Goal: Communication & Community: Answer question/provide support

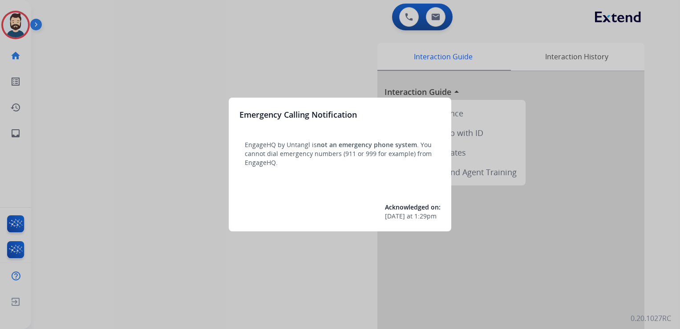
click at [121, 79] on div at bounding box center [340, 164] width 680 height 329
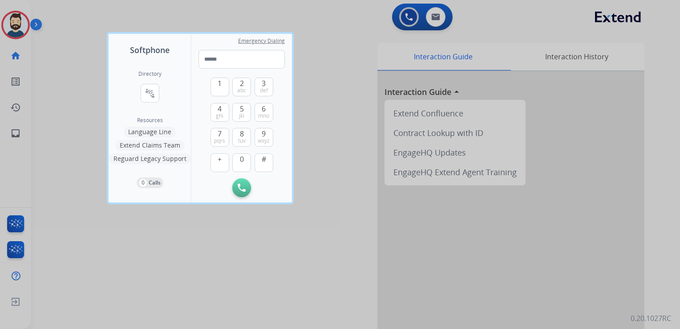
drag, startPoint x: 65, startPoint y: 55, endPoint x: 61, endPoint y: 58, distance: 5.1
click at [64, 55] on div at bounding box center [340, 164] width 680 height 329
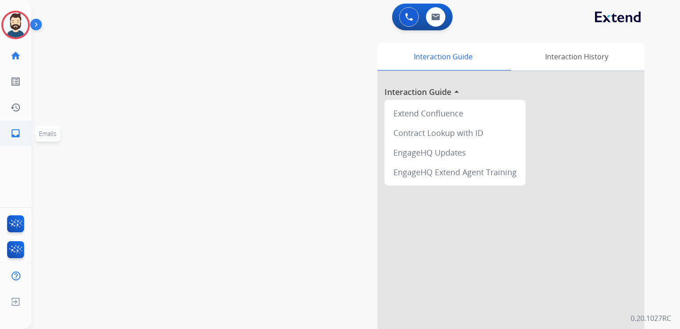
click at [23, 134] on link "inbox Emails" at bounding box center [15, 133] width 25 height 25
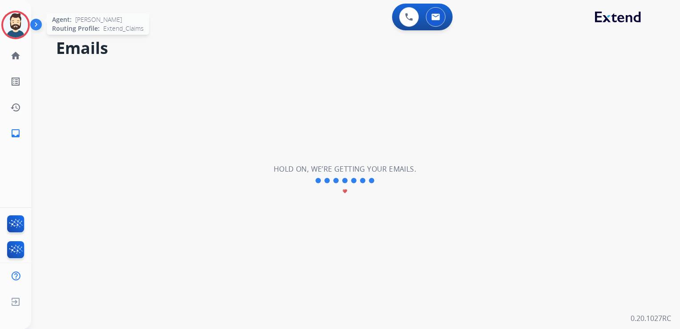
click at [12, 20] on img at bounding box center [15, 24] width 25 height 25
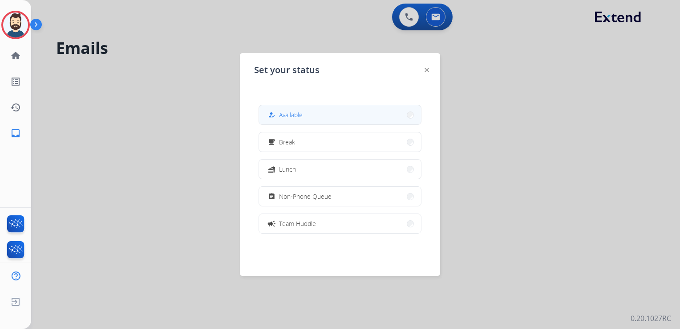
click at [294, 113] on span "Available" at bounding box center [291, 114] width 24 height 9
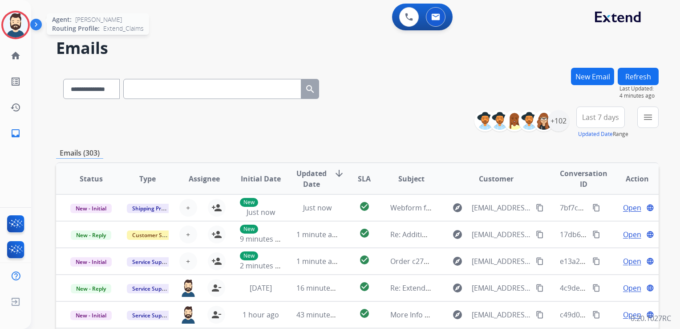
click at [19, 25] on img at bounding box center [15, 24] width 25 height 25
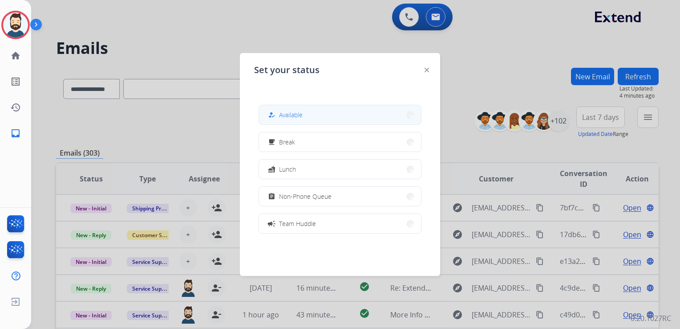
click at [327, 117] on button "how_to_reg Available" at bounding box center [340, 114] width 162 height 19
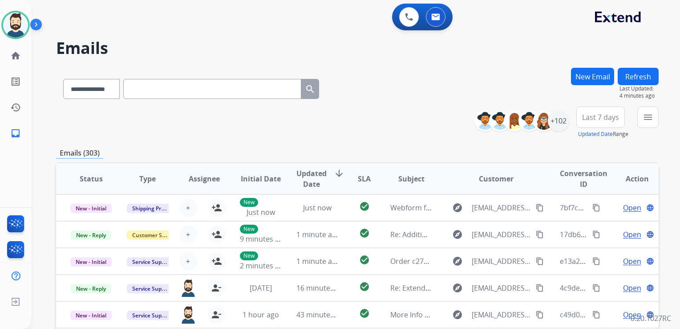
click at [353, 72] on div "**********" at bounding box center [357, 87] width 603 height 39
click at [557, 126] on div "+102" at bounding box center [558, 120] width 21 height 21
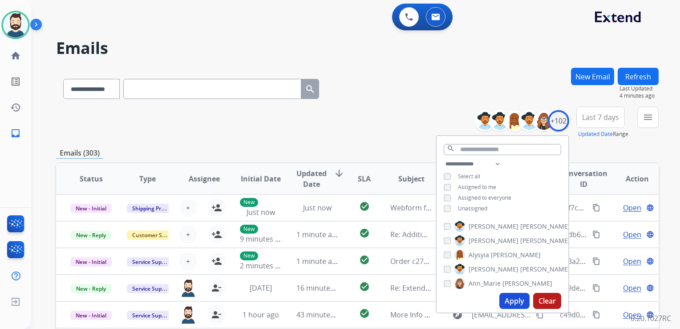
click at [513, 301] on button "Apply" at bounding box center [514, 300] width 30 height 16
click at [591, 119] on span "Last 7 days" at bounding box center [600, 117] width 37 height 4
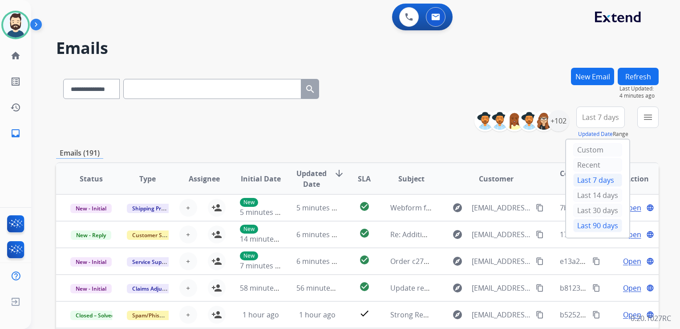
click at [595, 223] on div "Last 90 days" at bounding box center [597, 225] width 49 height 13
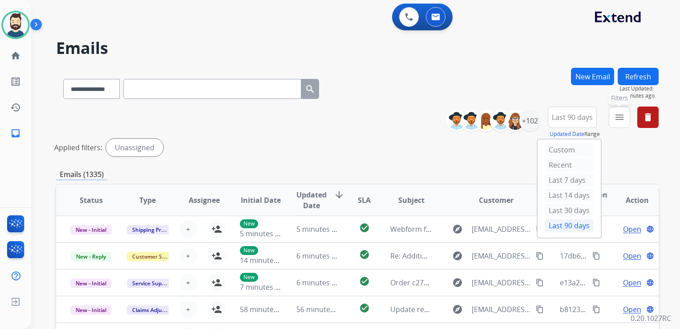
click at [613, 116] on button "menu Filters" at bounding box center [619, 116] width 21 height 21
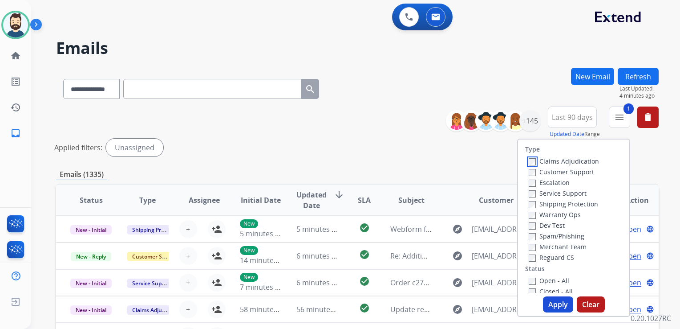
scroll to position [45, 0]
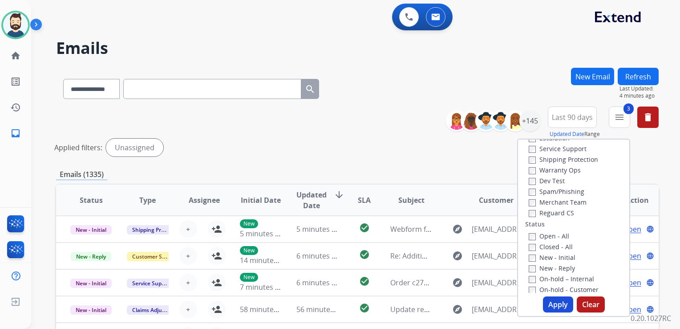
click at [548, 300] on button "Apply" at bounding box center [558, 304] width 30 height 16
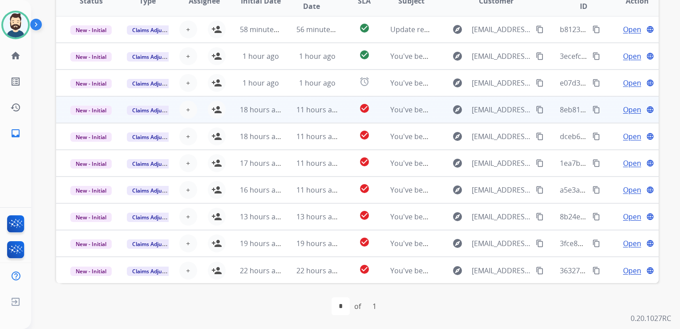
scroll to position [0, 0]
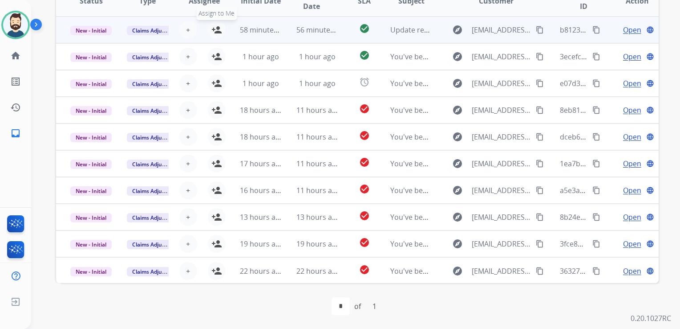
click at [218, 31] on mat-icon "person_add" at bounding box center [216, 29] width 11 height 11
click at [87, 31] on span "New - Initial" at bounding box center [90, 30] width 41 height 9
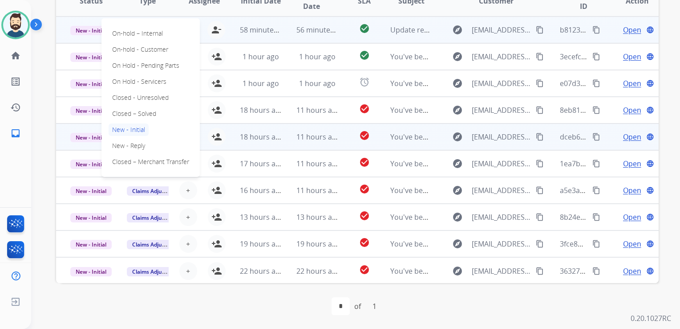
drag, startPoint x: 144, startPoint y: 114, endPoint x: 203, endPoint y: 126, distance: 60.5
click at [144, 114] on p "Closed – Solved" at bounding box center [134, 113] width 51 height 12
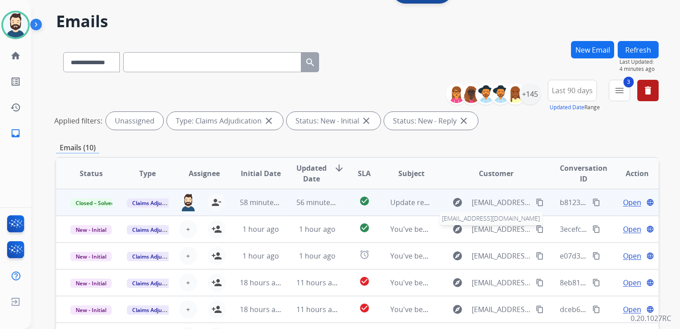
scroll to position [21, 0]
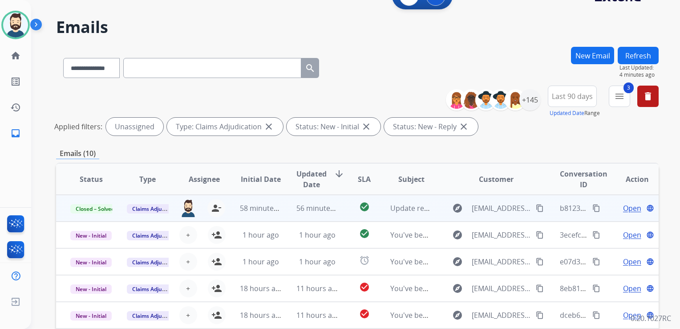
click at [637, 57] on button "Refresh" at bounding box center [638, 55] width 41 height 17
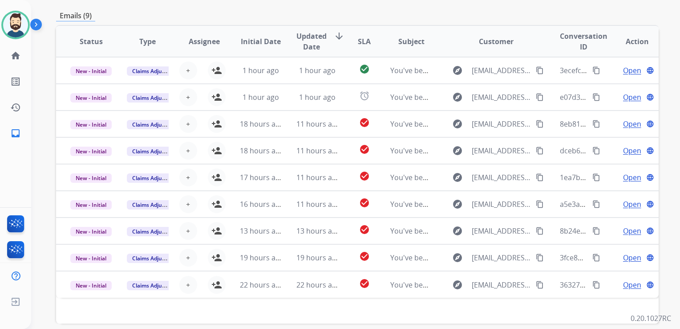
scroll to position [178, 0]
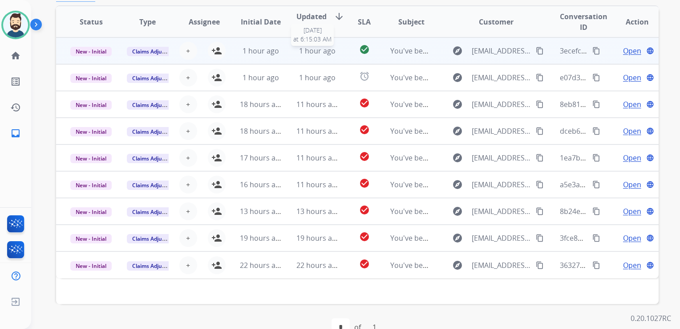
click at [320, 51] on span "1 hour ago" at bounding box center [317, 51] width 37 height 10
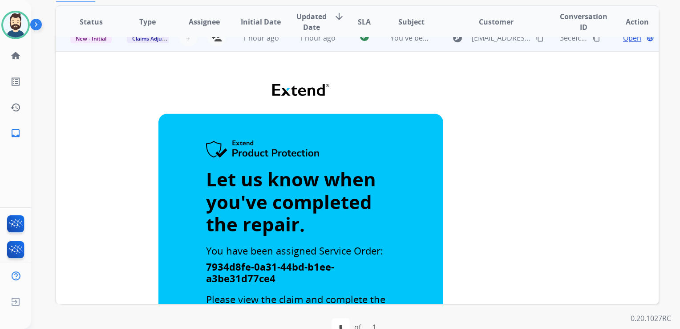
scroll to position [0, 0]
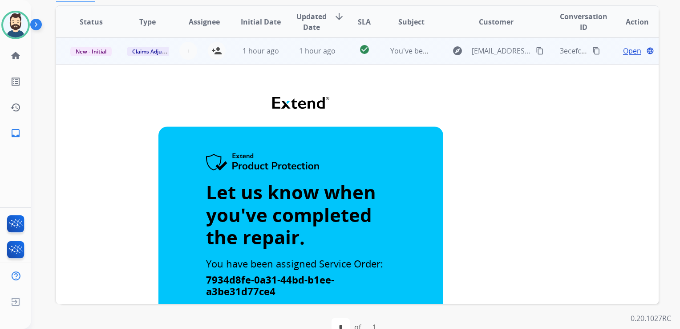
click at [320, 60] on td "1 hour ago" at bounding box center [310, 50] width 57 height 27
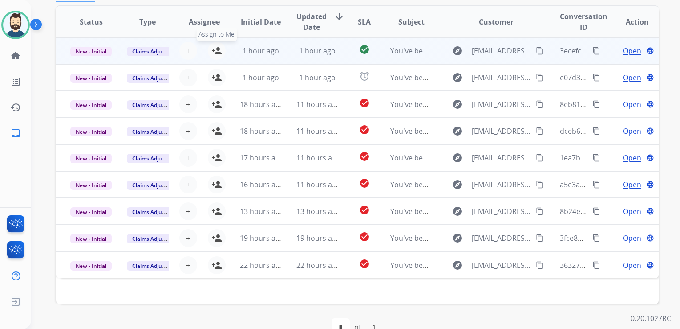
click at [213, 49] on mat-icon "person_add" at bounding box center [216, 50] width 11 height 11
click at [213, 49] on mat-icon "person_remove" at bounding box center [216, 50] width 11 height 11
click at [188, 49] on span "+" at bounding box center [188, 50] width 4 height 11
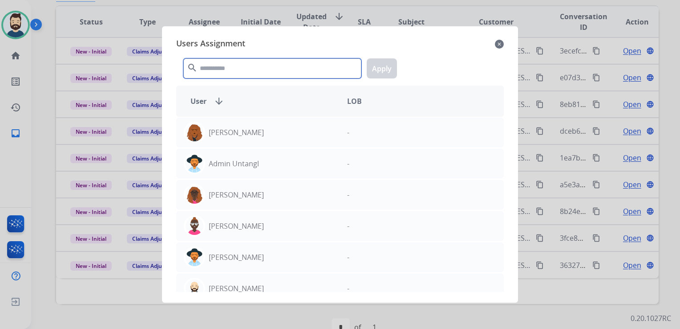
click at [221, 68] on input "text" at bounding box center [272, 68] width 178 height 20
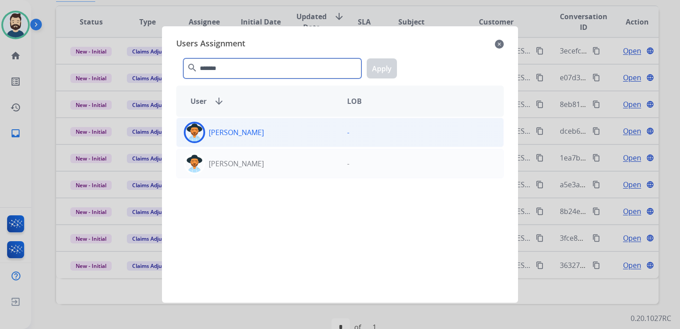
type input "*******"
click at [199, 132] on img at bounding box center [195, 132] width 18 height 18
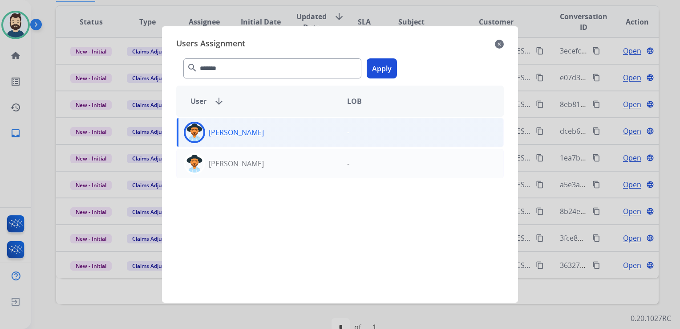
click at [392, 69] on button "Apply" at bounding box center [382, 68] width 30 height 20
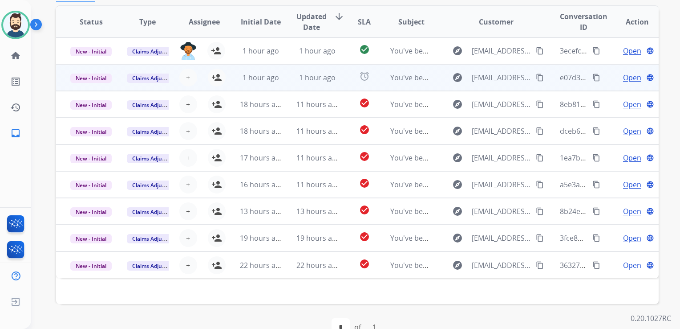
click at [273, 86] on td "1 hour ago" at bounding box center [254, 77] width 57 height 27
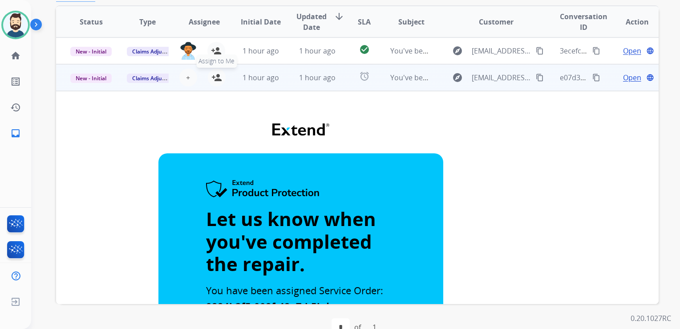
click at [215, 78] on mat-icon "person_add" at bounding box center [216, 77] width 11 height 11
click at [252, 88] on td "1 hour ago" at bounding box center [254, 77] width 57 height 27
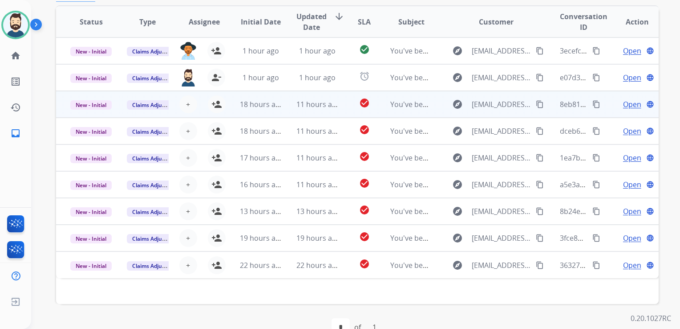
click at [255, 110] on td "18 hours ago" at bounding box center [254, 104] width 57 height 27
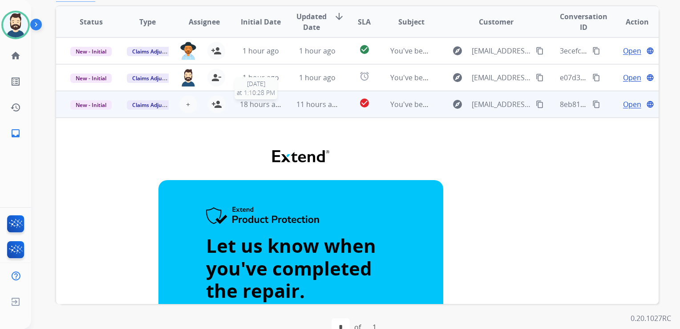
drag, startPoint x: 262, startPoint y: 103, endPoint x: 224, endPoint y: 101, distance: 37.5
click at [262, 104] on span "18 hours ago" at bounding box center [262, 104] width 44 height 10
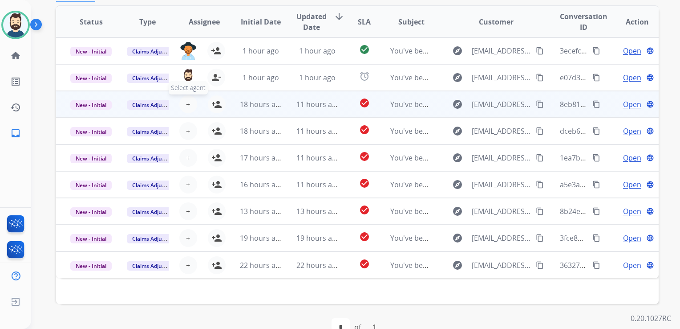
click at [187, 101] on span "+" at bounding box center [188, 104] width 4 height 11
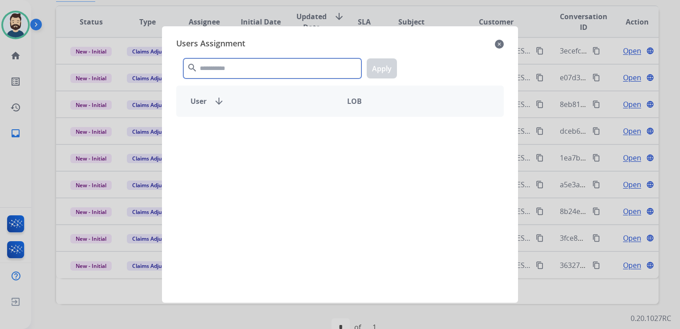
click at [251, 60] on input "text" at bounding box center [272, 68] width 178 height 20
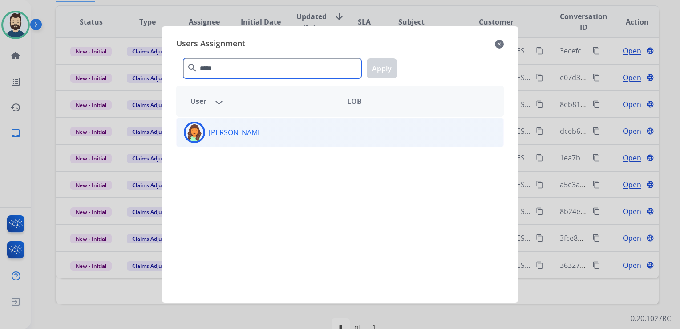
type input "*****"
drag, startPoint x: 192, startPoint y: 130, endPoint x: 255, endPoint y: 116, distance: 63.9
click at [193, 130] on img at bounding box center [195, 132] width 18 height 18
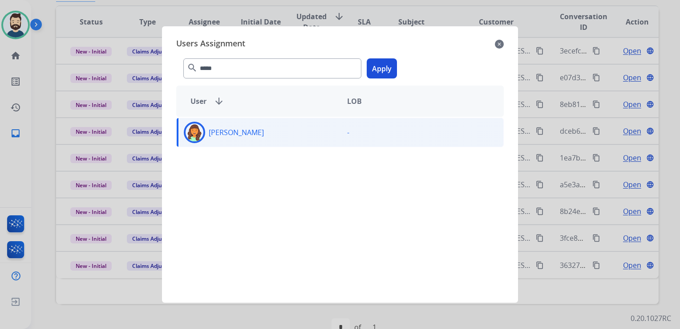
click at [379, 73] on button "Apply" at bounding box center [382, 68] width 30 height 20
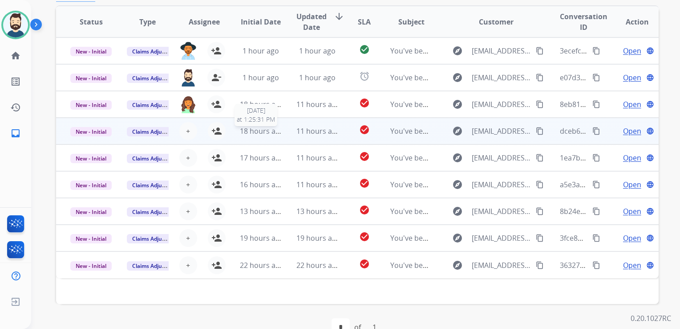
click at [265, 134] on span "18 hours ago" at bounding box center [262, 131] width 44 height 10
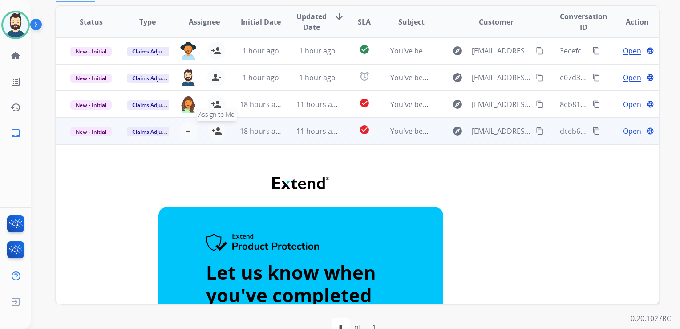
click at [216, 133] on mat-icon "person_add" at bounding box center [216, 131] width 11 height 11
click at [260, 140] on td "18 hours ago" at bounding box center [254, 131] width 57 height 27
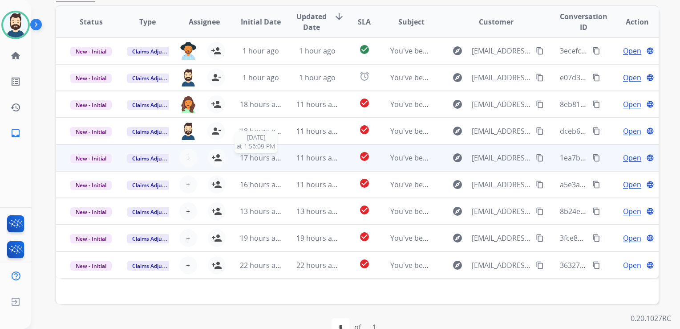
click at [265, 160] on span "17 hours ago" at bounding box center [262, 158] width 44 height 10
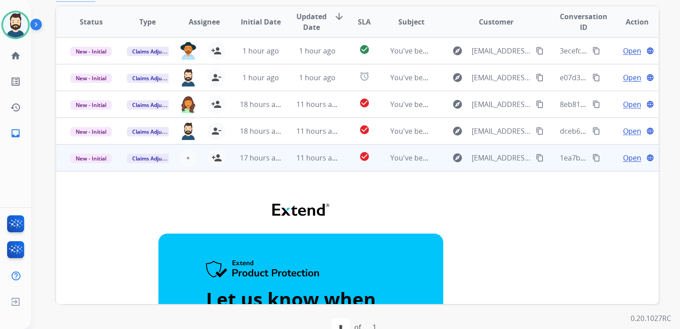
click at [282, 159] on td "11 hours ago" at bounding box center [310, 157] width 57 height 27
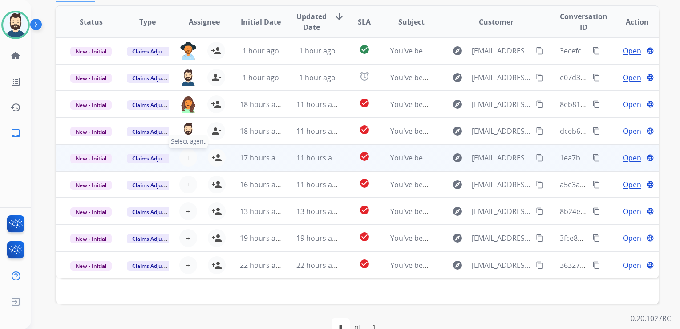
click at [187, 158] on span "+" at bounding box center [188, 157] width 4 height 11
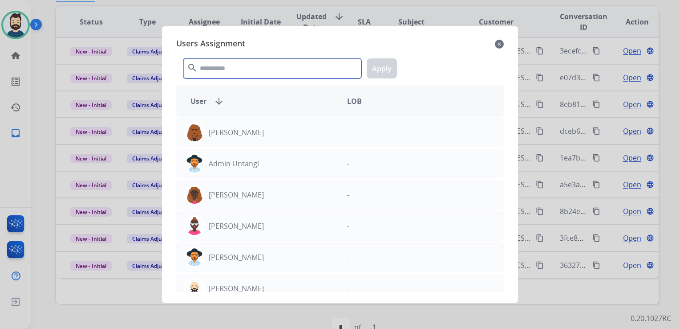
click at [223, 76] on input "text" at bounding box center [272, 68] width 178 height 20
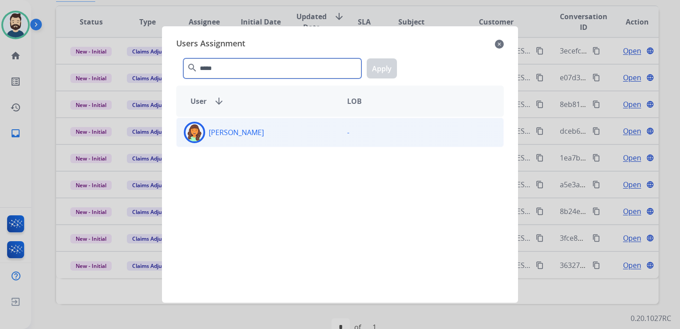
type input "*****"
click at [191, 137] on img at bounding box center [195, 132] width 18 height 18
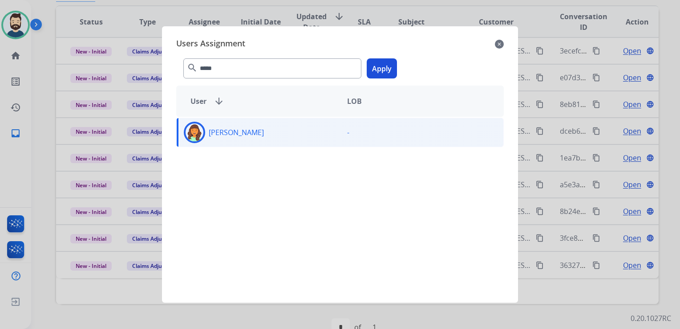
click at [374, 71] on button "Apply" at bounding box center [382, 68] width 30 height 20
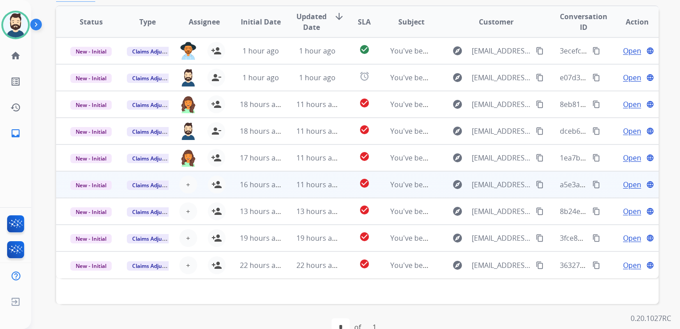
click at [279, 187] on tr "New - Initial Claims Adjudication + Select agent person_add Assign to Me 16 hou…" at bounding box center [357, 184] width 603 height 27
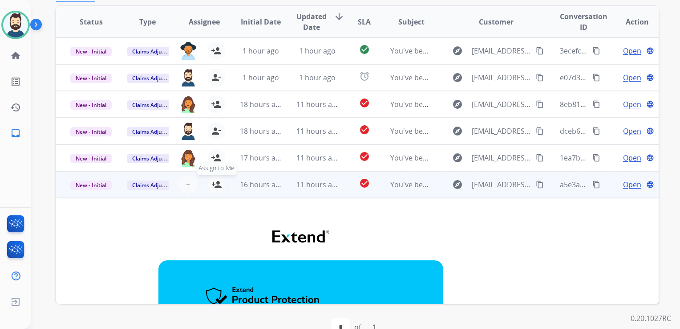
click at [216, 184] on mat-icon "person_add" at bounding box center [216, 184] width 11 height 11
click at [282, 192] on td "11 hours ago" at bounding box center [310, 184] width 57 height 27
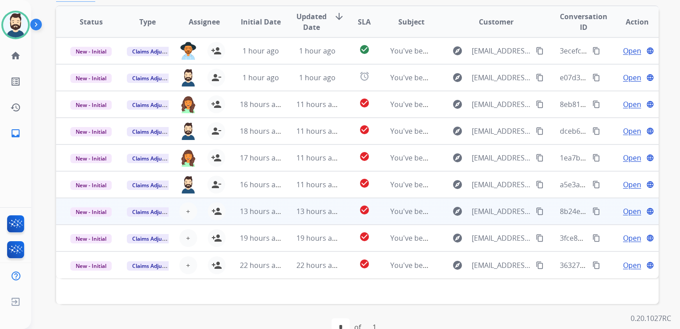
click at [292, 216] on td "13 hours ago" at bounding box center [310, 211] width 57 height 27
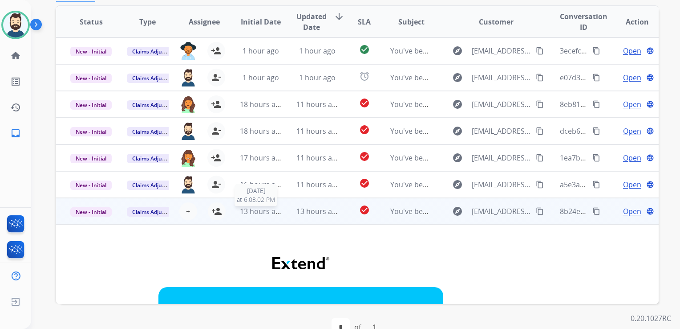
drag, startPoint x: 278, startPoint y: 211, endPoint x: 264, endPoint y: 219, distance: 15.7
click at [278, 212] on span "13 hours ago" at bounding box center [262, 211] width 44 height 10
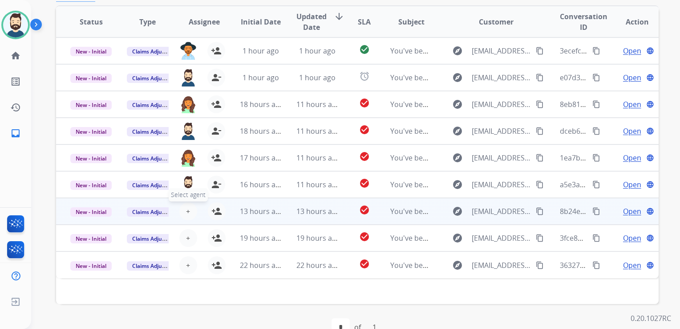
click at [186, 206] on span "+" at bounding box center [188, 211] width 4 height 11
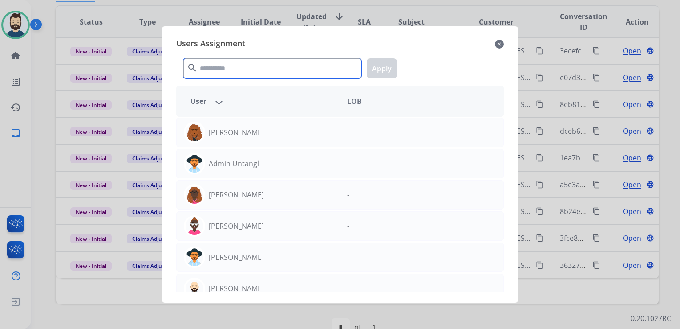
click at [246, 69] on input "text" at bounding box center [272, 68] width 178 height 20
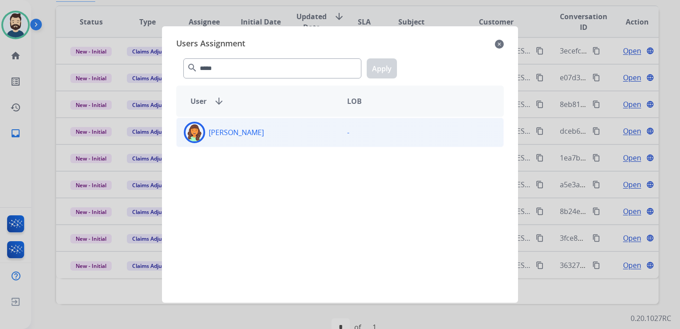
click at [198, 132] on img at bounding box center [195, 132] width 18 height 18
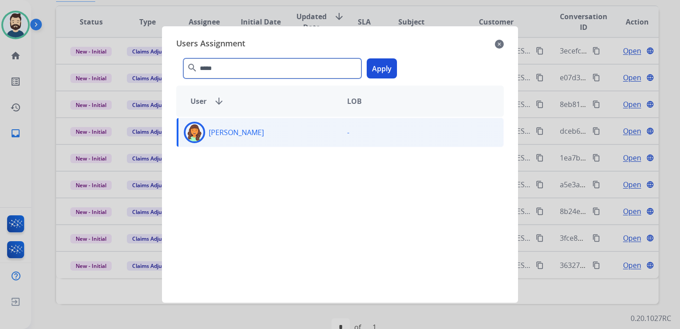
drag, startPoint x: 223, startPoint y: 69, endPoint x: 192, endPoint y: 69, distance: 30.7
click at [192, 69] on div "***** search Apply" at bounding box center [340, 66] width 328 height 31
type input "*******"
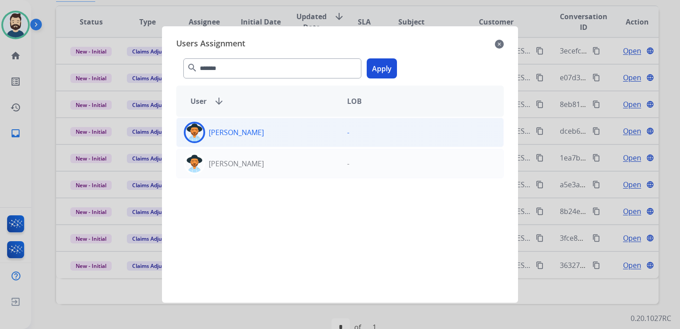
click at [199, 128] on img at bounding box center [195, 132] width 18 height 18
click at [385, 64] on button "Apply" at bounding box center [382, 68] width 30 height 20
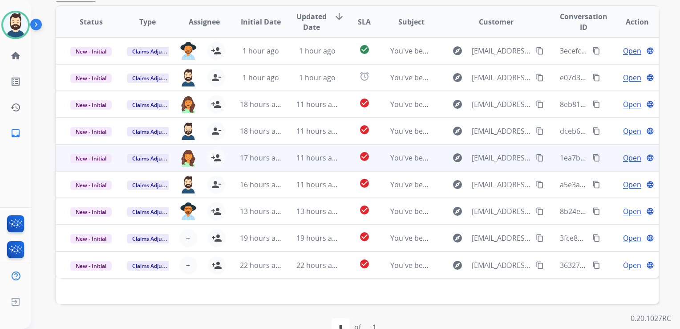
scroll to position [199, 0]
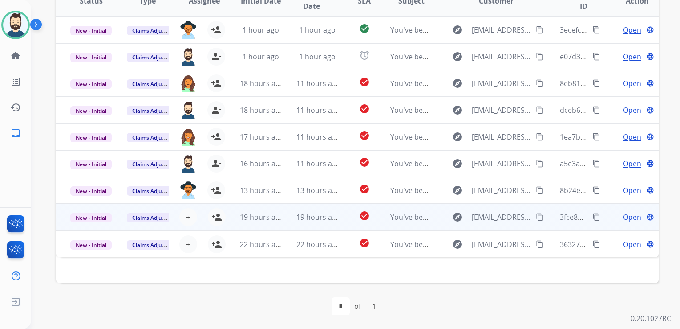
click at [288, 216] on td "19 hours ago" at bounding box center [310, 216] width 57 height 27
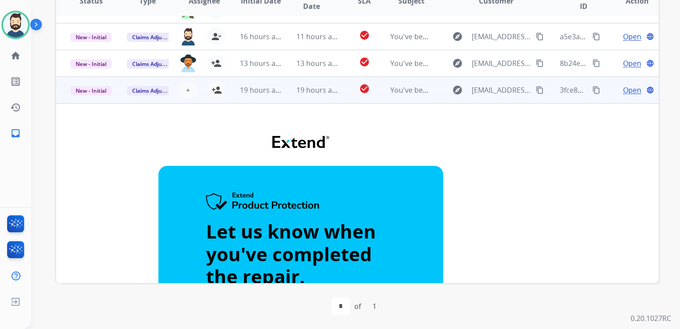
scroll to position [96, 0]
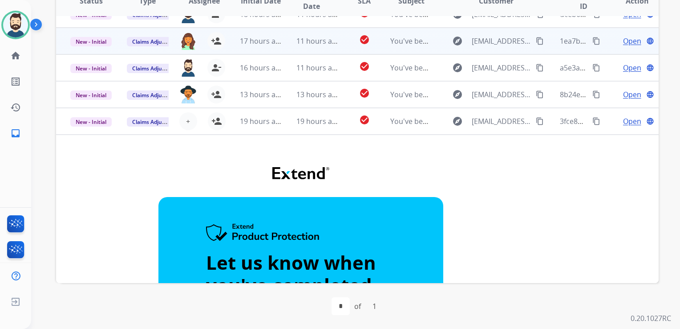
click at [263, 129] on td "19 hours ago" at bounding box center [254, 121] width 57 height 27
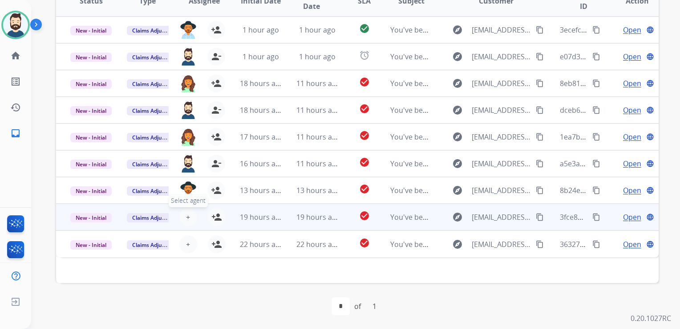
click at [187, 216] on span "+" at bounding box center [188, 216] width 4 height 11
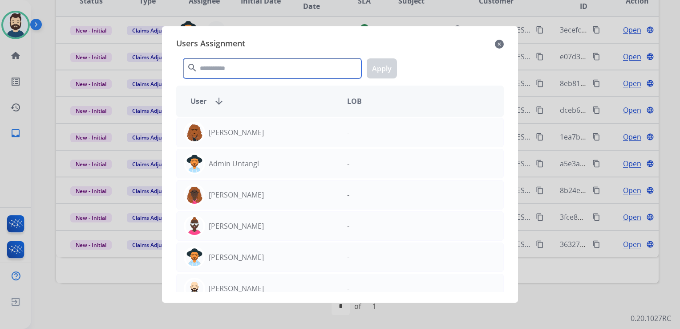
click at [247, 73] on input "text" at bounding box center [272, 68] width 178 height 20
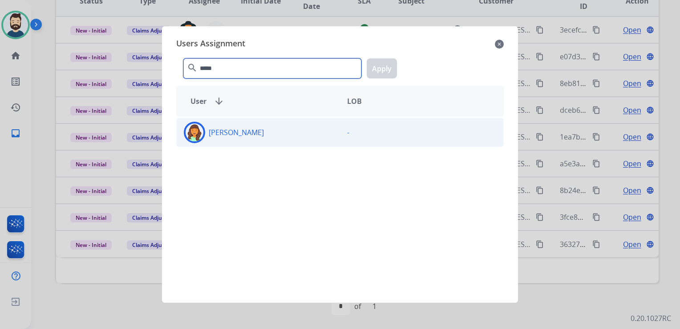
type input "*****"
click at [194, 132] on img at bounding box center [195, 132] width 18 height 18
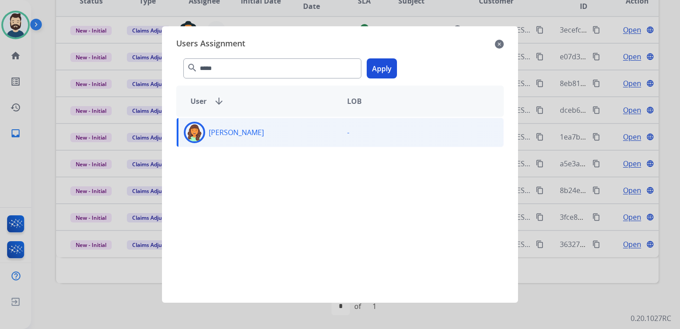
click at [384, 70] on button "Apply" at bounding box center [382, 68] width 30 height 20
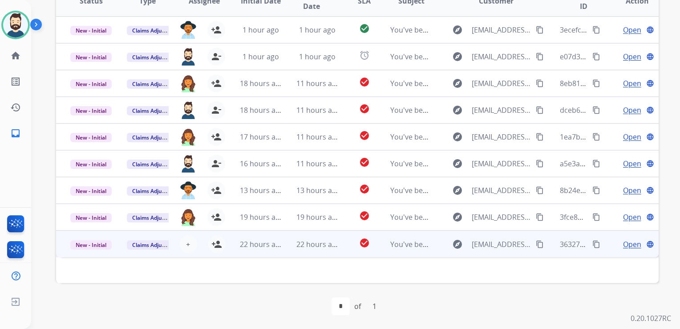
click at [290, 250] on td "22 hours ago" at bounding box center [310, 243] width 57 height 27
click at [213, 243] on mat-icon "person_add" at bounding box center [216, 243] width 11 height 11
click at [267, 245] on span "22 hours ago" at bounding box center [262, 244] width 44 height 10
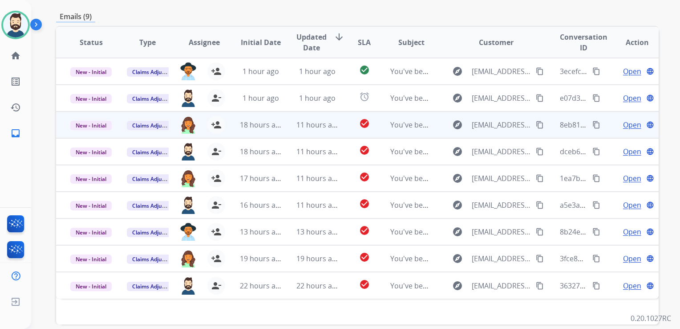
scroll to position [65, 0]
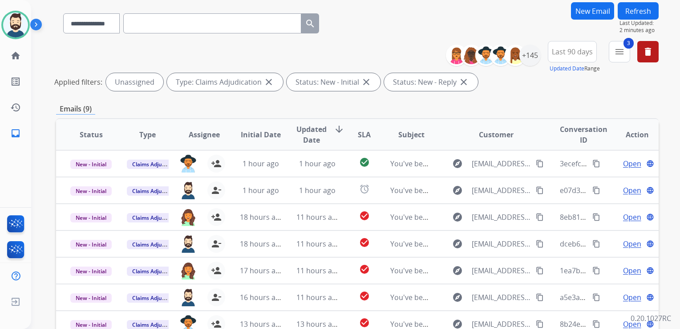
click at [646, 16] on button "Refresh" at bounding box center [638, 10] width 41 height 17
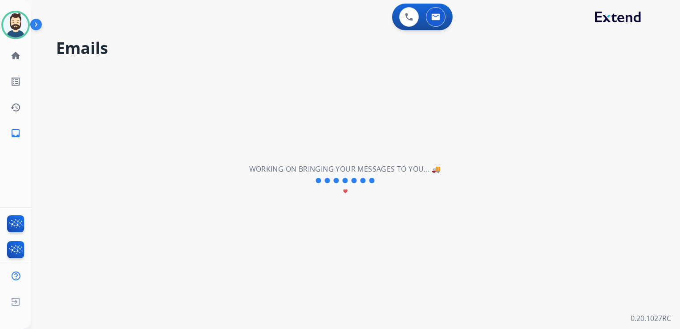
scroll to position [0, 0]
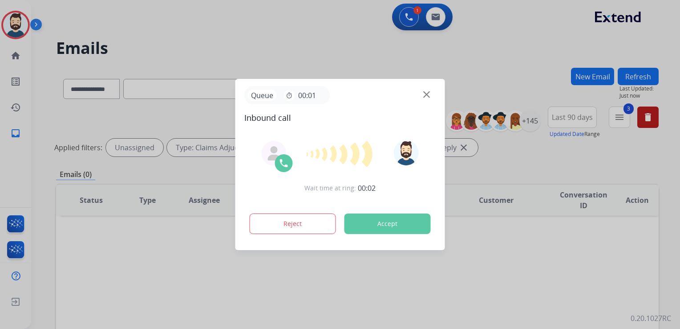
click at [383, 220] on button "Accept" at bounding box center [388, 223] width 86 height 20
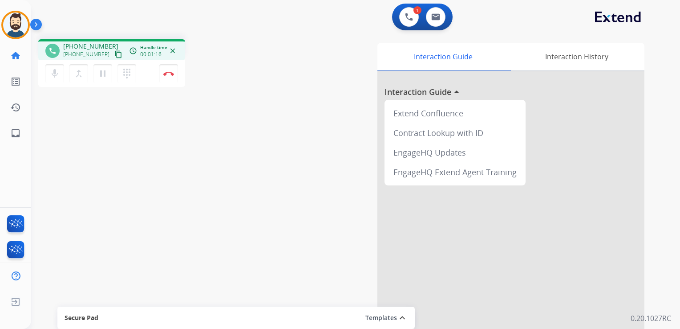
drag, startPoint x: 127, startPoint y: 180, endPoint x: 54, endPoint y: 161, distance: 75.5
click at [126, 180] on div "phone +19853873145 +19853873145 content_copy access_time Call metrics Queue 00:…" at bounding box center [345, 217] width 628 height 371
click at [12, 133] on mat-icon "inbox" at bounding box center [15, 133] width 11 height 11
select select "**********"
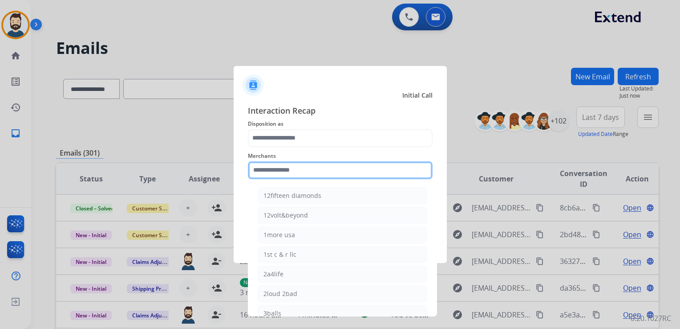
click at [290, 175] on input "text" at bounding box center [340, 170] width 185 height 18
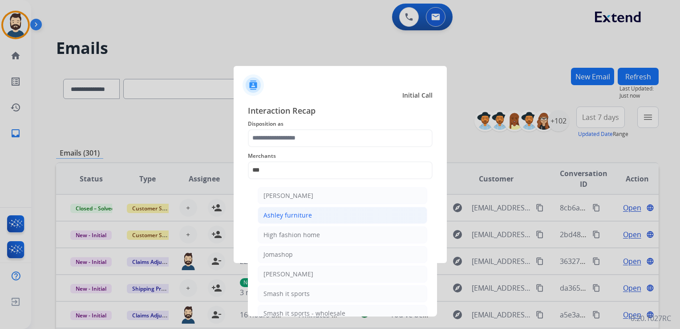
click at [283, 210] on li "Ashley furniture" at bounding box center [343, 215] width 170 height 17
type input "**********"
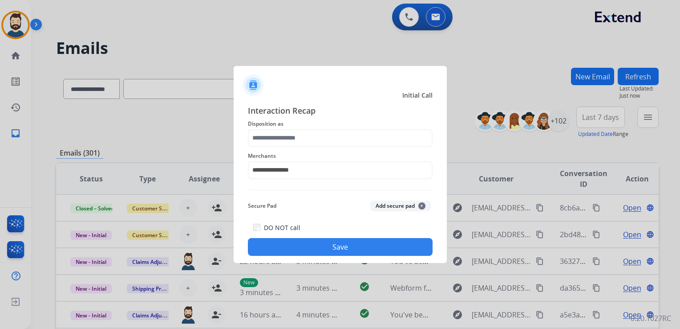
click at [310, 244] on button "Save" at bounding box center [340, 247] width 185 height 18
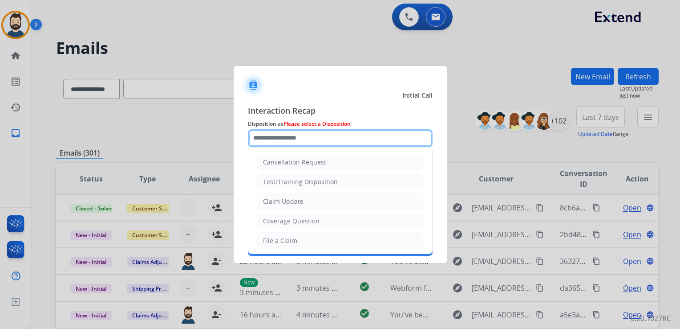
click at [290, 135] on input "text" at bounding box center [340, 138] width 185 height 18
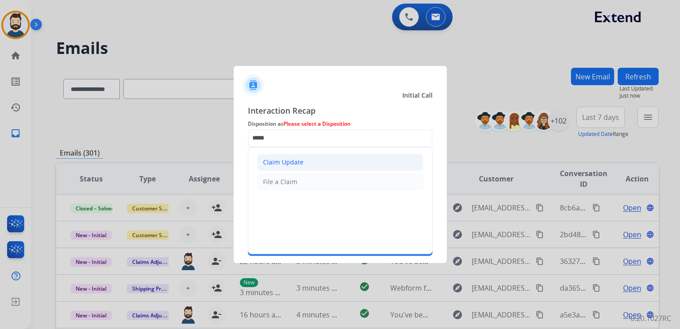
click at [297, 157] on li "Claim Update" at bounding box center [340, 162] width 166 height 17
type input "**********"
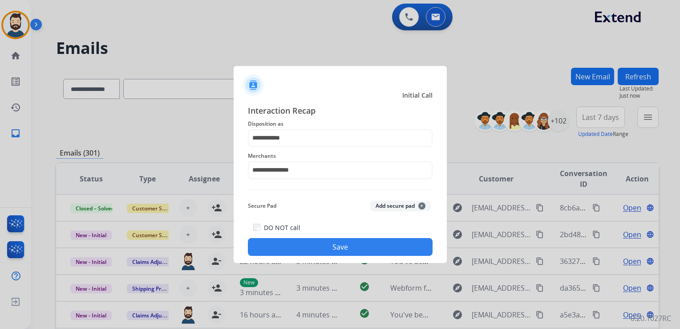
click at [319, 244] on button "Save" at bounding box center [340, 247] width 185 height 18
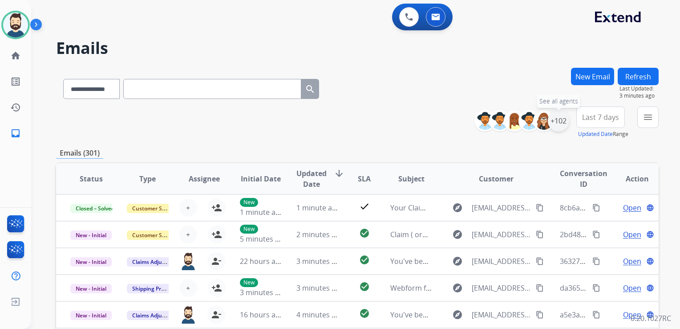
click at [560, 125] on div "+102" at bounding box center [558, 120] width 21 height 21
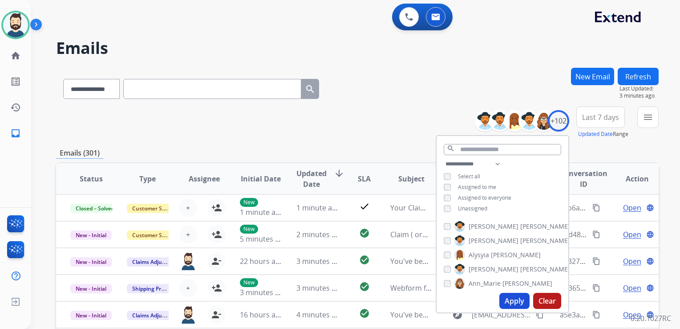
click at [515, 296] on button "Apply" at bounding box center [514, 300] width 30 height 16
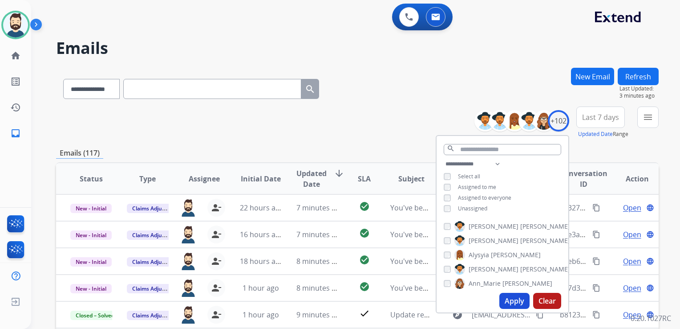
click at [586, 119] on span "Last 7 days" at bounding box center [600, 117] width 37 height 4
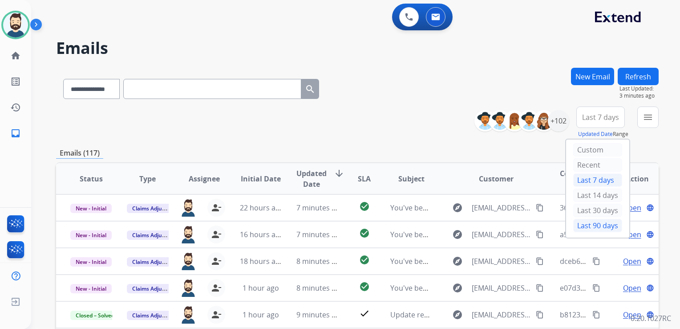
click at [580, 224] on div "Last 90 days" at bounding box center [597, 225] width 49 height 13
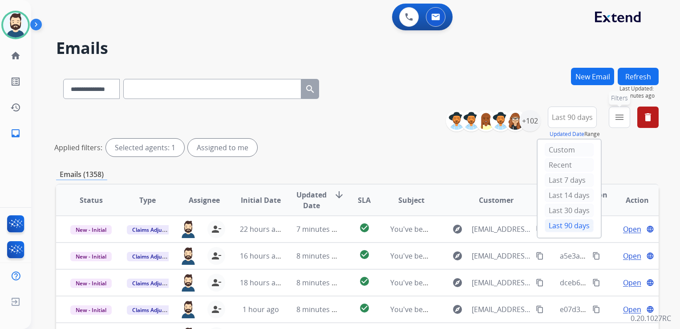
click at [616, 118] on mat-icon "menu" at bounding box center [619, 117] width 11 height 11
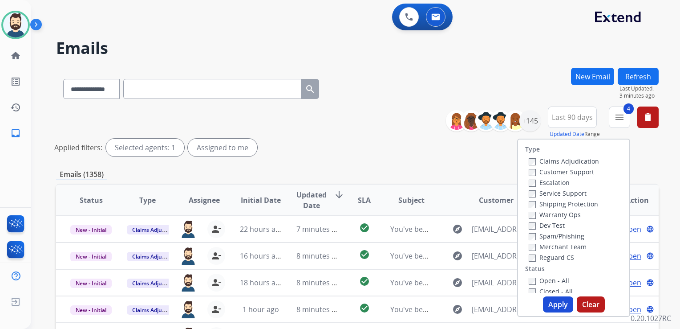
click at [559, 307] on button "Apply" at bounding box center [558, 304] width 30 height 16
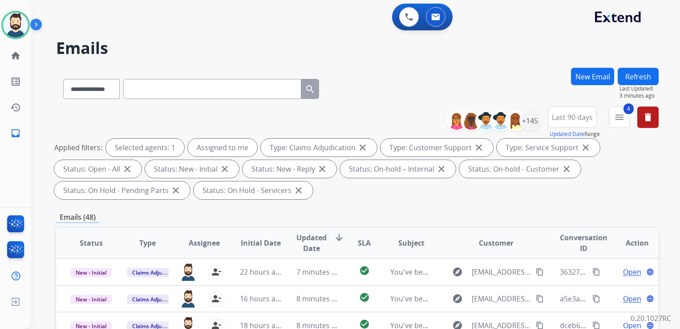
click at [313, 234] on span "Updated Date" at bounding box center [311, 242] width 30 height 21
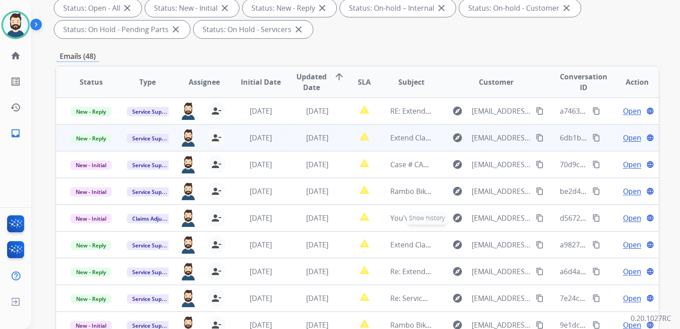
scroll to position [153, 0]
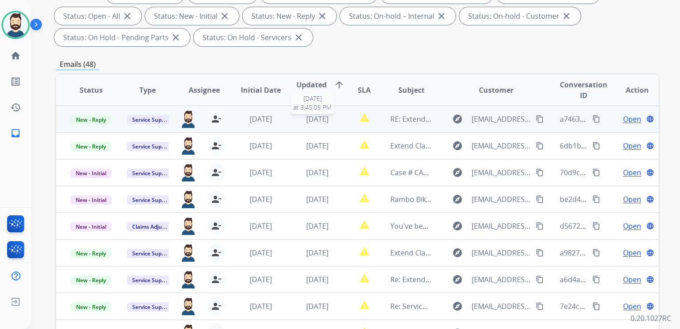
click at [312, 120] on span "[DATE]" at bounding box center [317, 119] width 22 height 10
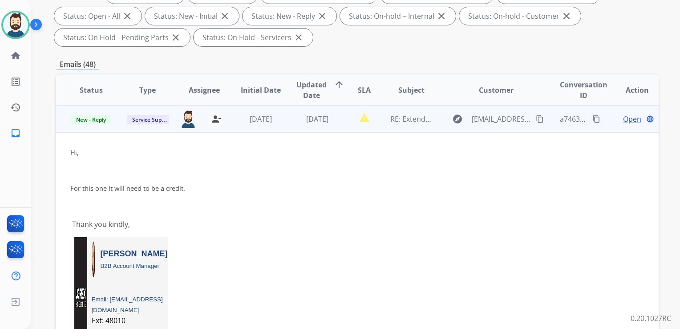
click at [625, 116] on span "Open" at bounding box center [632, 119] width 18 height 11
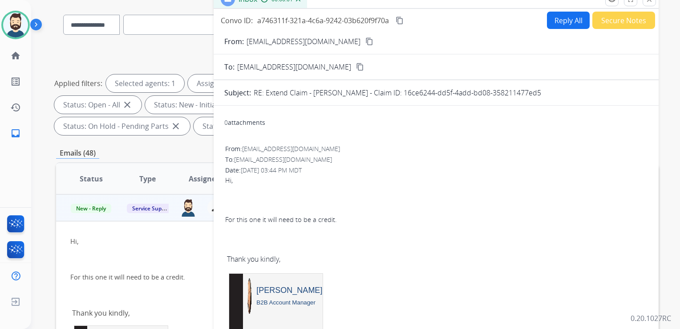
scroll to position [64, 0]
drag, startPoint x: 402, startPoint y: 93, endPoint x: 541, endPoint y: 93, distance: 138.4
click at [541, 93] on div "RE: Extend Claim - [PERSON_NAME] - Claim ID: 16ce6244-dd5f-4add-bd08-358211477e…" at bounding box center [451, 93] width 394 height 11
drag, startPoint x: 541, startPoint y: 93, endPoint x: 522, endPoint y: 93, distance: 19.1
copy p "16ce6244-dd5f-4add-bd08-358211477ed5"
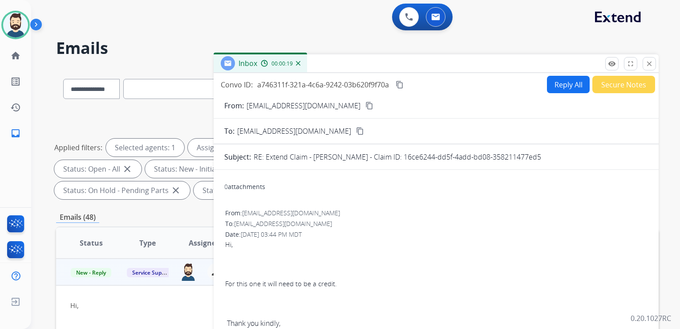
scroll to position [178, 0]
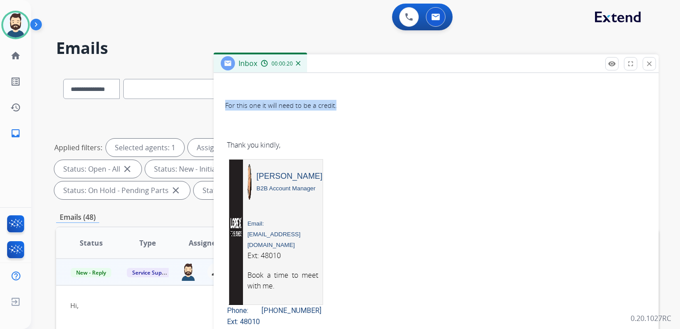
drag, startPoint x: 222, startPoint y: 103, endPoint x: 342, endPoint y: 105, distance: 119.8
drag, startPoint x: 342, startPoint y: 105, endPoint x: 328, endPoint y: 104, distance: 14.3
copy span "For this one it will need to be a credit."
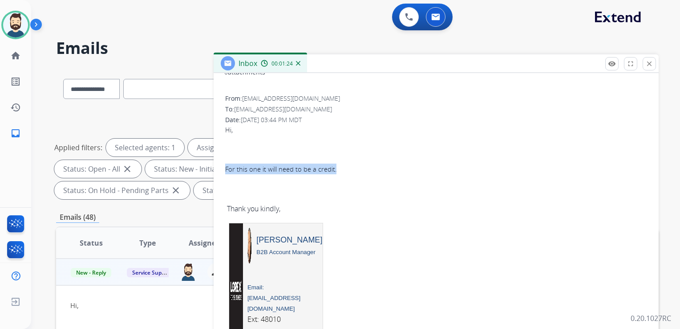
scroll to position [0, 0]
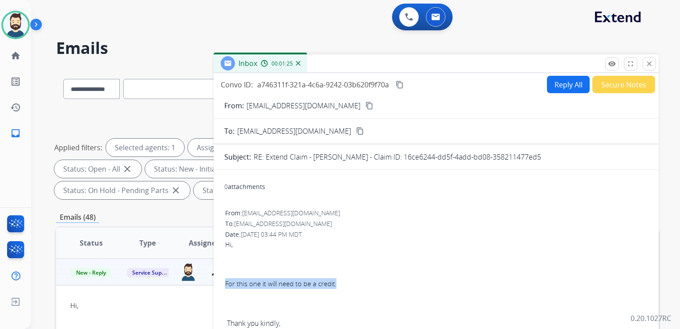
click at [556, 90] on button "Reply All" at bounding box center [568, 84] width 43 height 17
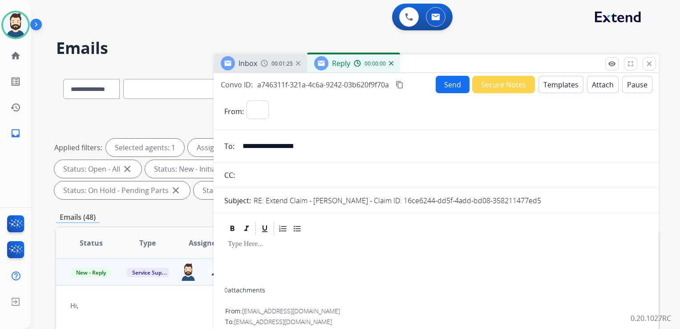
select select "**********"
click at [560, 87] on button "Templates" at bounding box center [561, 84] width 45 height 17
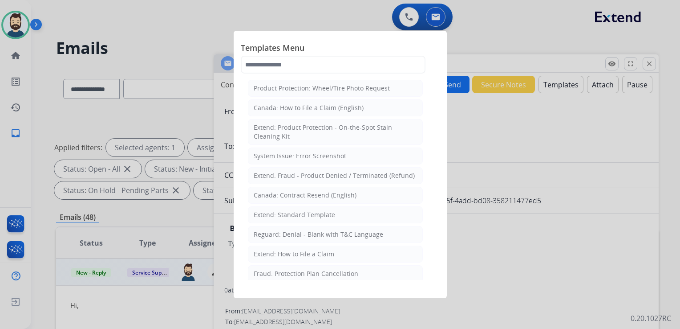
click at [291, 214] on div "Extend: Standard Template" at bounding box center [294, 214] width 81 height 9
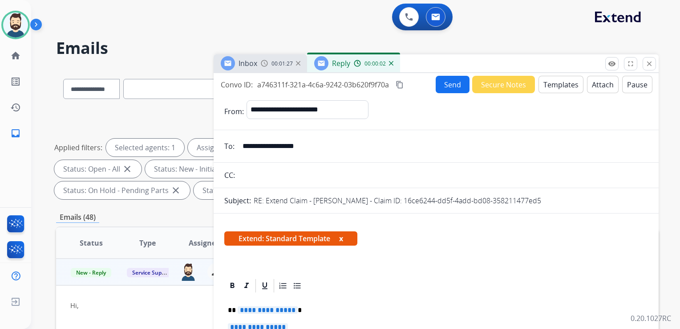
scroll to position [89, 0]
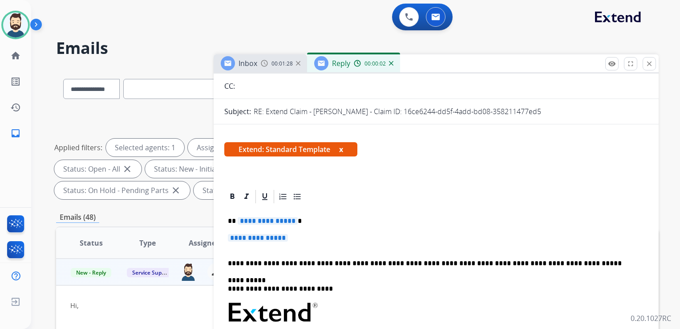
click at [301, 219] on p "**********" at bounding box center [433, 221] width 410 height 8
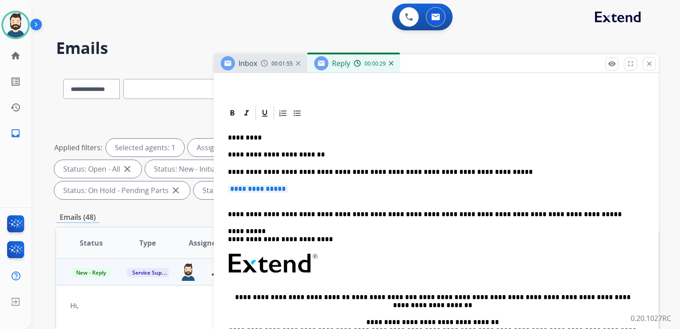
scroll to position [178, 0]
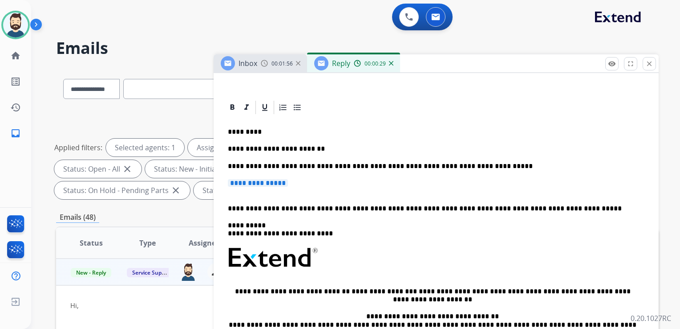
click at [294, 182] on p "**********" at bounding box center [436, 187] width 417 height 16
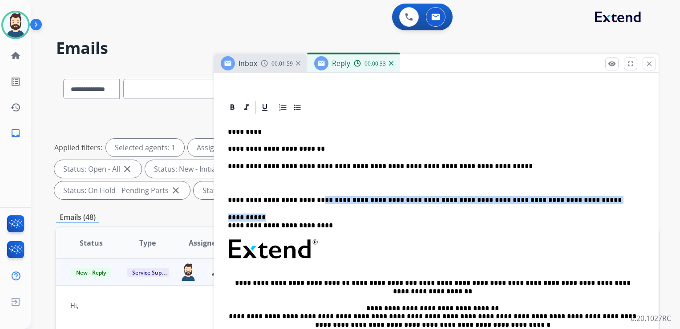
drag, startPoint x: 308, startPoint y: 200, endPoint x: 552, endPoint y: 204, distance: 244.4
click at [552, 204] on div "**********" at bounding box center [436, 262] width 424 height 294
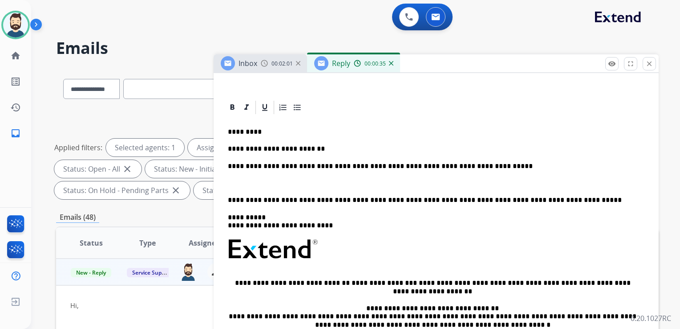
drag, startPoint x: 527, startPoint y: 185, endPoint x: 508, endPoint y: 185, distance: 18.3
click at [524, 185] on p at bounding box center [436, 183] width 417 height 8
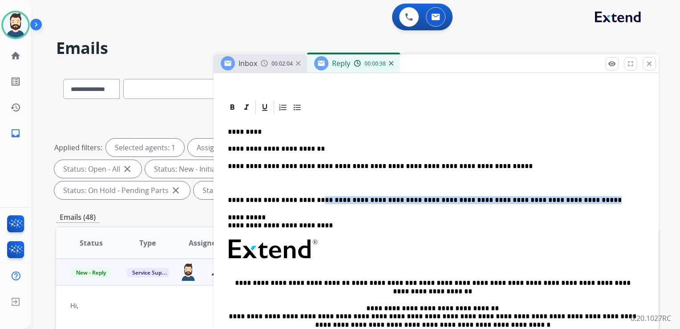
drag, startPoint x: 309, startPoint y: 202, endPoint x: 550, endPoint y: 201, distance: 240.4
click at [550, 201] on p "**********" at bounding box center [433, 200] width 410 height 8
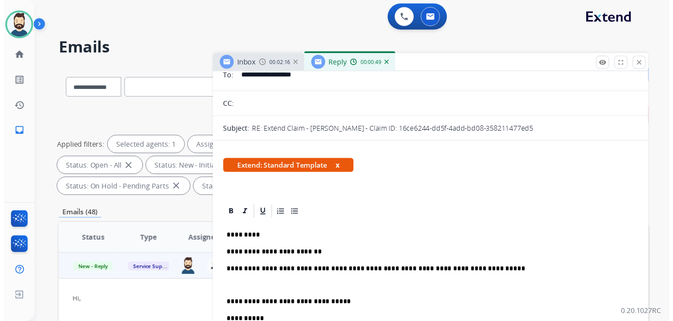
scroll to position [0, 0]
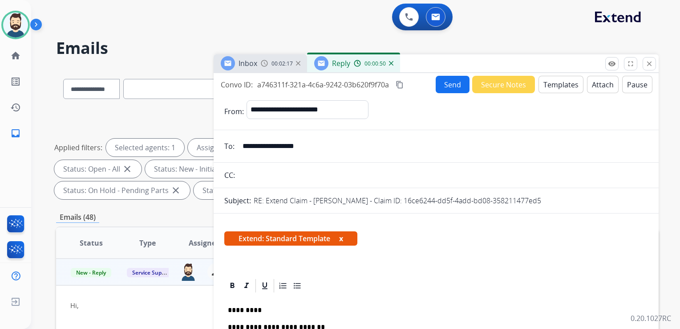
click at [441, 80] on button "Send" at bounding box center [453, 84] width 34 height 17
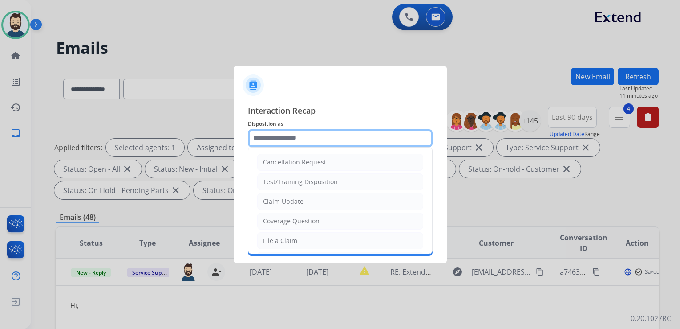
click at [291, 142] on input "text" at bounding box center [340, 138] width 185 height 18
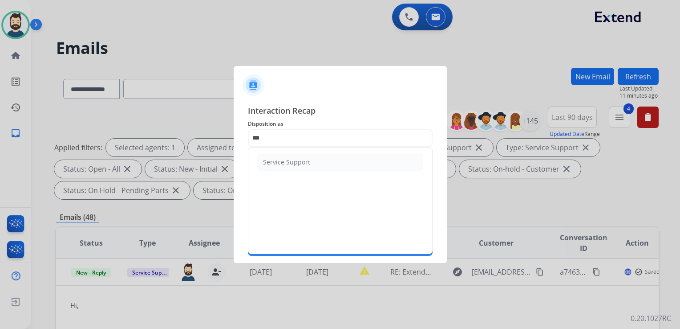
drag, startPoint x: 289, startPoint y: 163, endPoint x: 293, endPoint y: 170, distance: 8.2
click at [289, 165] on div "Service Support" at bounding box center [286, 162] width 47 height 9
type input "**********"
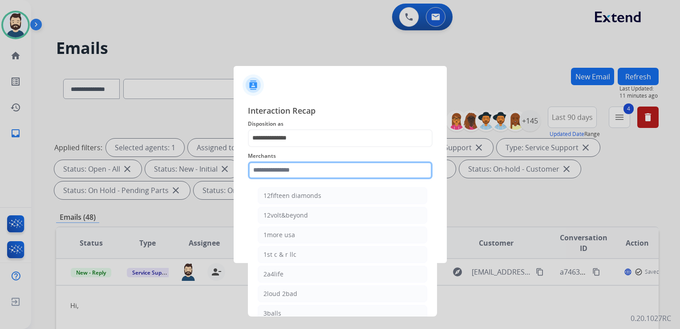
click at [293, 170] on input "text" at bounding box center [340, 170] width 185 height 18
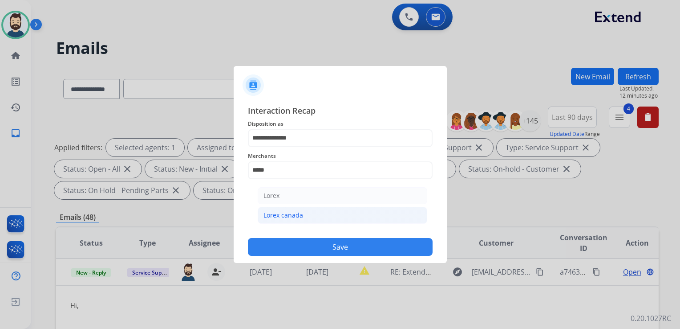
click at [295, 214] on div "Lorex canada" at bounding box center [284, 215] width 40 height 9
type input "**********"
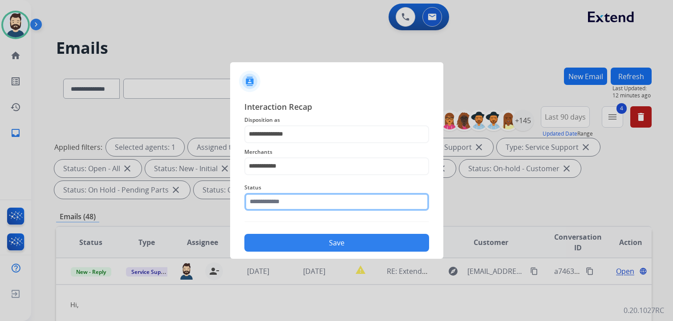
click at [298, 209] on input "text" at bounding box center [336, 202] width 185 height 18
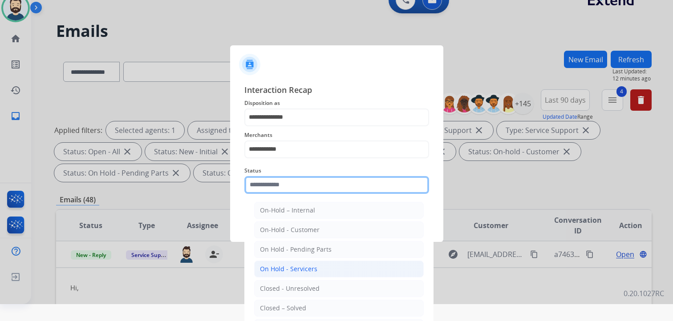
scroll to position [26, 0]
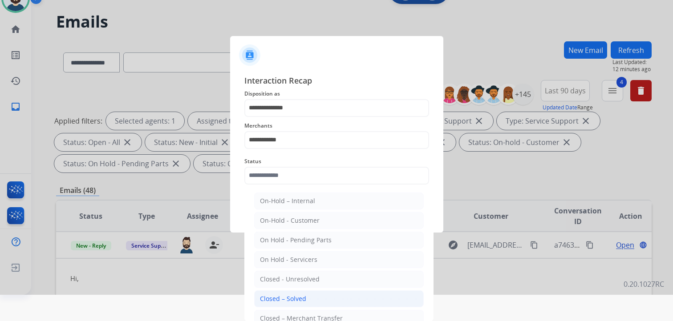
click at [289, 298] on div "Closed – Solved" at bounding box center [283, 299] width 46 height 9
type input "**********"
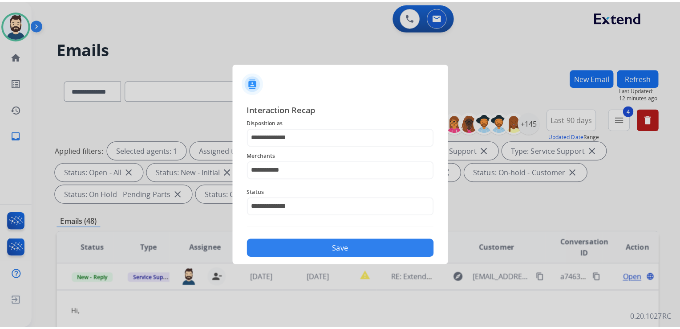
scroll to position [0, 0]
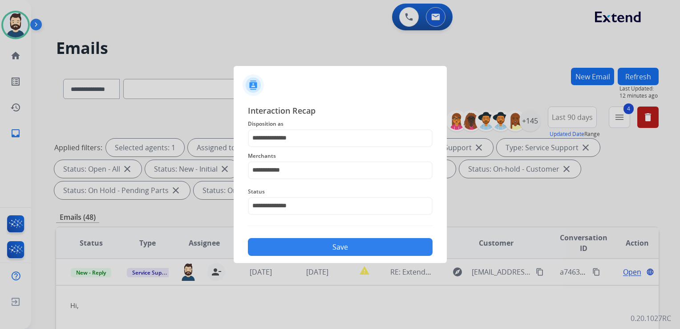
click at [313, 245] on button "Save" at bounding box center [340, 247] width 185 height 18
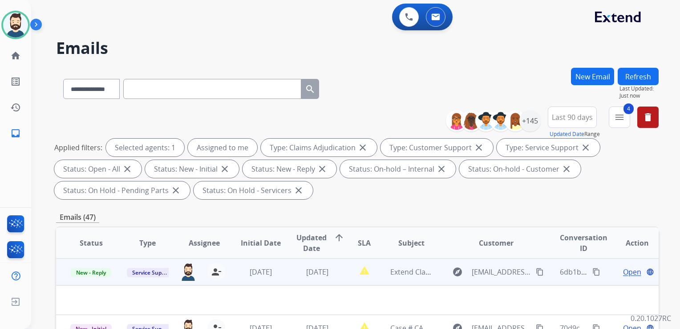
click at [327, 280] on td "[DATE]" at bounding box center [310, 271] width 57 height 27
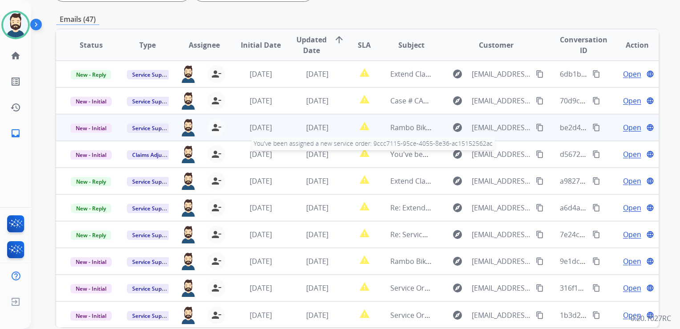
scroll to position [178, 0]
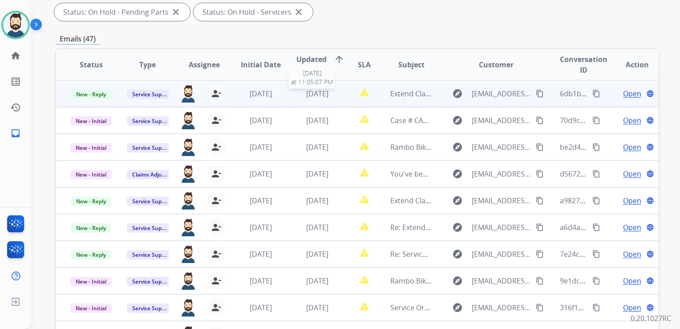
drag, startPoint x: 321, startPoint y: 96, endPoint x: 326, endPoint y: 95, distance: 5.4
click at [321, 95] on span "[DATE]" at bounding box center [317, 94] width 22 height 10
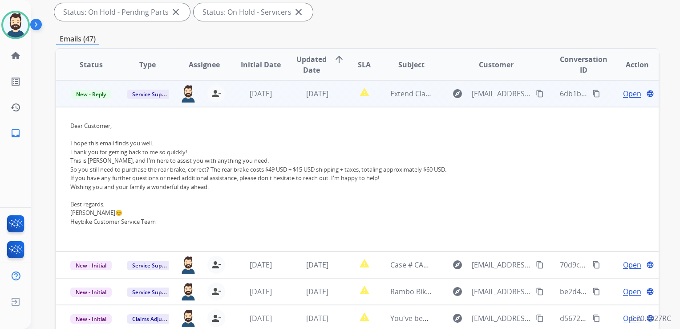
click at [629, 93] on span "Open" at bounding box center [632, 93] width 18 height 11
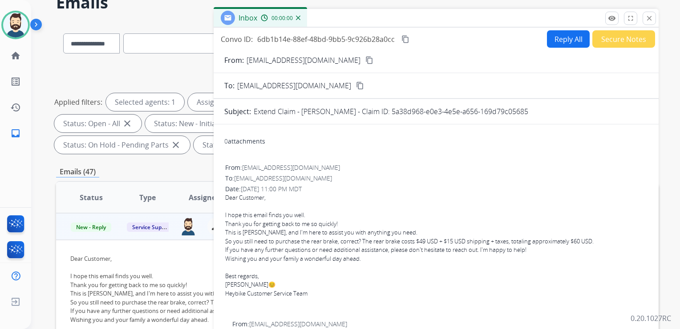
scroll to position [45, 0]
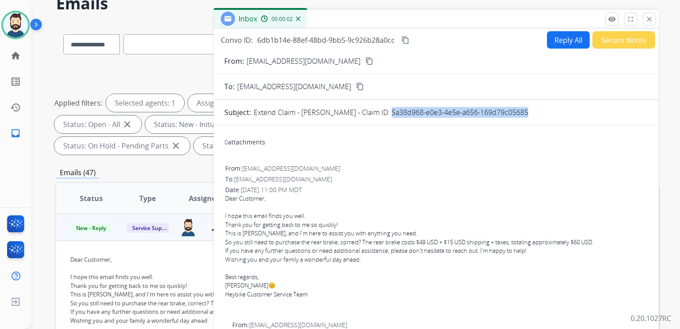
drag, startPoint x: 384, startPoint y: 111, endPoint x: 536, endPoint y: 117, distance: 152.3
drag, startPoint x: 536, startPoint y: 117, endPoint x: 490, endPoint y: 112, distance: 46.2
copy p "5a38d968-e0e3-4e5e-a656-169d79c05685"
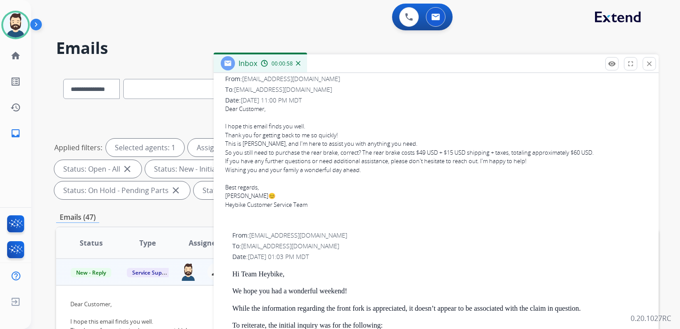
scroll to position [134, 0]
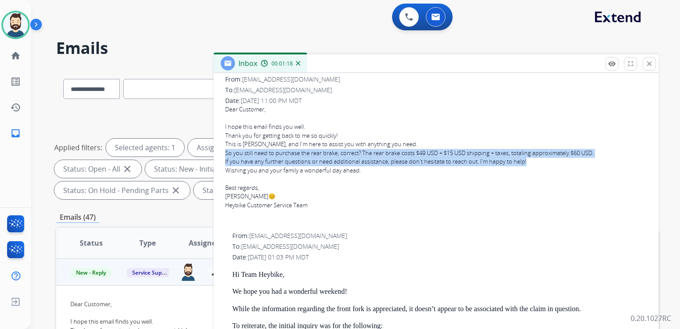
drag, startPoint x: 225, startPoint y: 151, endPoint x: 535, endPoint y: 158, distance: 309.9
click at [535, 158] on span "Dear Customer, I hope this email finds you well. Thank you for getting back to …" at bounding box center [436, 162] width 422 height 115
copy span "So you still need to purchase the rear brake, correct? The rear brake costs $49…"
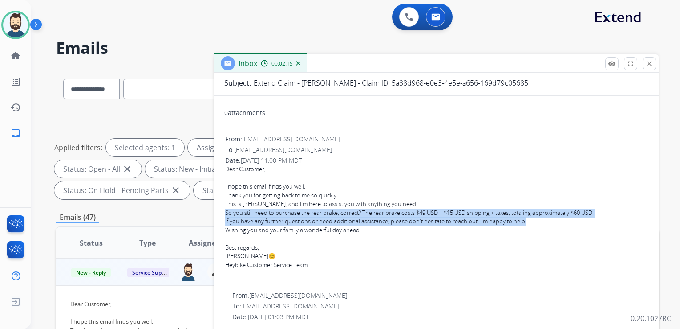
scroll to position [0, 0]
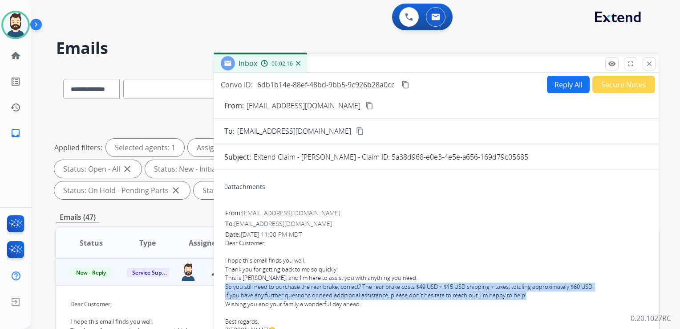
click at [554, 81] on button "Reply All" at bounding box center [568, 84] width 43 height 17
select select "**********"
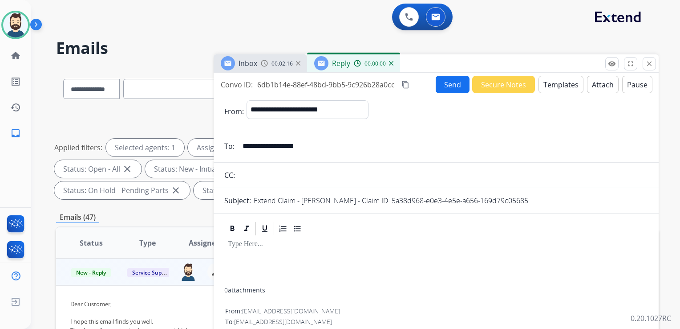
click at [555, 88] on button "Templates" at bounding box center [561, 84] width 45 height 17
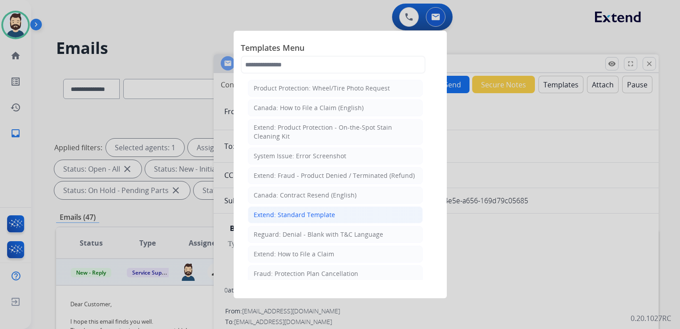
click at [317, 211] on div "Extend: Standard Template" at bounding box center [294, 214] width 81 height 9
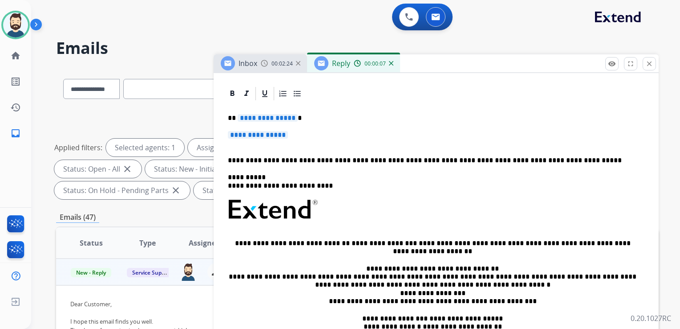
scroll to position [178, 0]
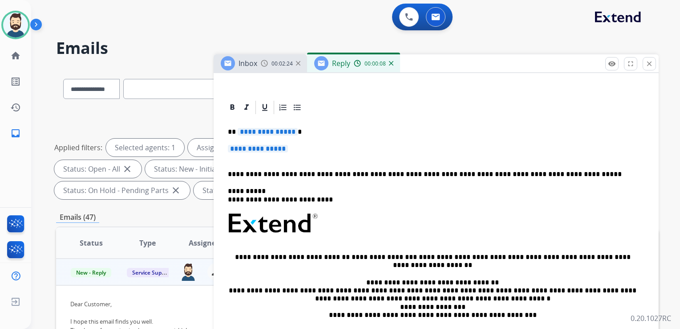
click at [303, 126] on div "**********" at bounding box center [436, 249] width 424 height 268
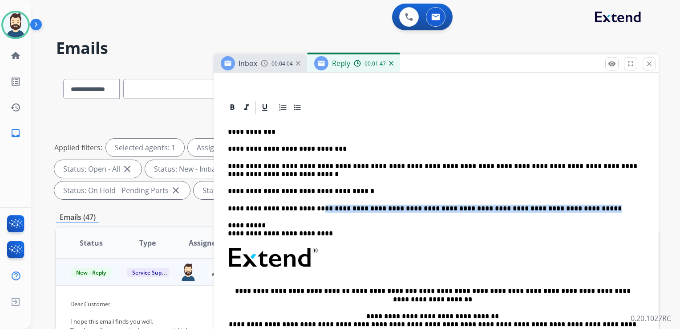
drag, startPoint x: 309, startPoint y: 209, endPoint x: 553, endPoint y: 208, distance: 243.5
click at [553, 208] on p "**********" at bounding box center [433, 208] width 410 height 8
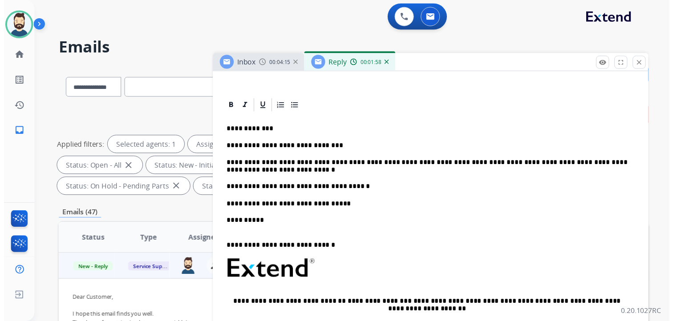
scroll to position [0, 0]
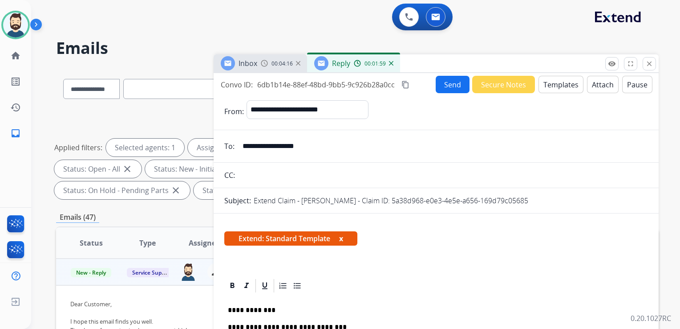
click at [450, 87] on button "Send" at bounding box center [453, 84] width 34 height 17
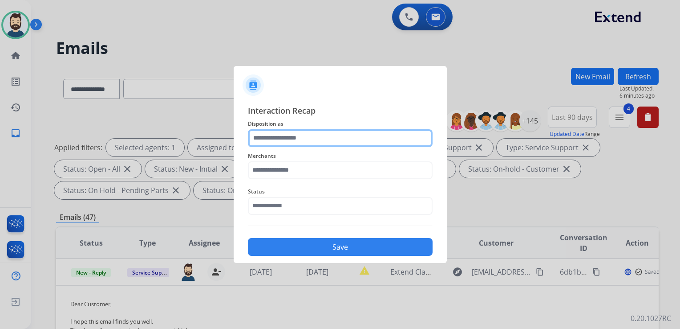
click at [298, 136] on input "text" at bounding box center [340, 138] width 185 height 18
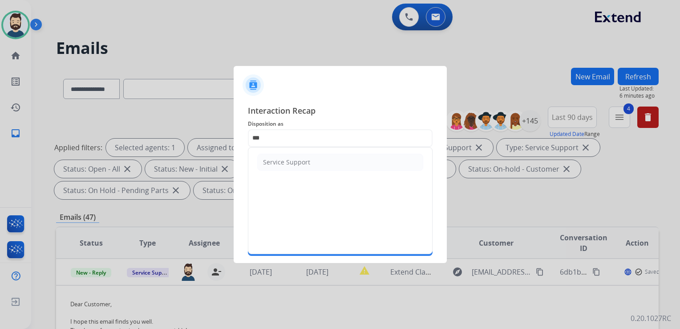
click at [286, 159] on div "Service Support" at bounding box center [286, 162] width 47 height 9
type input "**********"
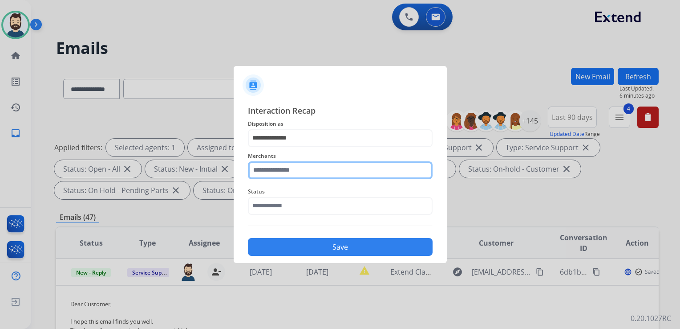
click at [288, 165] on input "text" at bounding box center [340, 170] width 185 height 18
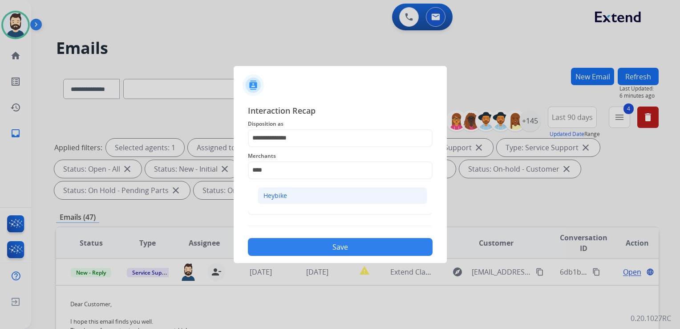
click at [272, 198] on div "Heybike" at bounding box center [276, 195] width 24 height 9
type input "*******"
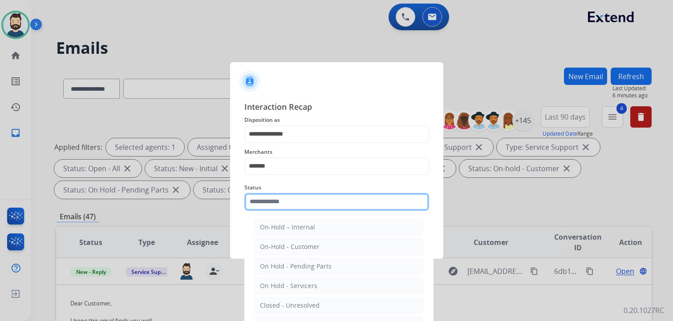
drag, startPoint x: 271, startPoint y: 205, endPoint x: 277, endPoint y: 211, distance: 8.6
click at [272, 206] on input "text" at bounding box center [336, 202] width 185 height 18
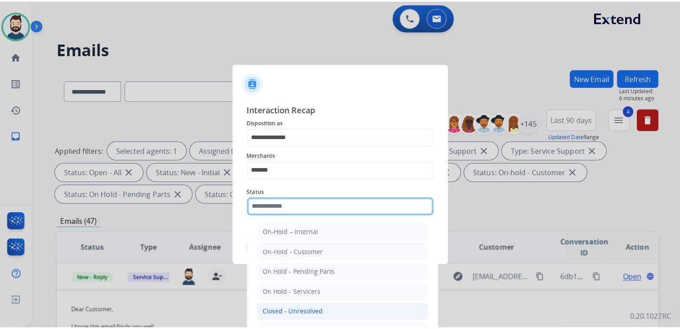
scroll to position [52, 0]
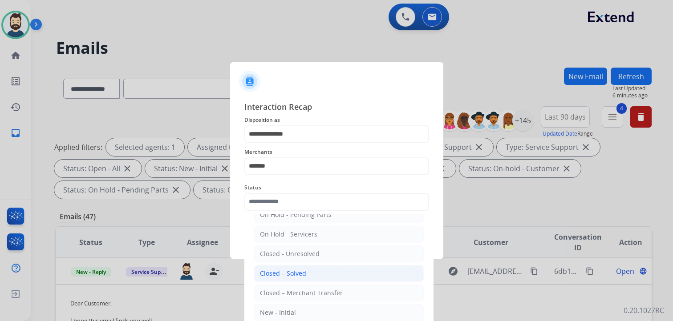
click at [284, 276] on div "Closed – Solved" at bounding box center [283, 273] width 46 height 9
type input "**********"
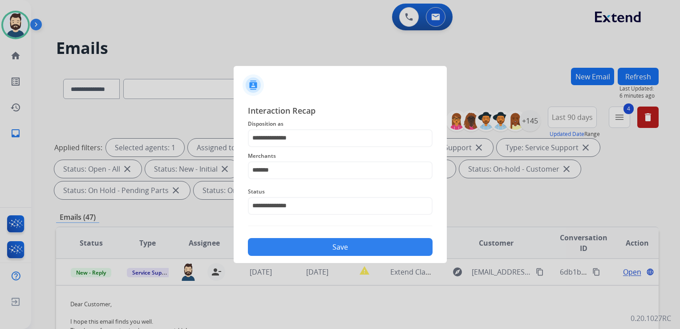
click at [319, 245] on button "Save" at bounding box center [340, 247] width 185 height 18
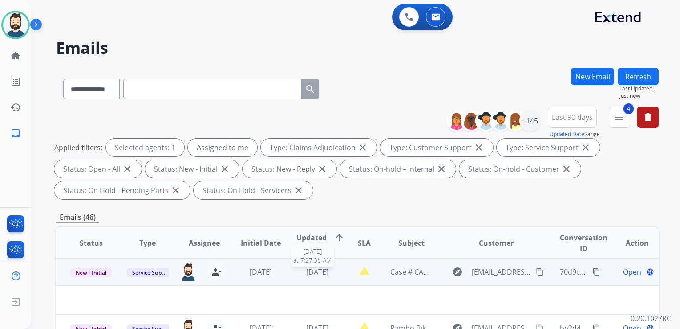
click at [316, 275] on span "[DATE]" at bounding box center [317, 272] width 22 height 10
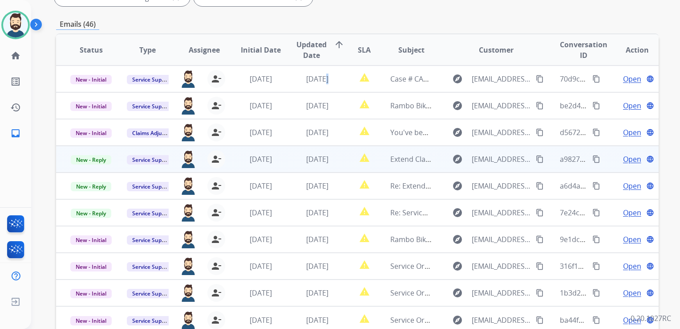
scroll to position [178, 0]
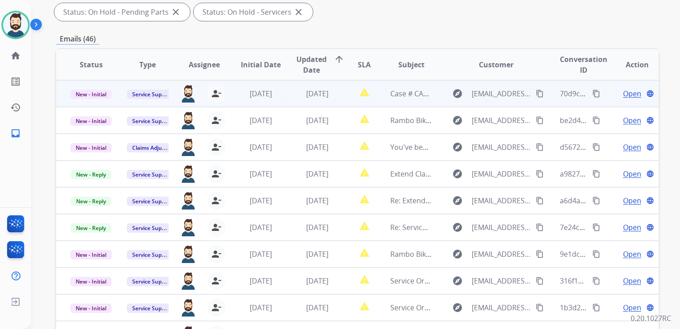
click at [285, 101] on td "[DATE]" at bounding box center [310, 93] width 57 height 27
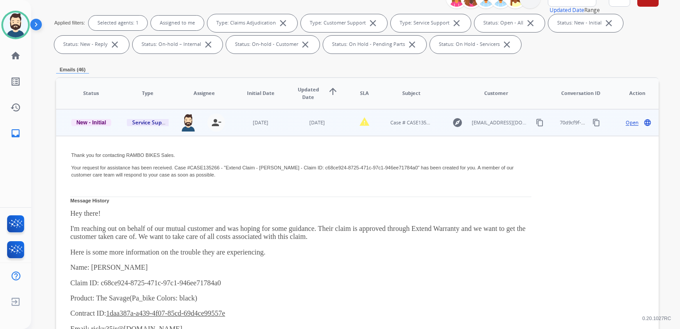
scroll to position [109, 0]
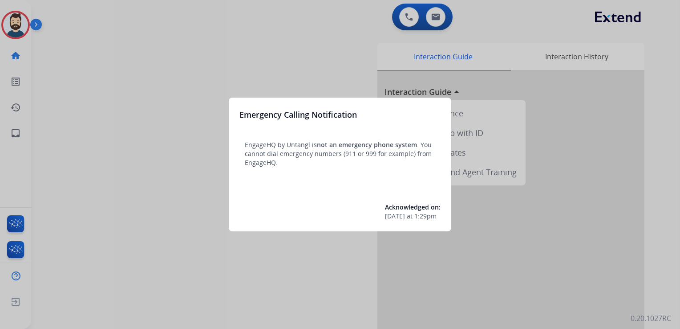
click at [67, 72] on div at bounding box center [340, 164] width 680 height 329
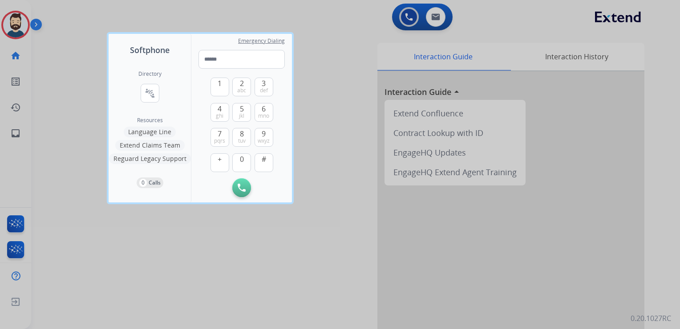
click at [61, 69] on div at bounding box center [340, 164] width 680 height 329
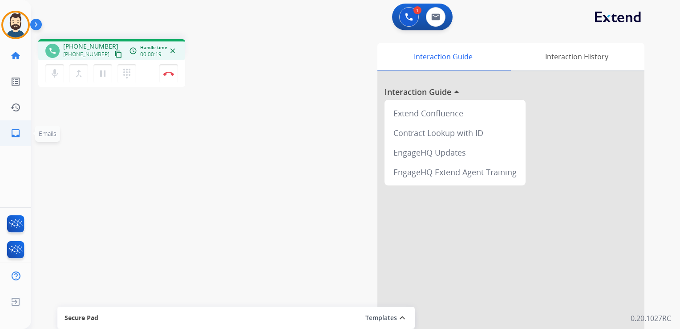
click at [22, 140] on link "inbox Emails" at bounding box center [15, 133] width 25 height 25
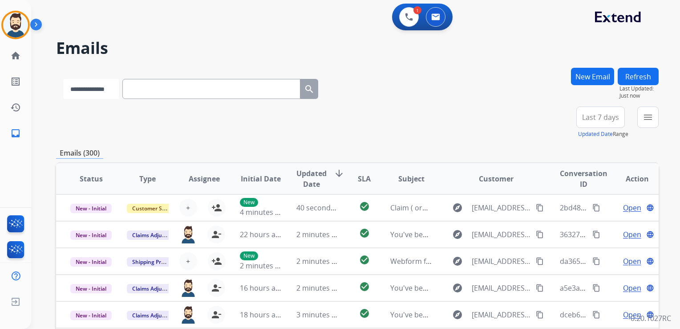
drag, startPoint x: 122, startPoint y: 85, endPoint x: 123, endPoint y: 91, distance: 5.4
click at [119, 86] on select "**********" at bounding box center [91, 89] width 56 height 20
select select "**********"
click at [63, 79] on select "**********" at bounding box center [91, 89] width 56 height 20
click at [166, 92] on input "text" at bounding box center [212, 89] width 178 height 20
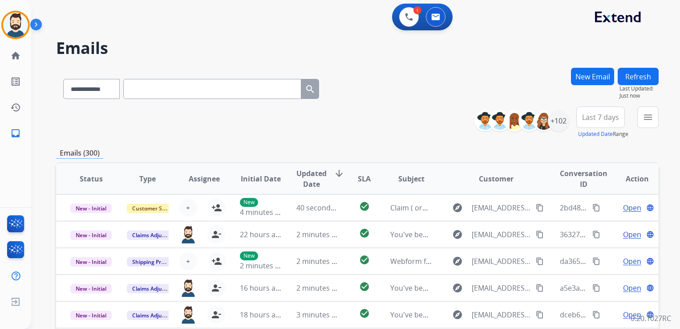
paste input "**********"
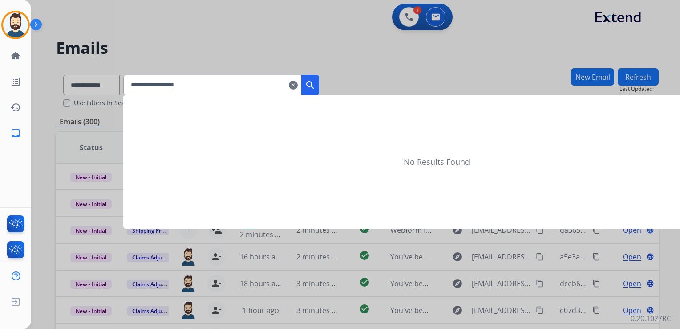
type input "**********"
click at [316, 81] on mat-icon "search" at bounding box center [310, 85] width 11 height 11
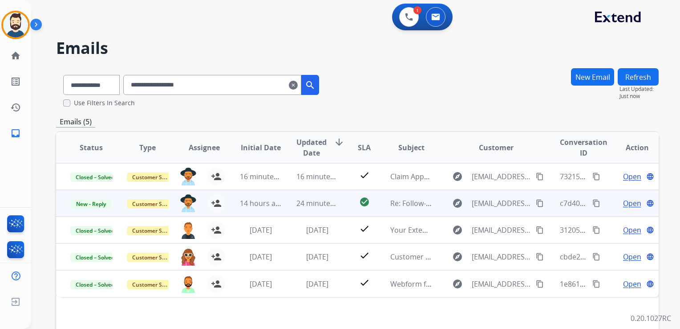
scroll to position [45, 0]
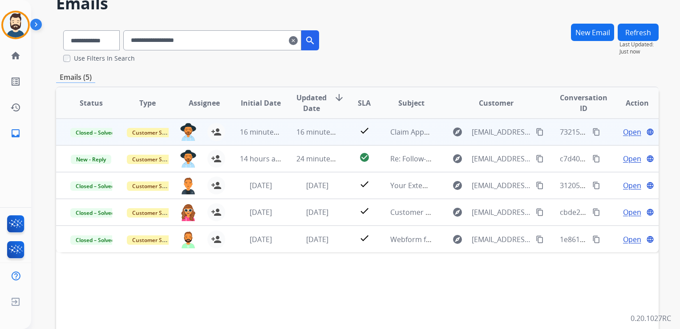
click at [311, 141] on td "16 minutes ago" at bounding box center [310, 131] width 57 height 27
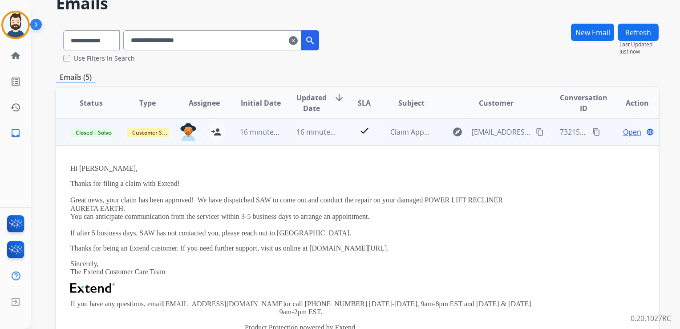
click at [623, 130] on span "Open" at bounding box center [632, 131] width 18 height 11
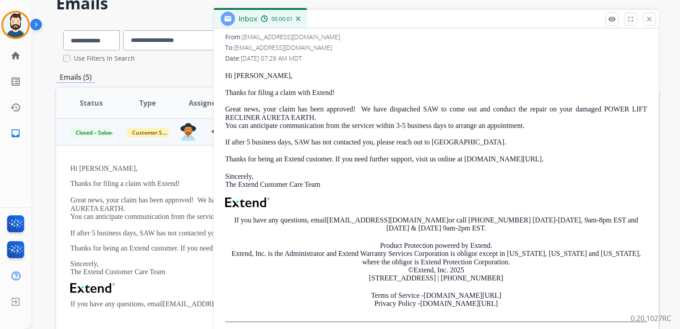
scroll to position [0, 0]
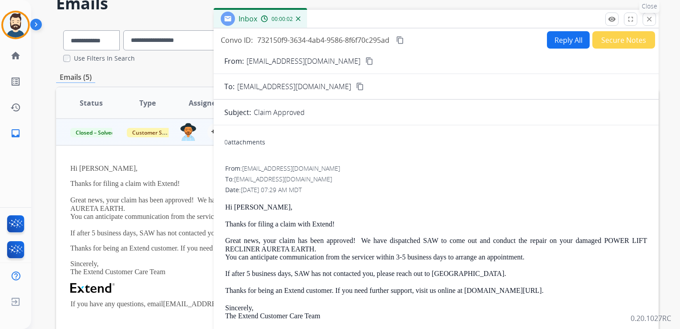
click at [655, 18] on button "close Close" at bounding box center [649, 18] width 13 height 13
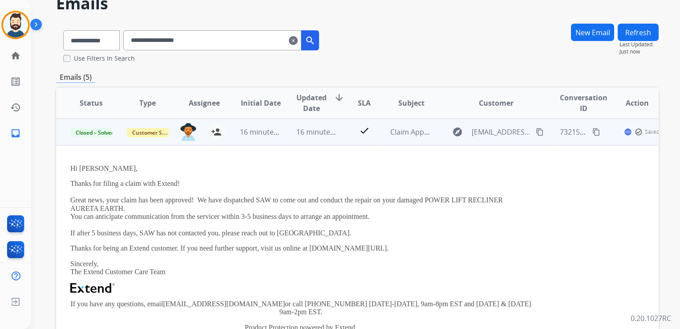
click at [339, 138] on td "check" at bounding box center [358, 131] width 38 height 27
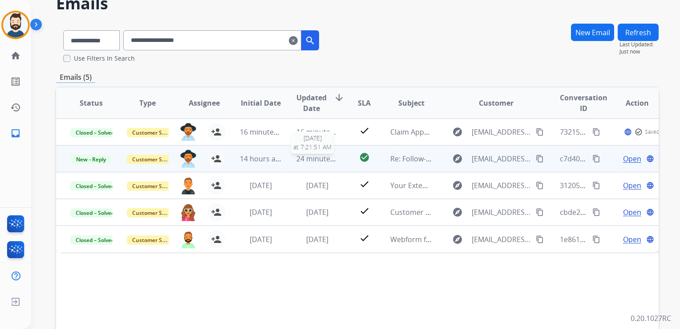
drag, startPoint x: 324, startPoint y: 161, endPoint x: 398, endPoint y: 160, distance: 74.3
click at [324, 161] on span "24 minutes ago" at bounding box center [322, 159] width 52 height 10
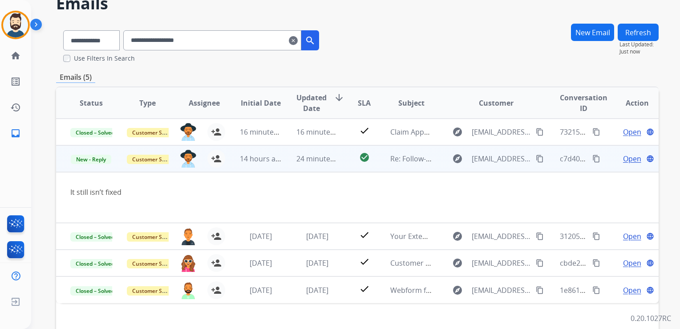
click at [623, 159] on span "Open" at bounding box center [632, 158] width 18 height 11
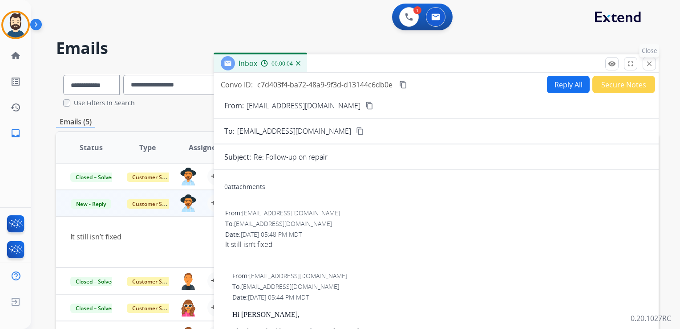
click at [645, 60] on button "close Close" at bounding box center [649, 63] width 13 height 13
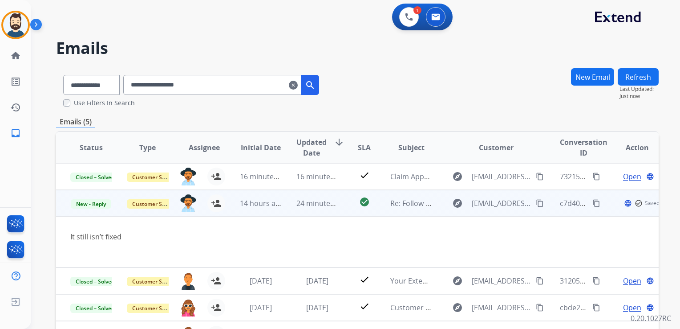
click at [309, 213] on td "24 minutes ago" at bounding box center [310, 203] width 57 height 27
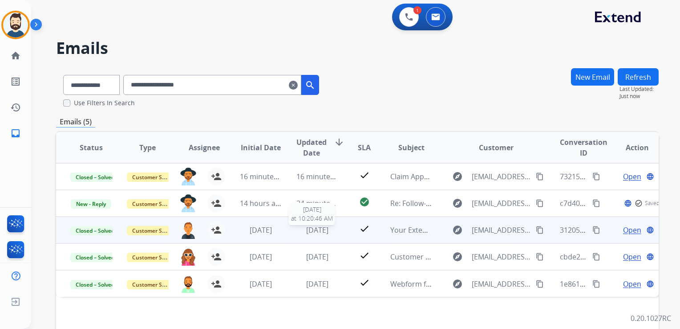
drag, startPoint x: 314, startPoint y: 230, endPoint x: 381, endPoint y: 216, distance: 68.6
click at [314, 230] on span "1 month ago" at bounding box center [317, 230] width 22 height 10
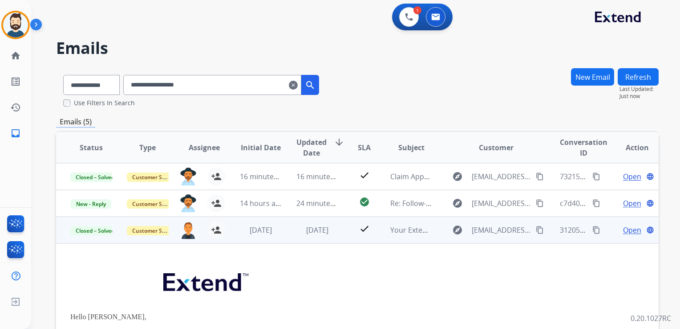
scroll to position [53, 0]
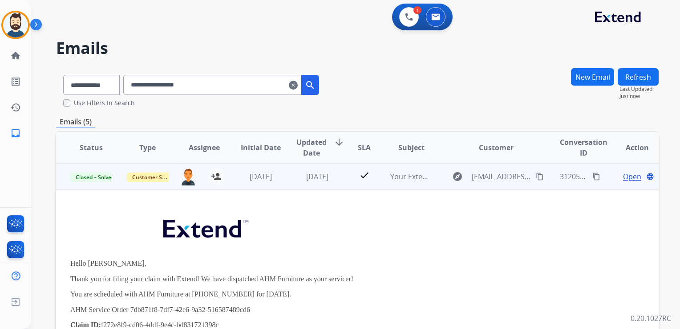
click at [623, 175] on span "Open" at bounding box center [632, 176] width 18 height 11
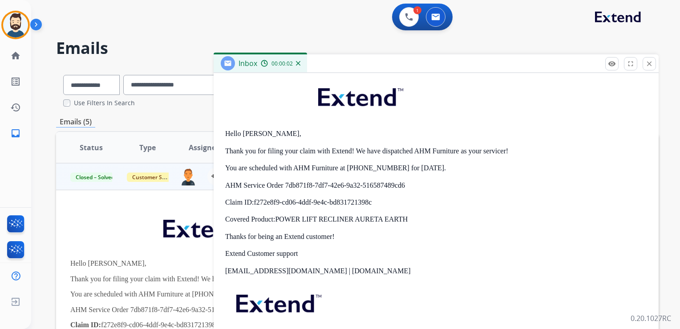
scroll to position [32, 0]
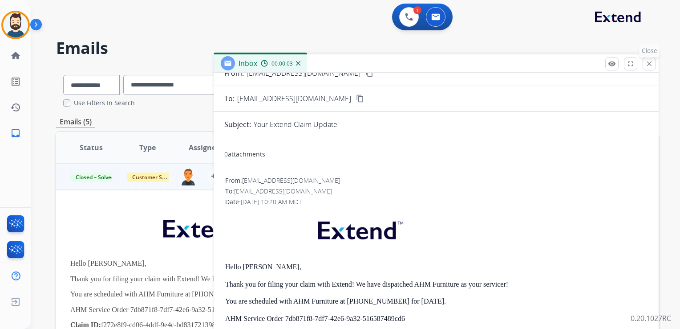
click at [644, 66] on button "close Close" at bounding box center [649, 63] width 13 height 13
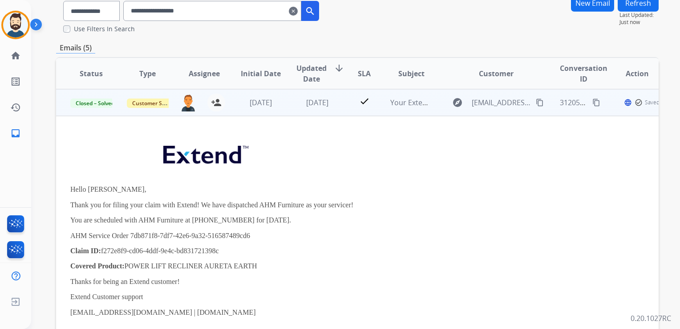
scroll to position [89, 0]
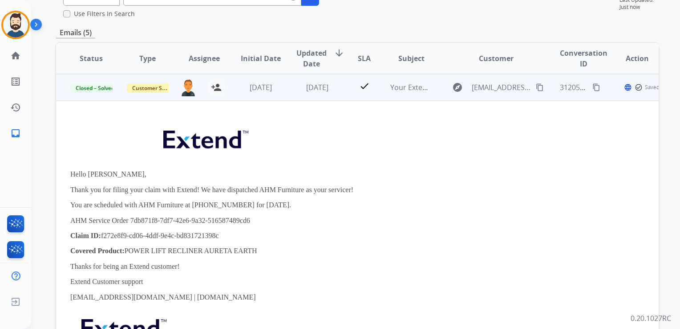
click at [341, 99] on td "check" at bounding box center [358, 87] width 38 height 27
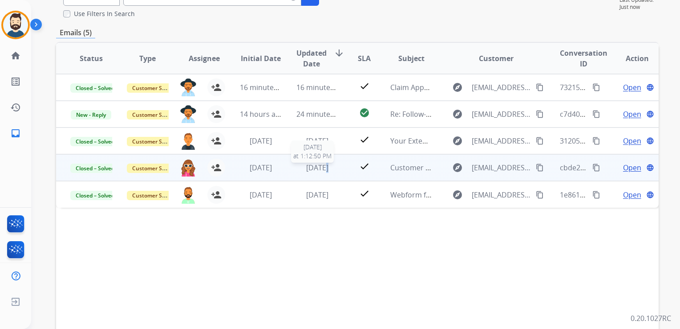
click at [316, 167] on span "2 months ago" at bounding box center [317, 167] width 22 height 10
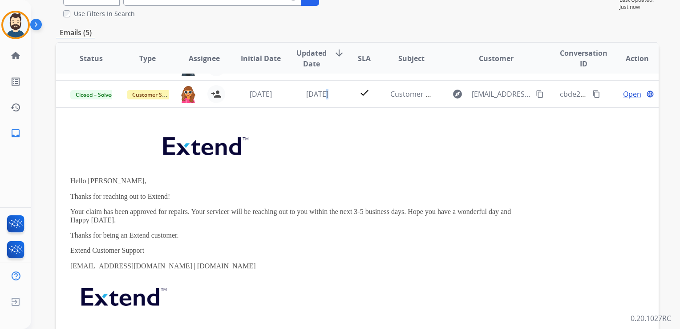
scroll to position [80, 0]
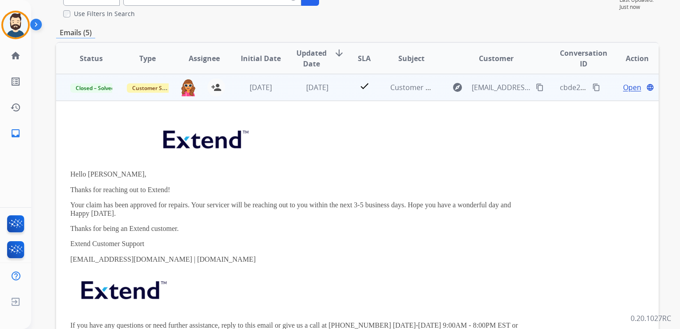
click at [625, 89] on span "Open" at bounding box center [632, 87] width 18 height 11
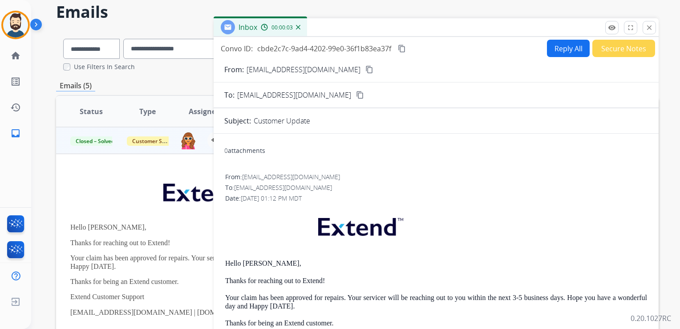
scroll to position [0, 0]
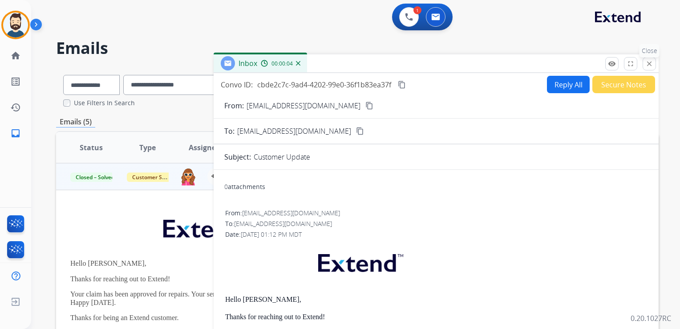
click at [644, 65] on button "close Close" at bounding box center [649, 63] width 13 height 13
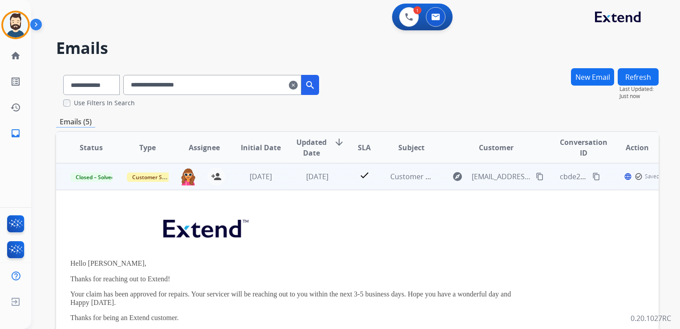
click at [310, 188] on td "2 months ago" at bounding box center [310, 176] width 57 height 27
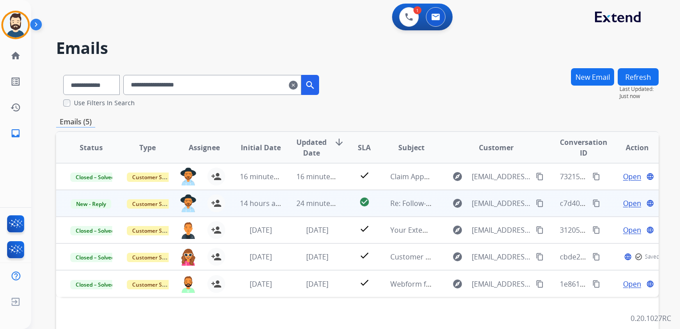
scroll to position [89, 0]
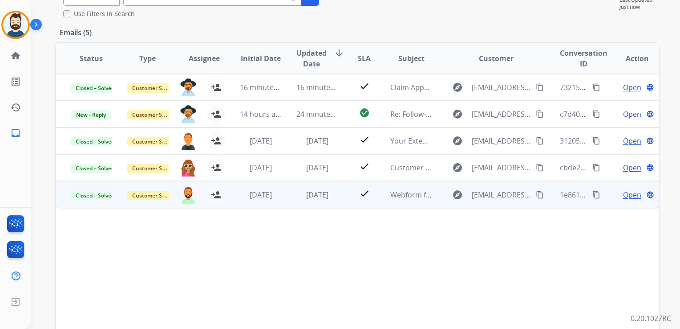
click at [319, 205] on td "2 months ago" at bounding box center [310, 194] width 57 height 27
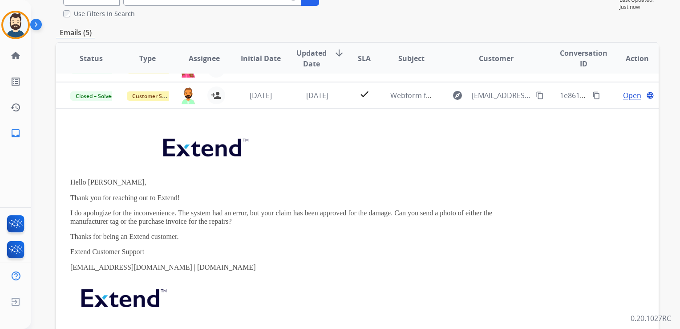
scroll to position [107, 0]
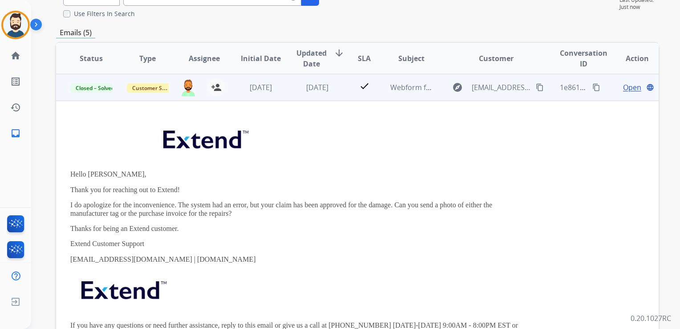
click at [628, 88] on span "Open" at bounding box center [632, 87] width 18 height 11
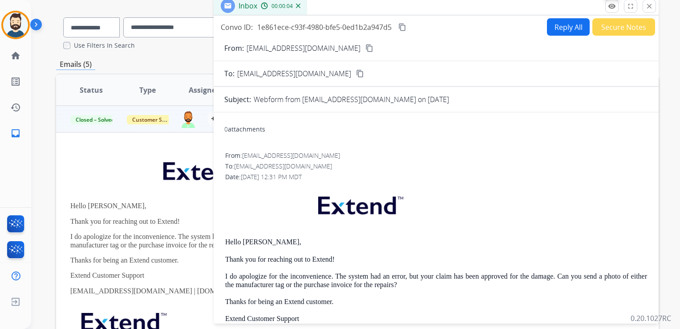
scroll to position [0, 0]
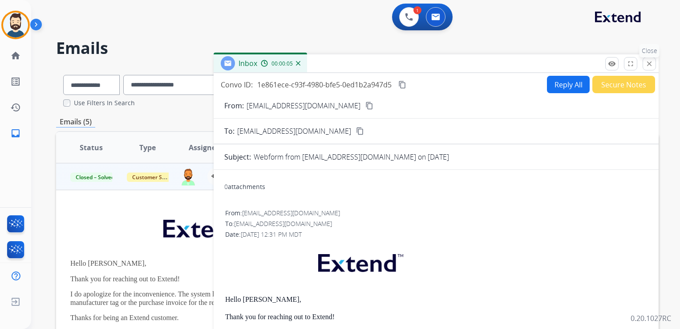
click at [648, 59] on button "close Close" at bounding box center [649, 63] width 13 height 13
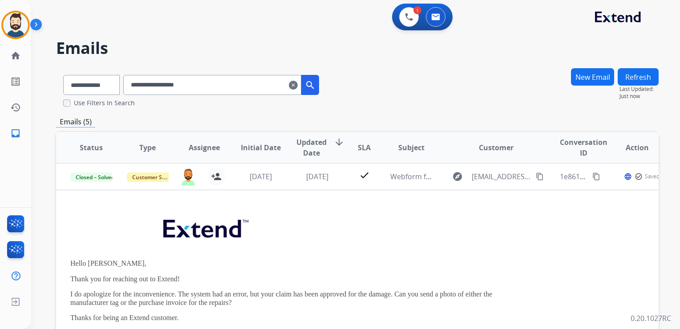
drag, startPoint x: 363, startPoint y: 187, endPoint x: 344, endPoint y: 184, distance: 19.8
click at [362, 188] on td "check" at bounding box center [358, 176] width 38 height 27
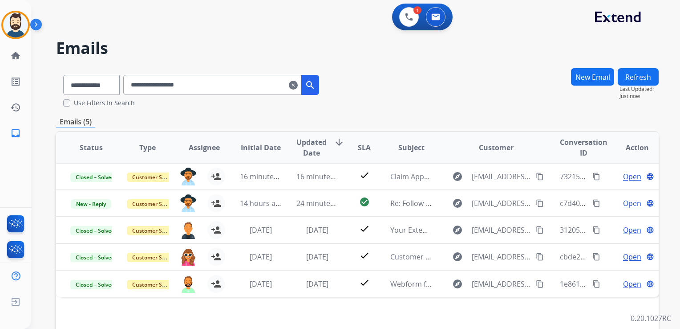
drag, startPoint x: 301, startPoint y: 83, endPoint x: 289, endPoint y: 68, distance: 19.3
click at [298, 83] on mat-icon "clear" at bounding box center [293, 85] width 9 height 11
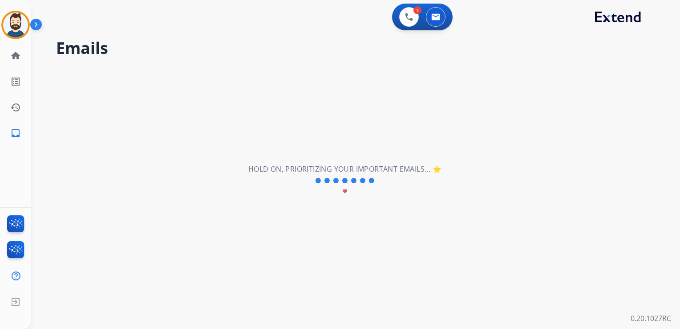
select select "**********"
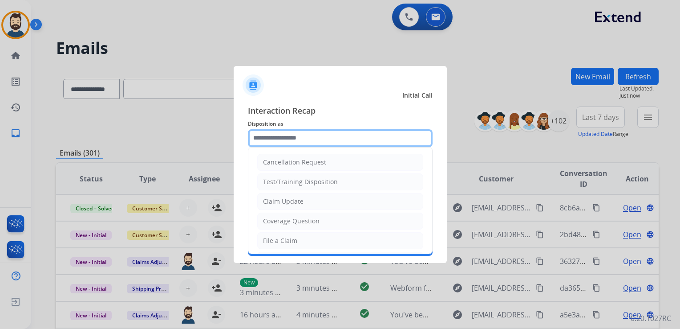
click at [308, 137] on input "text" at bounding box center [340, 138] width 185 height 18
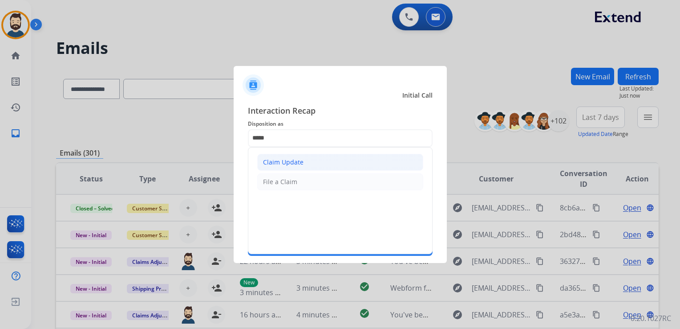
click at [282, 160] on div "Claim Update" at bounding box center [283, 162] width 41 height 9
type input "**********"
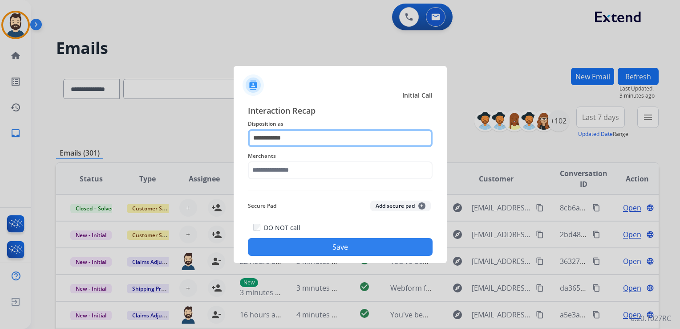
click at [335, 145] on input "**********" at bounding box center [340, 138] width 185 height 18
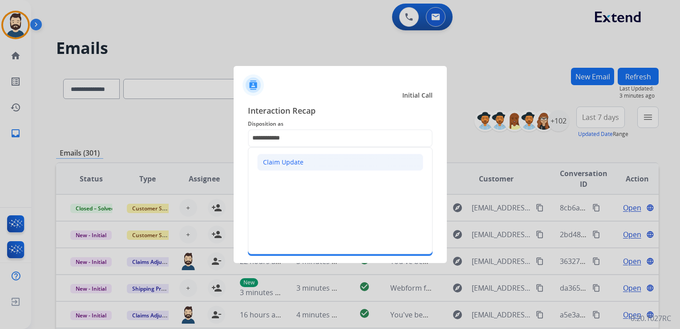
click at [291, 167] on li "Claim Update" at bounding box center [340, 162] width 166 height 17
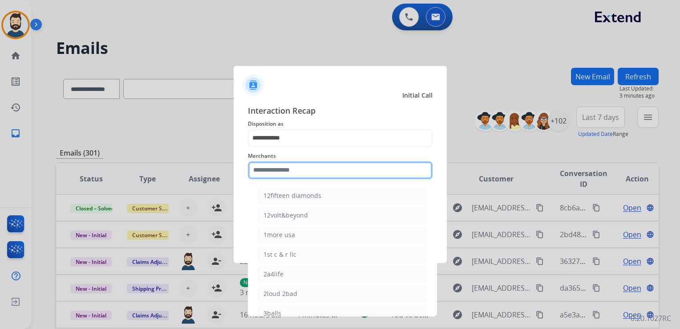
click at [286, 178] on input "text" at bounding box center [340, 170] width 185 height 18
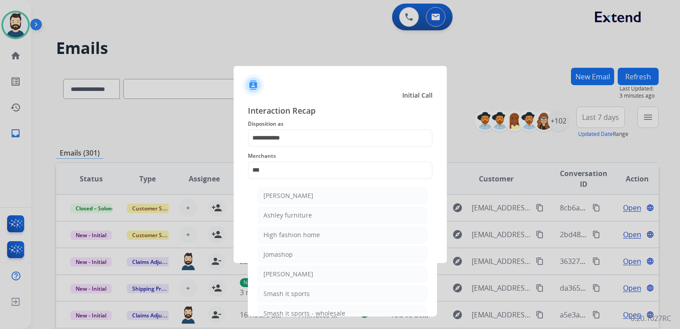
drag, startPoint x: 298, startPoint y: 222, endPoint x: 306, endPoint y: 217, distance: 9.2
click at [299, 222] on li "Ashley furniture" at bounding box center [343, 215] width 170 height 17
type input "**********"
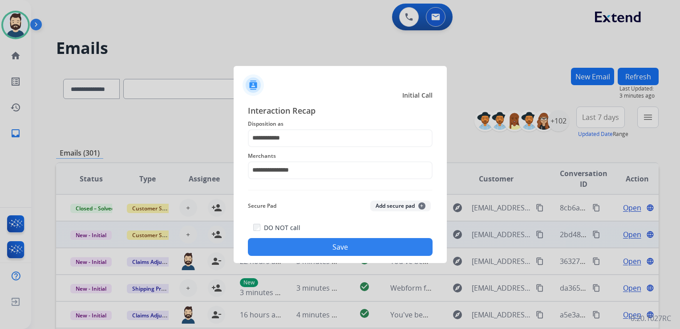
click at [315, 243] on button "Save" at bounding box center [340, 247] width 185 height 18
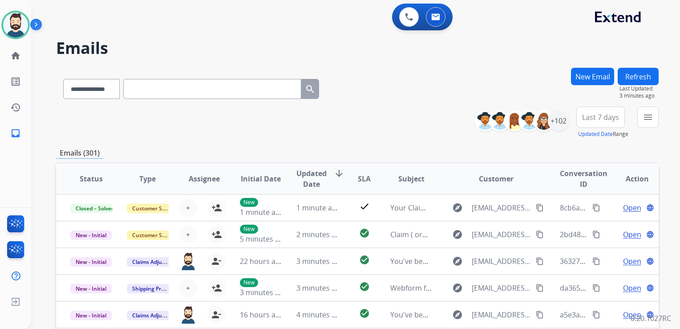
click at [129, 11] on div "0 Voice Interactions 0 Email Interactions" at bounding box center [350, 18] width 617 height 28
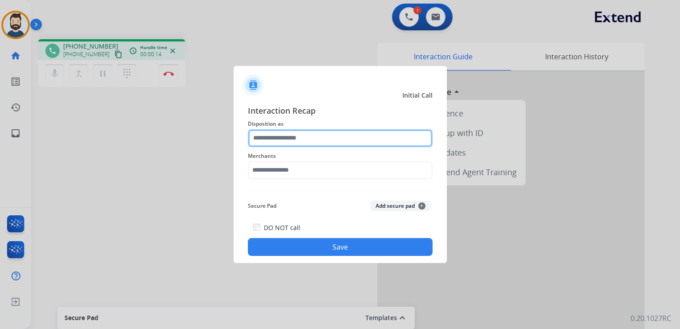
click at [272, 140] on input "text" at bounding box center [340, 138] width 185 height 18
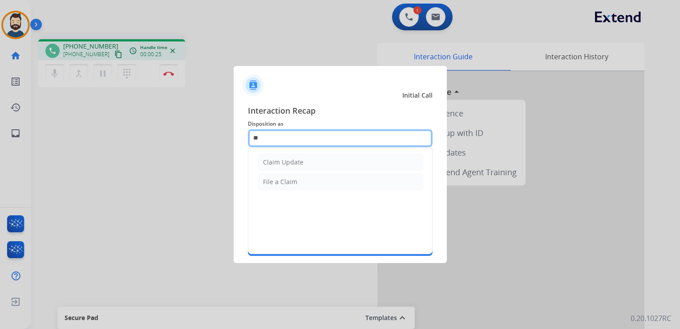
type input "*"
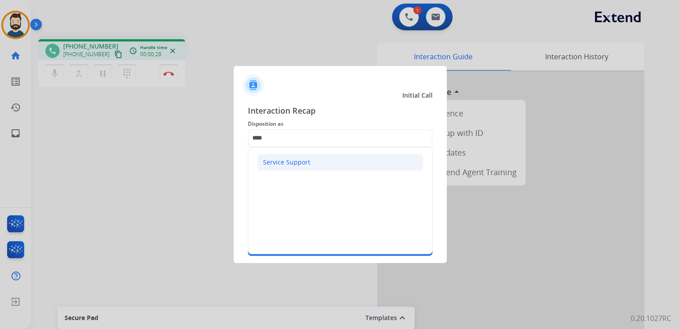
click at [275, 169] on li "Service Support" at bounding box center [340, 162] width 166 height 17
type input "**********"
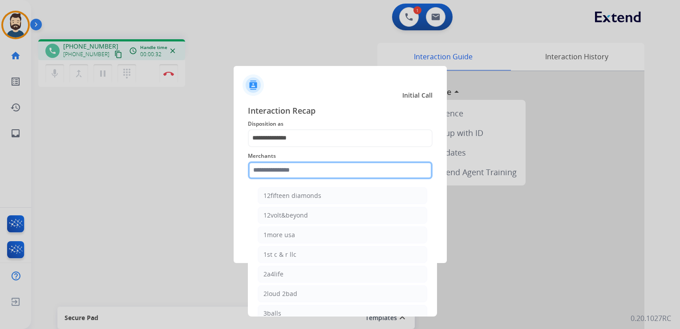
click at [290, 169] on input "text" at bounding box center [340, 170] width 185 height 18
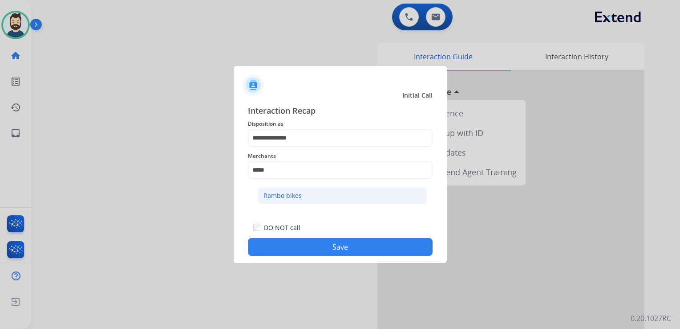
click at [278, 193] on div "Rambo bikes" at bounding box center [283, 195] width 38 height 9
type input "**********"
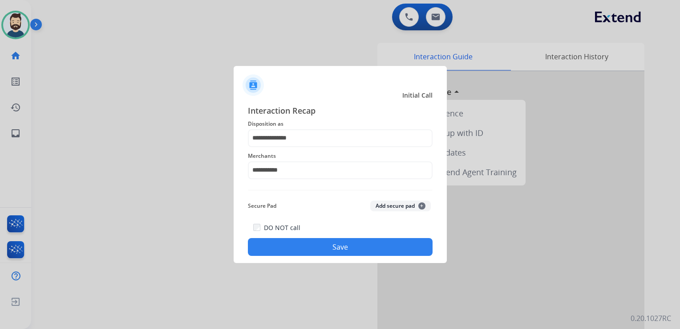
drag, startPoint x: 312, startPoint y: 245, endPoint x: 315, endPoint y: 232, distance: 12.7
click at [313, 245] on button "Save" at bounding box center [340, 247] width 185 height 18
click at [351, 242] on button "Save" at bounding box center [340, 247] width 185 height 18
drag, startPoint x: 349, startPoint y: 242, endPoint x: 299, endPoint y: 202, distance: 63.3
click at [349, 242] on button "Save" at bounding box center [340, 247] width 185 height 18
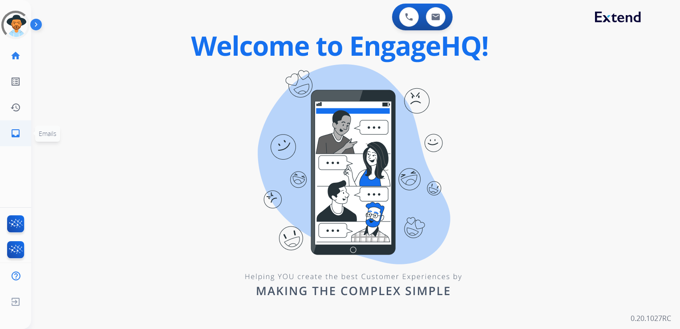
click at [14, 136] on mat-icon "inbox" at bounding box center [15, 133] width 11 height 11
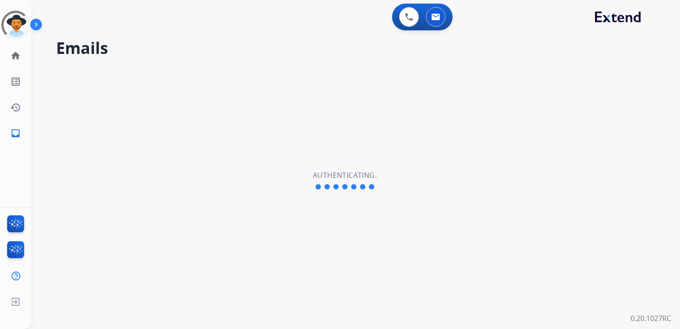
select select "**********"
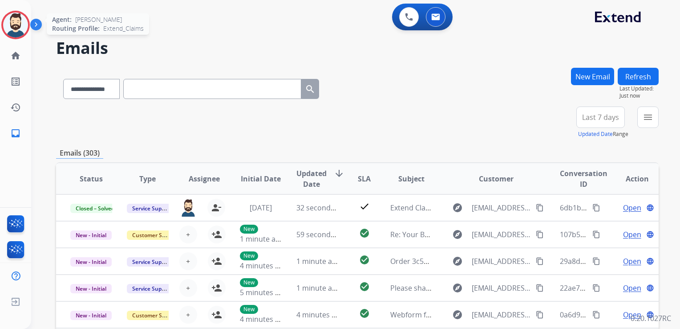
drag, startPoint x: 24, startPoint y: 23, endPoint x: 28, endPoint y: 37, distance: 14.2
click at [24, 24] on img at bounding box center [15, 24] width 25 height 25
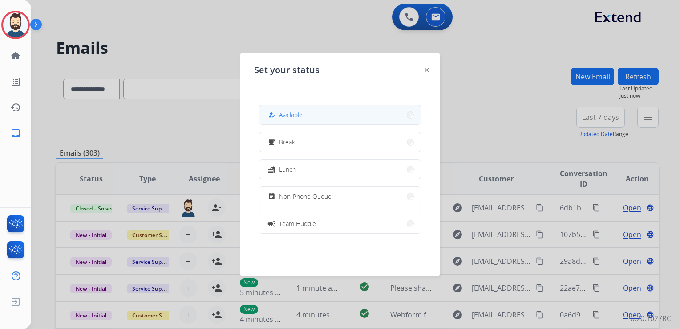
click at [296, 115] on span "Available" at bounding box center [291, 114] width 24 height 9
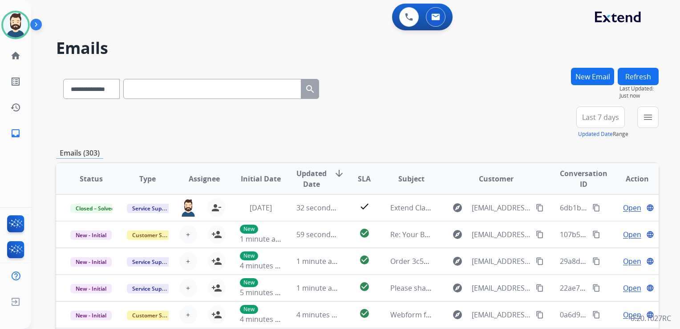
click at [304, 74] on div "**********" at bounding box center [191, 87] width 270 height 31
click at [580, 79] on button "New Email" at bounding box center [592, 76] width 43 height 17
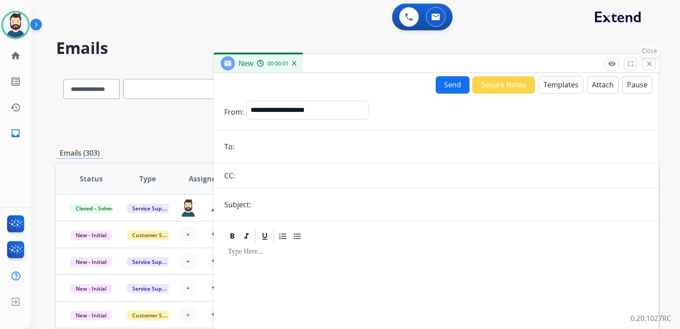
click at [647, 61] on mat-icon "close" at bounding box center [649, 64] width 8 height 8
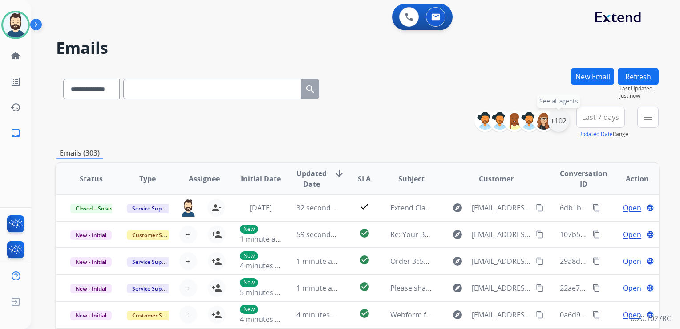
click at [564, 122] on div "+102" at bounding box center [558, 120] width 21 height 21
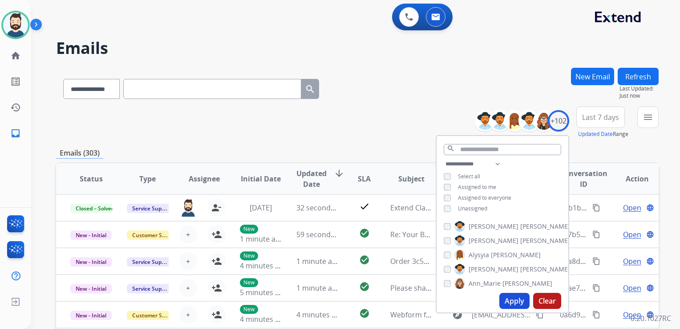
click at [515, 297] on button "Apply" at bounding box center [514, 300] width 30 height 16
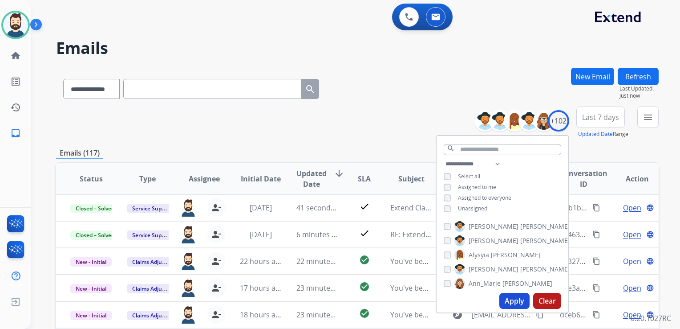
click at [602, 118] on span "Last 7 days" at bounding box center [600, 117] width 37 height 4
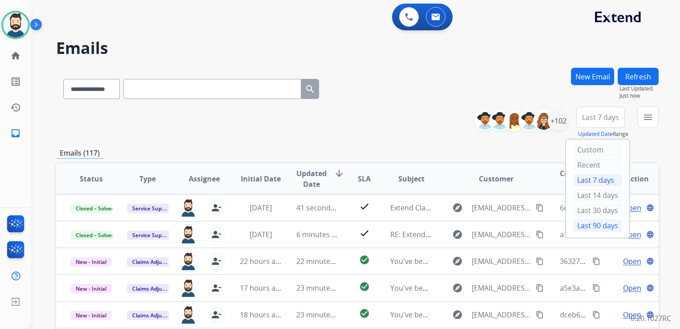
drag, startPoint x: 590, startPoint y: 223, endPoint x: 604, endPoint y: 206, distance: 21.8
click at [591, 223] on div "Last 90 days" at bounding box center [597, 225] width 49 height 13
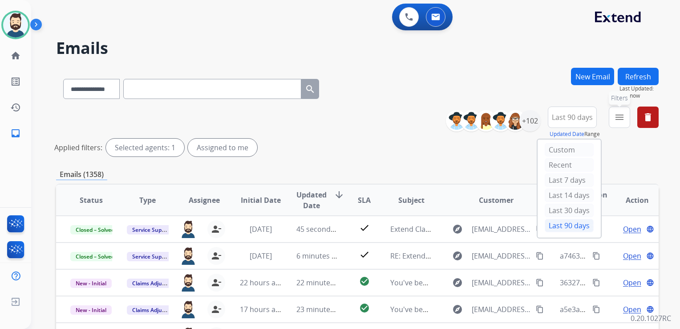
click at [620, 119] on mat-icon "menu" at bounding box center [619, 117] width 11 height 11
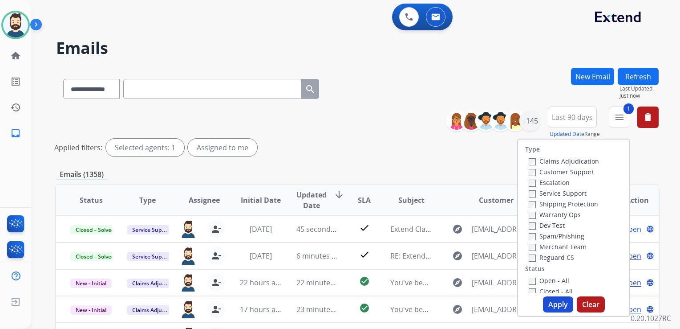
click at [529, 178] on label "Escalation" at bounding box center [549, 182] width 41 height 8
click at [546, 304] on button "Apply" at bounding box center [558, 304] width 30 height 16
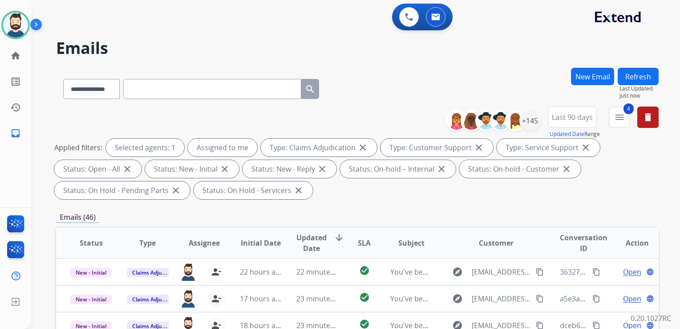
click at [320, 239] on span "Updated Date" at bounding box center [311, 242] width 30 height 21
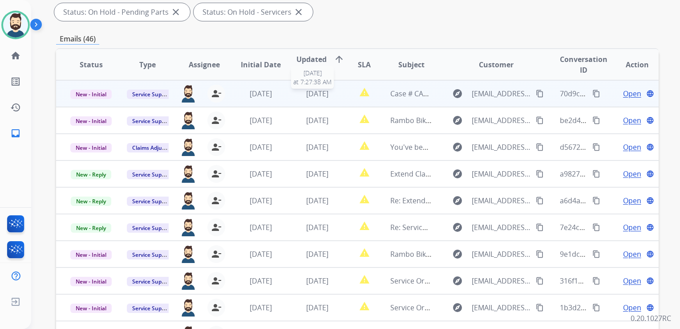
click at [317, 94] on span "[DATE]" at bounding box center [317, 94] width 22 height 10
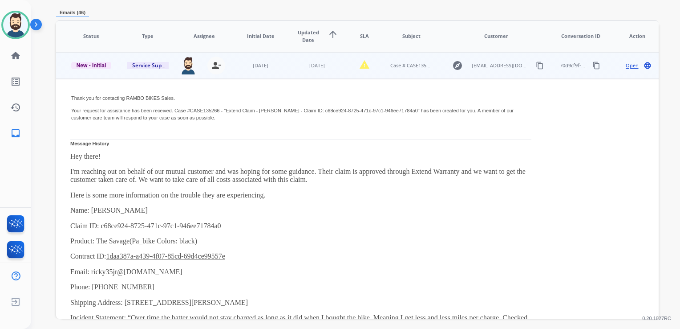
scroll to position [153, 0]
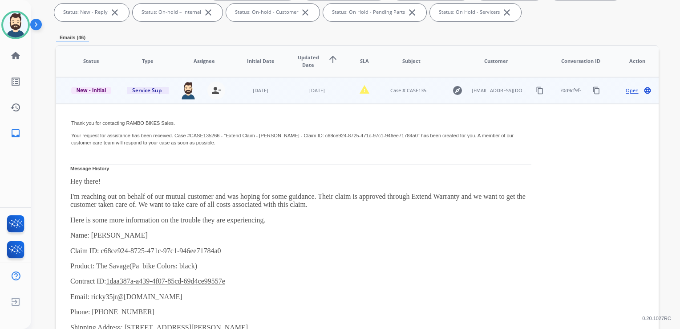
click at [626, 90] on span "Open" at bounding box center [632, 91] width 13 height 8
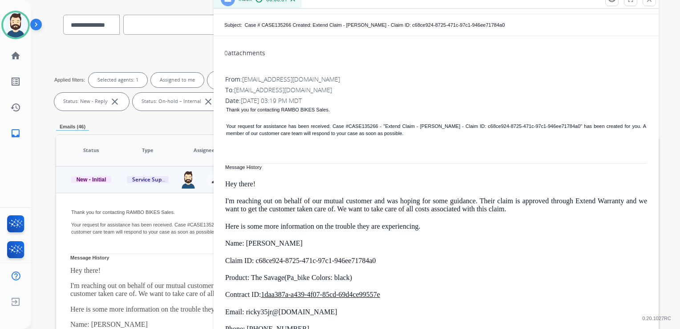
scroll to position [178, 0]
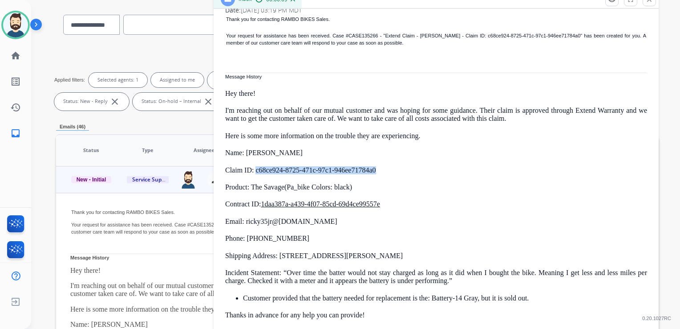
drag, startPoint x: 256, startPoint y: 169, endPoint x: 376, endPoint y: 167, distance: 119.8
click at [376, 167] on p "Claim ID: c68ce924-8725-471c-97c1-946ee71784a0" at bounding box center [436, 170] width 422 height 8
copy p "c68ce924-8725-471c-97c1-946ee71784a0"
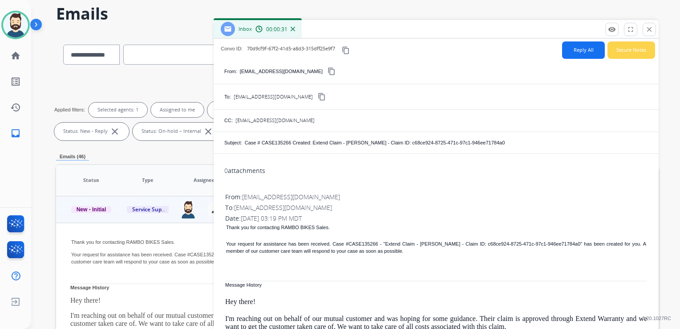
scroll to position [0, 0]
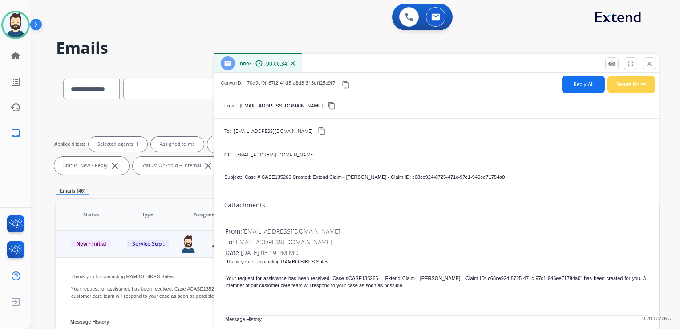
drag, startPoint x: 645, startPoint y: 62, endPoint x: 612, endPoint y: 69, distance: 32.9
click at [645, 62] on button "close Close" at bounding box center [649, 63] width 13 height 13
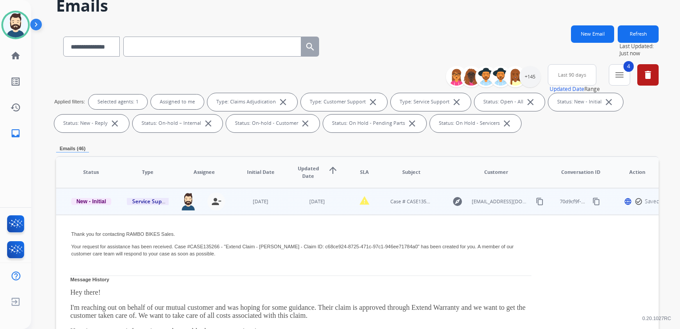
scroll to position [89, 0]
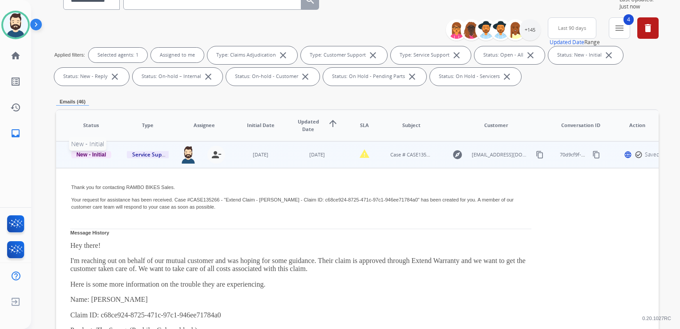
click at [100, 157] on span "New - Initial" at bounding box center [91, 154] width 41 height 8
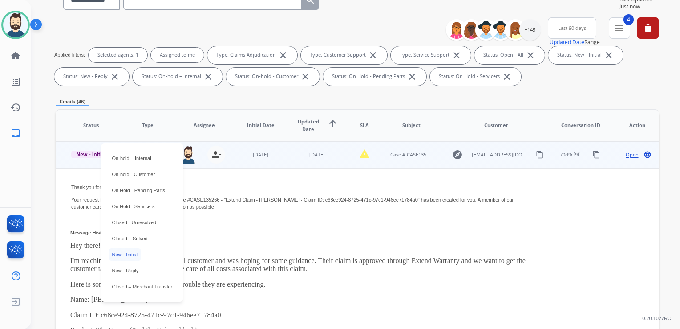
drag, startPoint x: 138, startPoint y: 237, endPoint x: 192, endPoint y: 205, distance: 63.1
click at [139, 237] on p "Closed – Solved" at bounding box center [130, 238] width 43 height 12
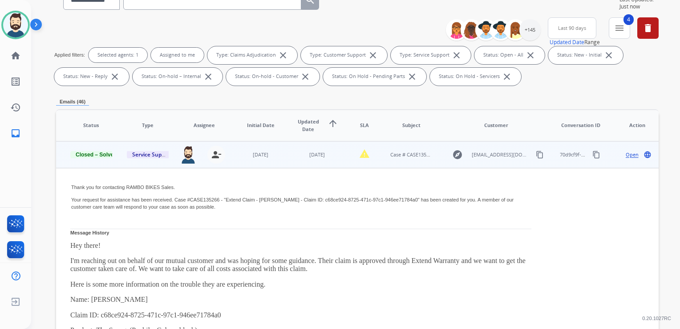
click at [272, 166] on td "[DATE]" at bounding box center [254, 154] width 57 height 27
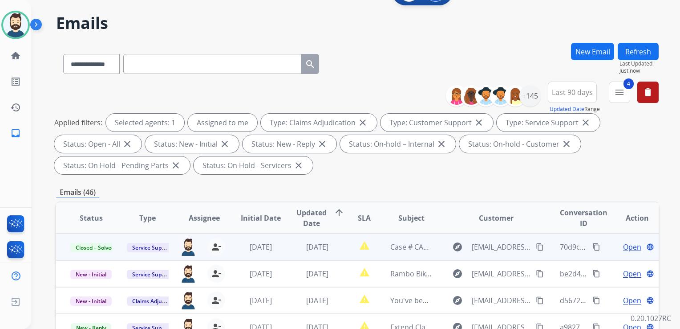
scroll to position [0, 0]
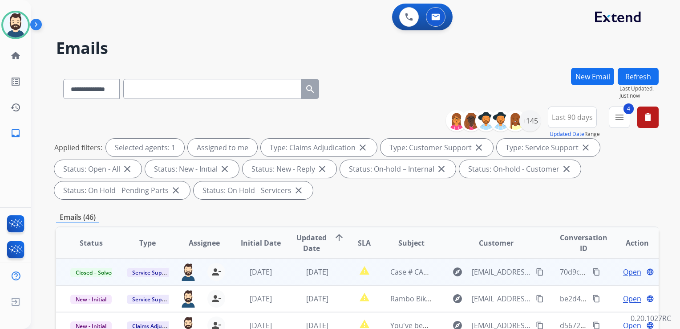
click at [630, 82] on button "Refresh" at bounding box center [638, 76] width 41 height 17
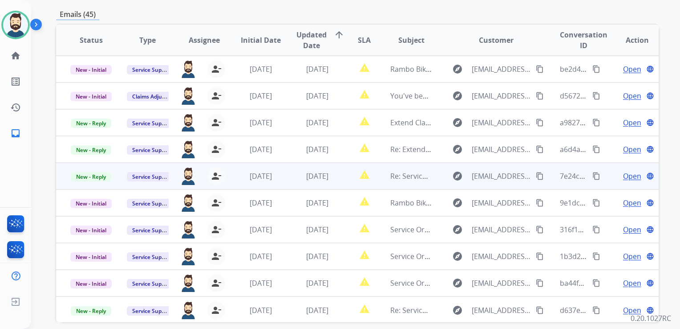
scroll to position [223, 0]
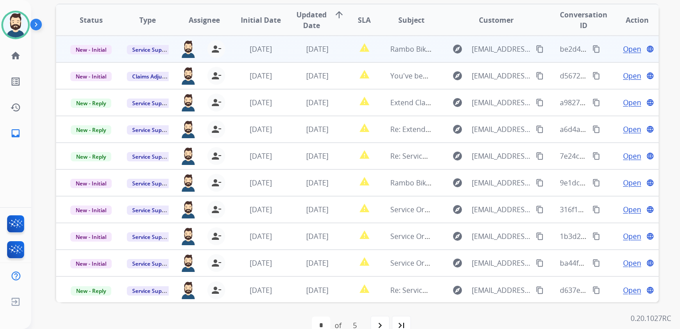
click at [320, 55] on td "[DATE]" at bounding box center [310, 49] width 57 height 27
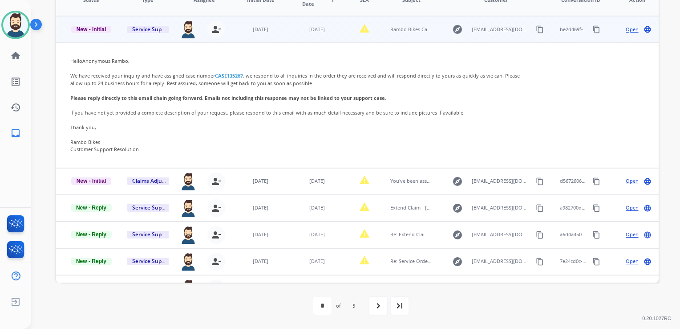
scroll to position [195, 0]
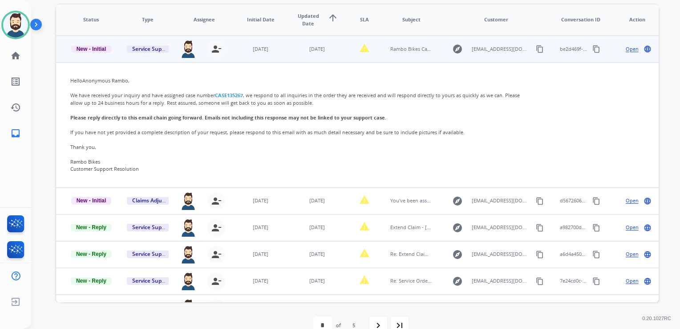
click at [626, 47] on span "Open" at bounding box center [632, 49] width 13 height 8
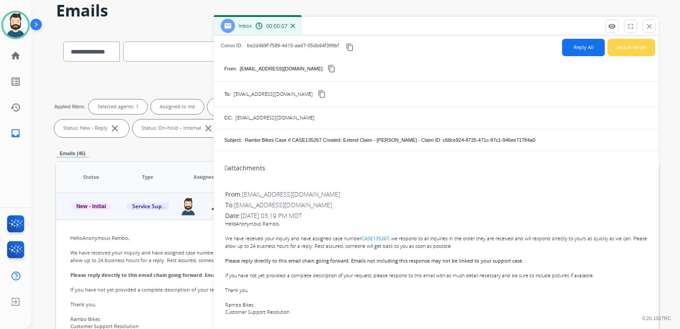
scroll to position [16, 0]
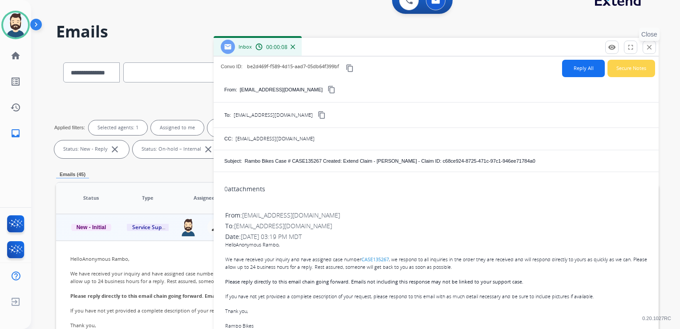
click at [653, 46] on button "close Close" at bounding box center [649, 47] width 13 height 13
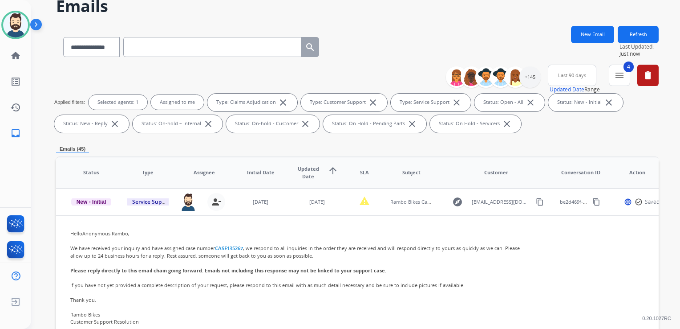
scroll to position [61, 0]
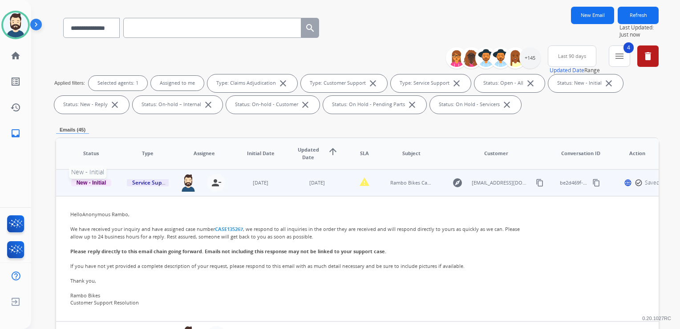
click at [105, 184] on span "New - Initial" at bounding box center [91, 182] width 41 height 8
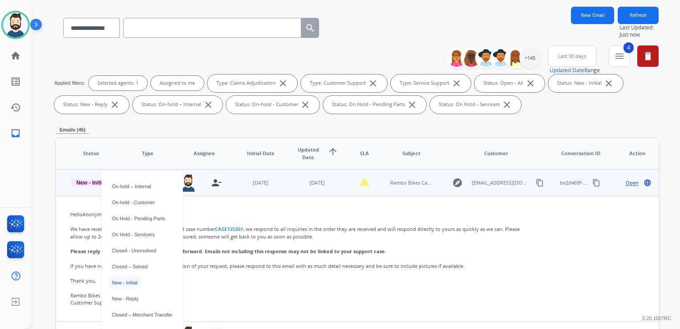
drag, startPoint x: 138, startPoint y: 265, endPoint x: 194, endPoint y: 238, distance: 62.1
click at [139, 266] on p "Closed – Solved" at bounding box center [130, 266] width 43 height 12
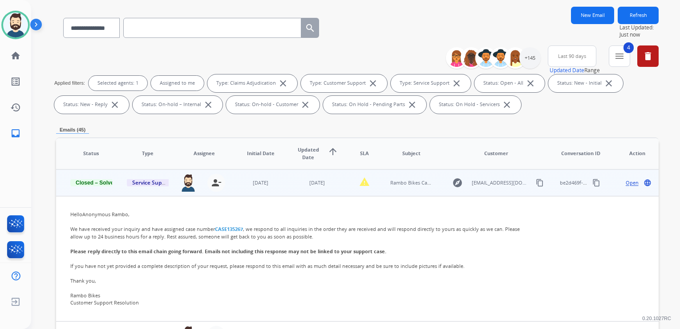
click at [267, 193] on td "[DATE]" at bounding box center [254, 182] width 57 height 27
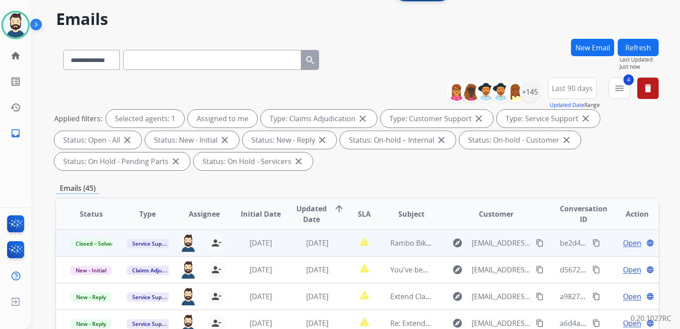
scroll to position [16, 0]
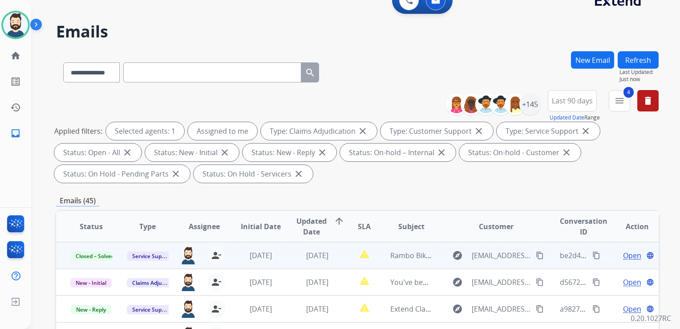
click at [626, 54] on button "Refresh" at bounding box center [638, 59] width 41 height 17
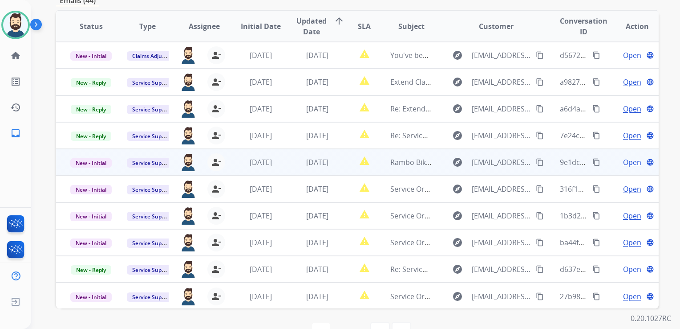
scroll to position [223, 0]
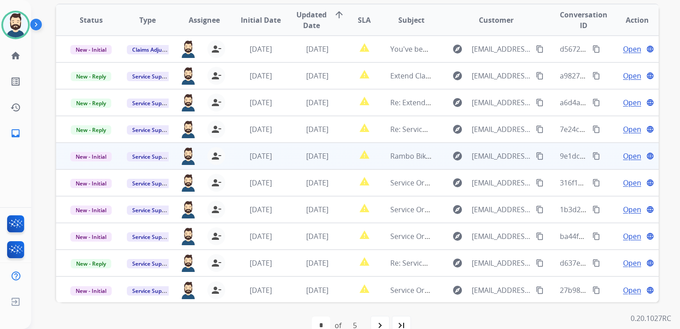
click at [317, 162] on td "[DATE]" at bounding box center [310, 155] width 57 height 27
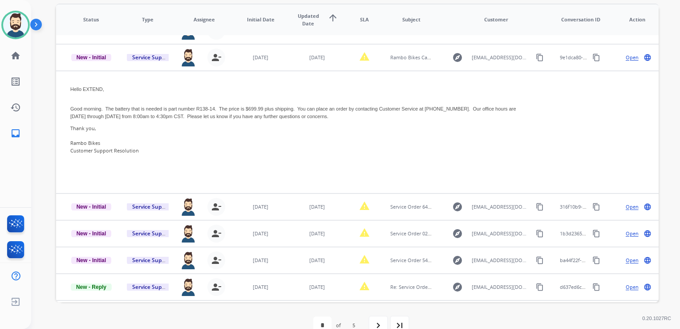
scroll to position [107, 0]
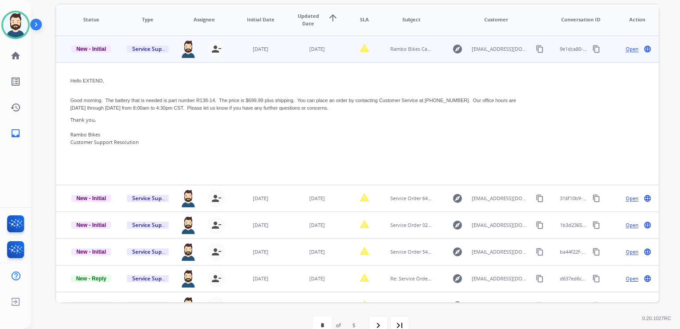
click at [626, 52] on span "Open" at bounding box center [632, 49] width 13 height 8
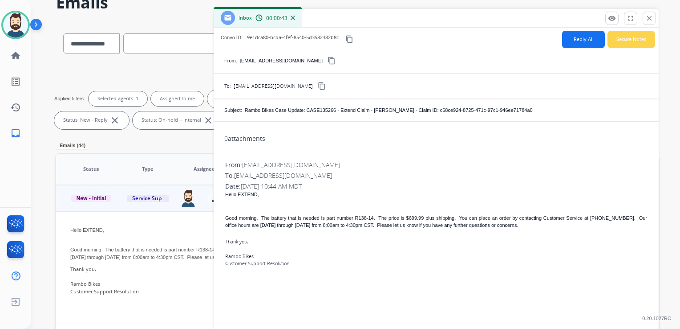
scroll to position [61, 0]
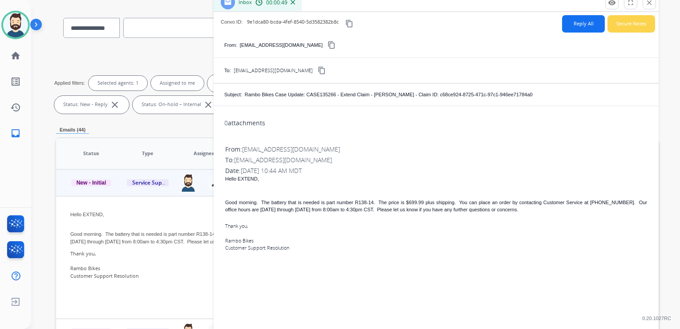
drag, startPoint x: 226, startPoint y: 200, endPoint x: 516, endPoint y: 206, distance: 290.7
click at [516, 206] on p "Good morning. The battery that is needed is part number R138-14. The price is $…" at bounding box center [436, 206] width 422 height 15
copy p "Good morning. The battery that is needed is part number R138-14. The price is $…"
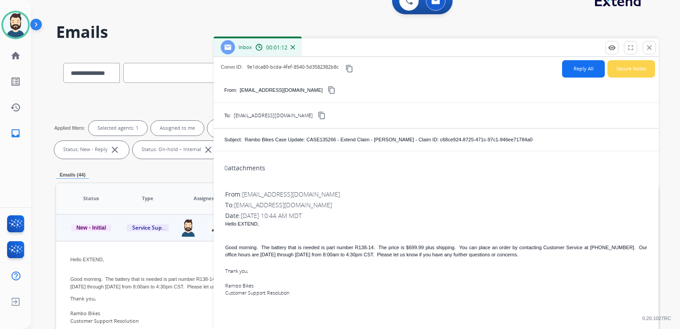
scroll to position [0, 0]
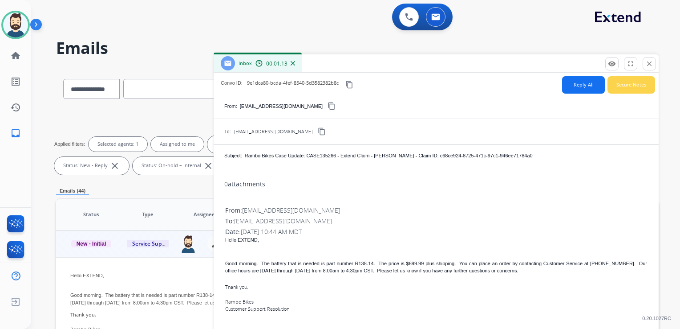
click at [351, 84] on mat-icon "content_copy" at bounding box center [349, 85] width 8 height 8
click at [650, 66] on mat-icon "close" at bounding box center [649, 64] width 8 height 8
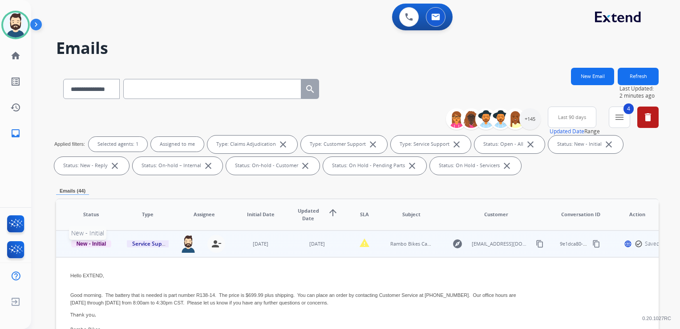
click at [105, 243] on span "New - Initial" at bounding box center [91, 243] width 41 height 8
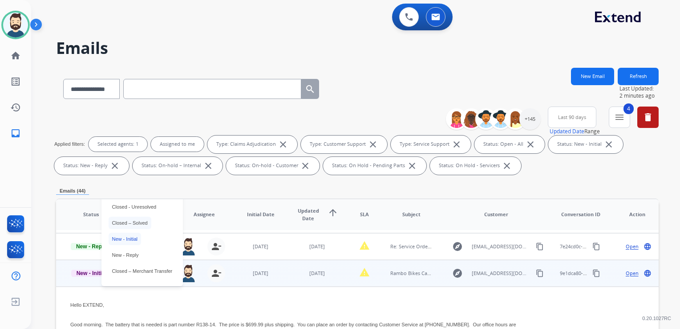
scroll to position [62, 0]
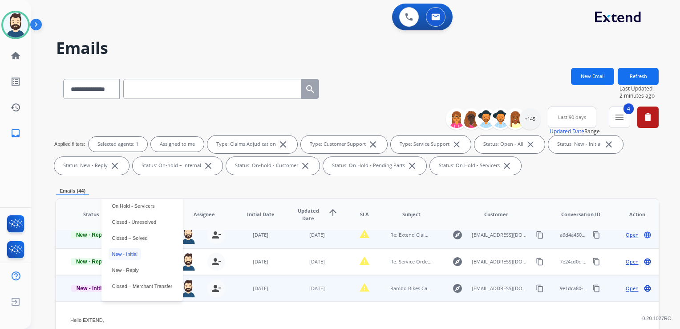
click at [141, 236] on p "Closed – Solved" at bounding box center [130, 237] width 43 height 12
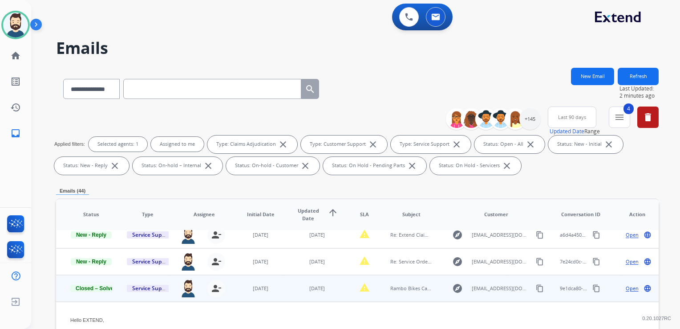
click at [633, 76] on button "Refresh" at bounding box center [638, 76] width 41 height 17
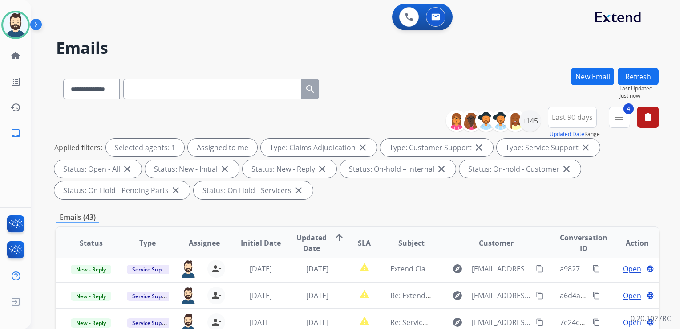
scroll to position [242, 0]
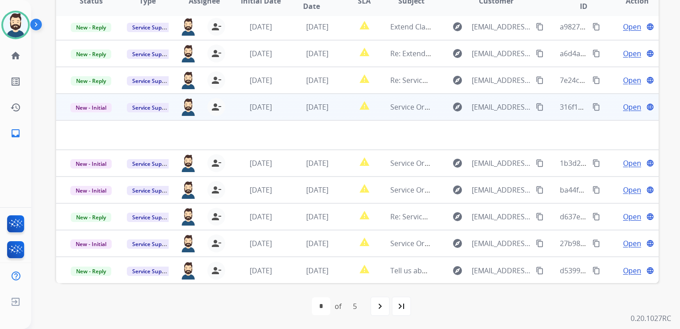
click at [271, 118] on td "[DATE]" at bounding box center [254, 106] width 57 height 27
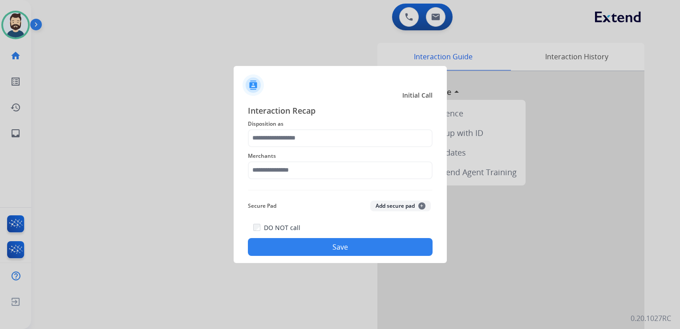
drag, startPoint x: 168, startPoint y: 31, endPoint x: 158, endPoint y: 31, distance: 10.7
click at [169, 32] on div at bounding box center [340, 164] width 680 height 329
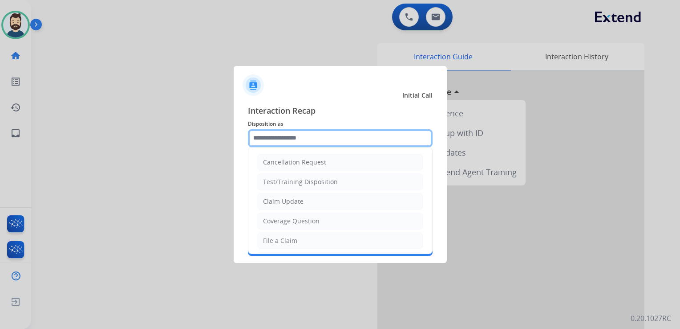
click at [264, 143] on input "text" at bounding box center [340, 138] width 185 height 18
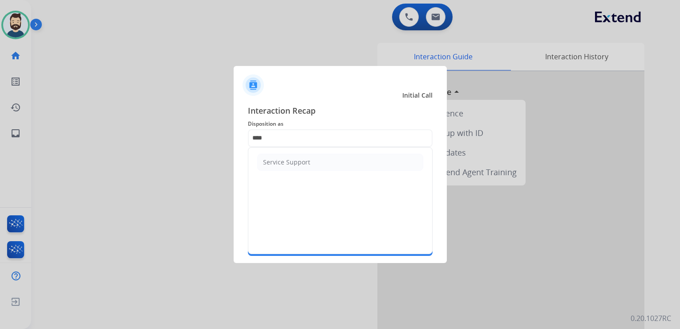
click at [264, 164] on div "Service Support" at bounding box center [286, 162] width 47 height 9
type input "**********"
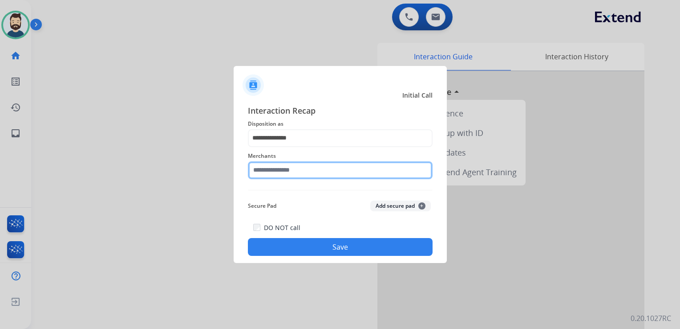
click at [270, 173] on input "text" at bounding box center [340, 170] width 185 height 18
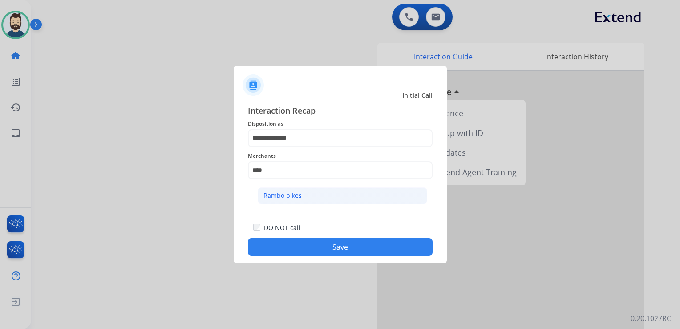
drag, startPoint x: 281, startPoint y: 195, endPoint x: 299, endPoint y: 219, distance: 29.6
click at [282, 195] on div "Rambo bikes" at bounding box center [283, 195] width 38 height 9
type input "**********"
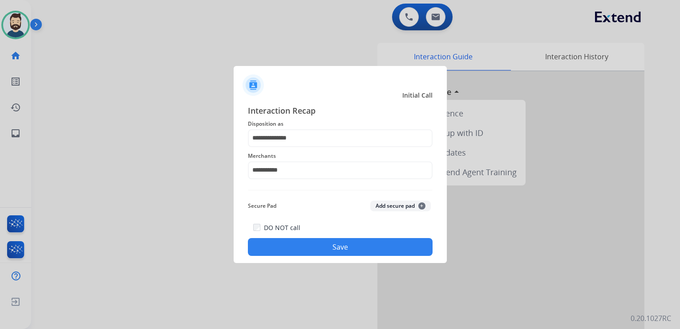
click at [308, 247] on button "Save" at bounding box center [340, 247] width 185 height 18
click at [329, 240] on button "Save" at bounding box center [340, 247] width 185 height 18
click at [329, 241] on button "Save" at bounding box center [340, 247] width 185 height 18
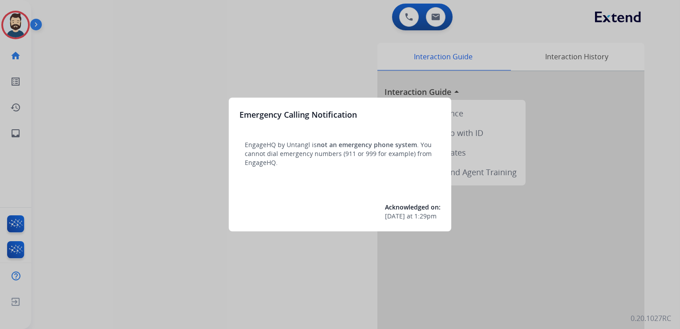
click at [128, 86] on div at bounding box center [340, 164] width 680 height 329
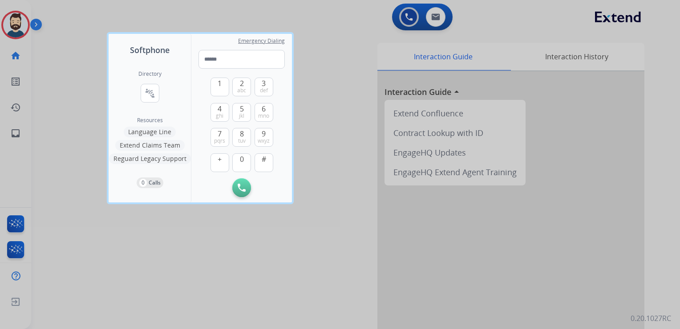
click at [43, 52] on div at bounding box center [340, 164] width 680 height 329
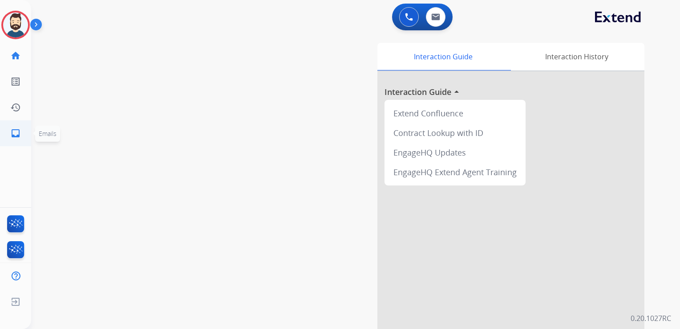
click at [13, 133] on mat-icon "inbox" at bounding box center [15, 133] width 11 height 11
select select "**********"
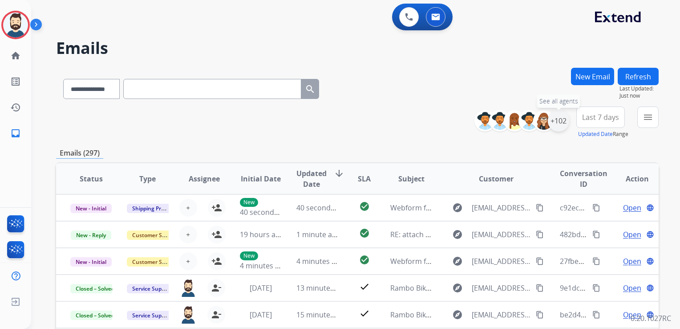
click at [563, 121] on div "+102" at bounding box center [558, 120] width 21 height 21
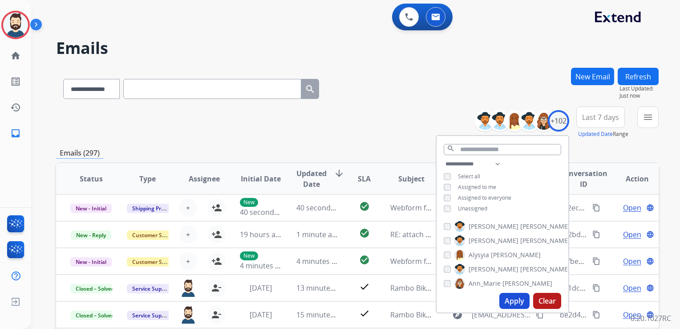
drag, startPoint x: 507, startPoint y: 298, endPoint x: 512, endPoint y: 296, distance: 5.2
click at [508, 298] on button "Apply" at bounding box center [514, 300] width 30 height 16
click at [587, 119] on span "Last 7 days" at bounding box center [600, 117] width 37 height 4
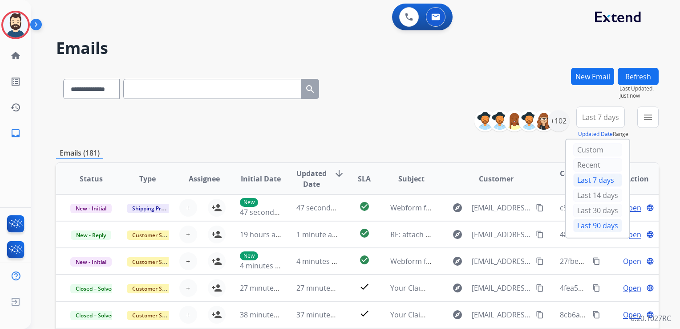
click at [589, 229] on div "Last 90 days" at bounding box center [597, 225] width 49 height 13
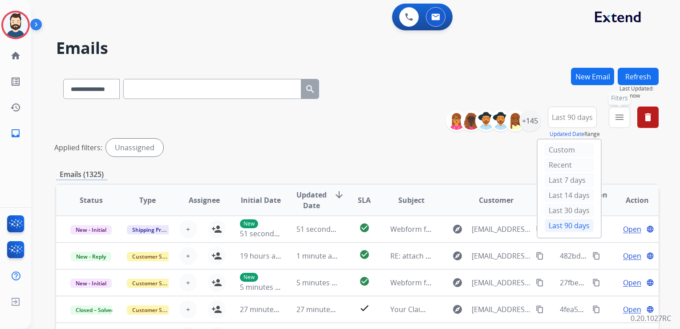
click at [614, 119] on mat-icon "menu" at bounding box center [619, 117] width 11 height 11
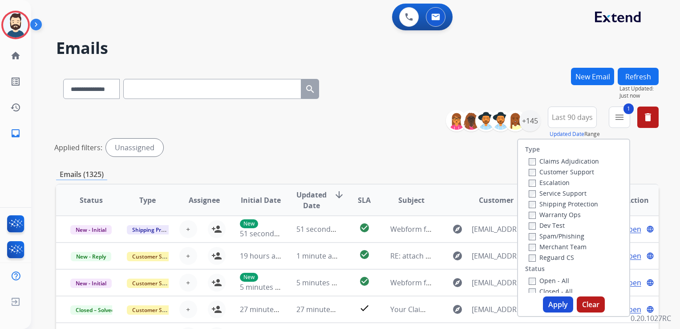
click at [551, 304] on button "Apply" at bounding box center [558, 304] width 30 height 16
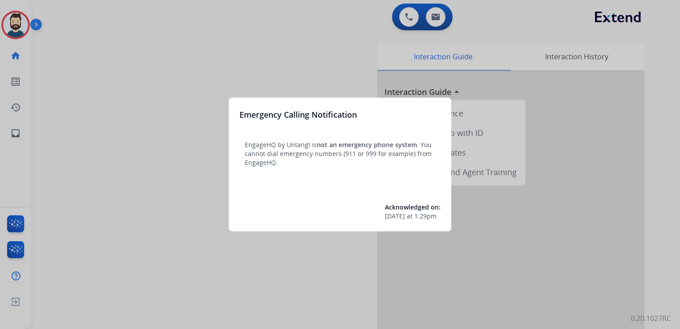
click at [58, 54] on div at bounding box center [340, 164] width 680 height 329
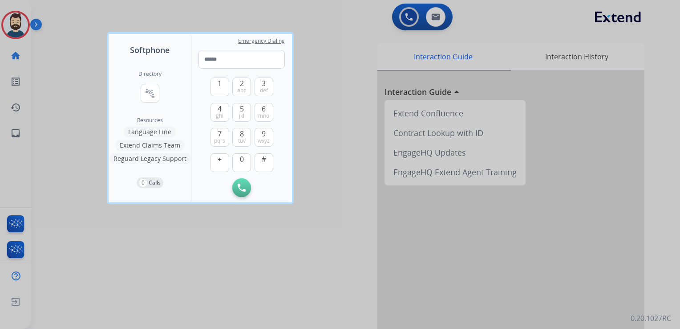
click at [58, 54] on div at bounding box center [340, 164] width 680 height 329
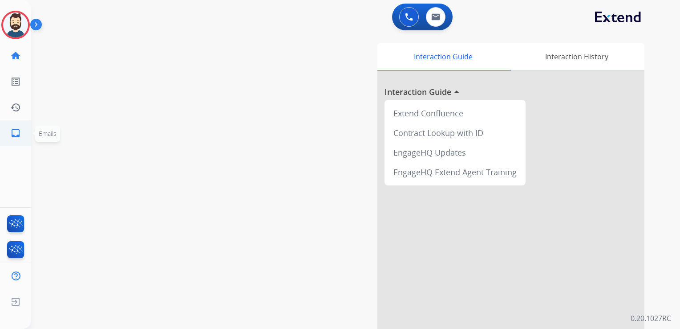
click at [19, 136] on mat-icon "inbox" at bounding box center [15, 133] width 11 height 11
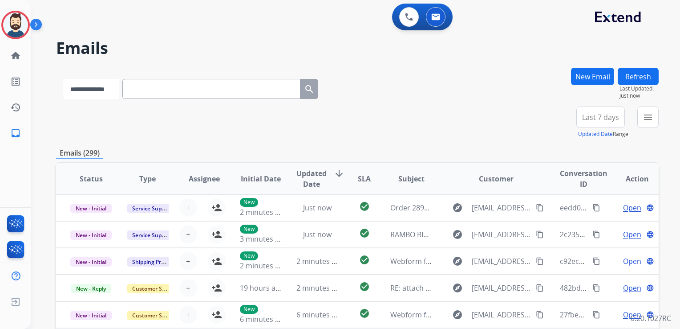
click at [79, 87] on select "**********" at bounding box center [91, 89] width 56 height 20
select select "**********"
click at [63, 79] on select "**********" at bounding box center [91, 89] width 56 height 20
click at [157, 93] on input "text" at bounding box center [212, 89] width 178 height 20
paste input "**********"
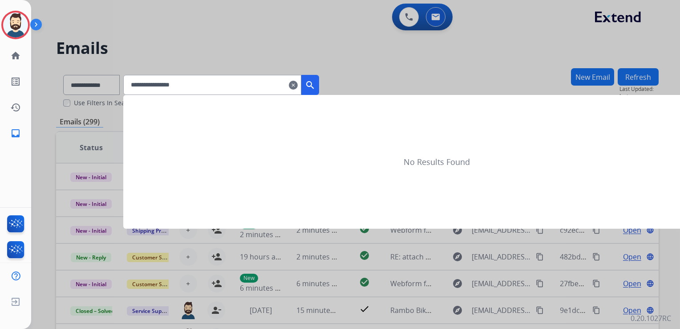
type input "**********"
click at [316, 81] on mat-icon "search" at bounding box center [310, 85] width 11 height 11
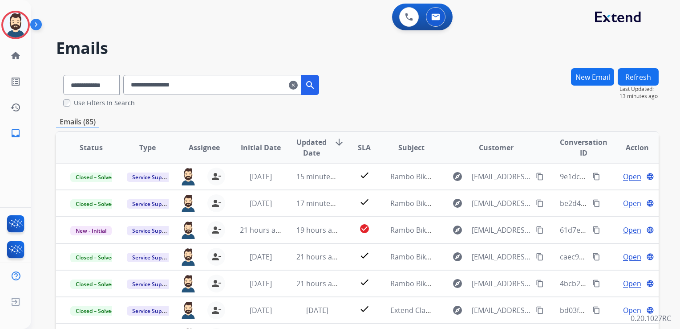
drag, startPoint x: 305, startPoint y: 86, endPoint x: 301, endPoint y: 83, distance: 4.7
click at [298, 86] on mat-icon "clear" at bounding box center [293, 85] width 9 height 11
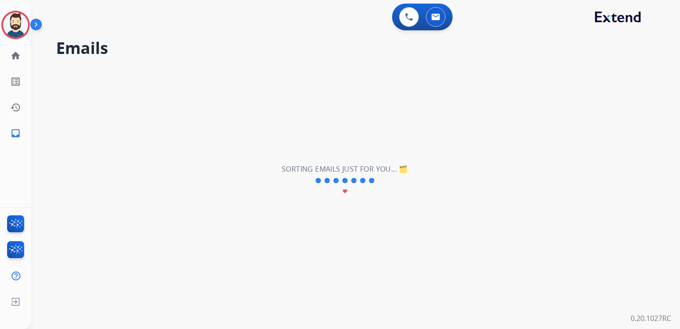
select select "**********"
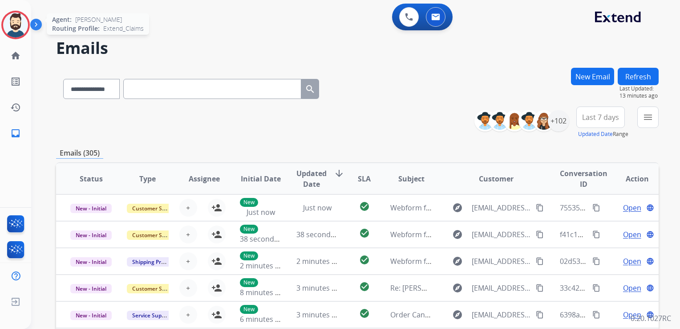
click at [18, 27] on img at bounding box center [15, 24] width 25 height 25
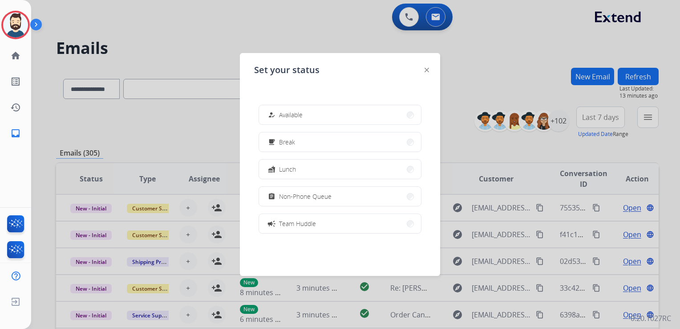
click at [288, 108] on button "how_to_reg Available" at bounding box center [340, 114] width 162 height 19
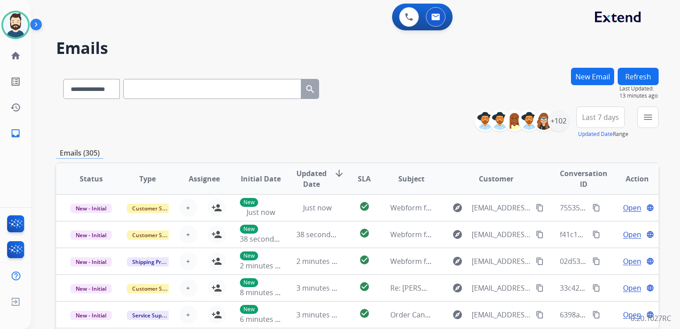
drag, startPoint x: 218, startPoint y: 40, endPoint x: 73, endPoint y: 3, distance: 149.7
click at [217, 40] on h2 "Emails" at bounding box center [357, 48] width 603 height 18
click at [561, 127] on div "+102" at bounding box center [558, 120] width 21 height 21
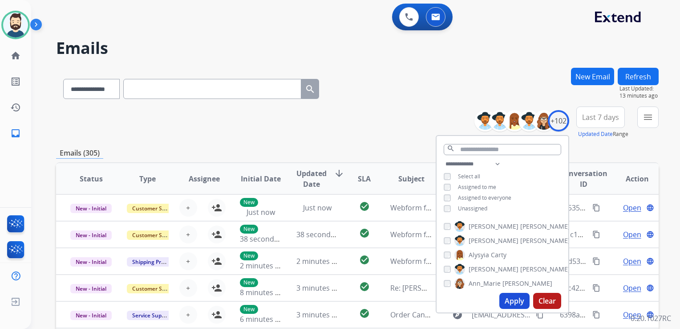
click at [515, 294] on button "Apply" at bounding box center [514, 300] width 30 height 16
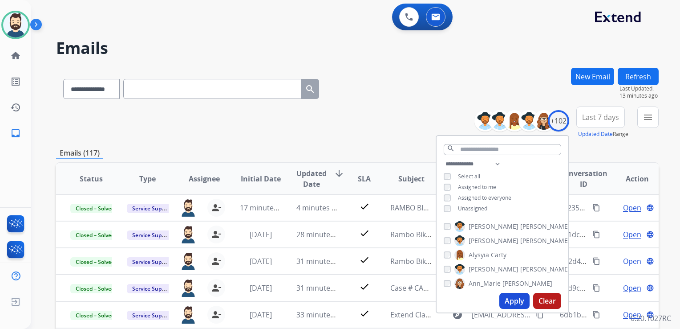
click at [607, 122] on button "Last 7 days" at bounding box center [600, 116] width 49 height 21
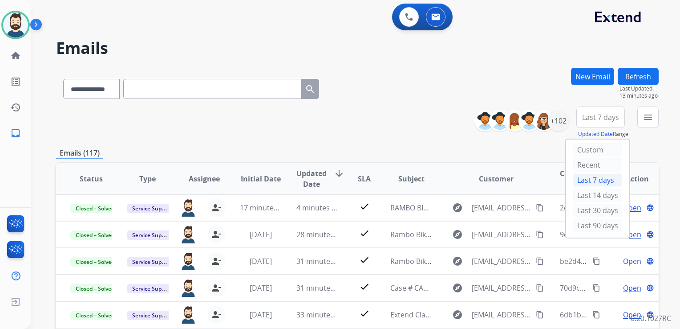
click at [596, 220] on div "Last 90 days" at bounding box center [597, 225] width 49 height 13
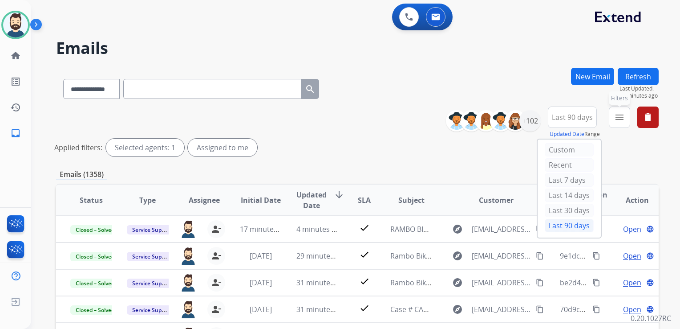
click at [621, 118] on mat-icon "menu" at bounding box center [619, 117] width 11 height 11
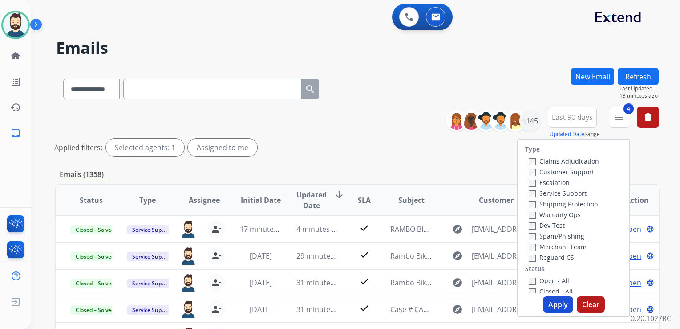
click at [552, 300] on button "Apply" at bounding box center [558, 304] width 30 height 16
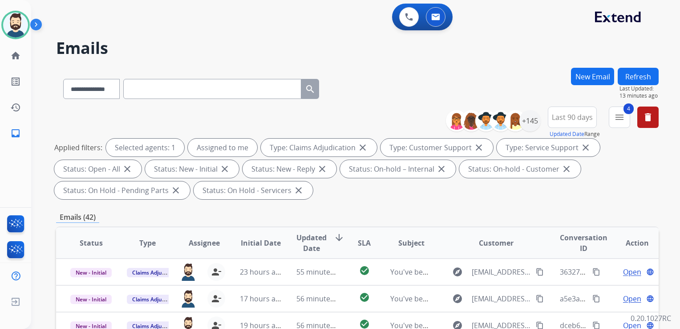
click at [311, 236] on span "Updated Date" at bounding box center [311, 242] width 30 height 21
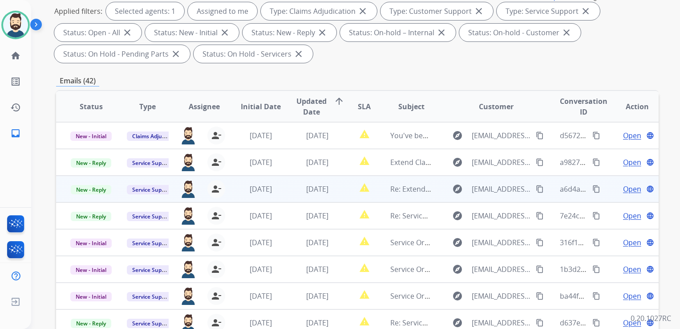
scroll to position [134, 0]
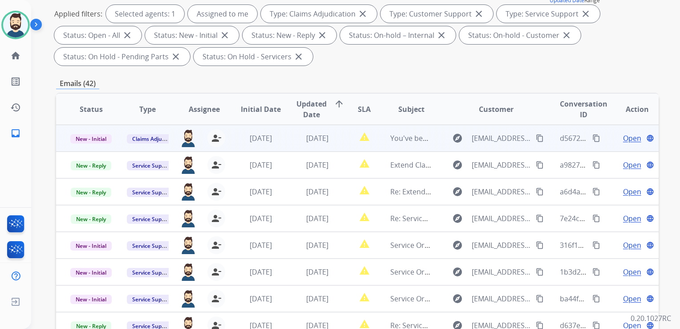
click at [321, 138] on span "[DATE]" at bounding box center [317, 138] width 22 height 10
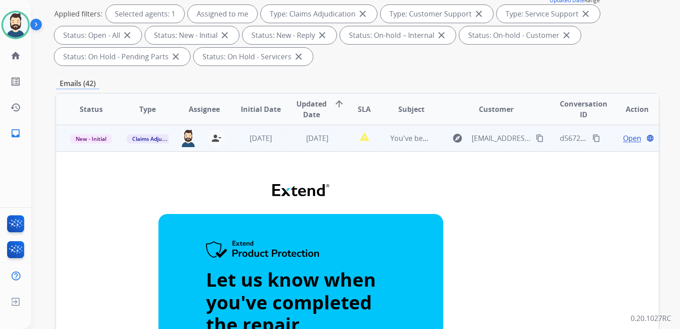
click at [623, 133] on span "Open" at bounding box center [632, 138] width 18 height 11
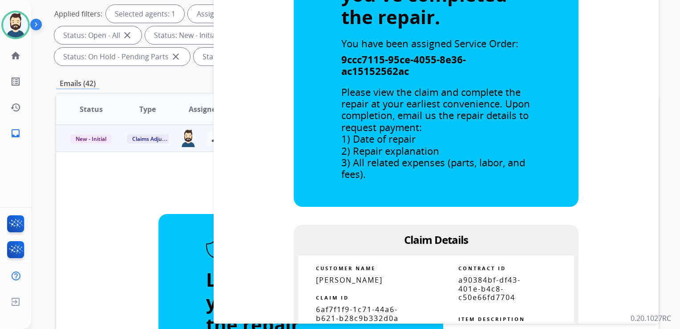
scroll to position [312, 0]
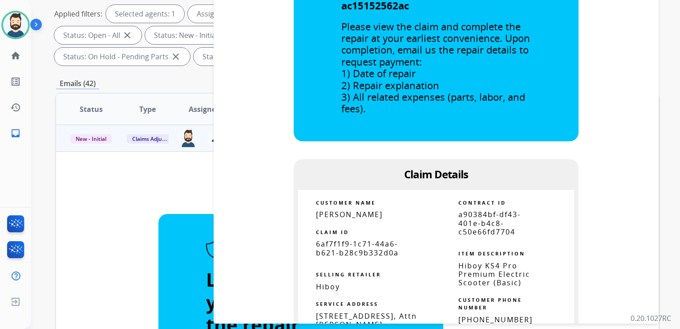
click at [359, 245] on span "6af7f1f9-1c71-44a6-b621-b28c9b332d0a" at bounding box center [357, 248] width 83 height 18
click at [360, 245] on span "6af7f1f9-1c71-44a6-b621-b28c9b332d0a" at bounding box center [357, 248] width 83 height 18
click at [361, 245] on span "6af7f1f9-1c71-44a6-b621-b28c9b332d0a" at bounding box center [357, 248] width 83 height 18
copy tbody
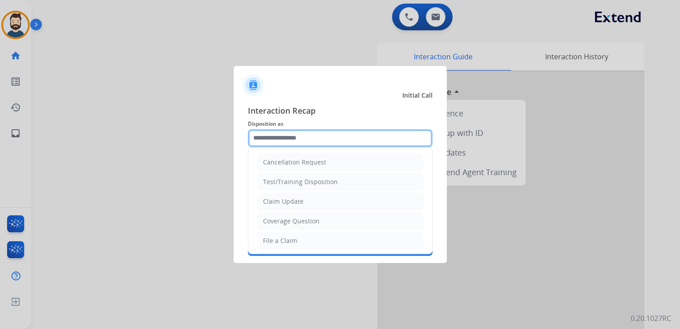
click at [278, 139] on input "text" at bounding box center [340, 138] width 185 height 18
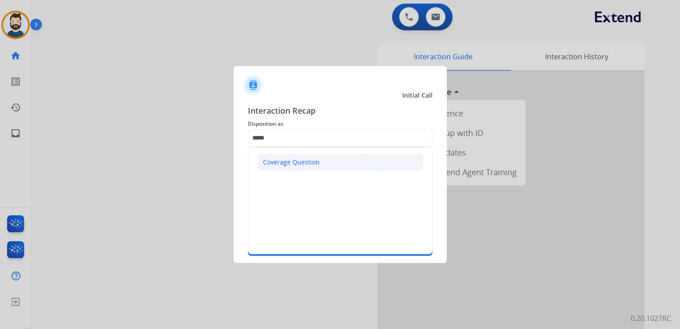
click at [284, 165] on div "Coverage Question" at bounding box center [291, 162] width 57 height 9
type input "**********"
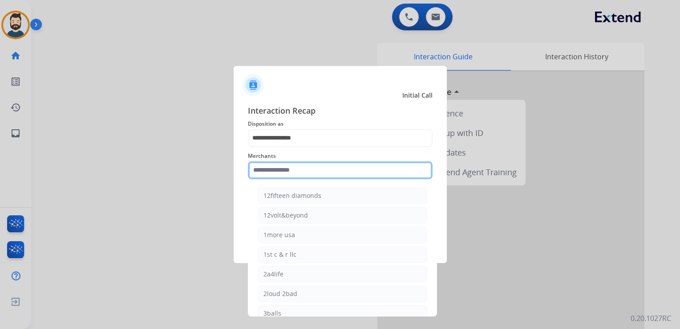
click at [288, 169] on input "text" at bounding box center [340, 170] width 185 height 18
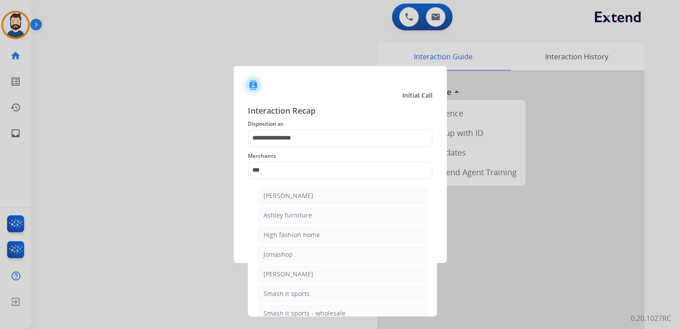
drag, startPoint x: 280, startPoint y: 215, endPoint x: 289, endPoint y: 212, distance: 9.2
click at [281, 215] on div "Ashley furniture" at bounding box center [288, 215] width 49 height 9
type input "**********"
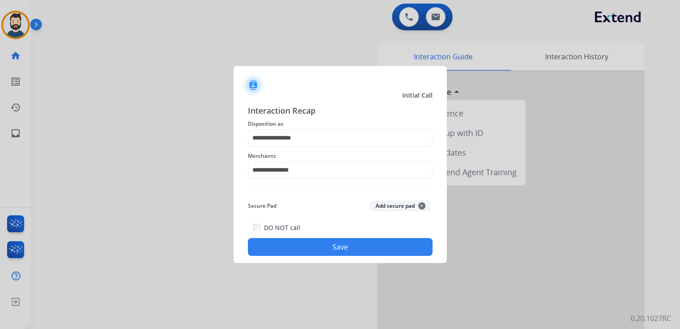
drag, startPoint x: 321, startPoint y: 244, endPoint x: 322, endPoint y: 239, distance: 5.0
click at [322, 243] on button "Save" at bounding box center [340, 247] width 185 height 18
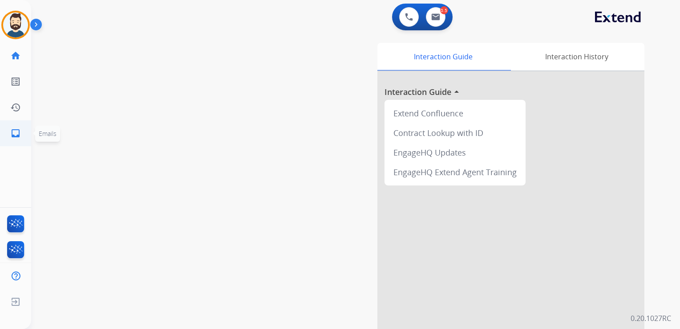
click at [17, 131] on mat-icon "inbox" at bounding box center [15, 133] width 11 height 11
select select "**********"
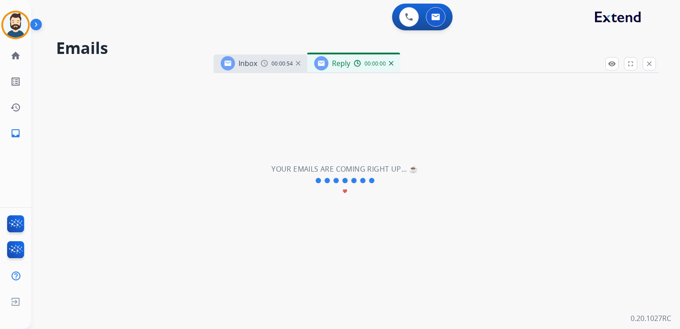
select select "**********"
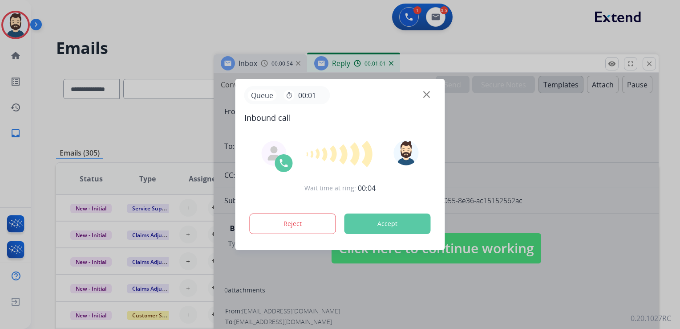
click at [383, 225] on button "Accept" at bounding box center [388, 223] width 86 height 20
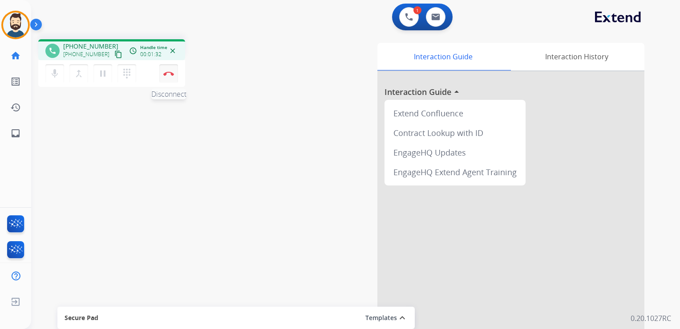
click at [171, 73] on img at bounding box center [168, 73] width 11 height 4
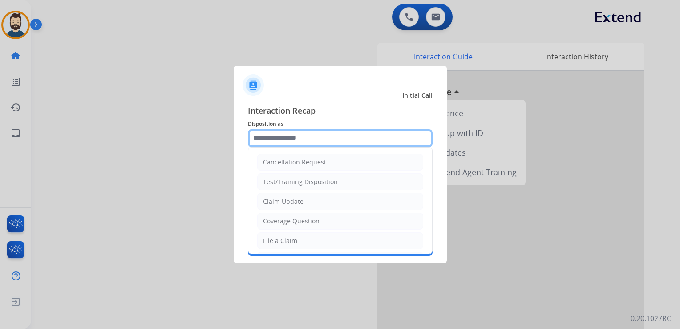
click at [276, 138] on input "text" at bounding box center [340, 138] width 185 height 18
type input "*"
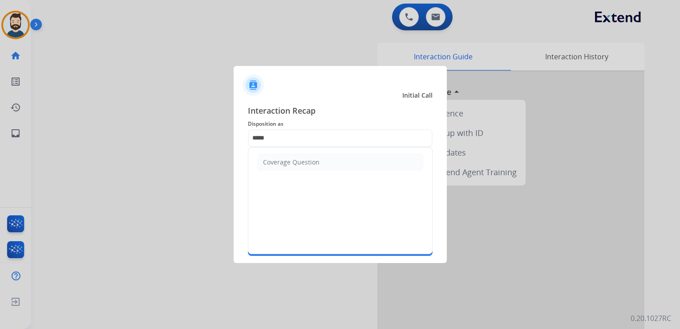
click at [264, 163] on div "Coverage Question" at bounding box center [291, 162] width 57 height 9
type input "**********"
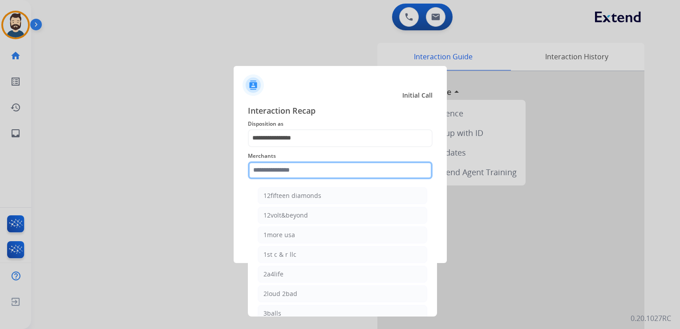
click at [271, 168] on input "text" at bounding box center [340, 170] width 185 height 18
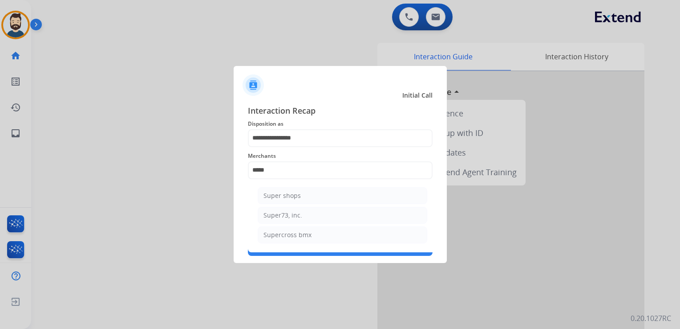
drag, startPoint x: 284, startPoint y: 216, endPoint x: 310, endPoint y: 220, distance: 26.1
click at [285, 216] on div "Super73, inc." at bounding box center [283, 215] width 39 height 9
type input "**********"
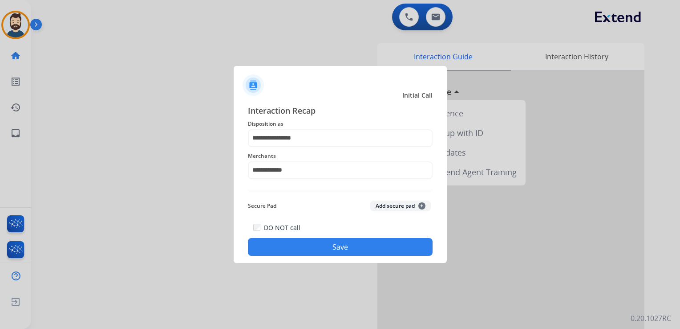
click at [342, 239] on button "Save" at bounding box center [340, 247] width 185 height 18
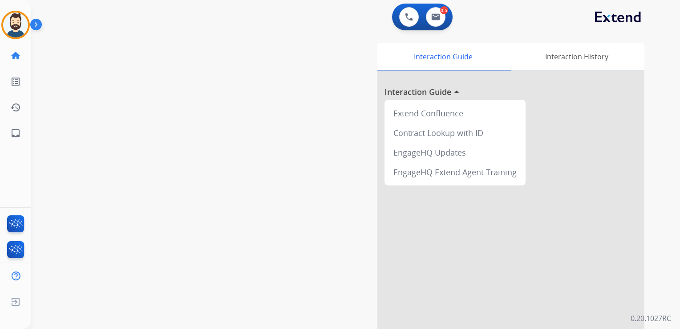
drag, startPoint x: 189, startPoint y: 146, endPoint x: 180, endPoint y: 145, distance: 9.4
click at [187, 145] on div "swap_horiz Break voice bridge close_fullscreen Connect 3-Way Call merge_type Se…" at bounding box center [345, 217] width 628 height 371
click at [22, 133] on link "inbox Emails" at bounding box center [15, 133] width 25 height 25
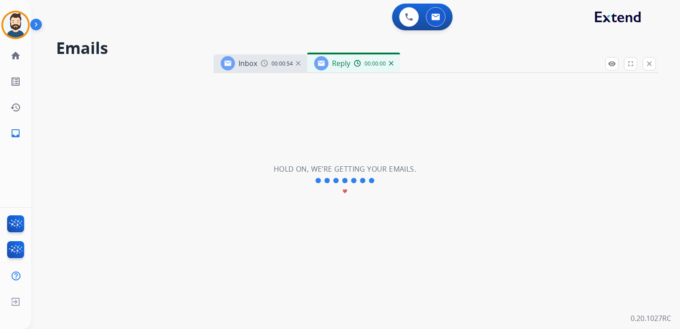
select select "**********"
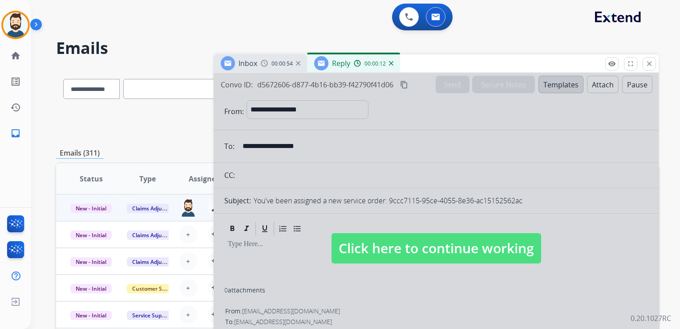
click at [414, 245] on span "Click here to continue working" at bounding box center [437, 248] width 210 height 30
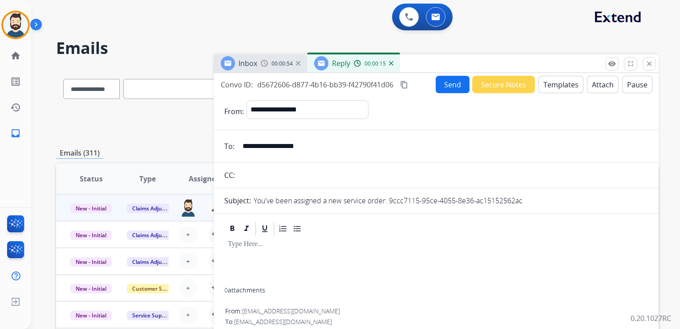
click at [392, 61] on img at bounding box center [391, 63] width 4 height 4
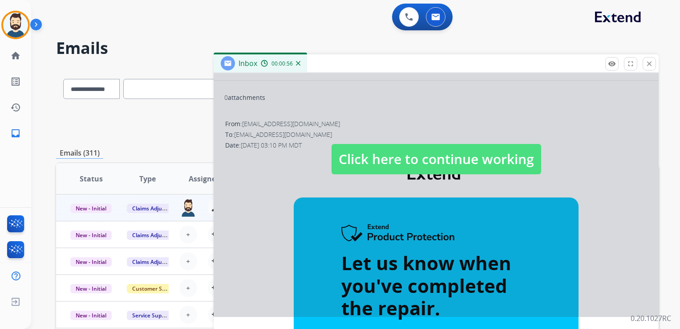
click at [381, 154] on span "Click here to continue working" at bounding box center [437, 159] width 210 height 30
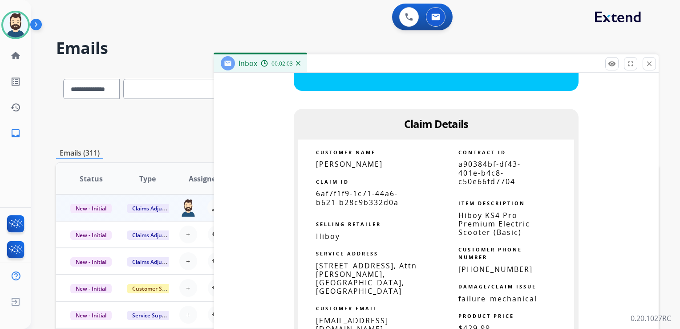
scroll to position [534, 0]
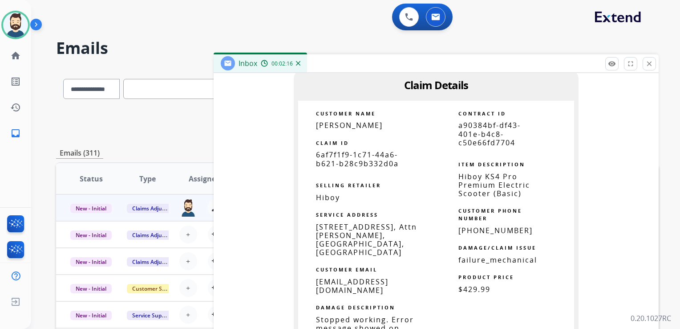
click at [345, 126] on span "[PERSON_NAME]" at bounding box center [349, 125] width 67 height 10
copy tbody
click at [371, 163] on span "6af7f1f9-1c71-44a6-b621-b28c9b332d0a" at bounding box center [357, 159] width 83 height 18
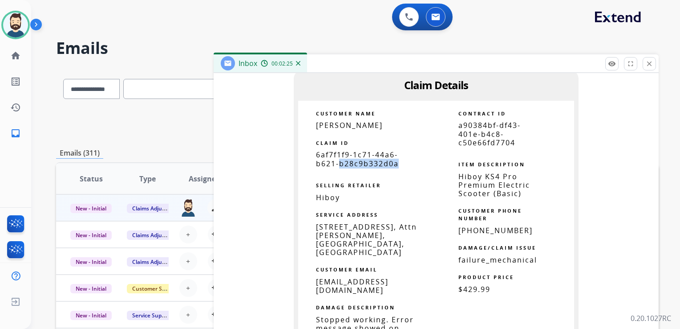
click at [370, 162] on span "6af7f1f9-1c71-44a6-b621-b28c9b332d0a" at bounding box center [357, 159] width 83 height 18
click at [369, 162] on span "6af7f1f9-1c71-44a6-b621-b28c9b332d0a" at bounding box center [357, 159] width 83 height 18
copy tbody
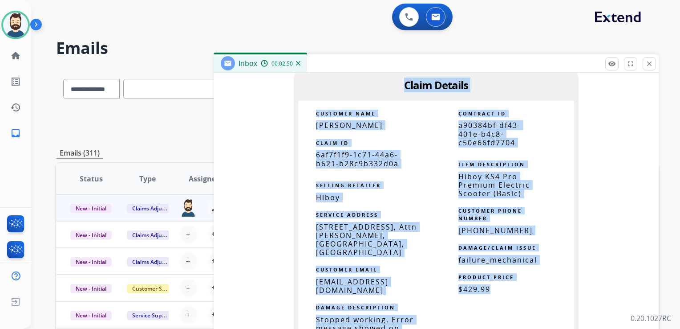
drag, startPoint x: 402, startPoint y: 83, endPoint x: 495, endPoint y: 297, distance: 234.0
click at [495, 297] on td "Let us know when you've completed the repair. You have been assigned Service Or…" at bounding box center [436, 165] width 422 height 922
copy td "Claim Details CUSTOMER NAME [PERSON_NAME] CLAIM ID 6af7f1f9-1c71-44a6-b621-b28c…"
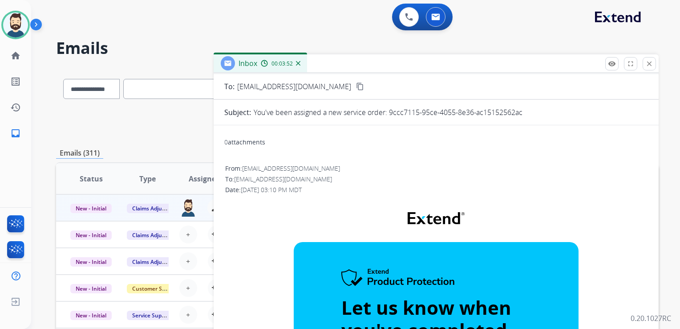
scroll to position [0, 0]
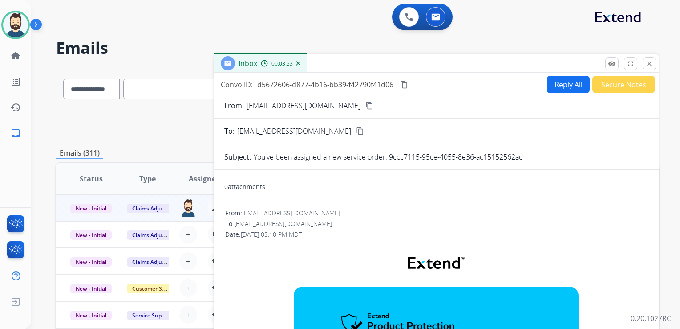
click at [410, 85] on button "content_copy" at bounding box center [404, 84] width 11 height 11
drag, startPoint x: 647, startPoint y: 59, endPoint x: 592, endPoint y: 72, distance: 57.0
click at [647, 60] on button "close Close" at bounding box center [649, 63] width 13 height 13
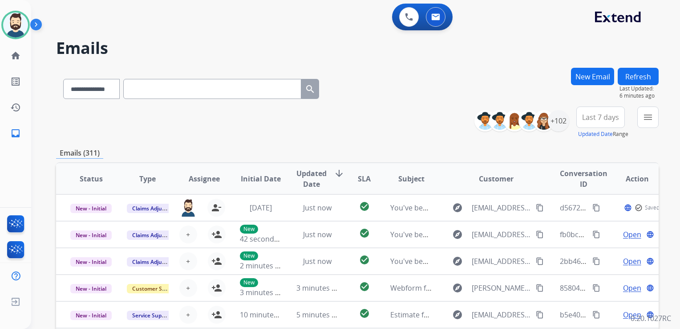
click at [158, 89] on input "text" at bounding box center [212, 89] width 178 height 20
paste input "**********"
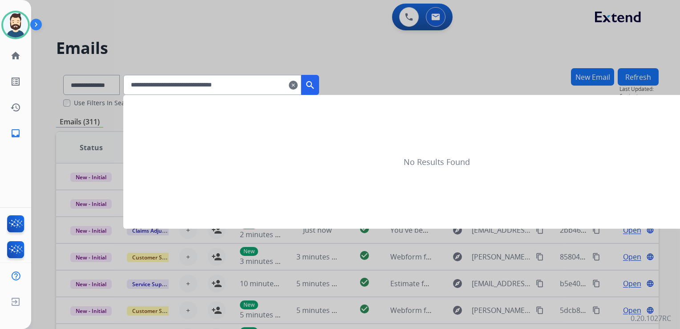
type input "**********"
click at [316, 82] on mat-icon "search" at bounding box center [310, 85] width 11 height 11
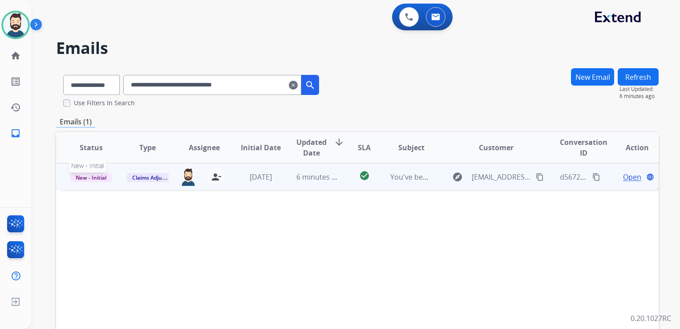
drag, startPoint x: 90, startPoint y: 178, endPoint x: 82, endPoint y: 183, distance: 9.6
click at [91, 178] on span "New - Initial" at bounding box center [90, 177] width 41 height 9
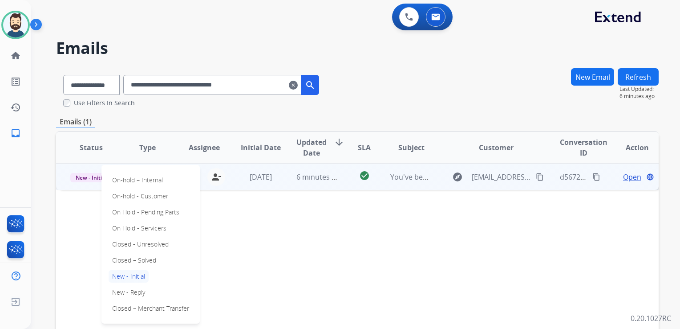
click at [128, 254] on p "Closed – Solved" at bounding box center [134, 260] width 51 height 12
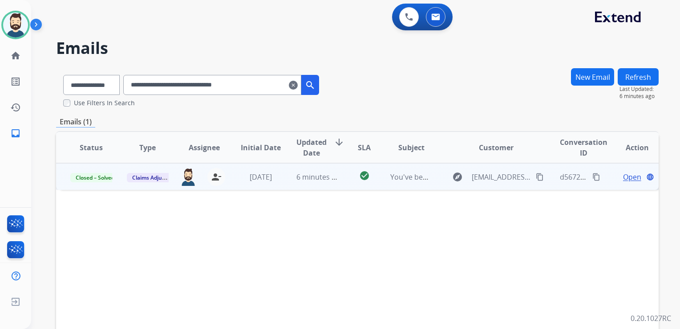
click at [298, 83] on mat-icon "clear" at bounding box center [293, 85] width 9 height 11
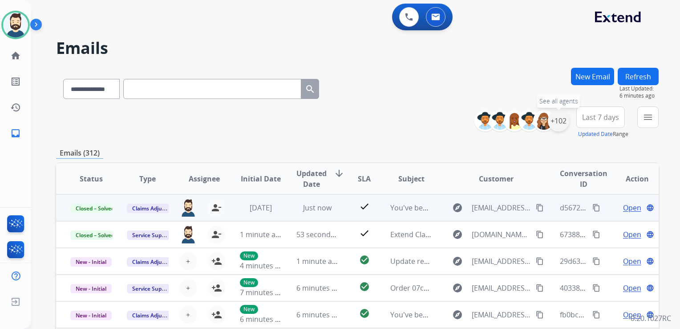
click at [556, 122] on div "+102" at bounding box center [558, 120] width 21 height 21
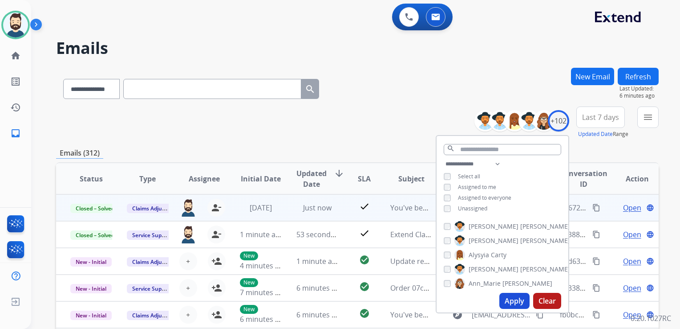
drag, startPoint x: 520, startPoint y: 301, endPoint x: 554, endPoint y: 250, distance: 61.6
click at [521, 299] on button "Apply" at bounding box center [514, 300] width 30 height 16
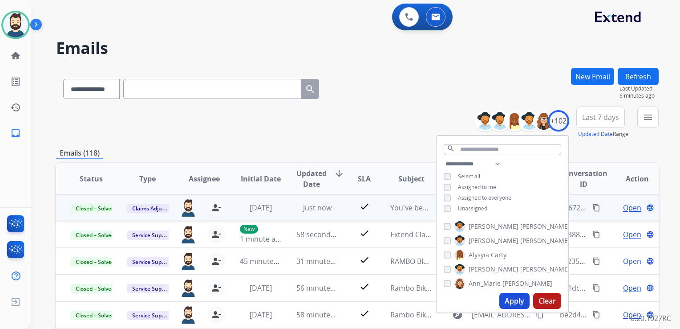
click at [602, 122] on button "Last 7 days" at bounding box center [600, 116] width 49 height 21
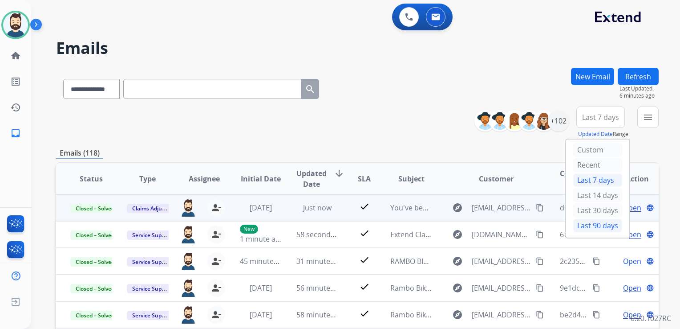
click at [577, 221] on div "Last 90 days" at bounding box center [597, 225] width 49 height 13
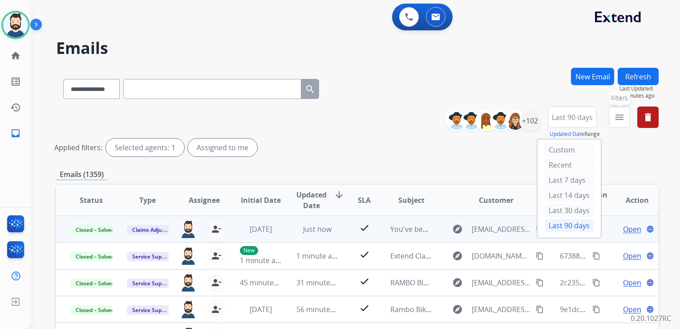
click at [624, 113] on mat-icon "menu" at bounding box center [619, 117] width 11 height 11
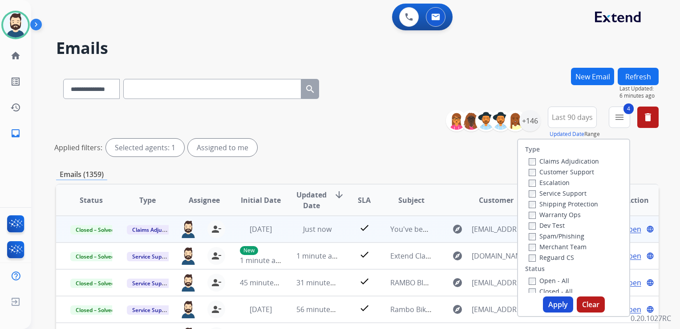
click at [551, 306] on button "Apply" at bounding box center [558, 304] width 30 height 16
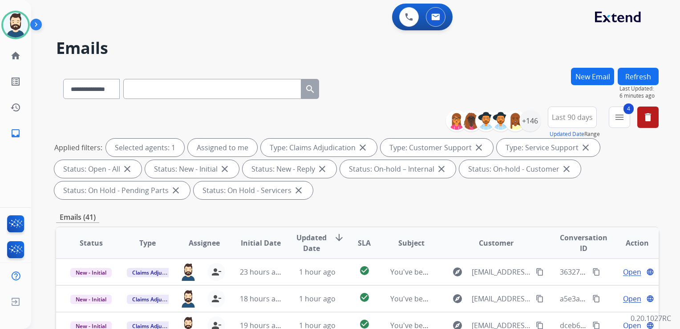
click at [308, 243] on span "Updated Date" at bounding box center [311, 242] width 30 height 21
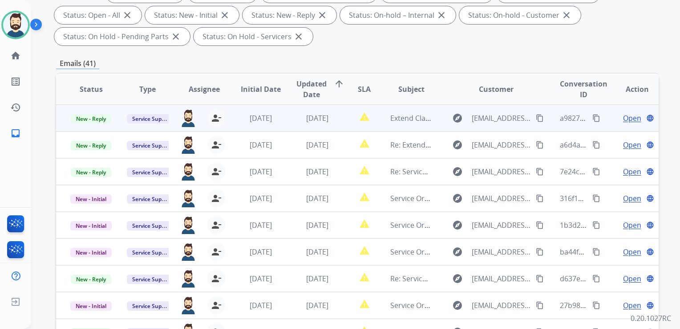
scroll to position [153, 0]
click at [311, 116] on span "[DATE]" at bounding box center [317, 119] width 22 height 10
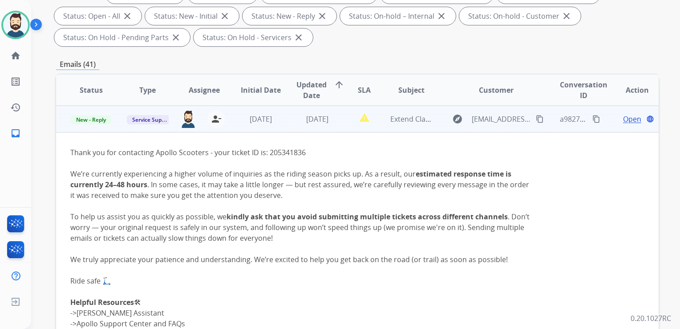
click at [623, 120] on span "Open" at bounding box center [632, 119] width 18 height 11
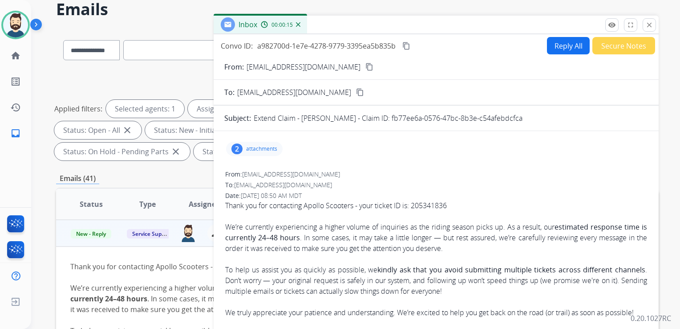
scroll to position [19, 0]
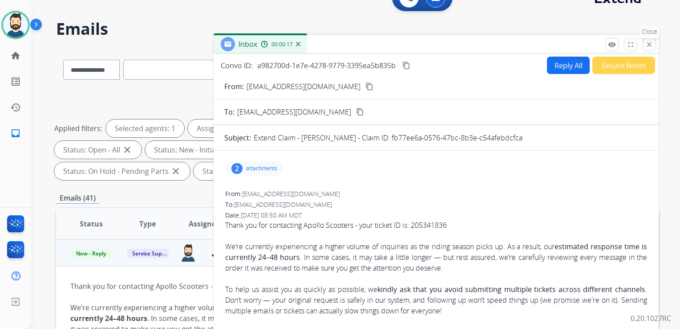
click at [648, 46] on mat-icon "close" at bounding box center [649, 45] width 8 height 8
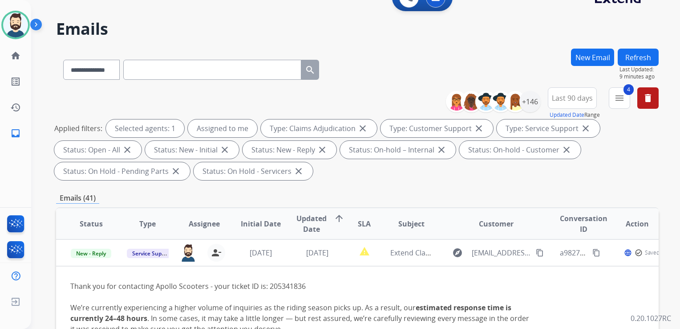
scroll to position [108, 0]
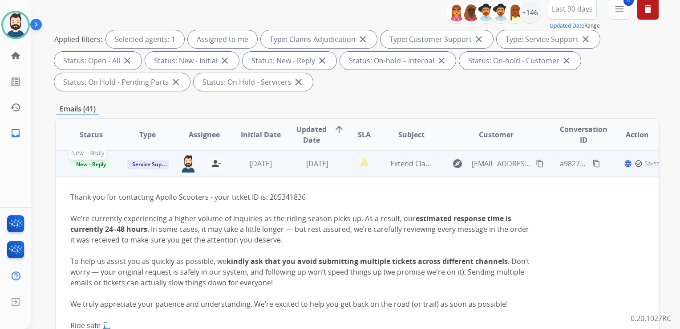
click at [98, 166] on span "New - Reply" at bounding box center [91, 163] width 41 height 9
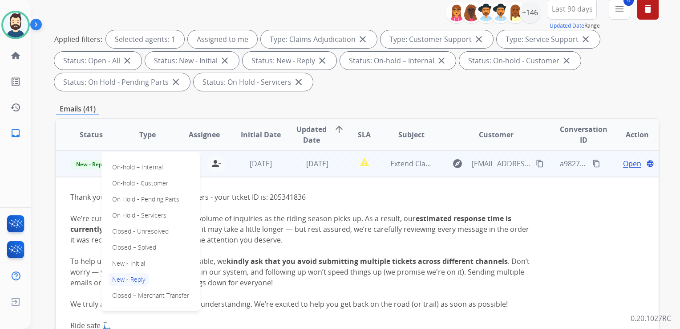
drag, startPoint x: 138, startPoint y: 246, endPoint x: 193, endPoint y: 199, distance: 72.7
click at [139, 246] on p "Closed – Solved" at bounding box center [134, 247] width 51 height 12
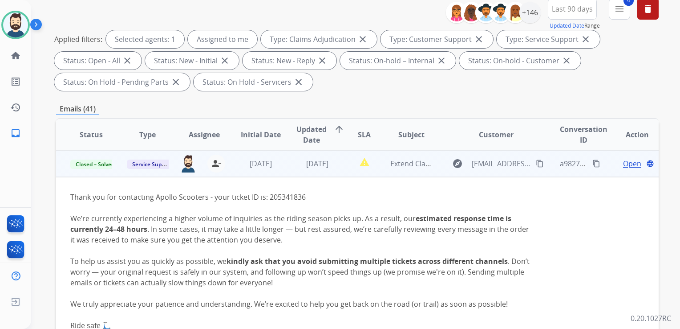
click at [258, 175] on td "[DATE]" at bounding box center [254, 163] width 57 height 27
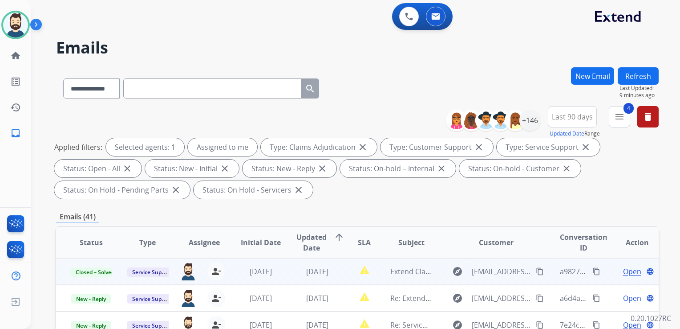
scroll to position [0, 0]
drag, startPoint x: 645, startPoint y: 69, endPoint x: 640, endPoint y: 71, distance: 5.0
click at [645, 69] on button "Refresh" at bounding box center [638, 76] width 41 height 17
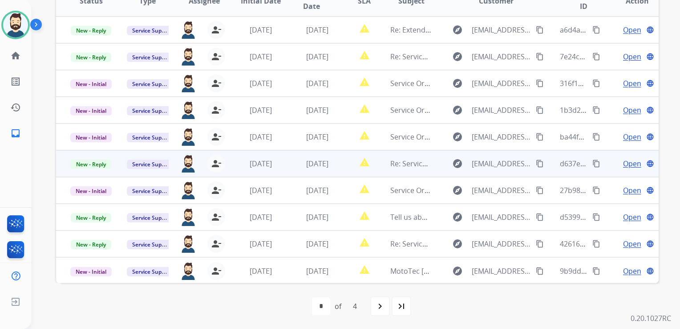
scroll to position [153, 0]
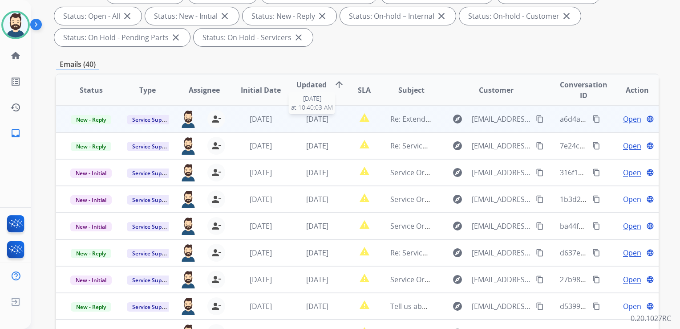
click at [316, 123] on div "[DATE]" at bounding box center [317, 119] width 42 height 11
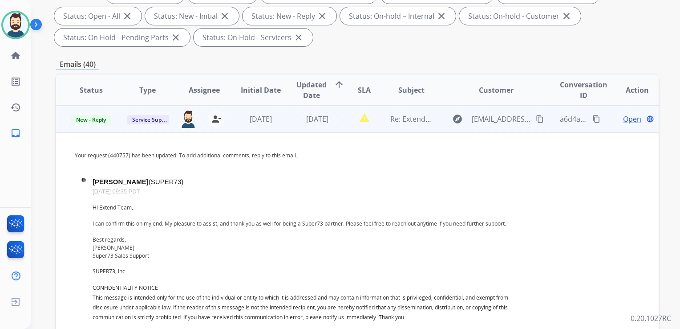
click at [627, 115] on span "Open" at bounding box center [632, 119] width 18 height 11
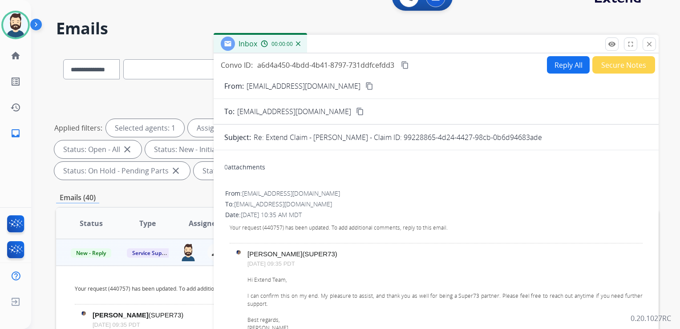
scroll to position [19, 0]
drag, startPoint x: 395, startPoint y: 138, endPoint x: 539, endPoint y: 135, distance: 144.7
click at [539, 135] on div "Re: Extend Claim - [PERSON_NAME] - Claim ID: 99228865-4d24-4427-98cb-0b6d94683a…" at bounding box center [451, 137] width 394 height 11
drag, startPoint x: 539, startPoint y: 135, endPoint x: 512, endPoint y: 139, distance: 28.0
copy p "99228865-4d24-4427-98cb-0b6d94683ade"
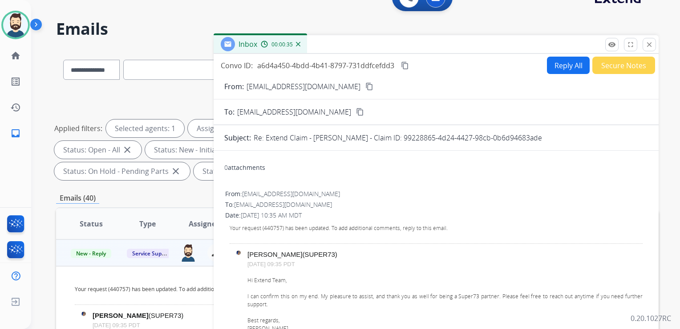
scroll to position [0, 0]
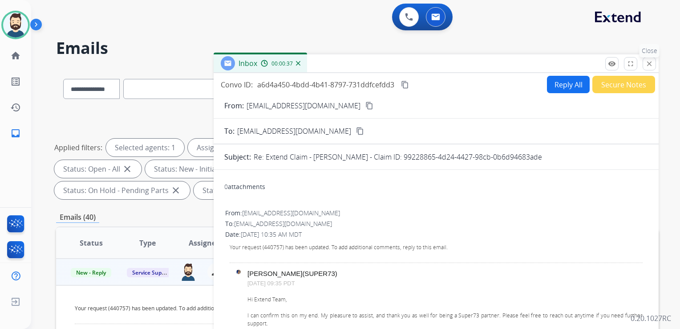
click at [650, 66] on mat-icon "close" at bounding box center [649, 64] width 8 height 8
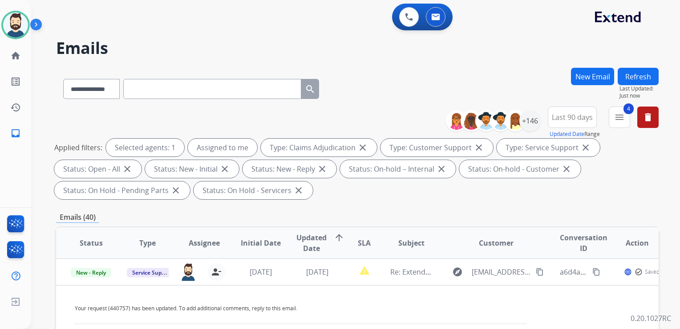
scroll to position [134, 0]
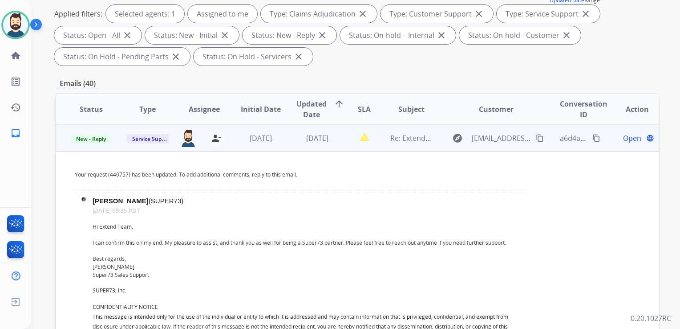
click at [623, 141] on span "Open" at bounding box center [632, 138] width 18 height 11
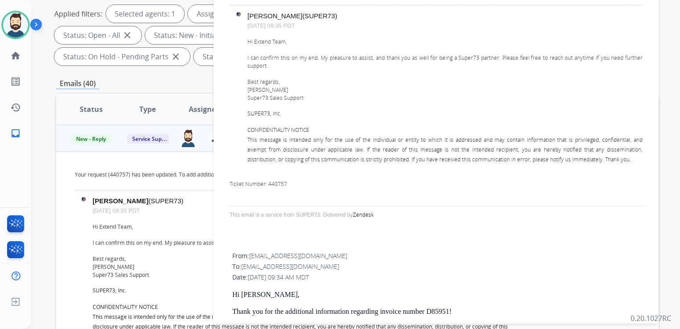
scroll to position [178, 0]
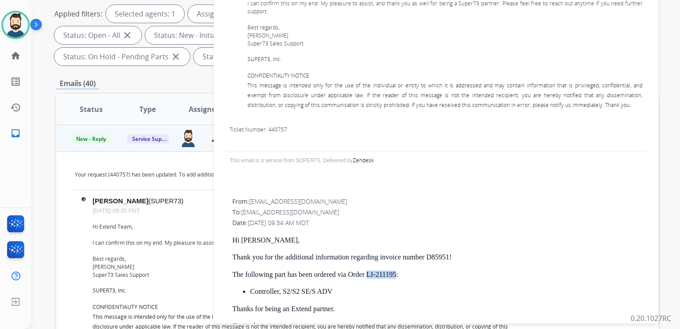
drag, startPoint x: 367, startPoint y: 273, endPoint x: 395, endPoint y: 274, distance: 28.5
click at [395, 274] on p "The following part has been ordered via Order LI-211195:" at bounding box center [439, 274] width 415 height 8
drag, startPoint x: 395, startPoint y: 274, endPoint x: 390, endPoint y: 273, distance: 5.4
copy p "LI-211195"
drag, startPoint x: 427, startPoint y: 256, endPoint x: 449, endPoint y: 258, distance: 21.9
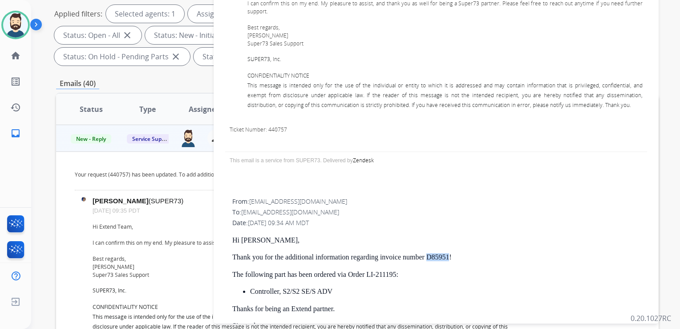
click at [449, 258] on p "Thank you for the additional information regarding invoice number D85951!" at bounding box center [439, 257] width 415 height 8
drag, startPoint x: 449, startPoint y: 258, endPoint x: 443, endPoint y: 257, distance: 6.4
copy p "D85951"
drag, startPoint x: 349, startPoint y: 273, endPoint x: 395, endPoint y: 276, distance: 46.4
click at [395, 276] on p "The following part has been ordered via Order LI-211195:" at bounding box center [439, 274] width 415 height 8
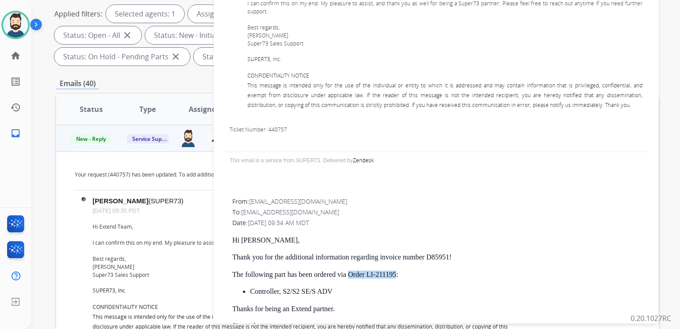
drag, startPoint x: 395, startPoint y: 276, endPoint x: 384, endPoint y: 272, distance: 11.8
copy p "Order LI-211195"
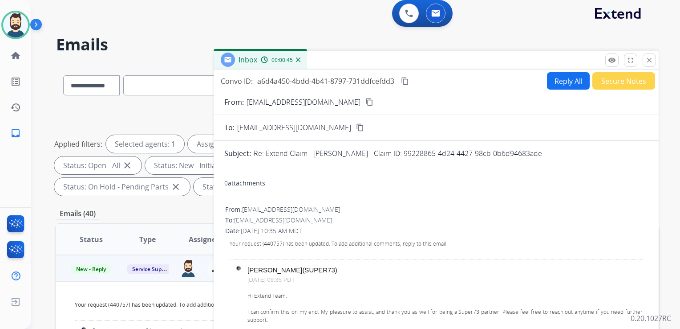
scroll to position [0, 0]
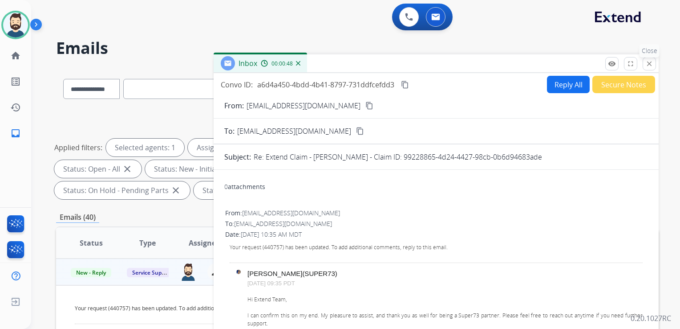
click at [651, 61] on mat-icon "close" at bounding box center [649, 64] width 8 height 8
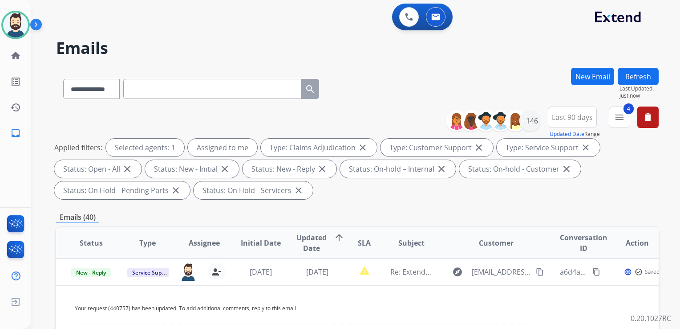
scroll to position [45, 0]
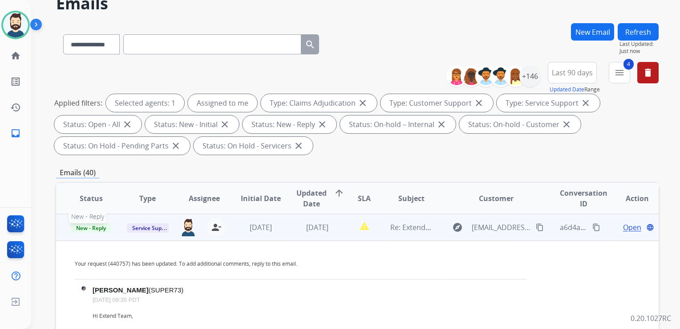
click at [89, 228] on span "New - Reply" at bounding box center [91, 227] width 41 height 9
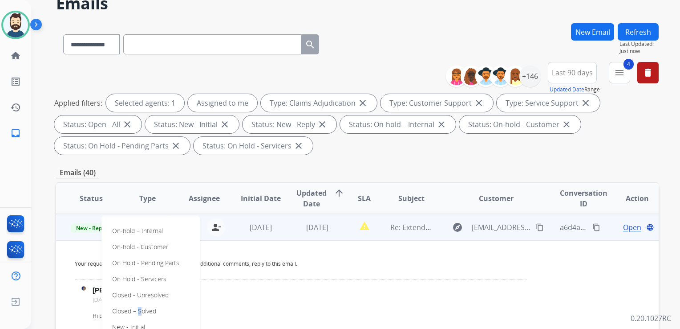
drag, startPoint x: 135, startPoint y: 308, endPoint x: 148, endPoint y: 295, distance: 17.6
click at [136, 307] on p "Closed – Solved" at bounding box center [134, 310] width 51 height 12
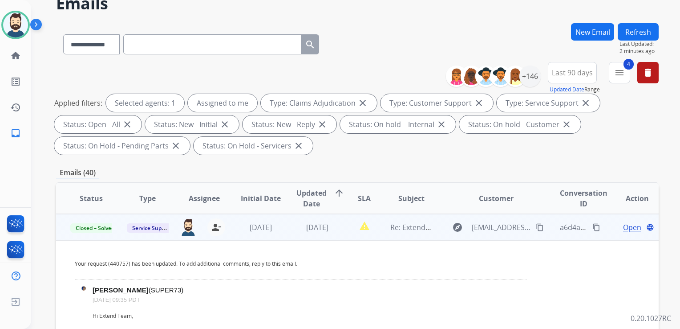
click at [266, 238] on td "[DATE]" at bounding box center [254, 227] width 57 height 27
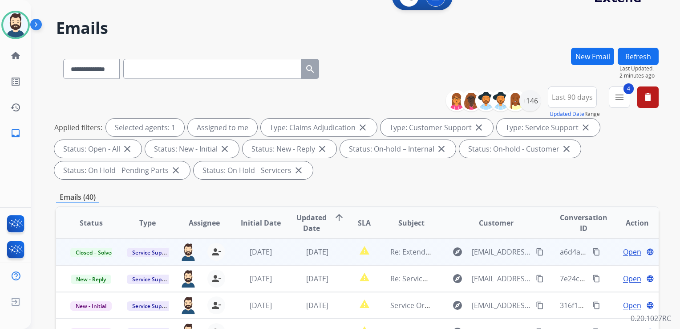
scroll to position [0, 0]
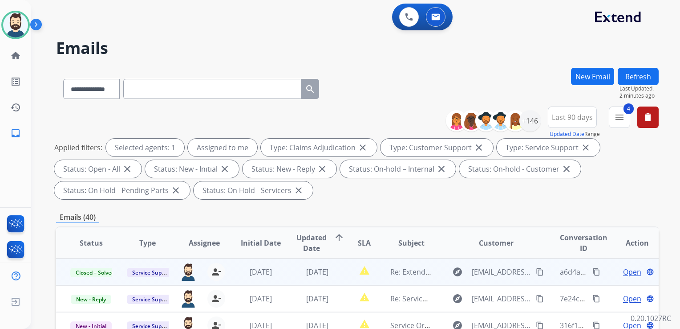
click at [636, 80] on button "Refresh" at bounding box center [638, 76] width 41 height 17
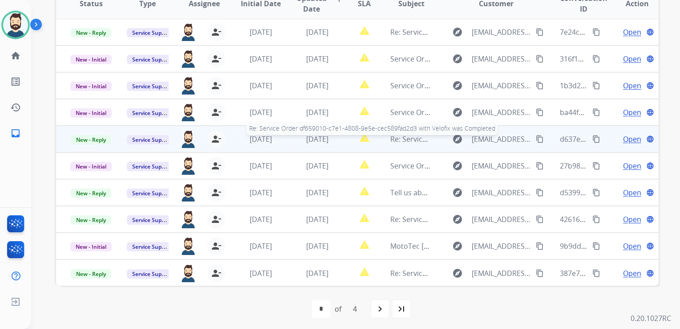
scroll to position [242, 0]
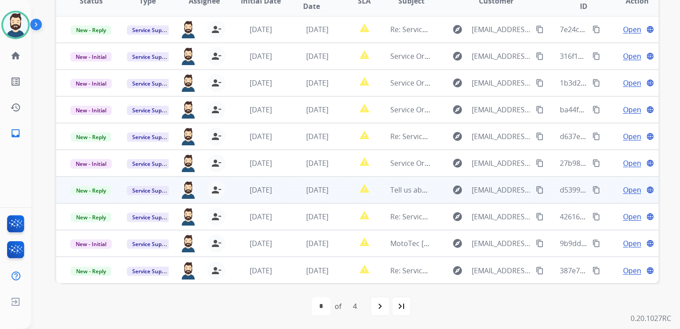
click at [339, 193] on td "report_problem" at bounding box center [358, 189] width 38 height 27
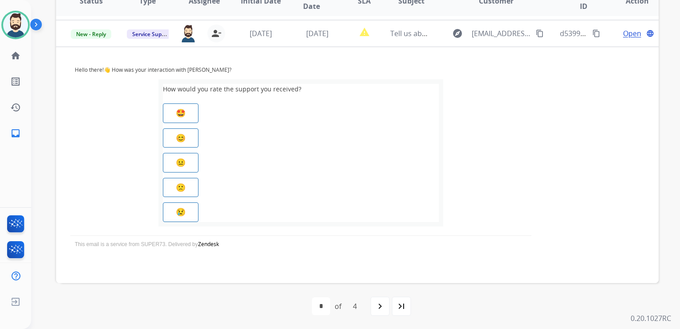
scroll to position [160, 0]
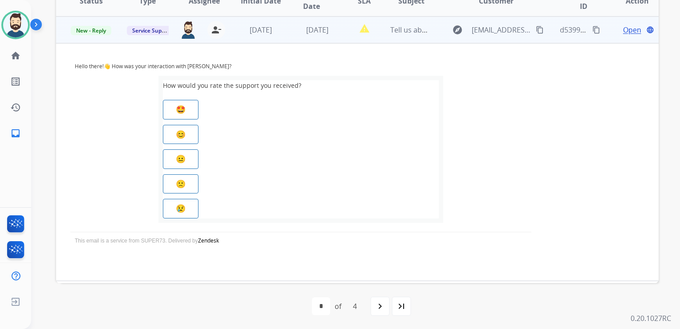
click at [624, 31] on span "Open" at bounding box center [632, 29] width 18 height 11
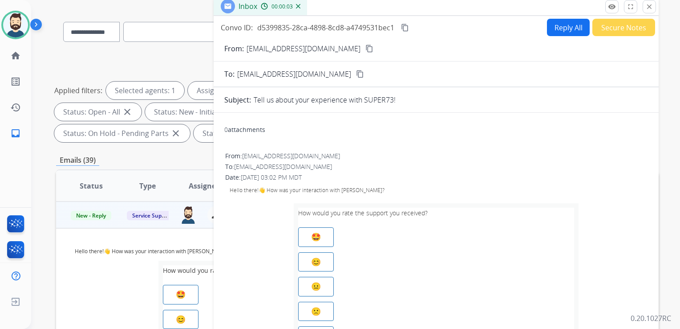
scroll to position [19, 0]
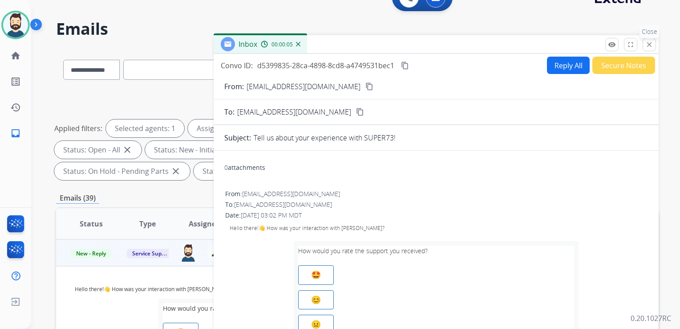
click at [645, 44] on button "close Close" at bounding box center [649, 44] width 13 height 13
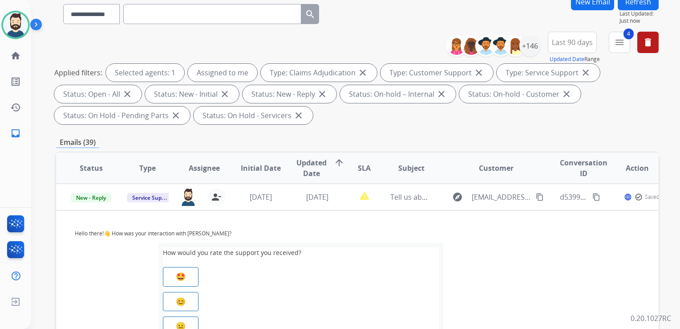
scroll to position [108, 0]
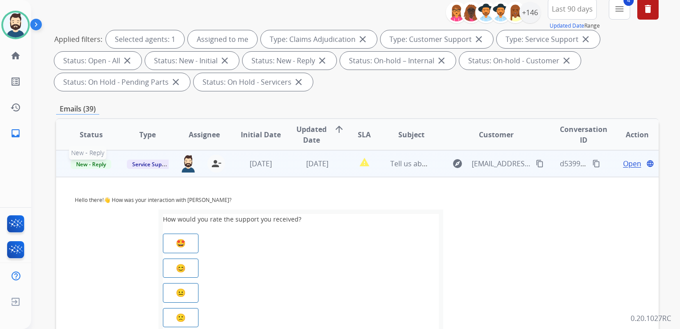
click at [98, 166] on span "New - Reply" at bounding box center [91, 163] width 41 height 9
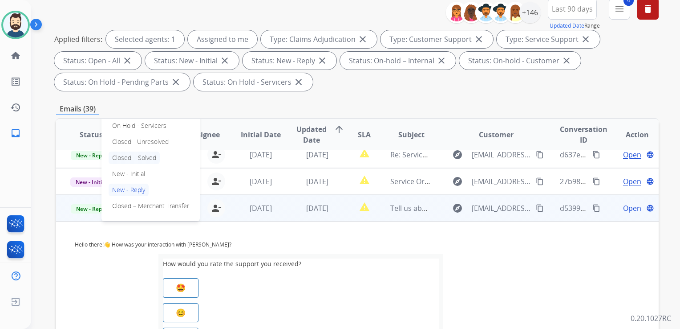
drag, startPoint x: 147, startPoint y: 158, endPoint x: 157, endPoint y: 167, distance: 13.2
click at [147, 158] on p "Closed – Solved" at bounding box center [134, 157] width 51 height 12
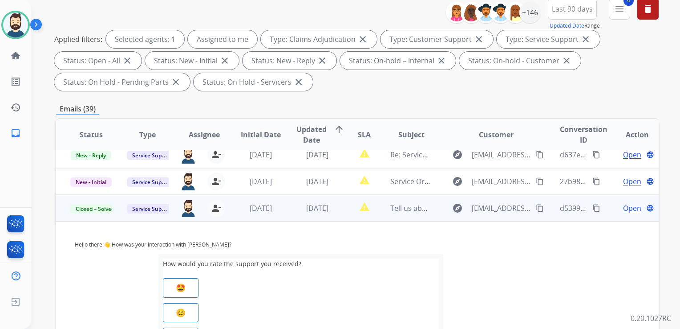
click at [252, 215] on td "[DATE]" at bounding box center [254, 208] width 57 height 27
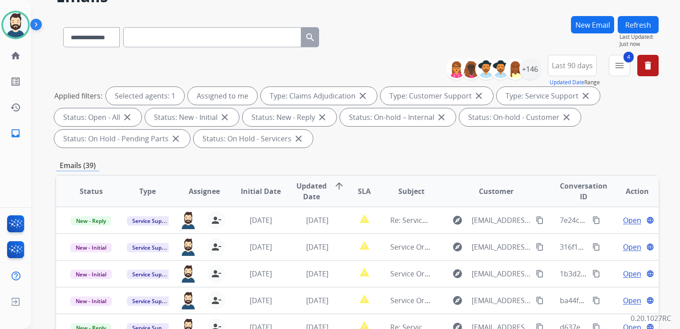
scroll to position [0, 0]
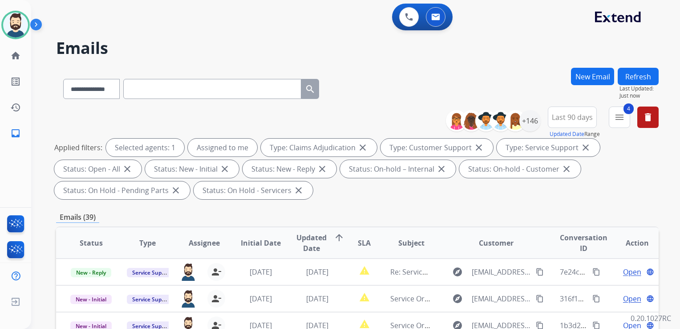
click at [645, 83] on button "Refresh" at bounding box center [638, 76] width 41 height 17
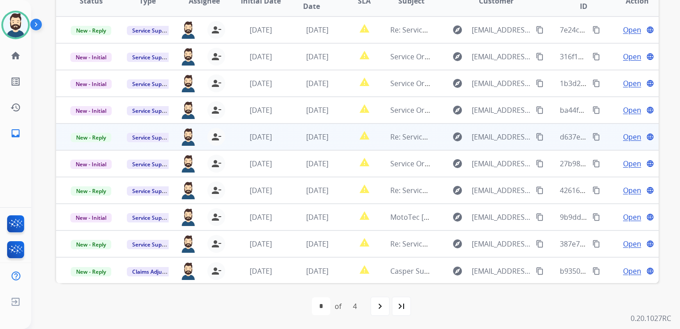
scroll to position [197, 0]
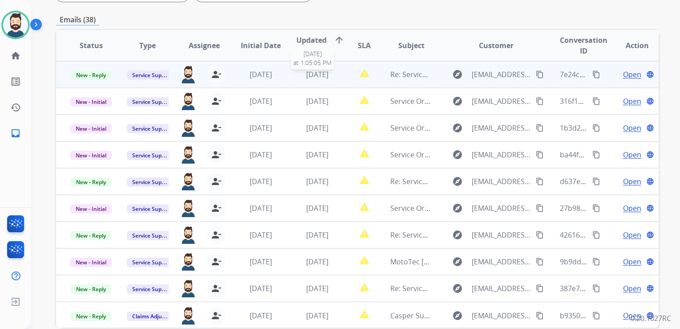
click at [327, 78] on span "[DATE]" at bounding box center [317, 74] width 22 height 10
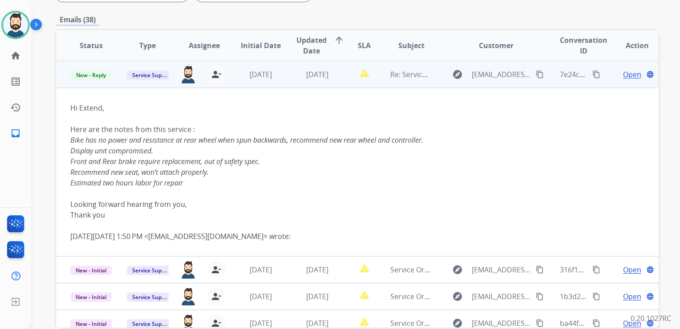
click at [623, 70] on span "Open" at bounding box center [632, 74] width 18 height 11
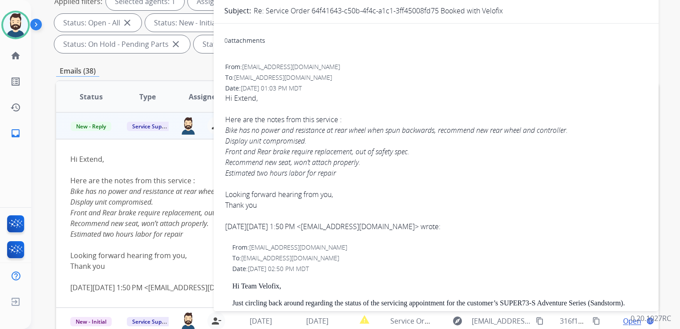
scroll to position [108, 0]
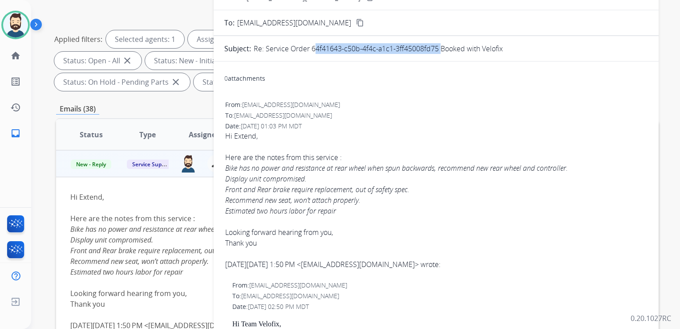
drag, startPoint x: 312, startPoint y: 46, endPoint x: 436, endPoint y: 49, distance: 124.7
click at [436, 49] on p "Re: Service Order 64f41643-c50b-4f4c-a1c1-3ff45008fd75 Booked with Velofix" at bounding box center [378, 48] width 249 height 11
copy p "64f41643-c50b-4f4c-a1c1-3ff45008fd75"
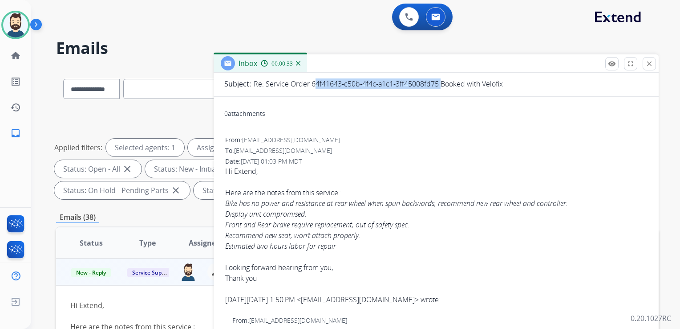
scroll to position [89, 0]
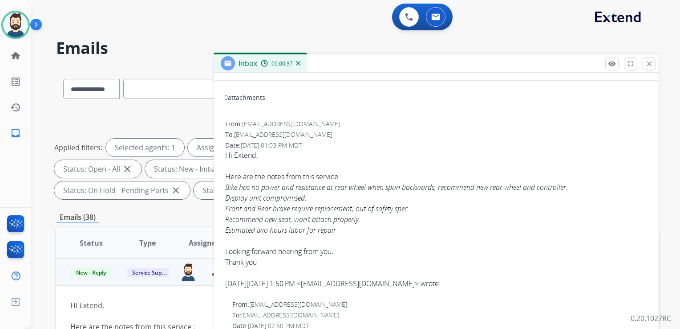
drag, startPoint x: 226, startPoint y: 184, endPoint x: 353, endPoint y: 227, distance: 133.4
click at [353, 227] on div "Bike has no power and resistance at rear wheel when spun backwards, recommend n…" at bounding box center [436, 208] width 422 height 53
copy icon "Bike has no power and resistance at rear wheel when spun backwards, recommend n…"
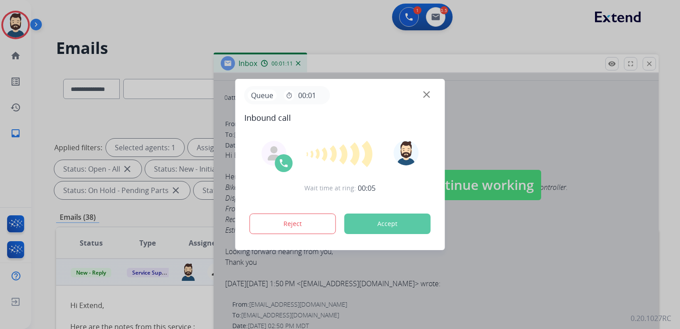
click at [383, 219] on button "Accept" at bounding box center [388, 223] width 86 height 20
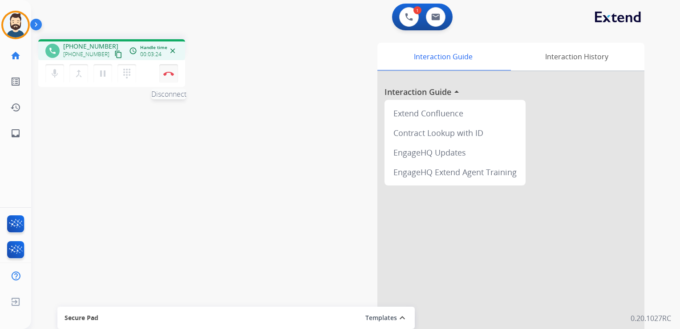
click at [170, 80] on button "Disconnect" at bounding box center [168, 73] width 19 height 19
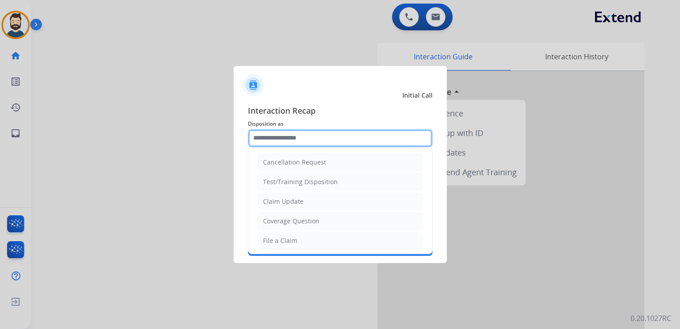
click at [288, 133] on input "text" at bounding box center [340, 138] width 185 height 18
type input "*"
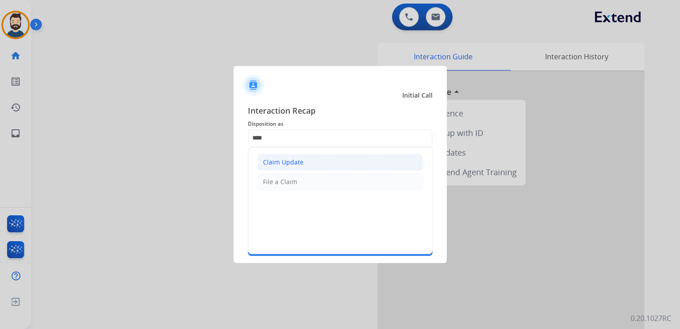
click at [276, 159] on div "Claim Update" at bounding box center [283, 162] width 41 height 9
type input "**********"
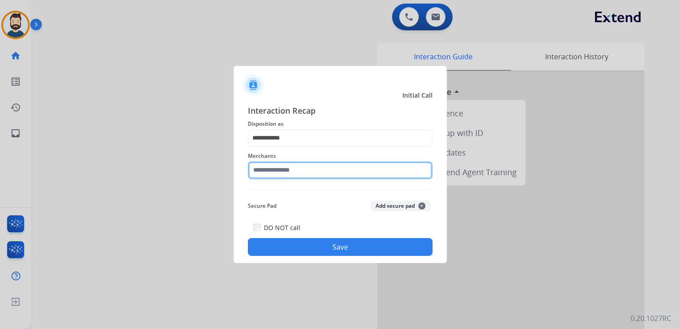
click at [281, 173] on input "text" at bounding box center [340, 170] width 185 height 18
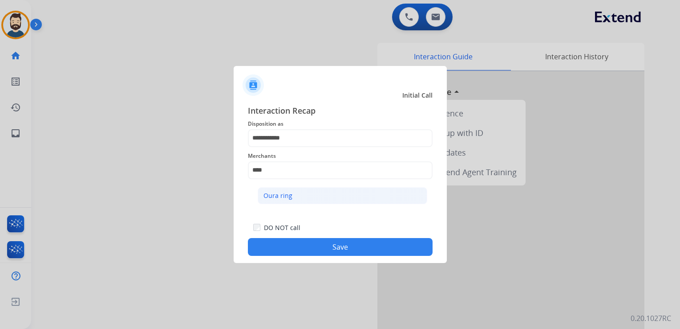
click at [308, 199] on li "Oura ring" at bounding box center [343, 195] width 170 height 17
type input "*********"
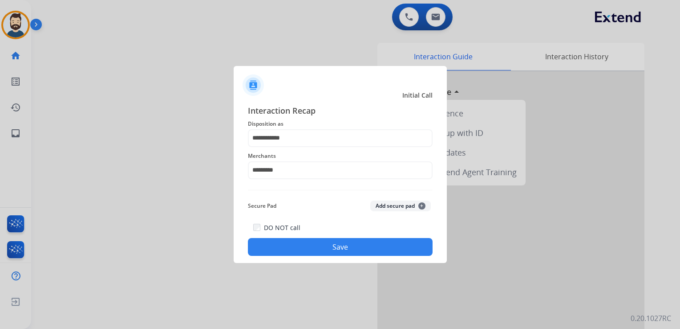
click at [323, 244] on button "Save" at bounding box center [340, 247] width 185 height 18
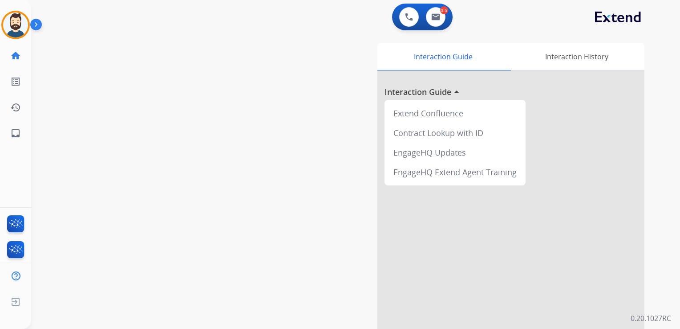
drag, startPoint x: 141, startPoint y: 134, endPoint x: 83, endPoint y: 135, distance: 57.4
click at [138, 134] on div "swap_horiz Break voice bridge close_fullscreen Connect 3-Way Call merge_type Se…" at bounding box center [345, 217] width 628 height 371
click at [7, 131] on link "inbox Emails" at bounding box center [15, 133] width 25 height 25
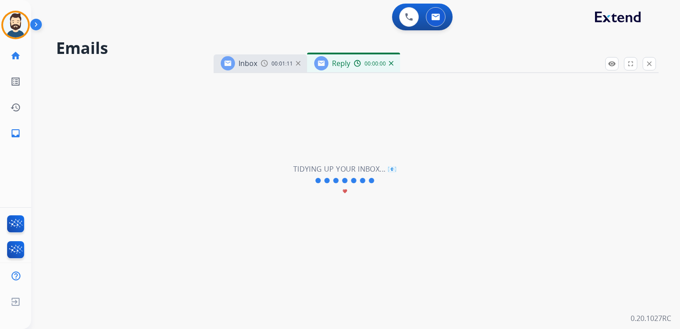
select select "**********"
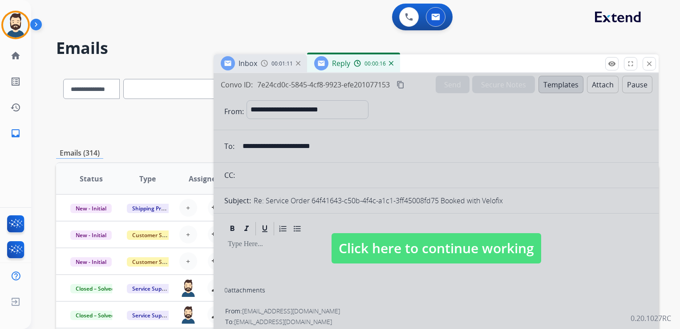
click at [384, 246] on span "Click here to continue working" at bounding box center [437, 248] width 210 height 30
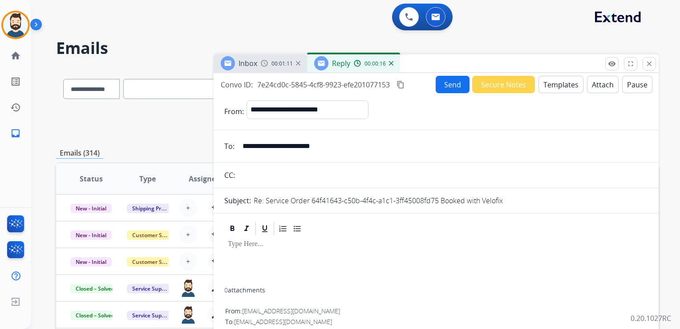
select select
click at [392, 62] on img at bounding box center [391, 63] width 4 height 4
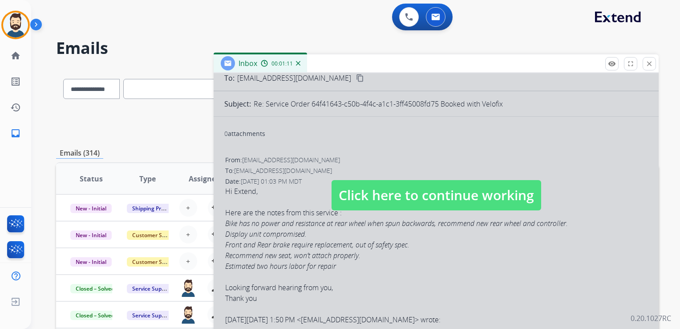
scroll to position [134, 0]
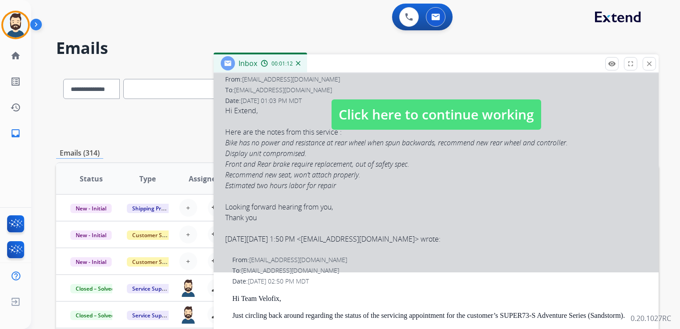
click at [374, 114] on span "Click here to continue working" at bounding box center [437, 114] width 210 height 30
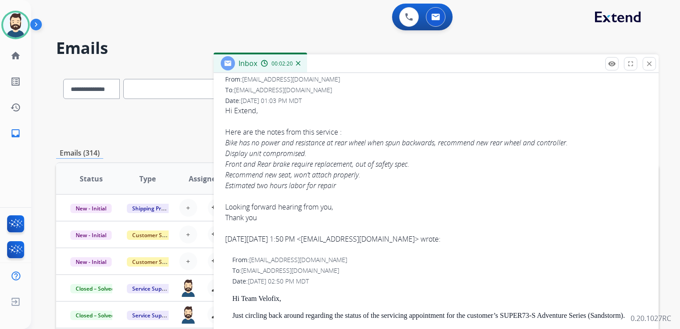
drag, startPoint x: 229, startPoint y: 140, endPoint x: 346, endPoint y: 185, distance: 125.4
click at [346, 185] on div "Bike has no power and resistance at rear wheel when spun backwards, recommend n…" at bounding box center [436, 163] width 422 height 53
click at [303, 168] on div "Bike has no power and resistance at rear wheel when spun backwards, recommend n…" at bounding box center [436, 163] width 422 height 53
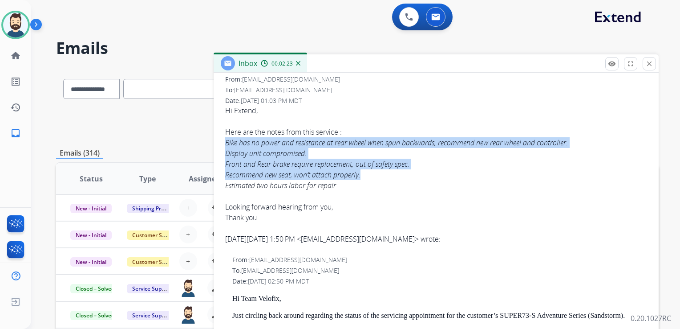
drag, startPoint x: 226, startPoint y: 142, endPoint x: 372, endPoint y: 173, distance: 148.9
click at [372, 173] on div "Bike has no power and resistance at rear wheel when spun backwards, recommend n…" at bounding box center [436, 163] width 422 height 53
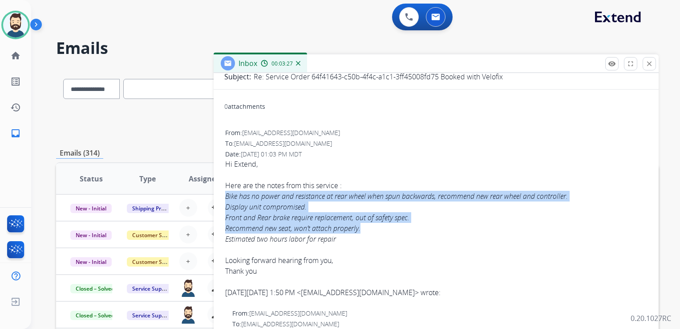
scroll to position [0, 0]
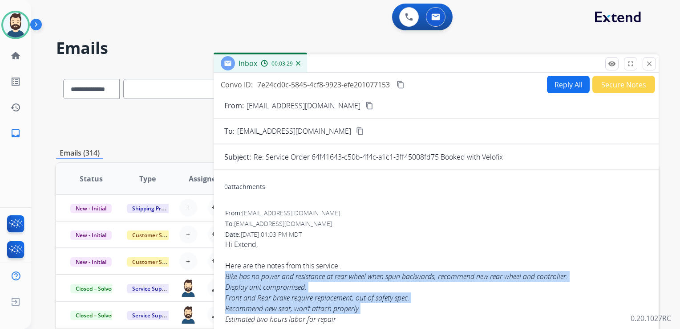
click at [404, 81] on mat-icon "content_copy" at bounding box center [401, 85] width 8 height 8
click at [645, 64] on button "close Close" at bounding box center [649, 63] width 13 height 13
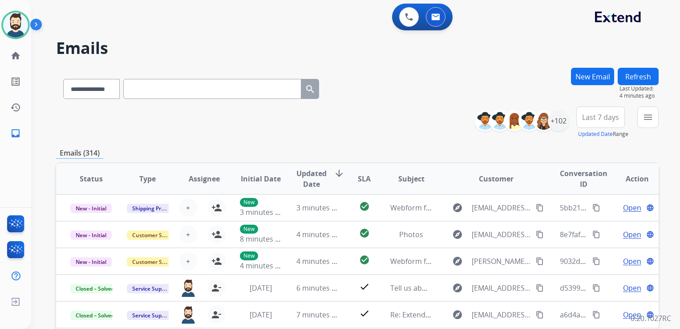
click at [162, 89] on input "text" at bounding box center [212, 89] width 178 height 20
paste input "**********"
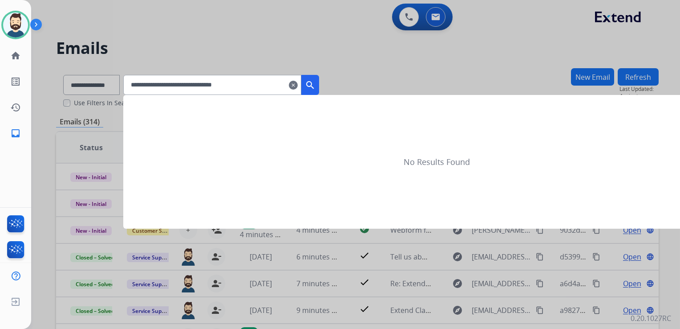
type input "**********"
click at [316, 80] on mat-icon "search" at bounding box center [310, 85] width 11 height 11
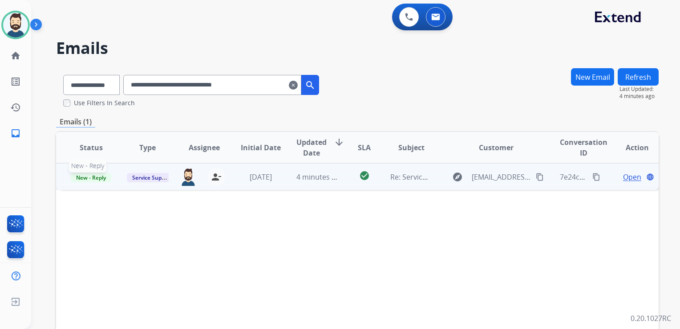
click at [105, 177] on span "New - Reply" at bounding box center [91, 177] width 41 height 9
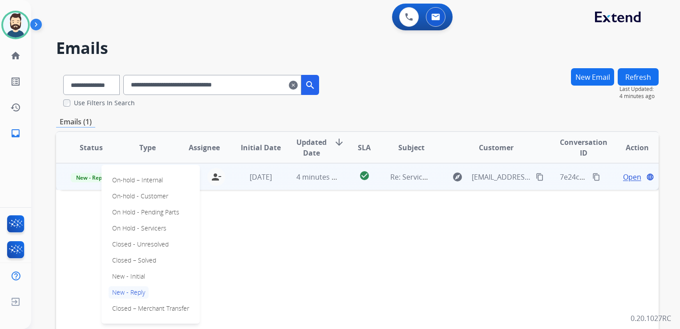
drag, startPoint x: 138, startPoint y: 257, endPoint x: 199, endPoint y: 212, distance: 76.2
click at [139, 257] on p "Closed – Solved" at bounding box center [134, 260] width 51 height 12
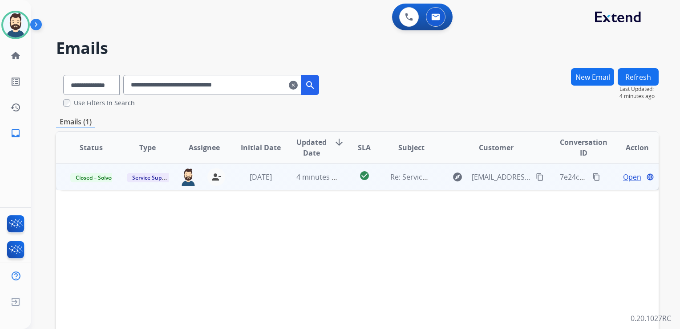
click at [294, 186] on td "4 minutes ago" at bounding box center [310, 176] width 57 height 27
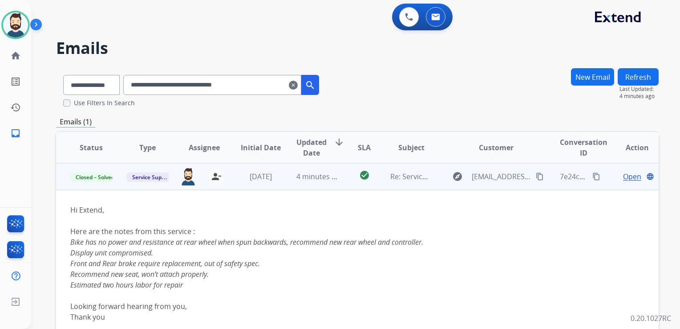
click at [298, 85] on mat-icon "clear" at bounding box center [293, 85] width 9 height 11
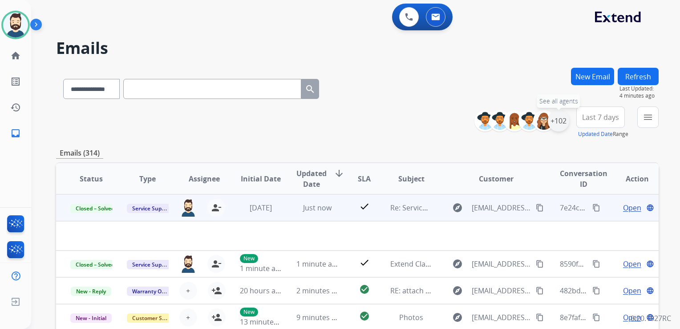
click at [564, 126] on div "+102" at bounding box center [558, 120] width 21 height 21
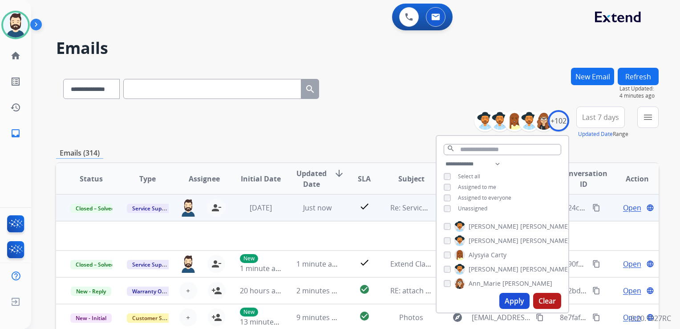
drag, startPoint x: 510, startPoint y: 298, endPoint x: 552, endPoint y: 232, distance: 78.7
click at [510, 298] on button "Apply" at bounding box center [514, 300] width 30 height 16
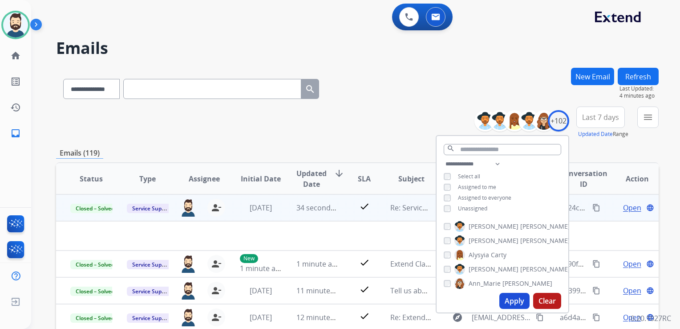
click at [598, 122] on button "Last 7 days" at bounding box center [600, 116] width 49 height 21
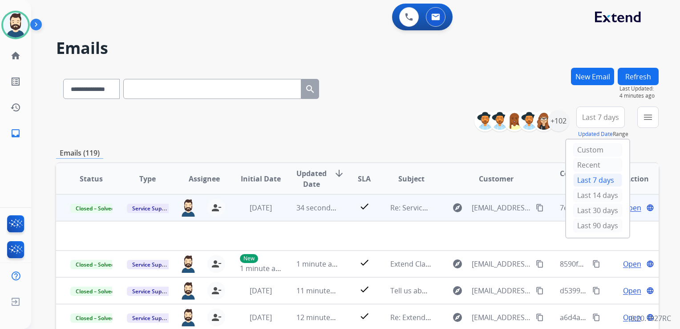
drag, startPoint x: 578, startPoint y: 223, endPoint x: 605, endPoint y: 209, distance: 30.5
click at [579, 224] on div "Last 90 days" at bounding box center [597, 225] width 49 height 13
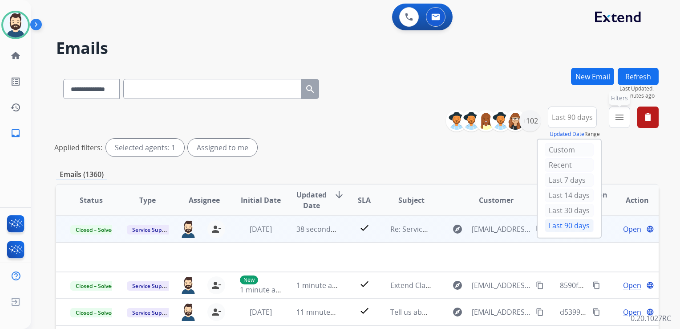
click at [624, 113] on mat-icon "menu" at bounding box center [619, 117] width 11 height 11
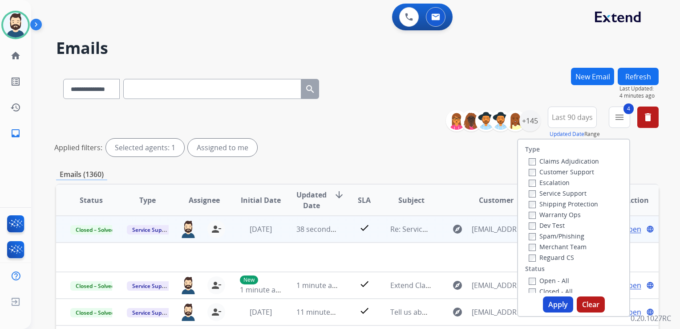
click at [556, 304] on button "Apply" at bounding box center [558, 304] width 30 height 16
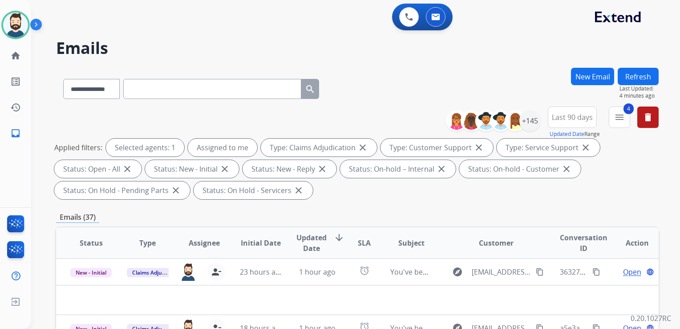
drag, startPoint x: 311, startPoint y: 242, endPoint x: 311, endPoint y: 225, distance: 16.9
click at [311, 242] on span "Updated Date" at bounding box center [311, 242] width 30 height 21
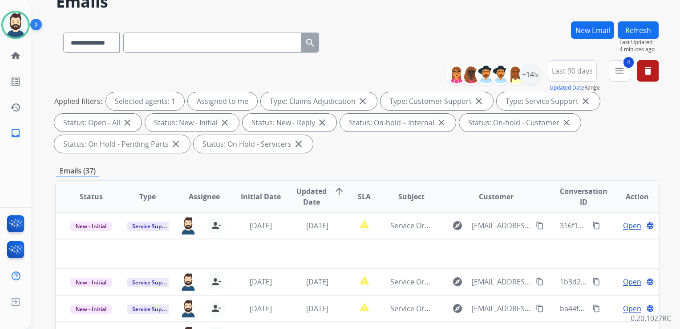
scroll to position [134, 0]
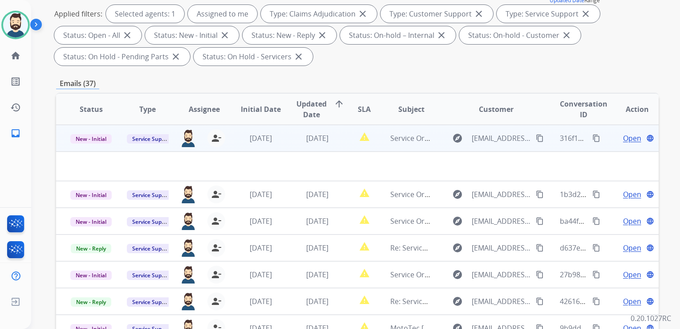
click at [319, 149] on td "[DATE]" at bounding box center [310, 138] width 57 height 27
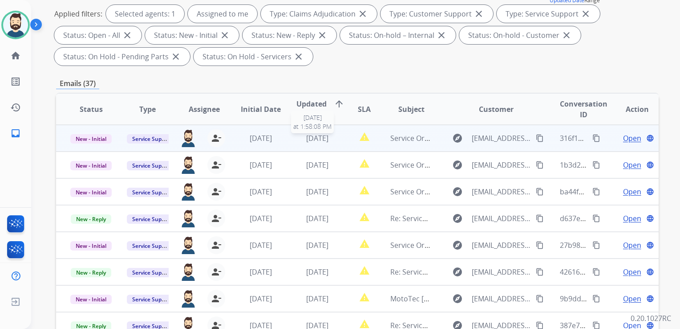
click at [319, 139] on span "[DATE]" at bounding box center [317, 138] width 22 height 10
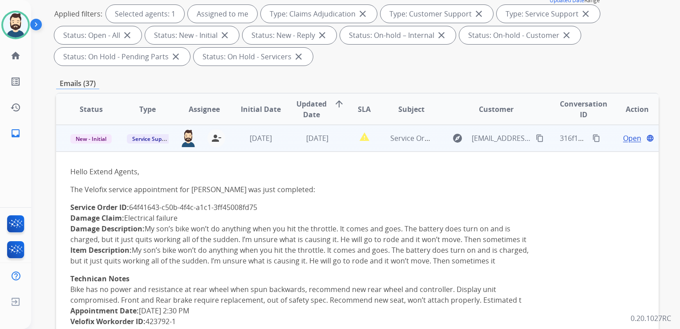
click at [623, 138] on span "Open" at bounding box center [632, 138] width 18 height 11
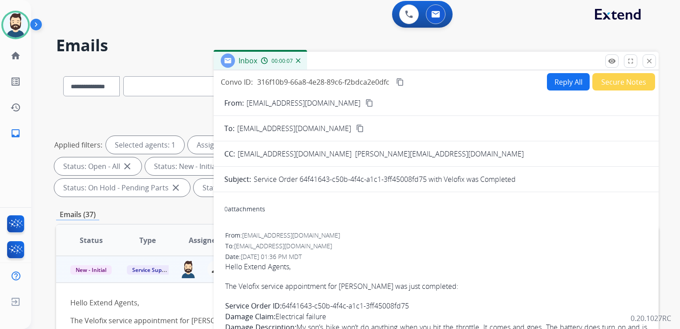
scroll to position [0, 0]
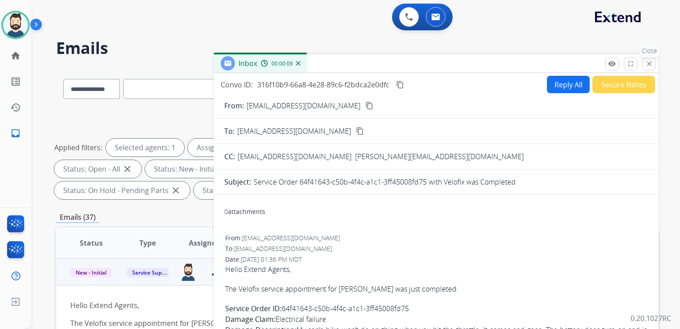
click at [646, 64] on mat-icon "close" at bounding box center [649, 64] width 8 height 8
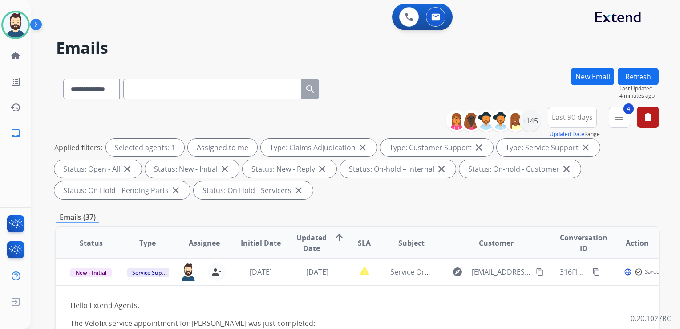
scroll to position [89, 0]
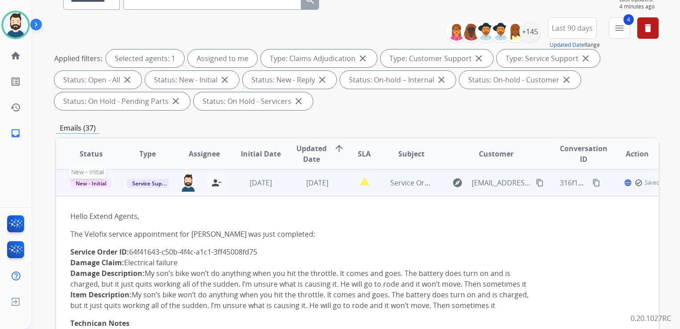
click at [100, 183] on span "New - Initial" at bounding box center [90, 182] width 41 height 9
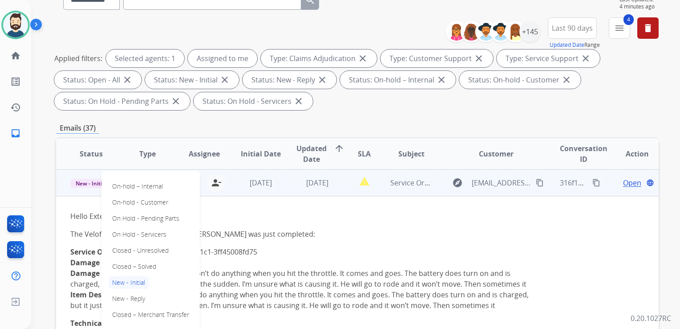
drag, startPoint x: 134, startPoint y: 263, endPoint x: 154, endPoint y: 264, distance: 20.1
click at [135, 264] on p "Closed – Solved" at bounding box center [134, 266] width 51 height 12
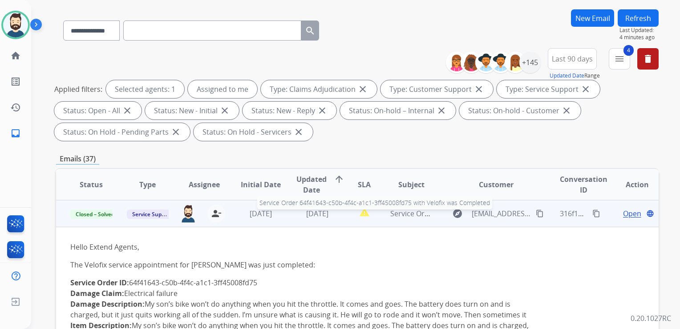
scroll to position [45, 0]
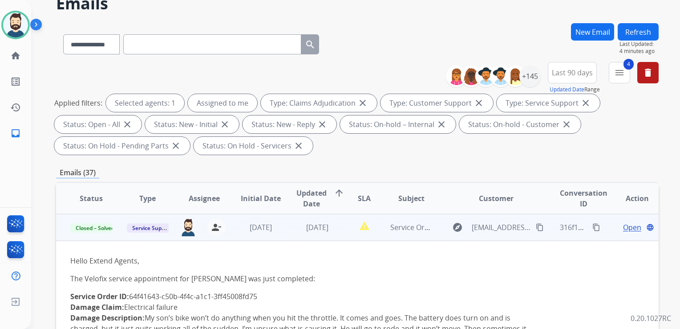
click at [315, 239] on td "[DATE]" at bounding box center [310, 227] width 57 height 27
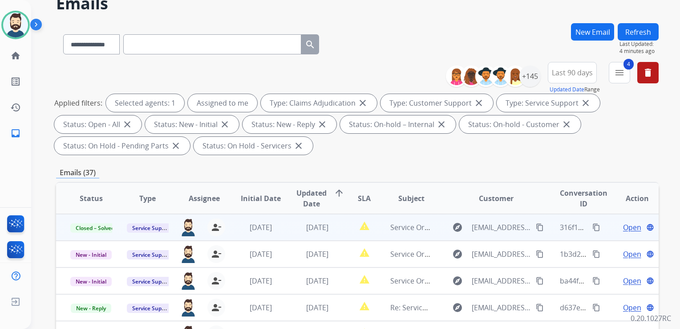
click at [637, 33] on button "Refresh" at bounding box center [638, 31] width 41 height 17
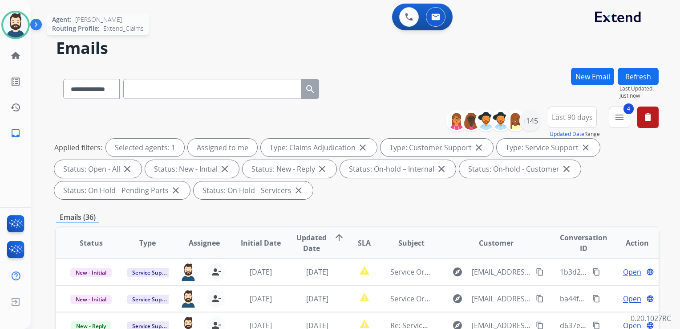
click at [22, 27] on img at bounding box center [15, 24] width 25 height 25
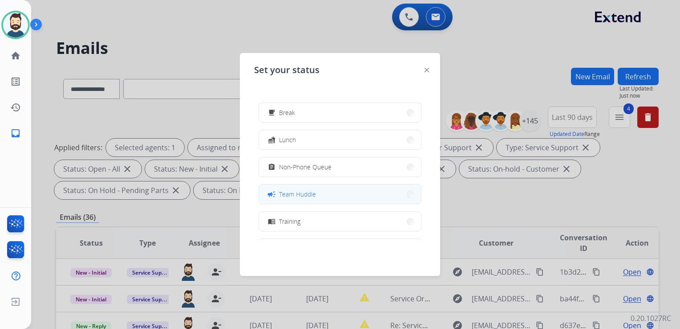
scroll to position [45, 0]
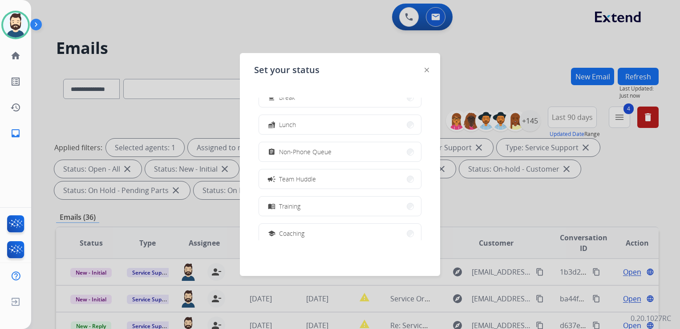
click at [306, 179] on span "Team Huddle" at bounding box center [297, 178] width 37 height 9
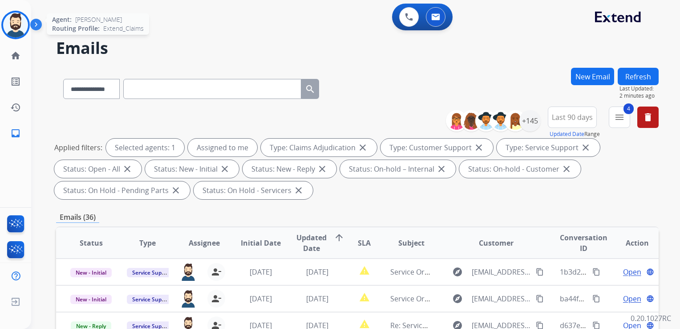
click at [16, 26] on img at bounding box center [15, 24] width 25 height 25
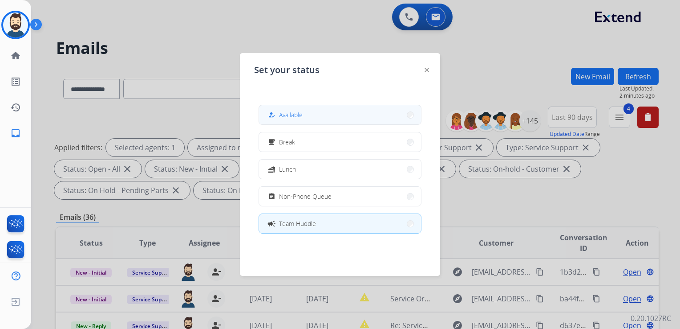
click at [314, 119] on button "how_to_reg Available" at bounding box center [340, 114] width 162 height 19
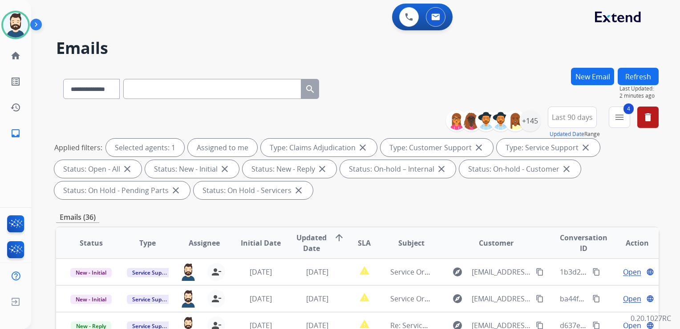
click at [276, 47] on h2 "Emails" at bounding box center [357, 48] width 603 height 18
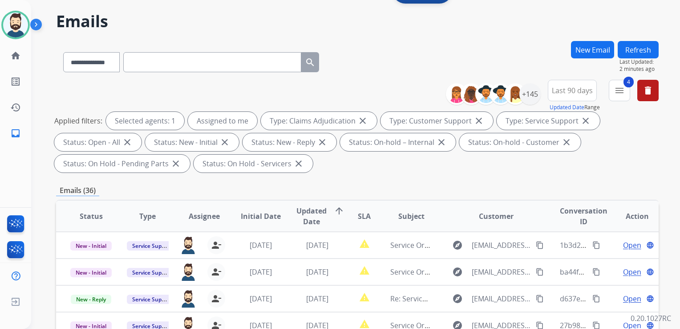
scroll to position [178, 0]
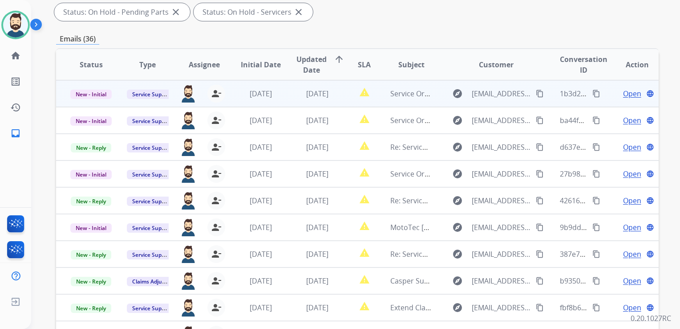
click at [290, 100] on td "[DATE]" at bounding box center [310, 93] width 57 height 27
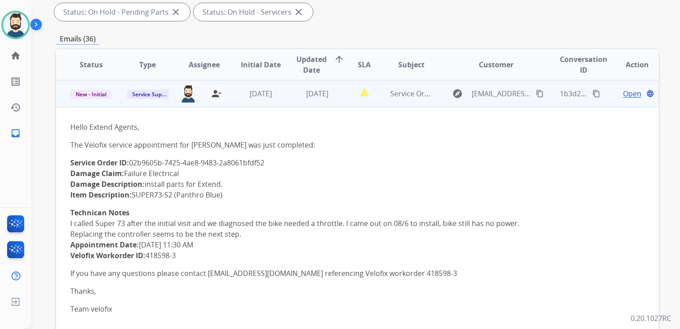
click at [623, 93] on span "Open" at bounding box center [632, 93] width 18 height 11
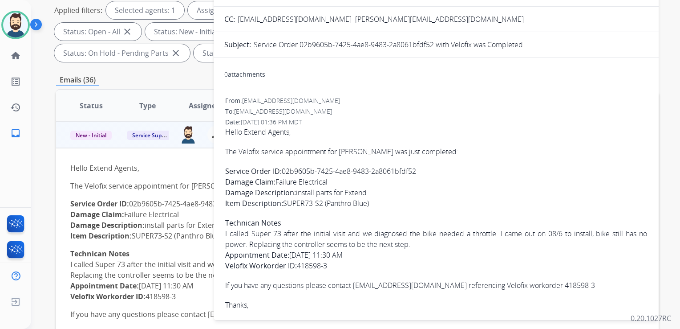
scroll to position [89, 0]
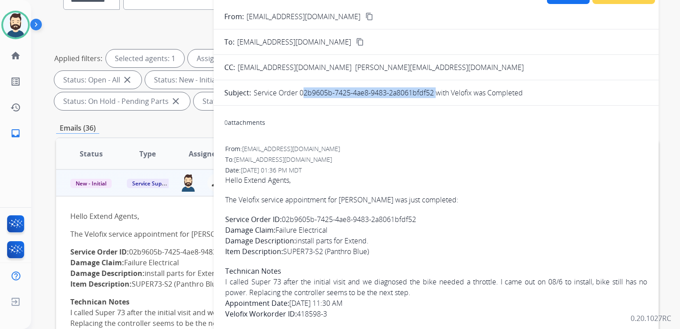
drag, startPoint x: 299, startPoint y: 92, endPoint x: 433, endPoint y: 93, distance: 133.5
click at [433, 93] on p "Service Order 02b9605b-7425-4ae8-9483-2a8061bfdf52 with Velofix was Completed" at bounding box center [388, 92] width 269 height 11
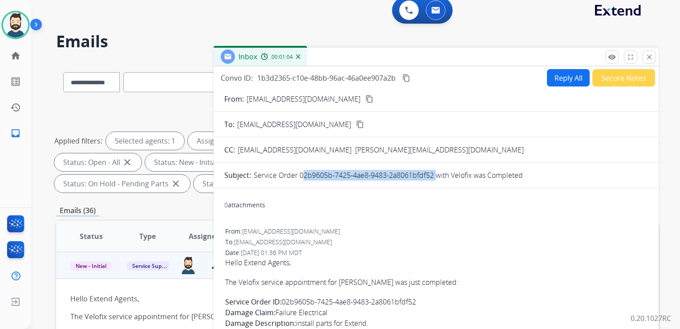
scroll to position [0, 0]
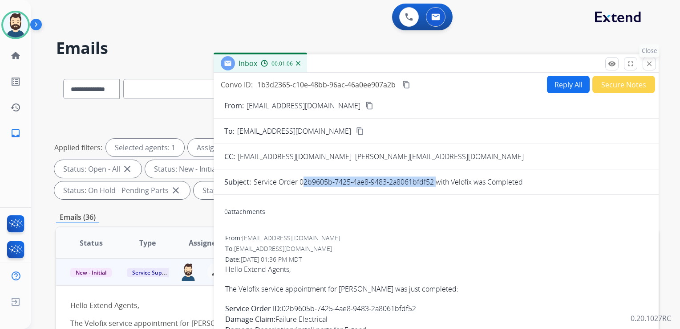
click at [648, 64] on mat-icon "close" at bounding box center [649, 64] width 8 height 8
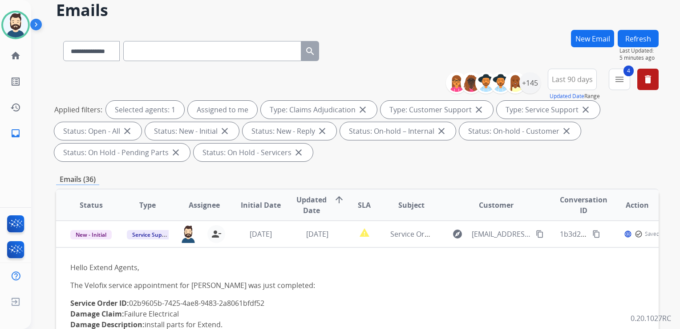
scroll to position [89, 0]
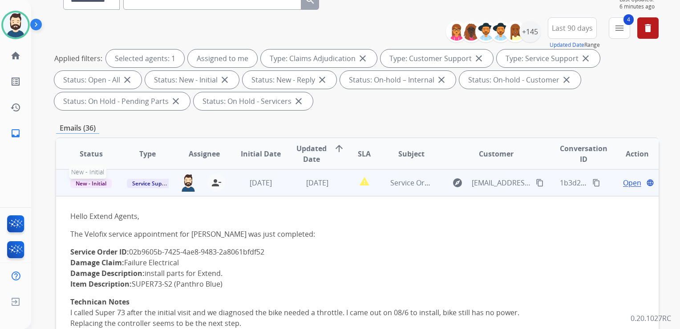
click at [104, 181] on span "New - Initial" at bounding box center [90, 182] width 41 height 9
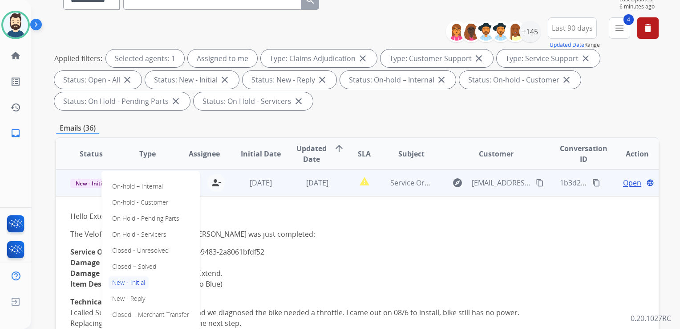
drag, startPoint x: 145, startPoint y: 263, endPoint x: 251, endPoint y: 211, distance: 117.9
click at [146, 263] on p "Closed – Solved" at bounding box center [134, 266] width 51 height 12
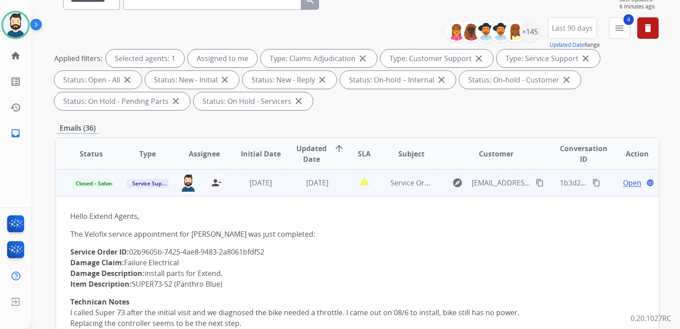
click at [282, 190] on td "[DATE]" at bounding box center [310, 182] width 57 height 27
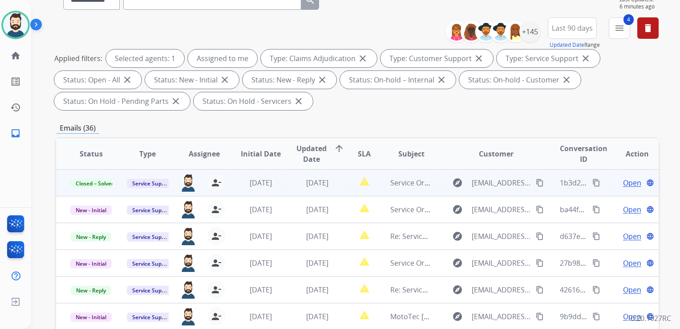
scroll to position [0, 0]
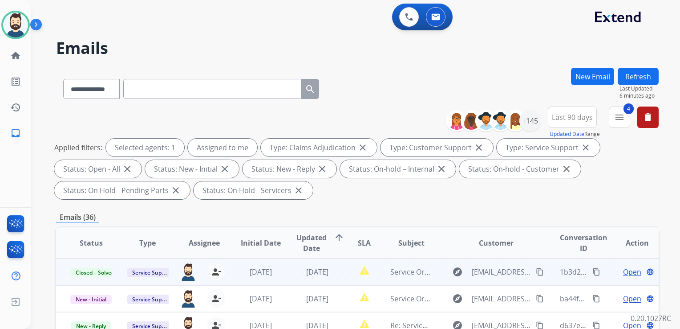
click at [638, 77] on button "Refresh" at bounding box center [638, 76] width 41 height 17
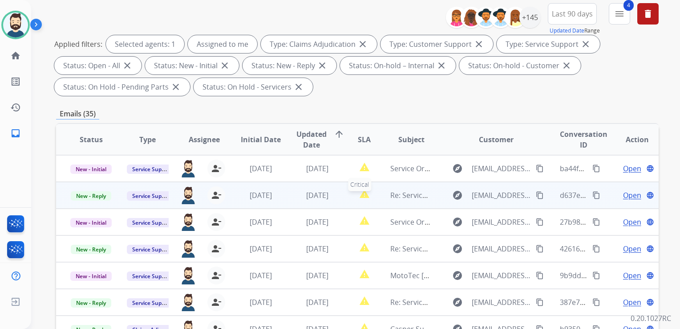
scroll to position [178, 0]
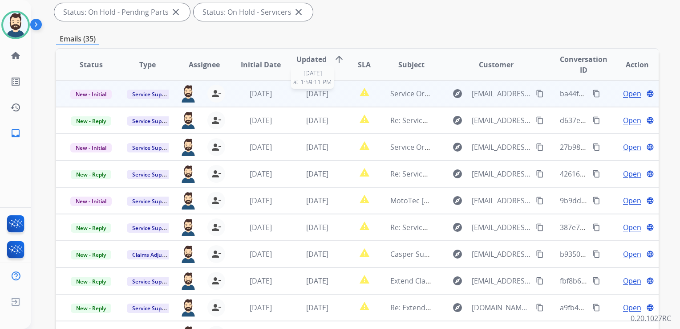
click at [309, 93] on span "[DATE]" at bounding box center [317, 94] width 22 height 10
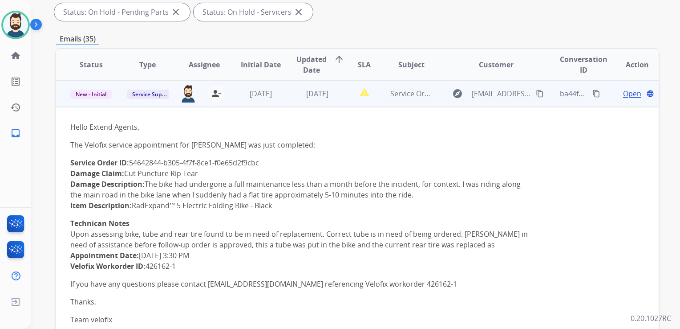
click at [623, 90] on span "Open" at bounding box center [632, 93] width 18 height 11
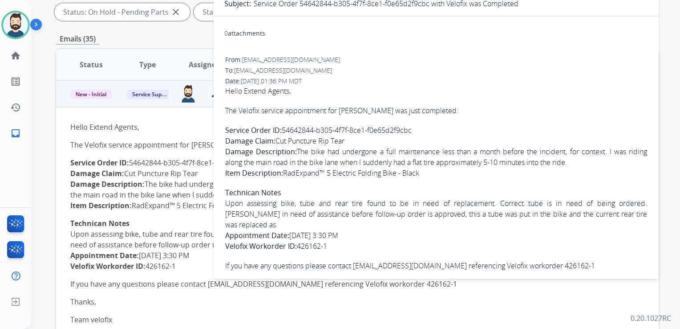
scroll to position [134, 0]
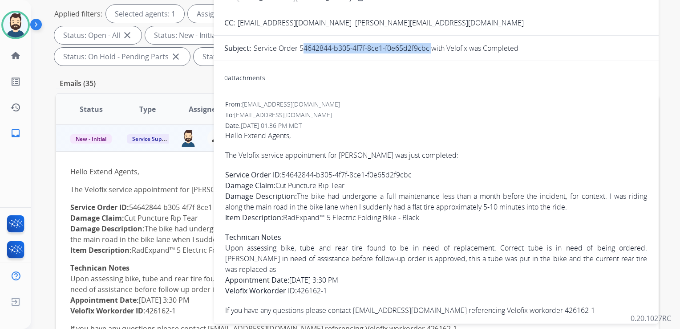
drag, startPoint x: 299, startPoint y: 49, endPoint x: 427, endPoint y: 48, distance: 128.2
click at [427, 48] on p "Service Order 54642844-b305-4f7f-8ce1-f0e65d2f9cbc with Velofix was Completed" at bounding box center [386, 48] width 265 height 11
drag, startPoint x: 427, startPoint y: 48, endPoint x: 422, endPoint y: 49, distance: 5.0
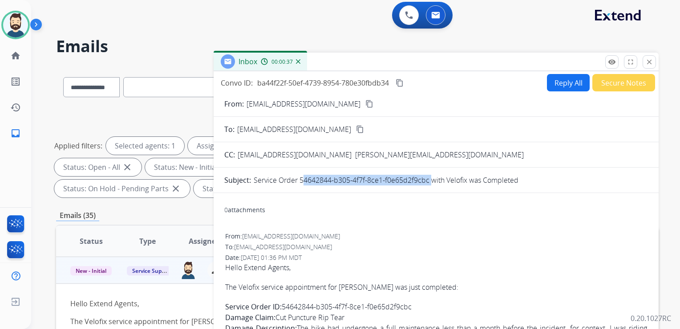
scroll to position [0, 0]
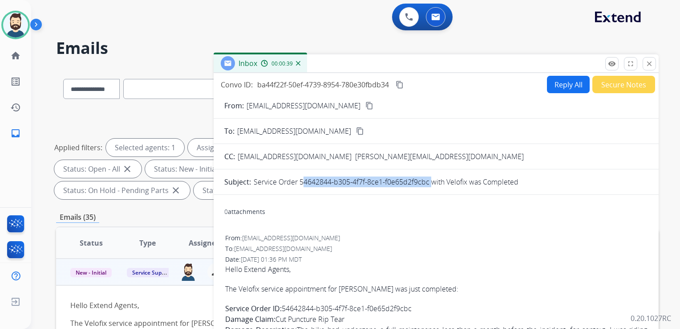
click at [401, 83] on mat-icon "content_copy" at bounding box center [400, 85] width 8 height 8
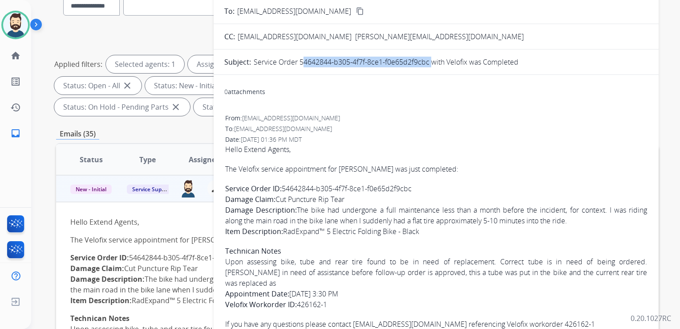
scroll to position [89, 0]
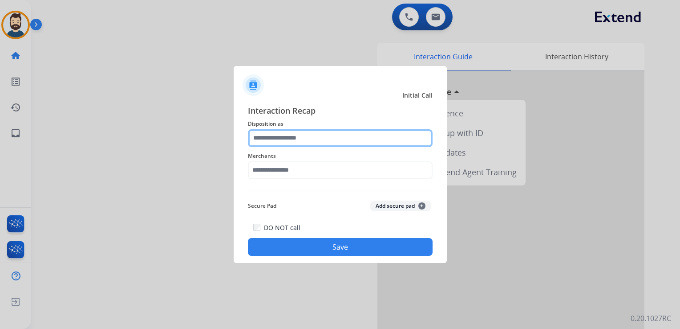
click at [278, 136] on input "text" at bounding box center [340, 138] width 185 height 18
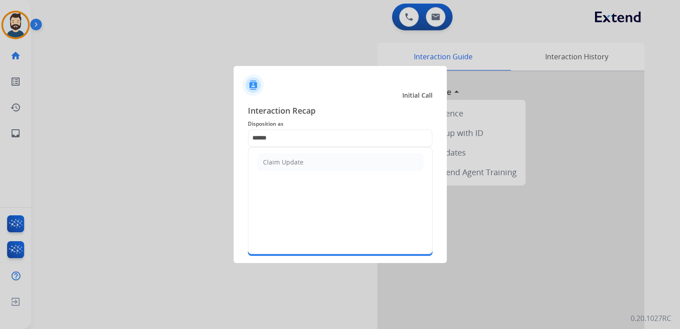
drag, startPoint x: 322, startPoint y: 161, endPoint x: 313, endPoint y: 173, distance: 14.6
click at [321, 162] on li "Claim Update" at bounding box center [340, 162] width 166 height 17
type input "**********"
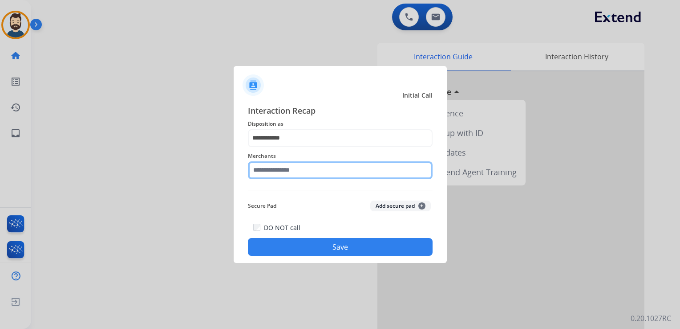
click at [312, 174] on input "text" at bounding box center [340, 170] width 185 height 18
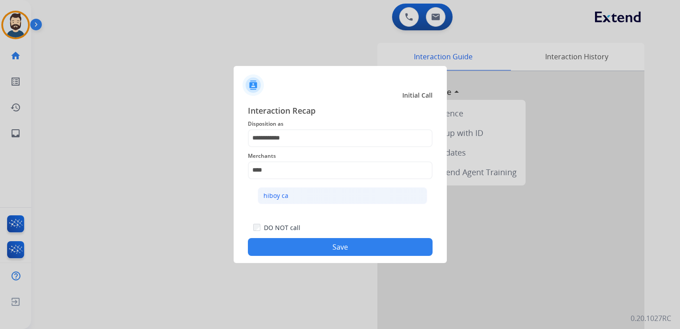
click at [288, 198] on li "hiboy ca" at bounding box center [343, 195] width 170 height 17
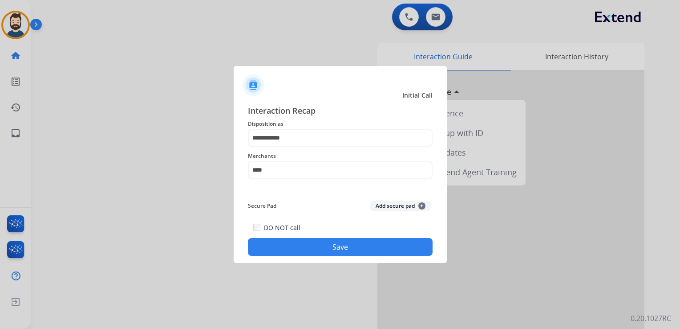
type input "********"
click at [331, 247] on button "Save" at bounding box center [340, 247] width 185 height 18
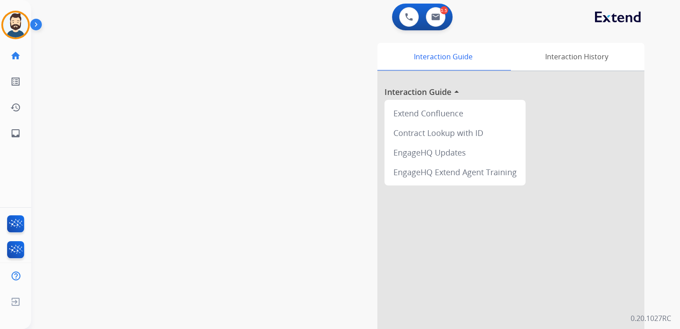
click at [144, 128] on div "swap_horiz Break voice bridge close_fullscreen Connect 3-Way Call merge_type Se…" at bounding box center [345, 217] width 628 height 371
click at [14, 131] on mat-icon "inbox" at bounding box center [15, 133] width 11 height 11
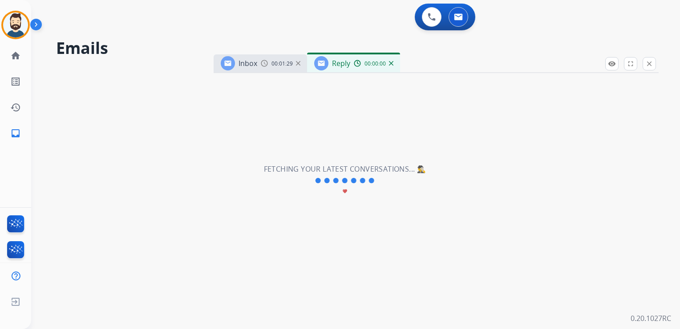
select select "**********"
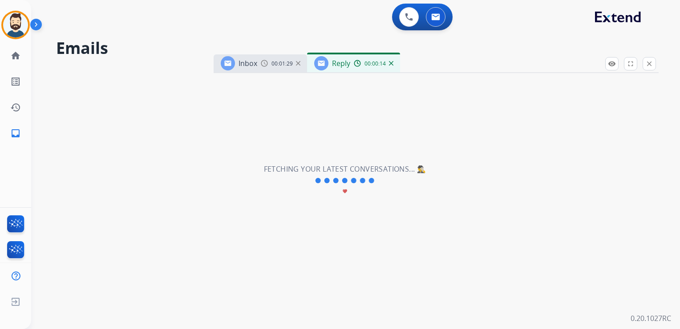
click at [138, 28] on div "0 Voice Interactions 0 Email Interactions" at bounding box center [350, 18] width 617 height 28
click at [418, 63] on div "Inbox 00:01:29 Reply 00:00:15" at bounding box center [436, 63] width 445 height 19
click at [372, 107] on div "**********" at bounding box center [345, 180] width 628 height 296
click at [392, 64] on img at bounding box center [391, 63] width 4 height 4
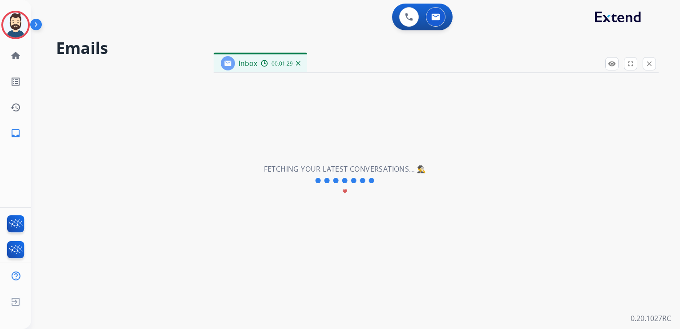
click at [299, 65] on img at bounding box center [298, 63] width 4 height 4
drag, startPoint x: 235, startPoint y: 19, endPoint x: 108, endPoint y: 29, distance: 127.7
click at [233, 19] on div "0 Voice Interactions 0 Email Interactions" at bounding box center [350, 18] width 617 height 28
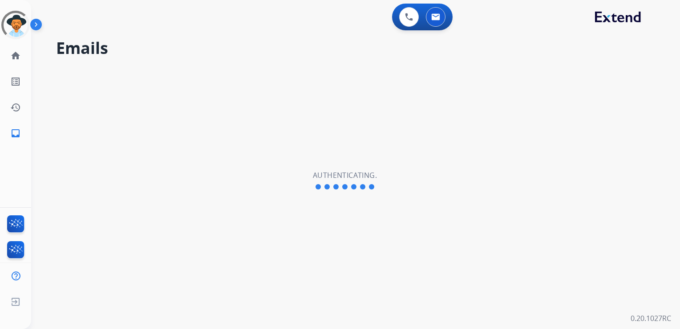
select select "**********"
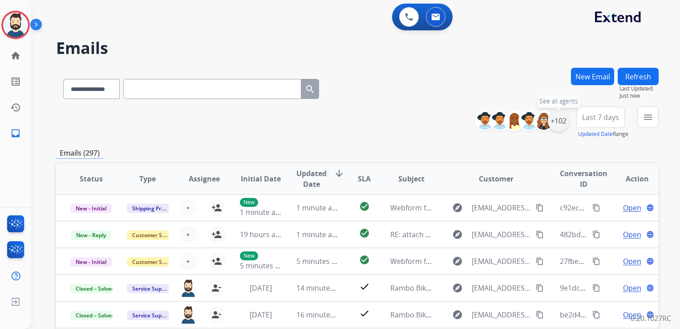
click at [560, 125] on div "+102" at bounding box center [558, 120] width 21 height 21
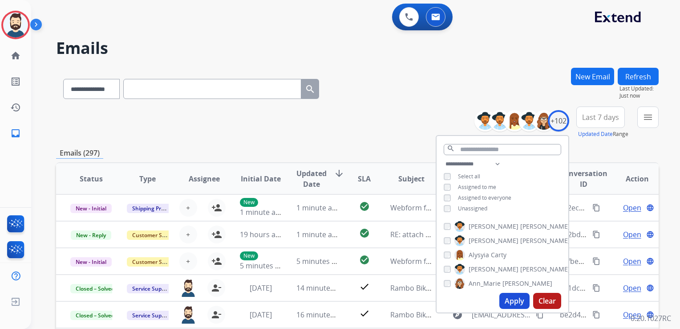
click at [521, 300] on button "Apply" at bounding box center [514, 300] width 30 height 16
click at [647, 116] on mat-icon "menu" at bounding box center [648, 117] width 11 height 11
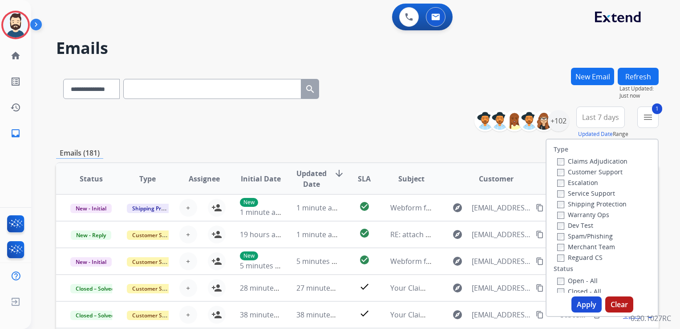
click at [588, 308] on button "Apply" at bounding box center [587, 304] width 30 height 16
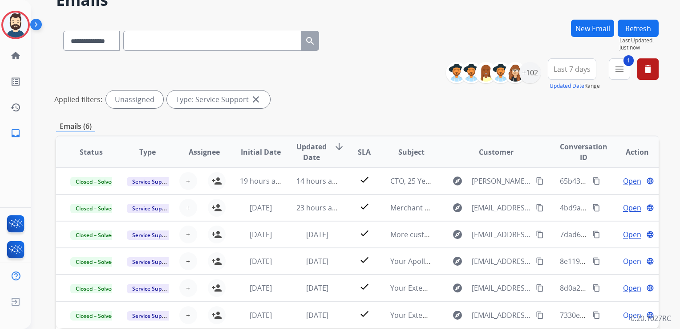
scroll to position [45, 0]
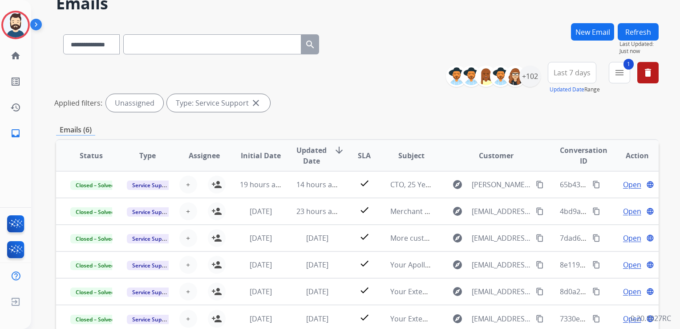
click at [631, 33] on button "Refresh" at bounding box center [638, 31] width 41 height 17
click at [643, 27] on button "Refresh" at bounding box center [638, 31] width 41 height 17
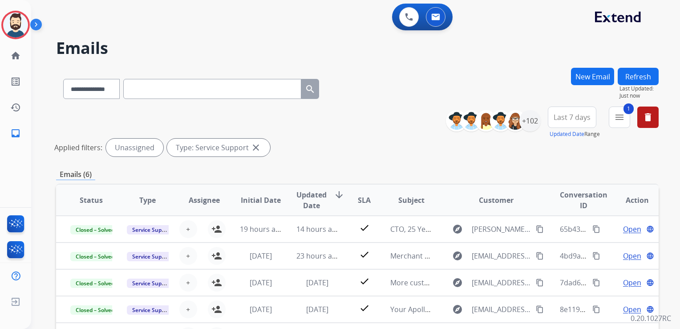
drag, startPoint x: 320, startPoint y: 128, endPoint x: 379, endPoint y: 126, distance: 58.8
click at [321, 129] on div "**********" at bounding box center [357, 132] width 603 height 53
click at [627, 72] on button "Refresh" at bounding box center [638, 76] width 41 height 17
click at [636, 77] on button "Refresh" at bounding box center [638, 76] width 41 height 17
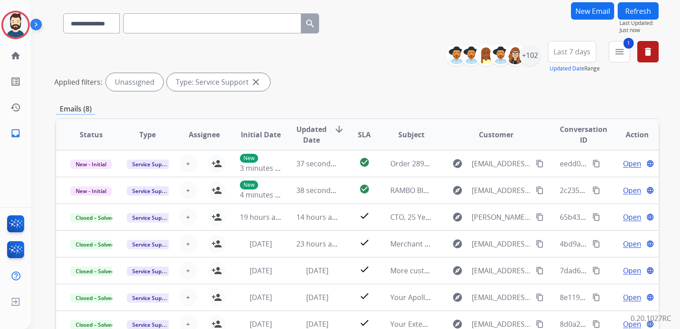
scroll to position [89, 0]
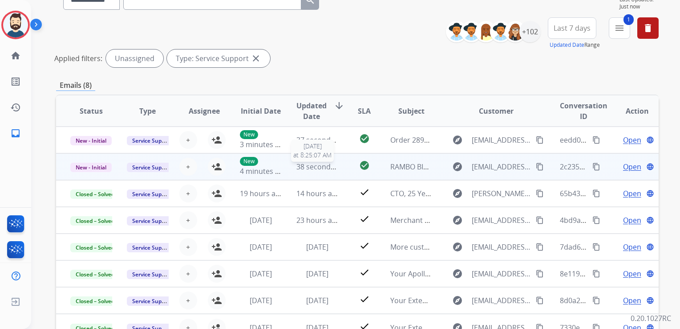
click at [322, 168] on span "38 seconds ago" at bounding box center [322, 167] width 52 height 10
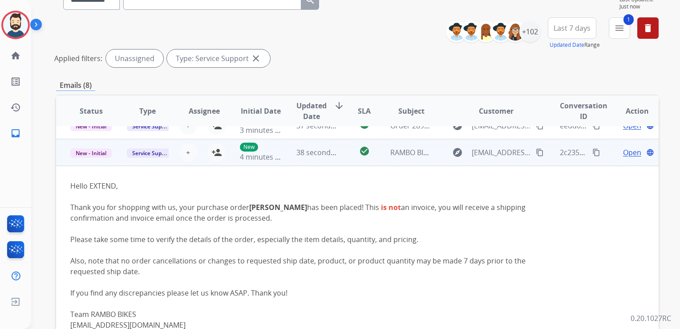
scroll to position [0, 0]
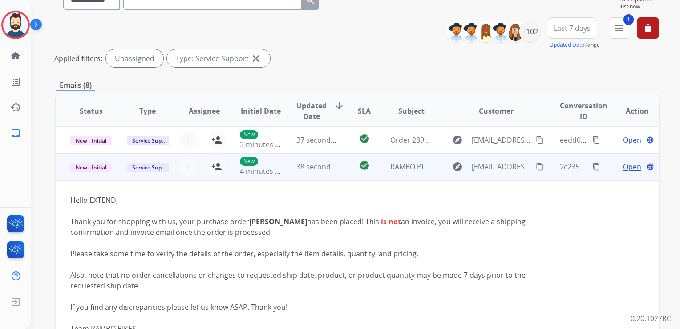
click at [623, 168] on span "Open" at bounding box center [632, 166] width 18 height 11
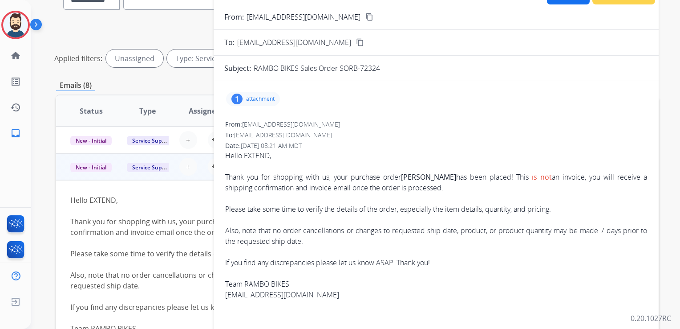
click at [262, 100] on p "attachment" at bounding box center [260, 98] width 28 height 7
click at [393, 118] on mat-icon "download" at bounding box center [390, 120] width 8 height 8
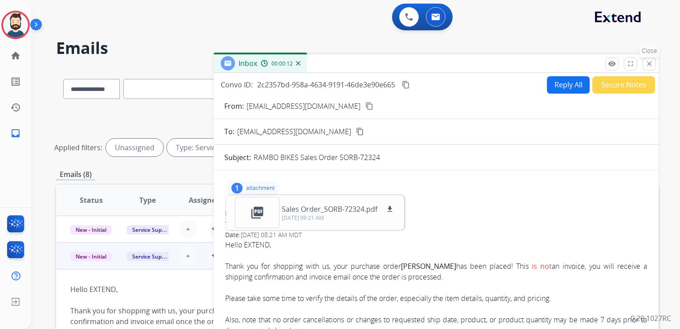
click at [651, 61] on mat-icon "close" at bounding box center [649, 64] width 8 height 8
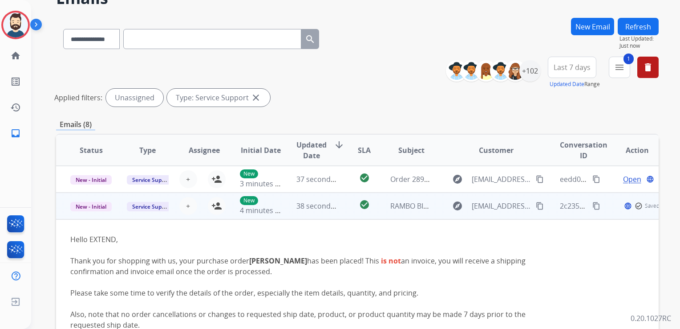
scroll to position [89, 0]
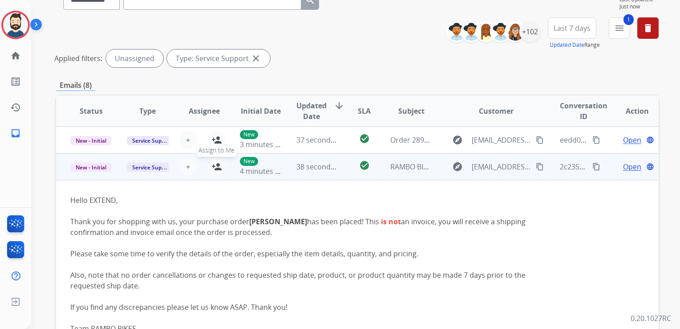
click at [215, 171] on button "person_add Assign to Me" at bounding box center [217, 167] width 18 height 18
click at [623, 165] on span "Open" at bounding box center [632, 166] width 18 height 11
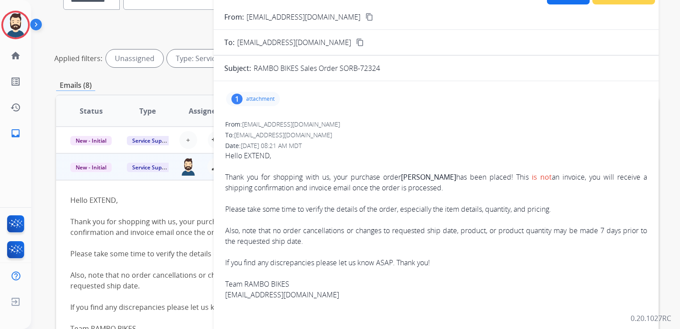
drag, startPoint x: 254, startPoint y: 68, endPoint x: 382, endPoint y: 65, distance: 128.2
click at [382, 65] on div "RAMBO BIKES Sales Order SORB-72324" at bounding box center [451, 68] width 394 height 11
copy p "RAMBO BIKES Sales Order SORB-72324"
click at [324, 191] on p "Hello EXTEND, Thank you for shopping with us, your purchase order misti has bee…" at bounding box center [436, 225] width 422 height 150
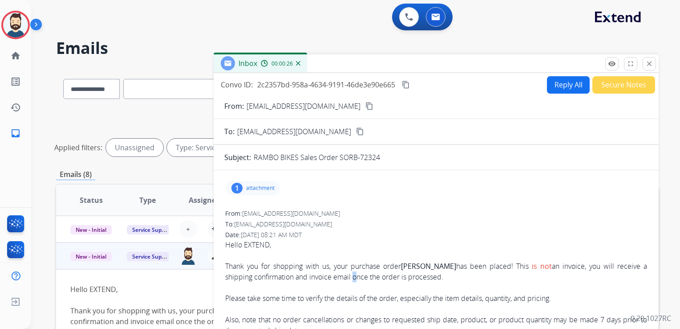
click at [407, 85] on mat-icon "content_copy" at bounding box center [406, 85] width 8 height 8
click at [646, 61] on mat-icon "close" at bounding box center [649, 64] width 8 height 8
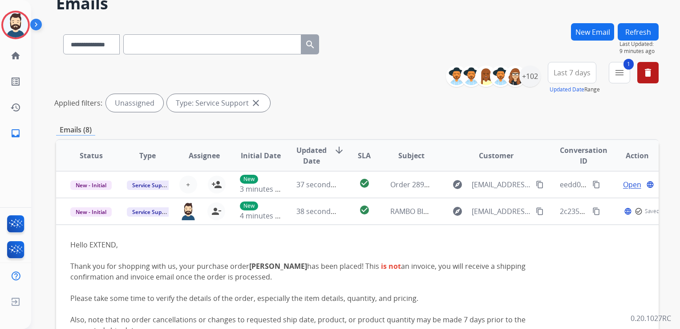
scroll to position [89, 0]
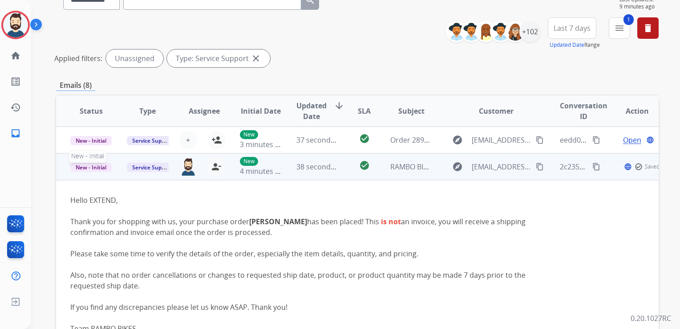
click at [108, 166] on span "New - Initial" at bounding box center [90, 166] width 41 height 9
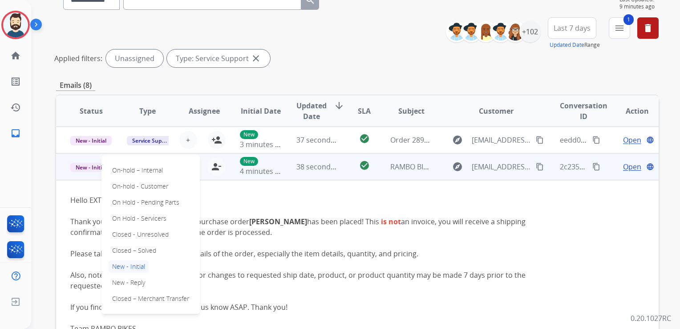
click at [134, 244] on p "Closed – Solved" at bounding box center [134, 250] width 51 height 12
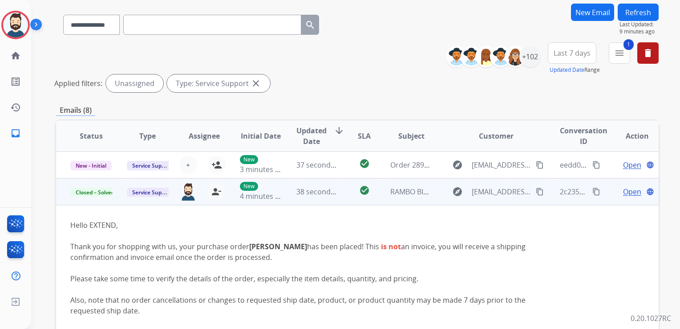
scroll to position [0, 0]
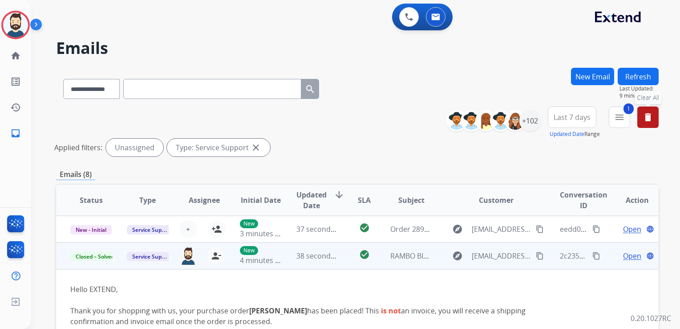
click at [653, 114] on button "delete Clear All" at bounding box center [647, 116] width 21 height 21
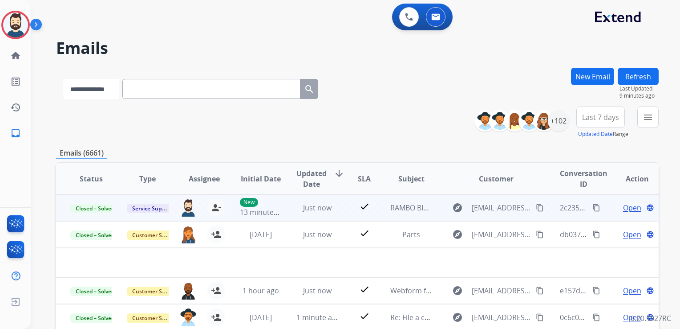
drag, startPoint x: 86, startPoint y: 88, endPoint x: 87, endPoint y: 99, distance: 10.7
click at [86, 88] on select "**********" at bounding box center [91, 89] width 56 height 20
select select "**********"
click at [63, 79] on select "**********" at bounding box center [91, 89] width 56 height 20
click at [140, 92] on input "text" at bounding box center [212, 89] width 178 height 20
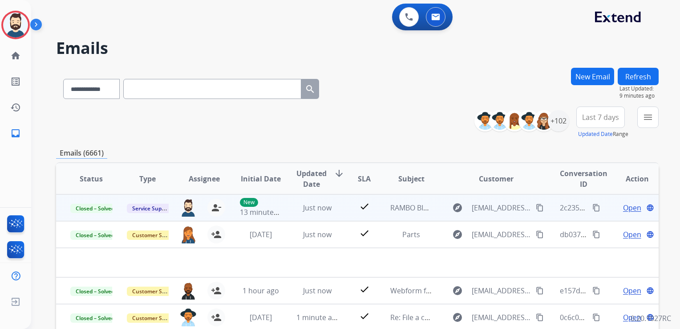
paste input "**********"
type input "**********"
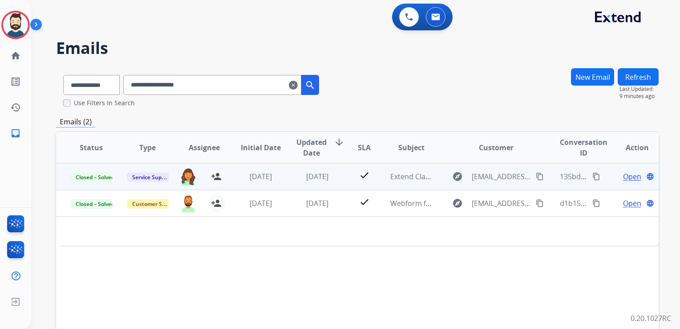
click at [303, 181] on td "[DATE]" at bounding box center [310, 176] width 57 height 27
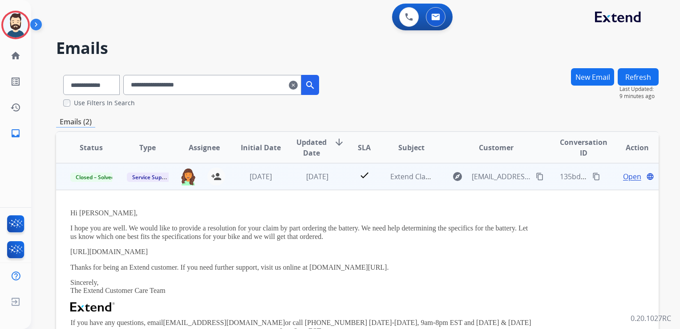
click at [629, 174] on span "Open" at bounding box center [632, 176] width 18 height 11
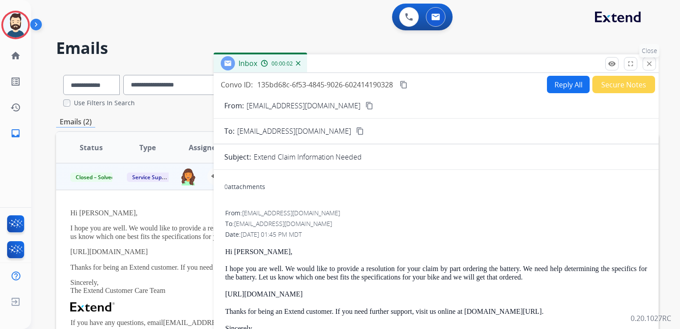
click at [650, 66] on mat-icon "close" at bounding box center [649, 64] width 8 height 8
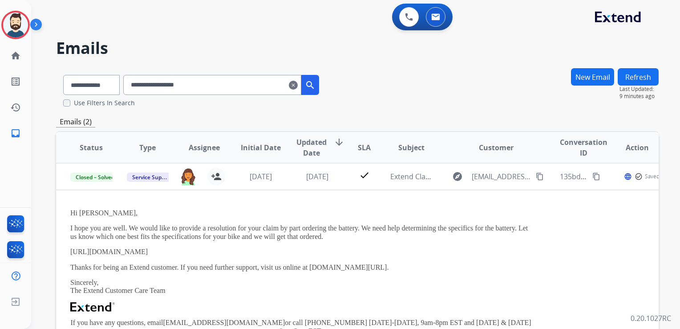
drag, startPoint x: 290, startPoint y: 184, endPoint x: 254, endPoint y: 221, distance: 51.9
click at [288, 187] on td "[DATE]" at bounding box center [310, 176] width 57 height 27
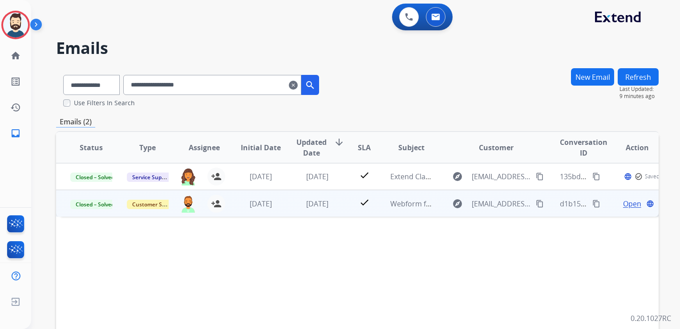
click at [292, 214] on td "[DATE]" at bounding box center [310, 203] width 57 height 27
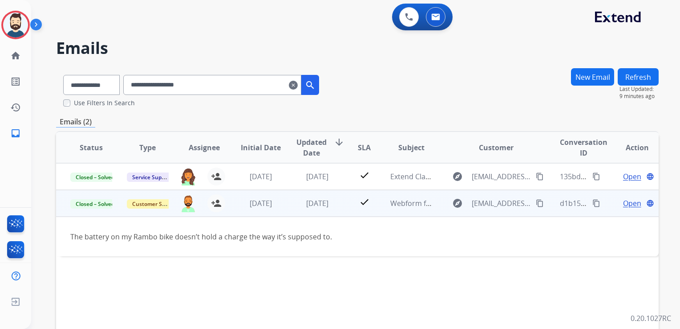
click at [625, 201] on span "Open" at bounding box center [632, 203] width 18 height 11
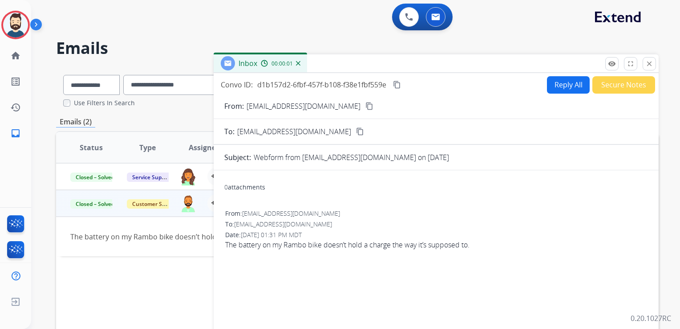
click at [563, 90] on button "Reply All" at bounding box center [568, 84] width 43 height 17
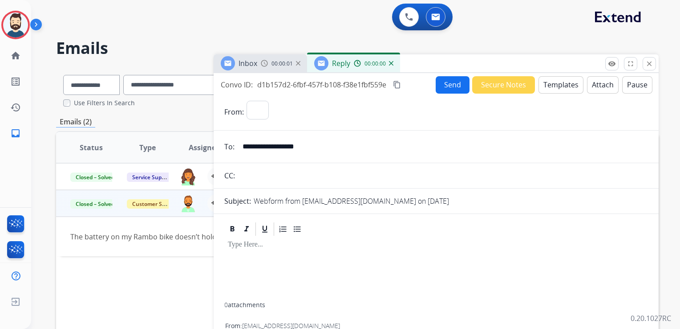
select select "**********"
click at [563, 90] on button "Templates" at bounding box center [561, 84] width 45 height 17
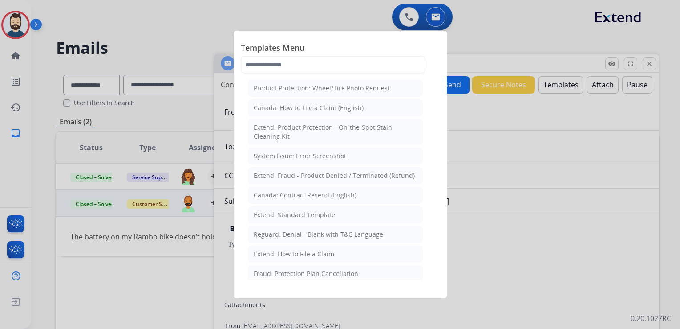
click at [297, 214] on div "Extend: Standard Template" at bounding box center [294, 214] width 81 height 9
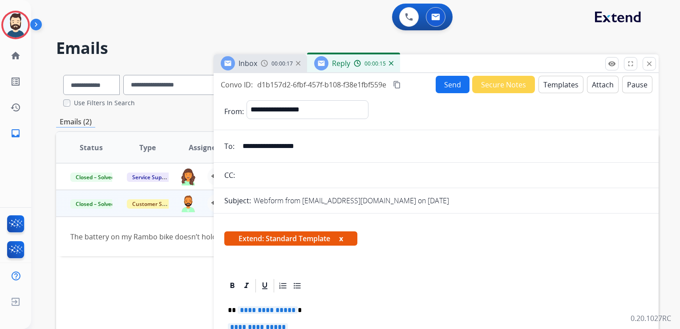
drag, startPoint x: 352, startPoint y: 303, endPoint x: 363, endPoint y: 277, distance: 27.5
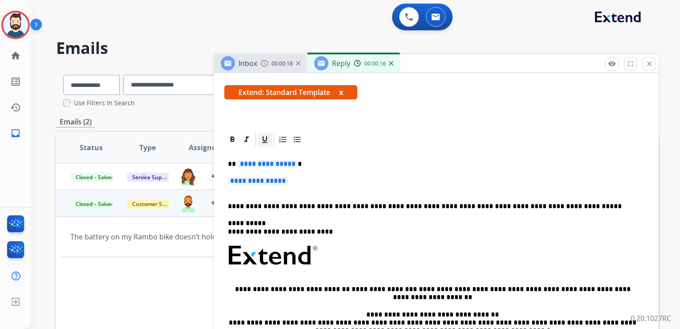
scroll to position [134, 0]
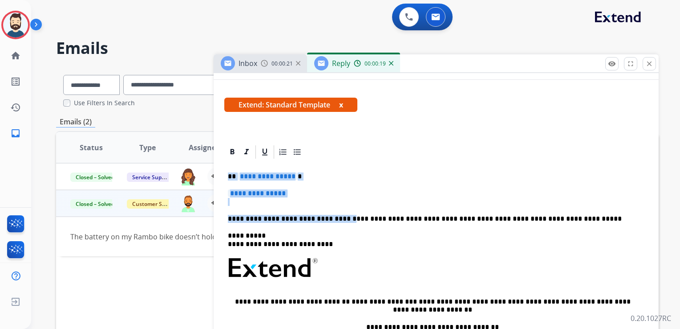
drag, startPoint x: 230, startPoint y: 177, endPoint x: 330, endPoint y: 218, distance: 108.6
click at [336, 219] on div "**********" at bounding box center [436, 291] width 424 height 263
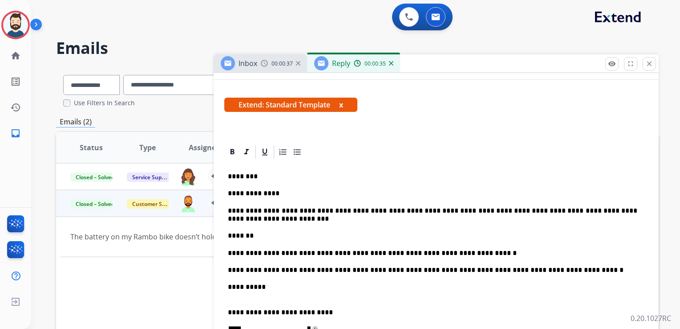
click at [245, 174] on p "********" at bounding box center [433, 176] width 410 height 8
drag, startPoint x: 344, startPoint y: 208, endPoint x: 362, endPoint y: 210, distance: 18.3
click at [362, 210] on p "**********" at bounding box center [433, 215] width 410 height 16
click at [329, 234] on p "*******" at bounding box center [433, 235] width 410 height 8
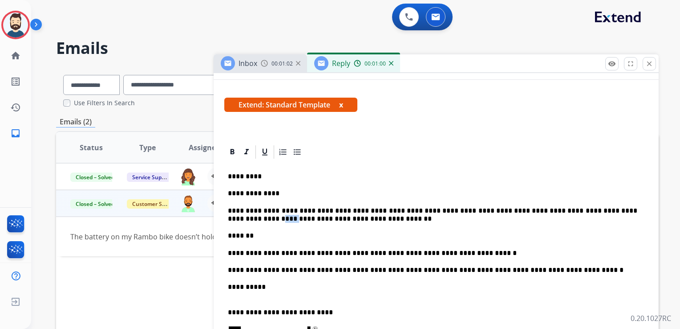
drag, startPoint x: 618, startPoint y: 213, endPoint x: 637, endPoint y: 214, distance: 18.3
click at [637, 214] on p "**********" at bounding box center [433, 215] width 410 height 16
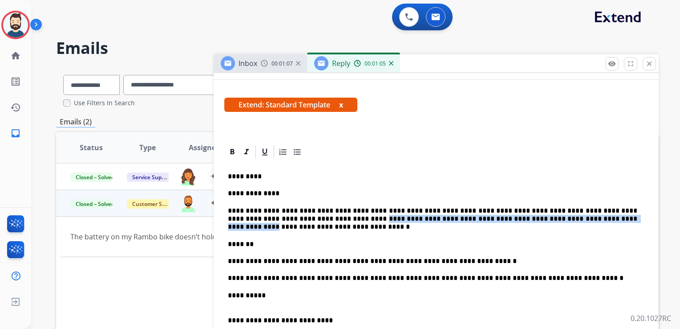
drag, startPoint x: 307, startPoint y: 219, endPoint x: 571, endPoint y: 222, distance: 264.0
click at [571, 222] on p "**********" at bounding box center [433, 219] width 410 height 24
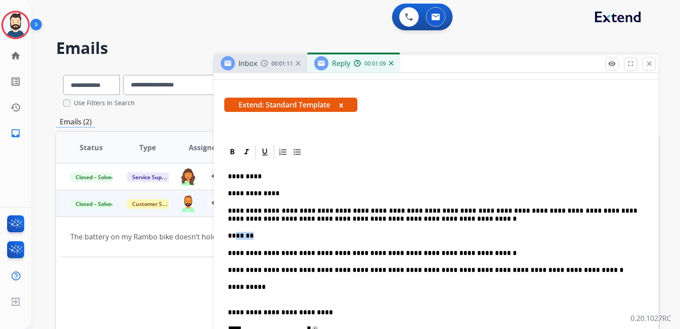
drag, startPoint x: 232, startPoint y: 232, endPoint x: 268, endPoint y: 232, distance: 35.6
click at [268, 232] on p "*******" at bounding box center [433, 235] width 410 height 8
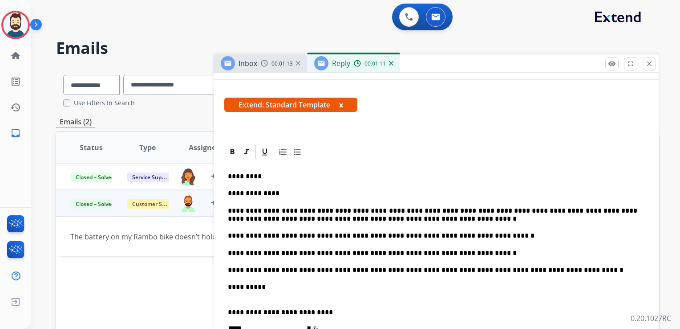
click at [233, 235] on p "**********" at bounding box center [433, 235] width 410 height 8
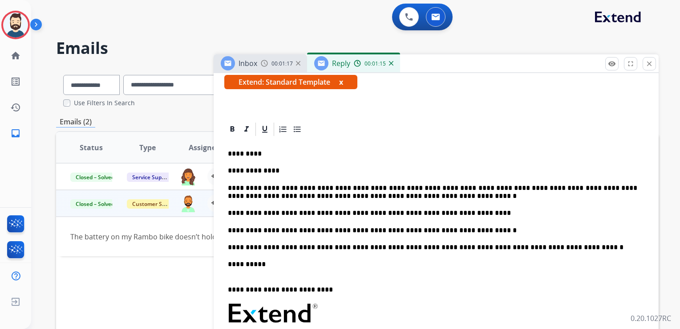
scroll to position [178, 0]
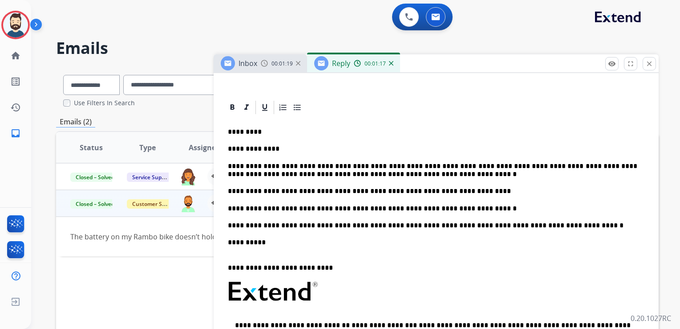
click at [466, 207] on p "**********" at bounding box center [433, 208] width 410 height 8
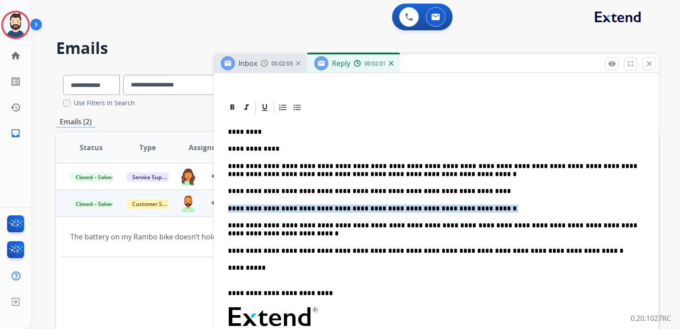
drag, startPoint x: 462, startPoint y: 210, endPoint x: 225, endPoint y: 205, distance: 236.4
click at [225, 205] on div "**********" at bounding box center [436, 292] width 424 height 355
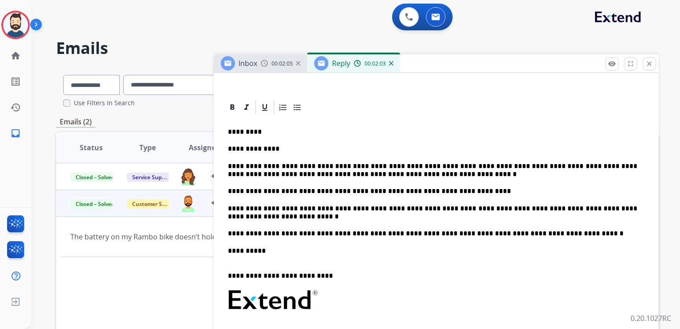
click at [272, 217] on p "**********" at bounding box center [433, 212] width 410 height 16
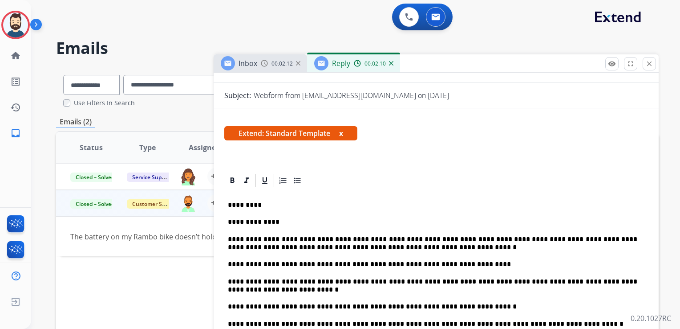
scroll to position [0, 0]
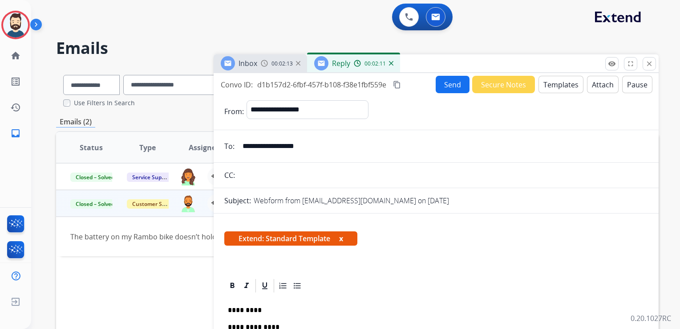
click at [442, 87] on button "Send" at bounding box center [453, 84] width 34 height 17
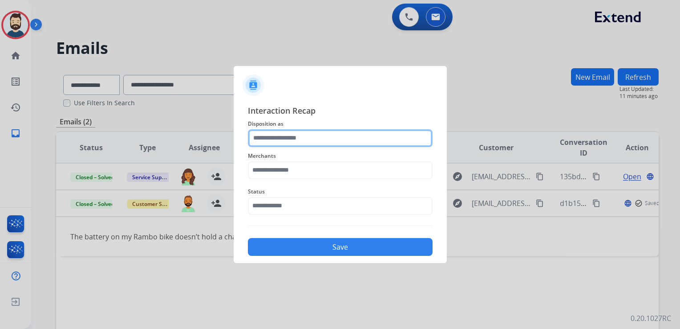
click at [329, 141] on input "text" at bounding box center [340, 138] width 185 height 18
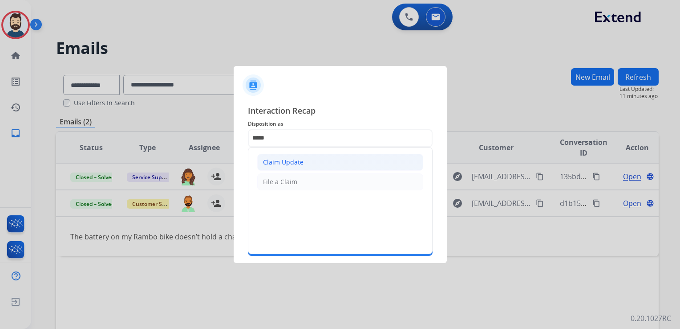
click at [309, 160] on li "Claim Update" at bounding box center [340, 162] width 166 height 17
type input "**********"
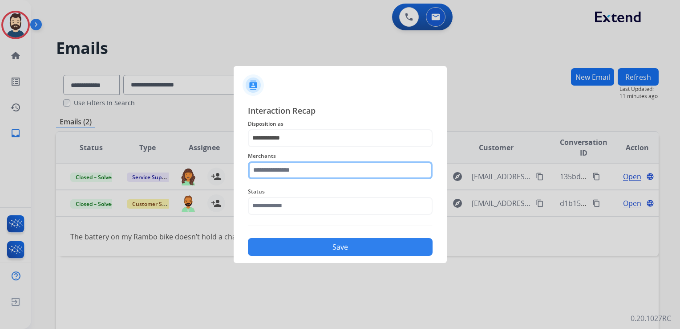
click at [308, 162] on input "text" at bounding box center [340, 170] width 185 height 18
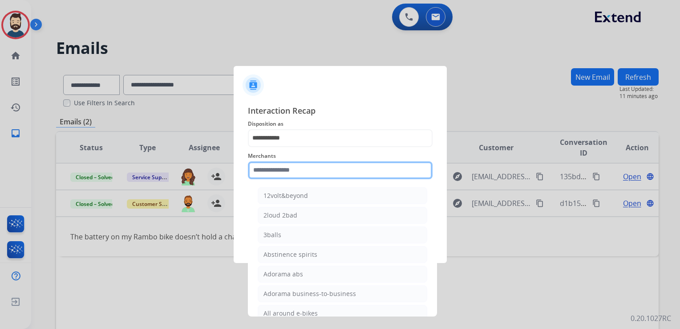
type input "*"
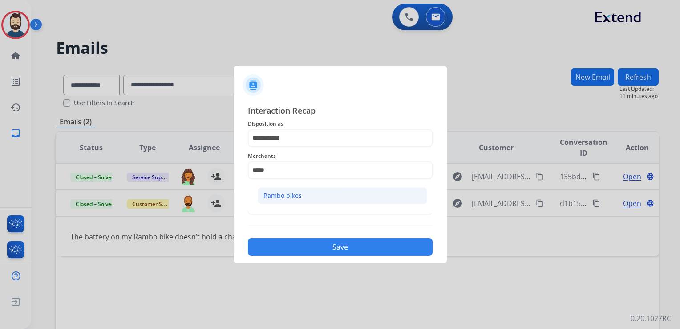
click at [308, 202] on li "Rambo bikes" at bounding box center [343, 195] width 170 height 17
type input "**********"
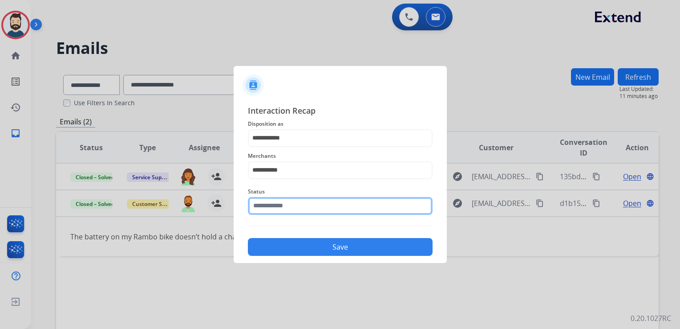
click at [308, 204] on input "text" at bounding box center [340, 206] width 185 height 18
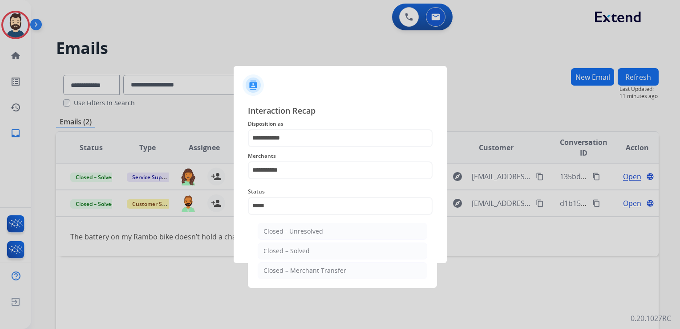
drag, startPoint x: 296, startPoint y: 251, endPoint x: 302, endPoint y: 249, distance: 6.5
click at [296, 252] on div "Closed – Solved" at bounding box center [287, 250] width 46 height 9
type input "**********"
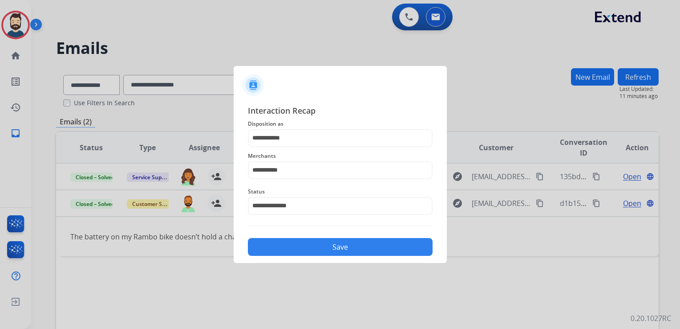
click at [308, 245] on button "Save" at bounding box center [340, 247] width 185 height 18
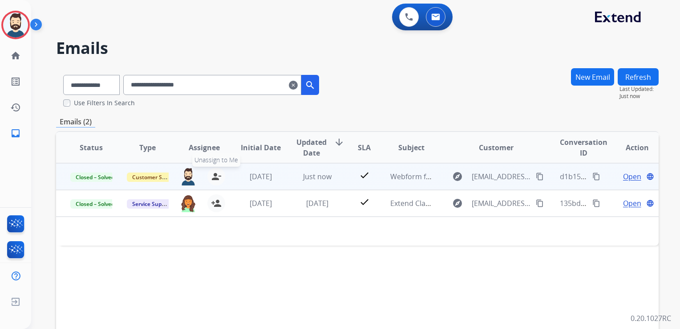
click at [218, 176] on mat-icon "person_remove" at bounding box center [216, 176] width 11 height 11
click at [182, 177] on button "+ Select agent" at bounding box center [188, 176] width 18 height 18
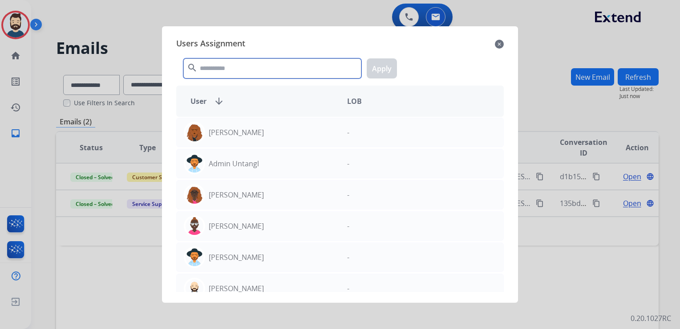
click at [232, 73] on input "text" at bounding box center [272, 68] width 178 height 20
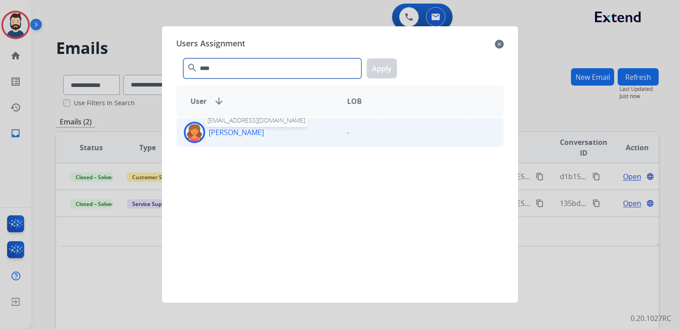
type input "****"
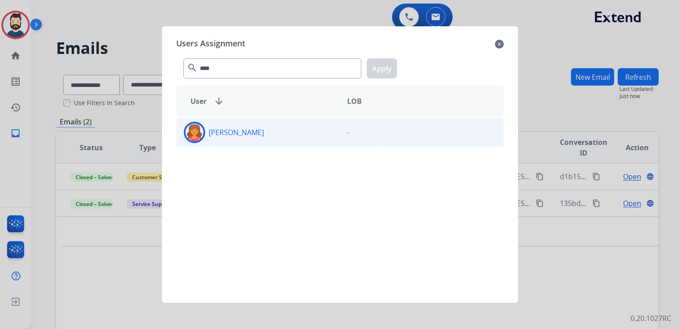
click at [205, 127] on div "Breaunna Curtis-McGuire" at bounding box center [258, 132] width 163 height 21
click at [391, 63] on button "Apply" at bounding box center [382, 68] width 30 height 20
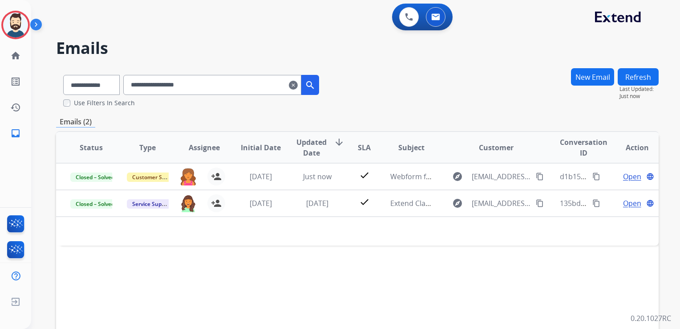
click at [298, 83] on mat-icon "clear" at bounding box center [293, 85] width 9 height 11
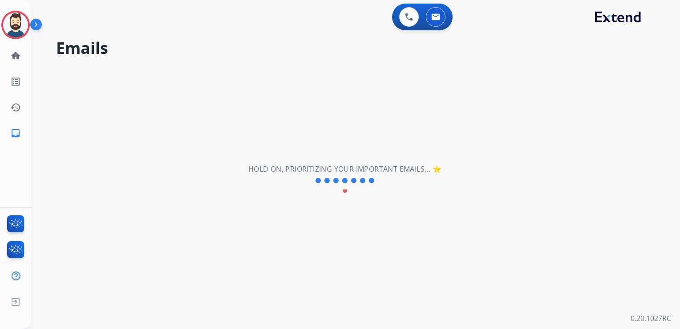
select select "**********"
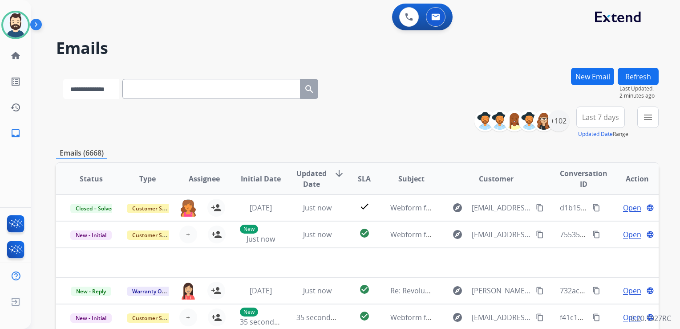
click at [115, 90] on select "**********" at bounding box center [91, 89] width 56 height 20
select select "**********"
click at [63, 79] on select "**********" at bounding box center [91, 89] width 56 height 20
click at [152, 93] on input "text" at bounding box center [212, 89] width 178 height 20
paste input "**********"
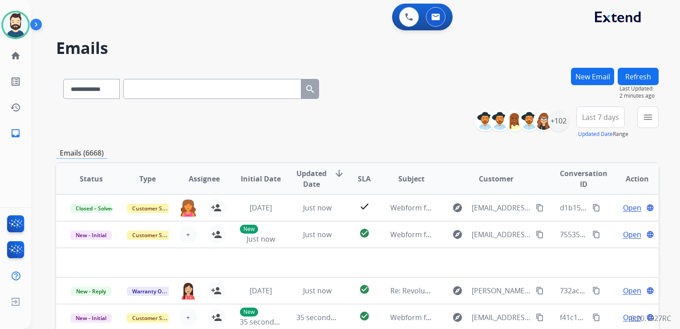
type input "**********"
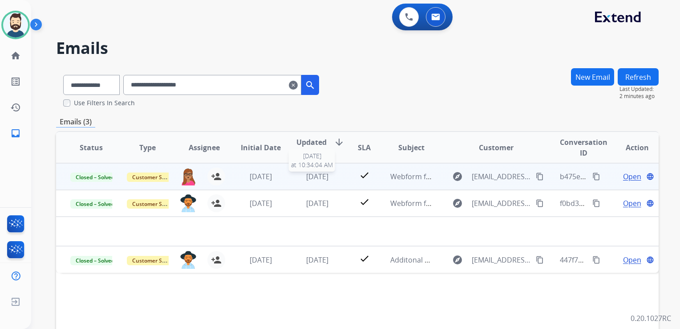
click at [306, 174] on span "[DATE]" at bounding box center [317, 176] width 22 height 10
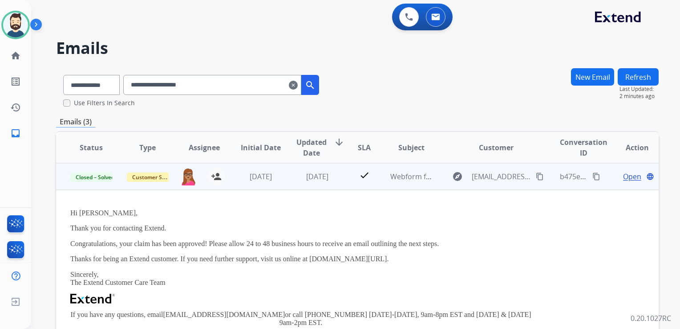
click at [623, 173] on span "Open" at bounding box center [632, 176] width 18 height 11
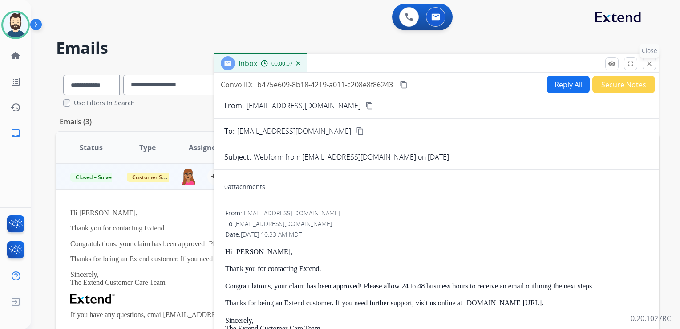
click at [651, 62] on mat-icon "close" at bounding box center [649, 64] width 8 height 8
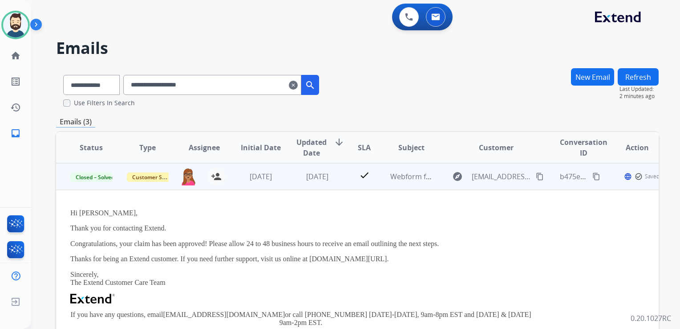
click at [333, 184] on td "[DATE]" at bounding box center [310, 176] width 57 height 27
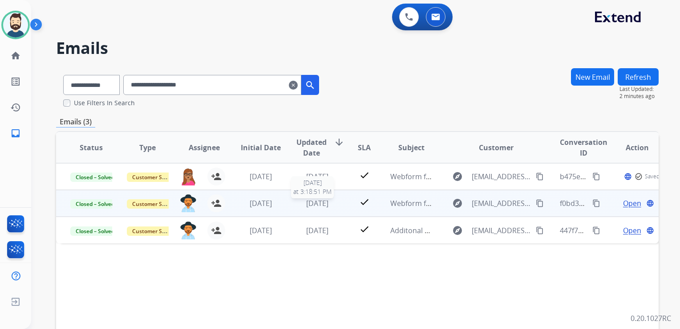
click at [314, 204] on span "5 days ago" at bounding box center [317, 203] width 22 height 10
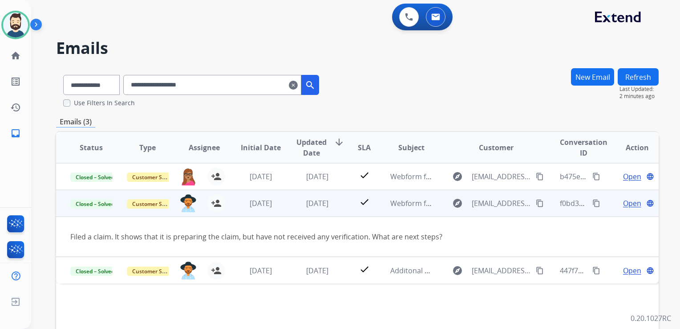
click at [623, 198] on span "Open" at bounding box center [632, 203] width 18 height 11
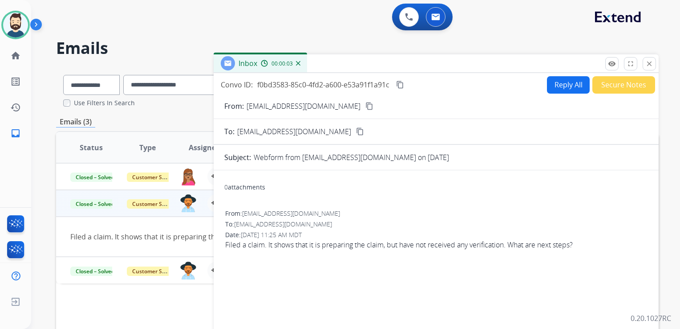
drag, startPoint x: 648, startPoint y: 63, endPoint x: 634, endPoint y: 75, distance: 18.0
click at [648, 63] on mat-icon "close" at bounding box center [649, 64] width 8 height 8
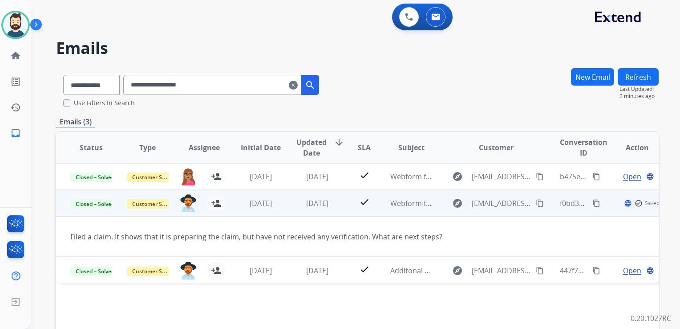
click at [317, 214] on td "5 days ago" at bounding box center [310, 203] width 57 height 27
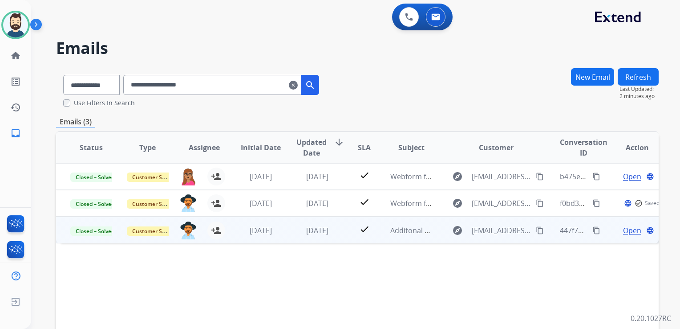
click at [316, 236] on td "5 days ago" at bounding box center [310, 229] width 57 height 27
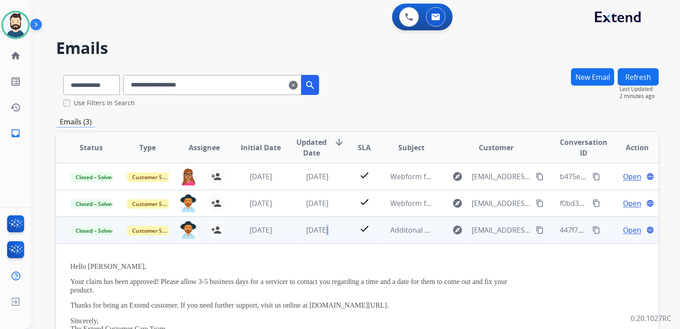
scroll to position [38, 0]
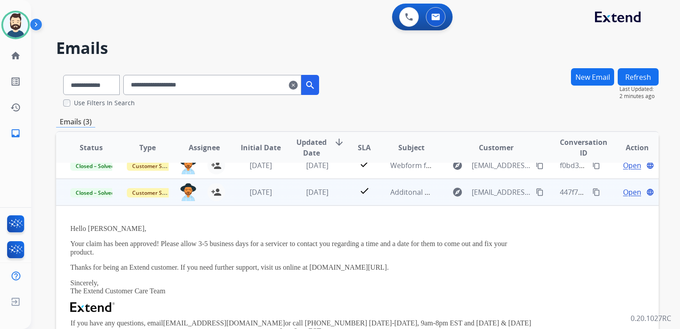
click at [629, 188] on span "Open" at bounding box center [632, 192] width 18 height 11
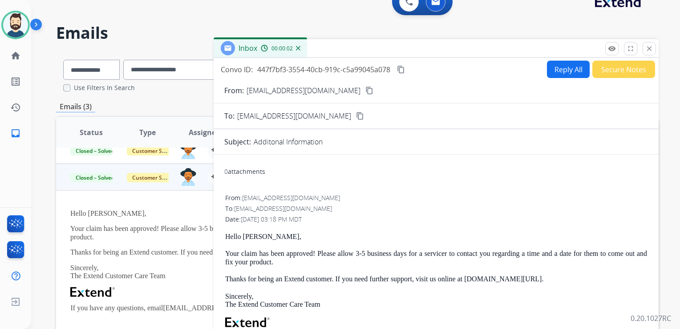
scroll to position [0, 0]
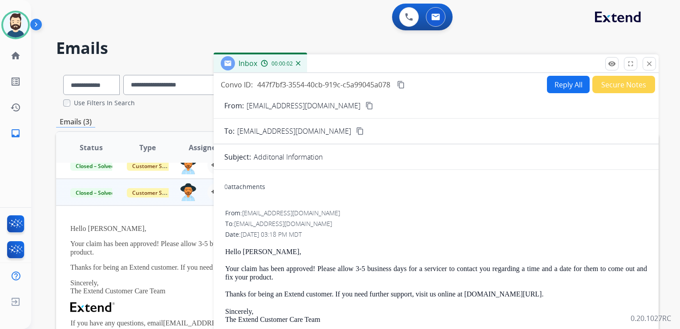
click at [644, 66] on button "close Close" at bounding box center [649, 63] width 13 height 13
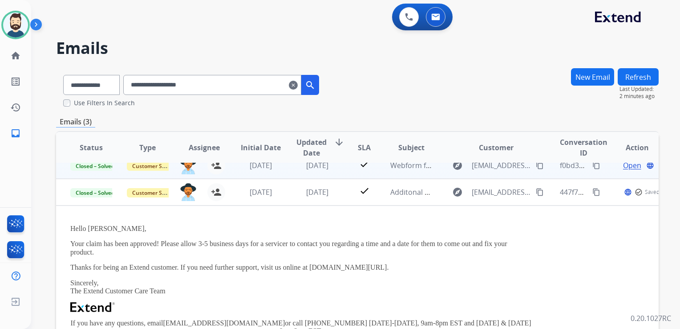
click at [309, 200] on td "5 days ago" at bounding box center [310, 191] width 57 height 27
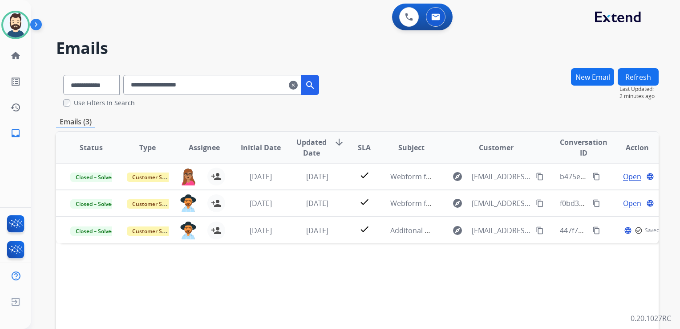
click at [298, 88] on mat-icon "clear" at bounding box center [293, 85] width 9 height 11
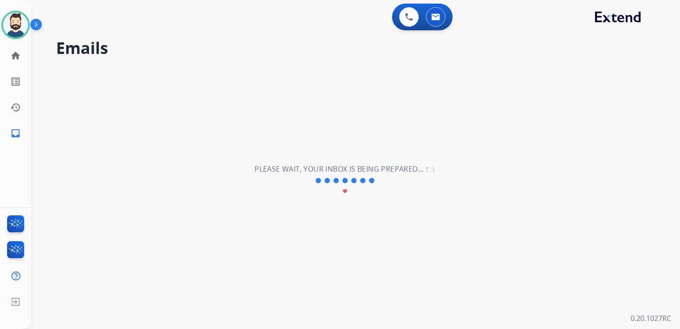
select select "**********"
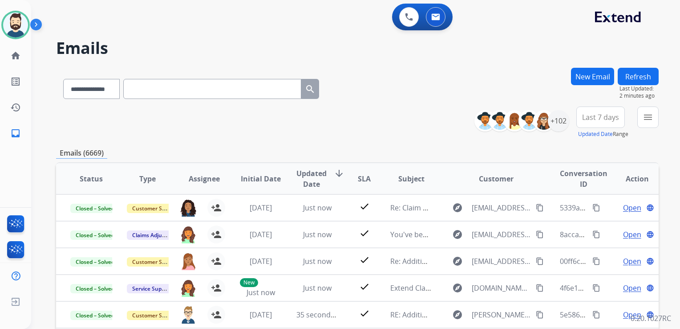
click at [334, 53] on h2 "Emails" at bounding box center [357, 48] width 603 height 18
click at [560, 120] on div "+102" at bounding box center [558, 120] width 21 height 21
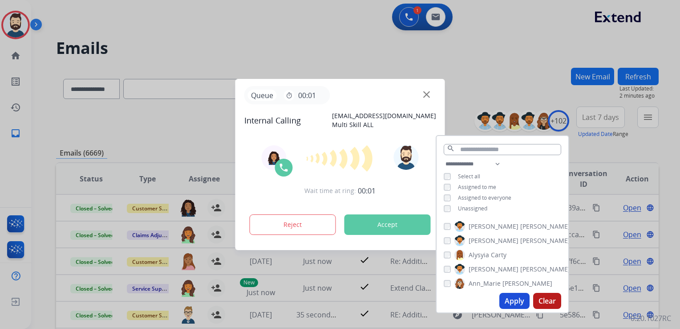
click at [393, 222] on button "Accept" at bounding box center [388, 224] width 86 height 20
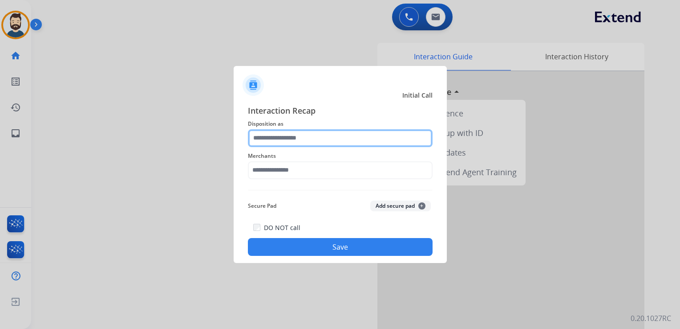
click at [266, 137] on input "text" at bounding box center [340, 138] width 185 height 18
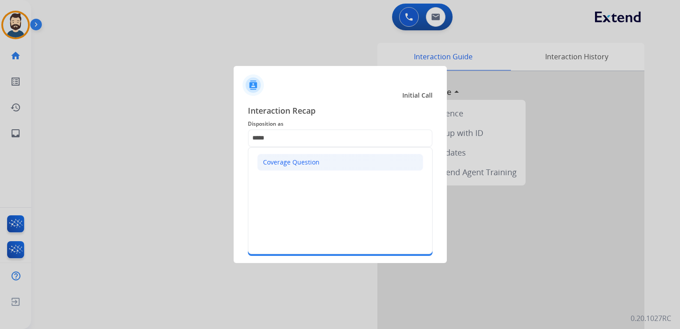
click at [313, 158] on div "Coverage Question" at bounding box center [291, 162] width 57 height 9
type input "**********"
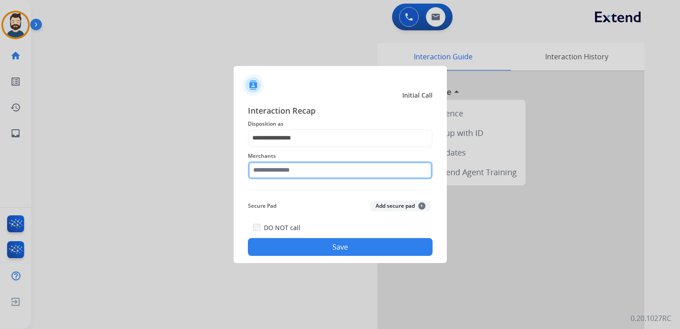
click at [307, 168] on input "text" at bounding box center [340, 170] width 185 height 18
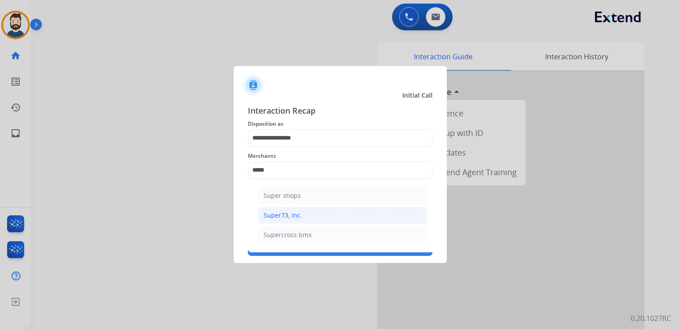
click at [289, 211] on div "Super73, inc." at bounding box center [283, 215] width 39 height 9
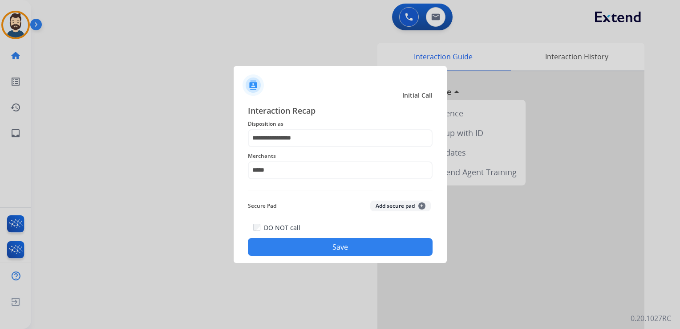
type input "**********"
click at [323, 240] on button "Save" at bounding box center [340, 247] width 185 height 18
drag, startPoint x: 294, startPoint y: 235, endPoint x: 304, endPoint y: 239, distance: 10.6
click at [296, 236] on div "DO NOT call Save" at bounding box center [340, 239] width 185 height 34
click at [315, 247] on button "Save" at bounding box center [340, 247] width 185 height 18
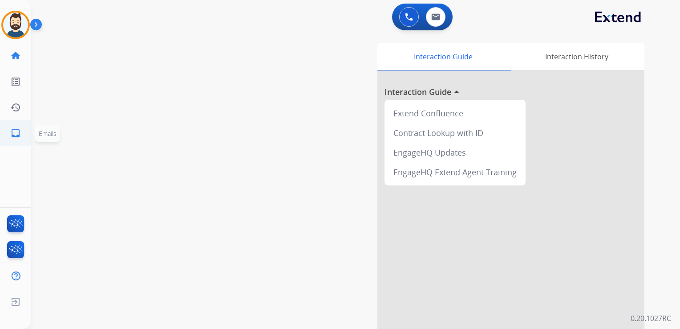
click at [16, 134] on mat-icon "inbox" at bounding box center [15, 133] width 11 height 11
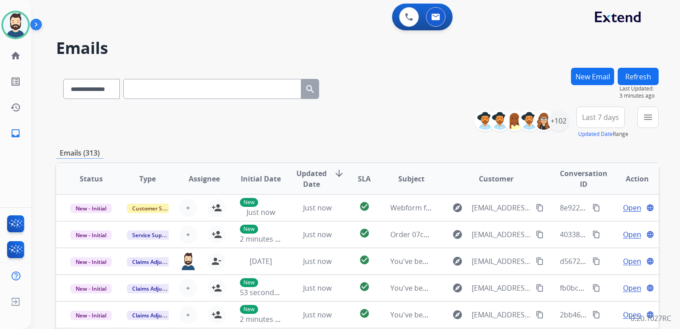
drag, startPoint x: 271, startPoint y: 51, endPoint x: 260, endPoint y: 50, distance: 11.2
click at [271, 51] on h2 "Emails" at bounding box center [357, 48] width 603 height 18
click at [595, 77] on button "New Email" at bounding box center [592, 76] width 43 height 17
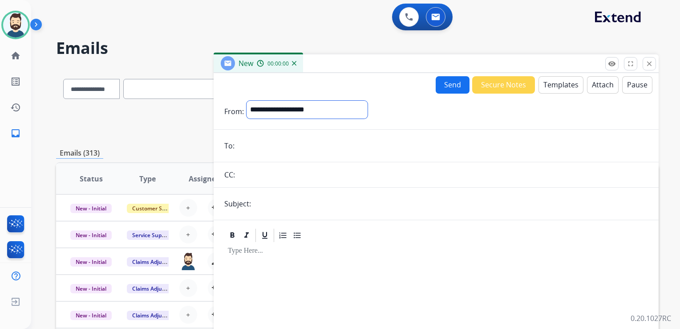
click at [285, 104] on select "**********" at bounding box center [307, 110] width 121 height 18
select select "**********"
click at [247, 101] on select "**********" at bounding box center [307, 110] width 121 height 18
click at [292, 145] on input "email" at bounding box center [442, 147] width 411 height 18
paste input "**********"
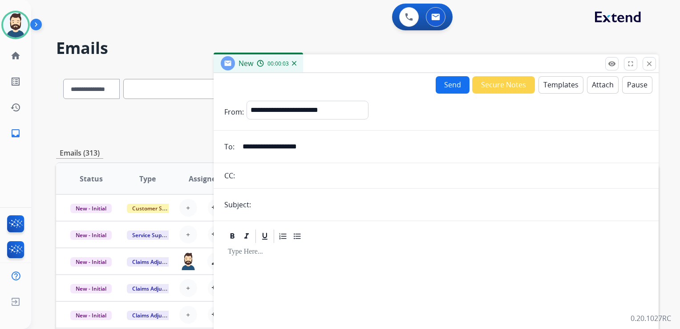
type input "**********"
click at [319, 206] on input "text" at bounding box center [451, 204] width 394 height 18
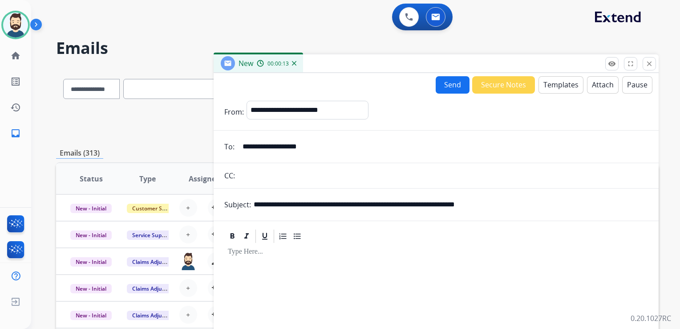
drag, startPoint x: 303, startPoint y: 203, endPoint x: 338, endPoint y: 205, distance: 35.7
click at [338, 205] on input "**********" at bounding box center [451, 204] width 394 height 18
paste input "***"
drag, startPoint x: 389, startPoint y: 205, endPoint x: 546, endPoint y: 201, distance: 156.7
click at [546, 201] on input "**********" at bounding box center [451, 204] width 394 height 18
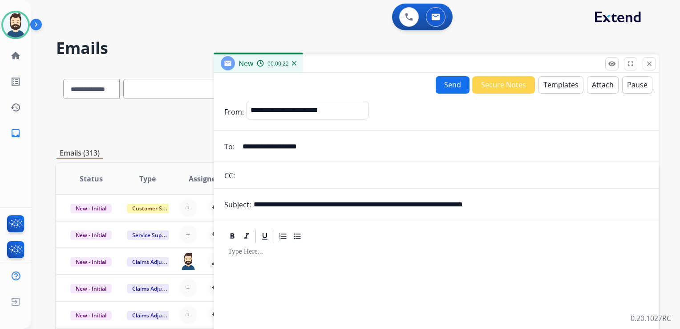
paste input "text"
type input "**********"
drag, startPoint x: 337, startPoint y: 260, endPoint x: 467, endPoint y: 173, distance: 157.3
click at [337, 259] on div at bounding box center [436, 320] width 424 height 153
click at [553, 86] on button "Templates" at bounding box center [561, 84] width 45 height 17
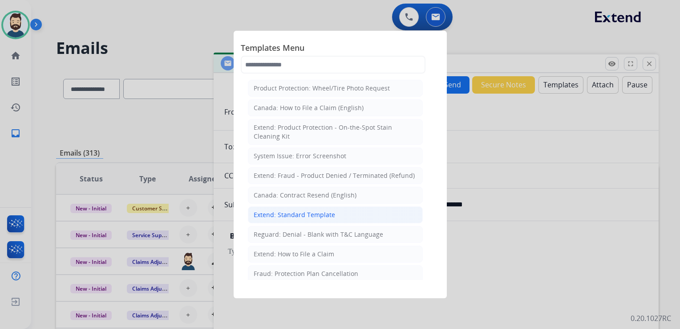
click at [313, 212] on div "Extend: Standard Template" at bounding box center [294, 214] width 81 height 9
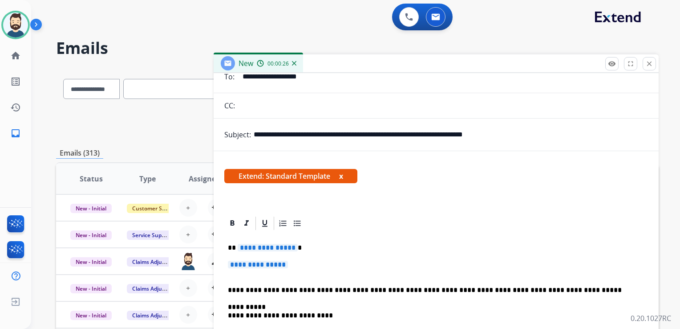
scroll to position [157, 0]
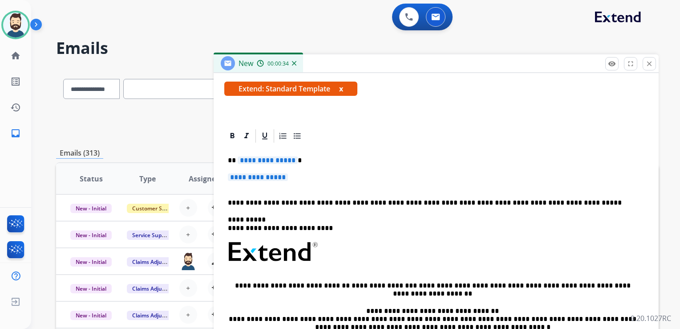
drag, startPoint x: 312, startPoint y: 211, endPoint x: 306, endPoint y: 207, distance: 6.7
click at [312, 211] on div "**********" at bounding box center [436, 272] width 424 height 257
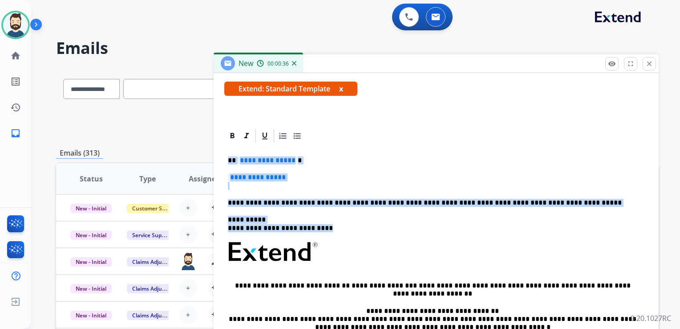
drag, startPoint x: 227, startPoint y: 160, endPoint x: 327, endPoint y: 228, distance: 121.4
click at [327, 228] on div "**********" at bounding box center [436, 272] width 424 height 257
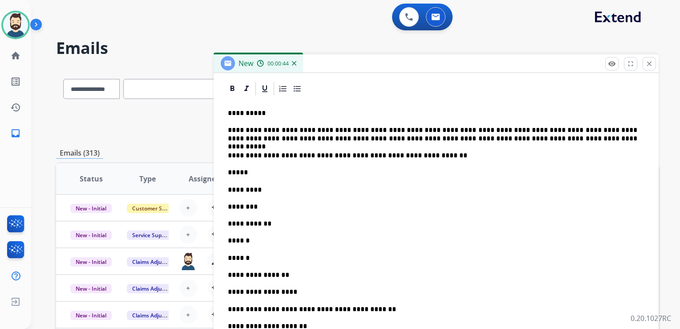
scroll to position [246, 0]
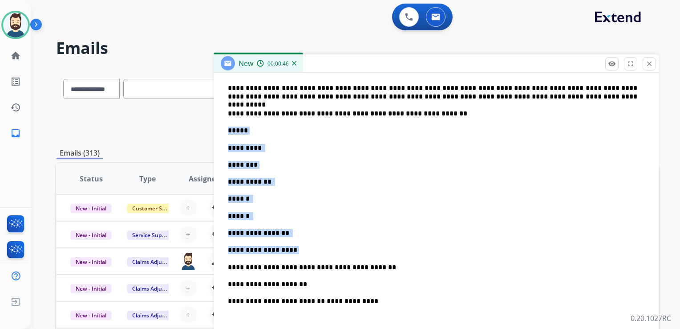
drag, startPoint x: 228, startPoint y: 129, endPoint x: 292, endPoint y: 245, distance: 132.1
click at [292, 245] on div "**********" at bounding box center [436, 273] width 424 height 437
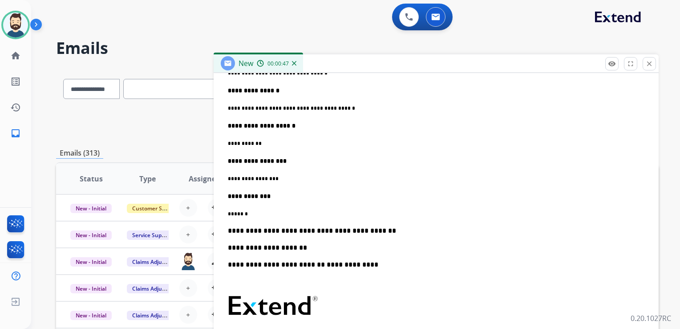
scroll to position [602, 0]
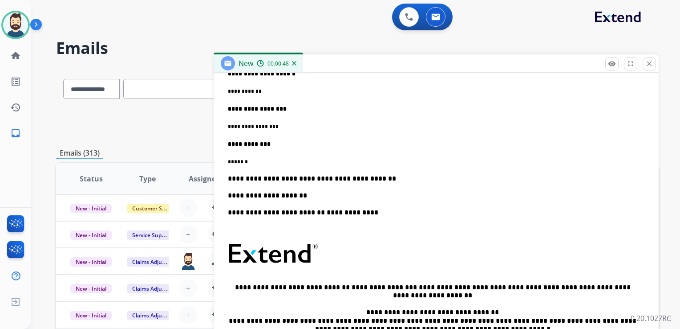
click at [381, 180] on p "**********" at bounding box center [433, 178] width 410 height 8
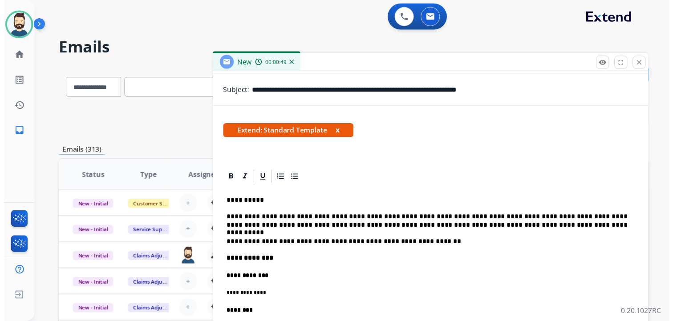
scroll to position [0, 0]
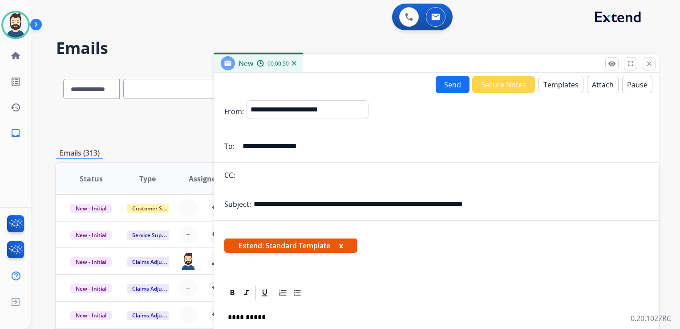
click at [442, 90] on button "Send" at bounding box center [453, 84] width 34 height 17
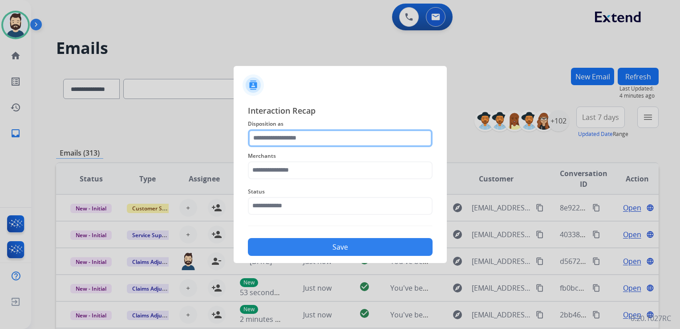
click at [311, 139] on input "text" at bounding box center [340, 138] width 185 height 18
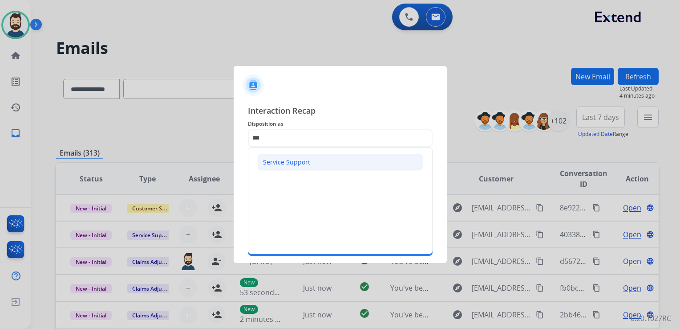
click at [298, 158] on div "Service Support" at bounding box center [286, 162] width 47 height 9
type input "**********"
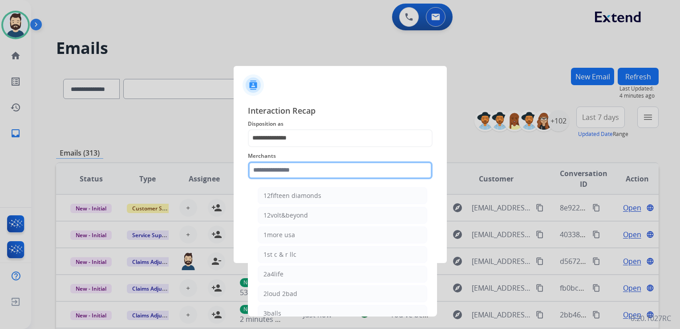
drag, startPoint x: 302, startPoint y: 161, endPoint x: 306, endPoint y: 158, distance: 5.0
click at [302, 161] on input "text" at bounding box center [340, 170] width 185 height 18
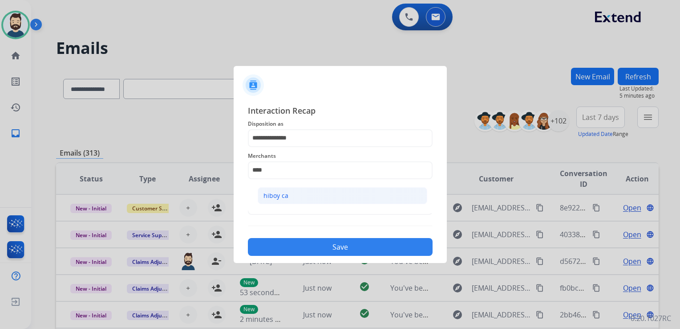
click at [278, 199] on div "hiboy ca" at bounding box center [276, 195] width 25 height 9
type input "********"
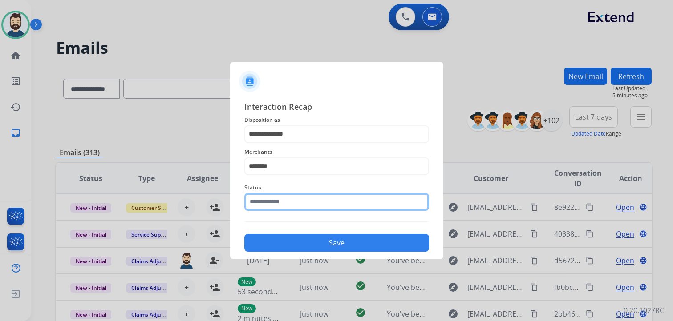
click at [284, 208] on input "text" at bounding box center [336, 202] width 185 height 18
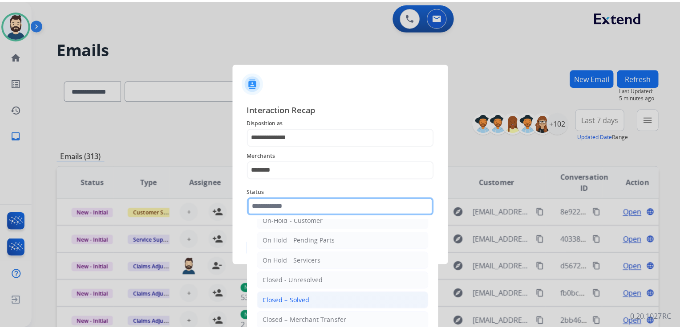
scroll to position [52, 0]
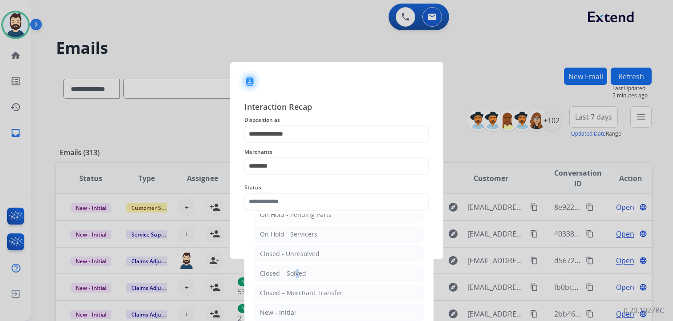
drag, startPoint x: 293, startPoint y: 273, endPoint x: 297, endPoint y: 269, distance: 5.7
click at [294, 273] on div "Closed – Solved" at bounding box center [283, 273] width 46 height 9
type input "**********"
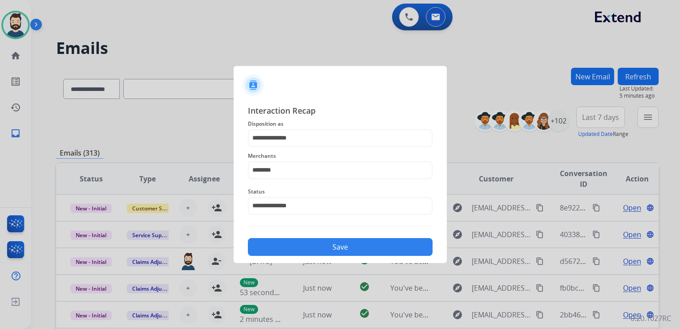
click at [320, 243] on button "Save" at bounding box center [340, 247] width 185 height 18
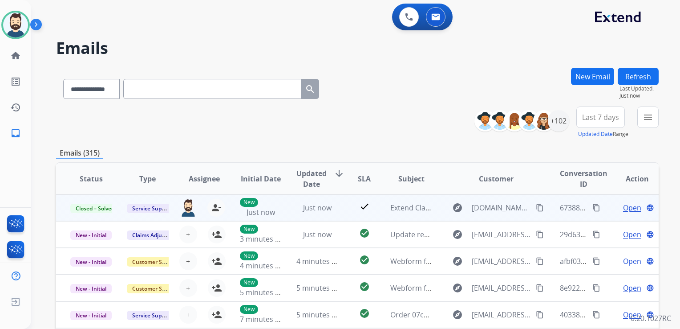
click at [592, 207] on mat-icon "content_copy" at bounding box center [596, 207] width 8 height 8
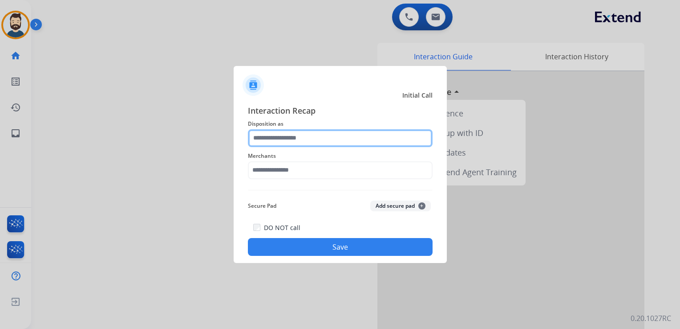
click at [296, 144] on input "text" at bounding box center [340, 138] width 185 height 18
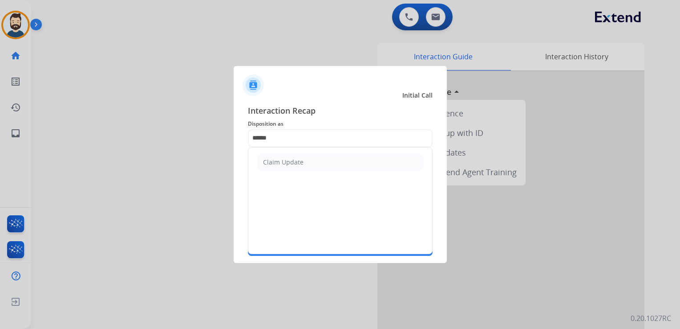
click at [284, 166] on div "Claim Update" at bounding box center [283, 162] width 41 height 9
type input "**********"
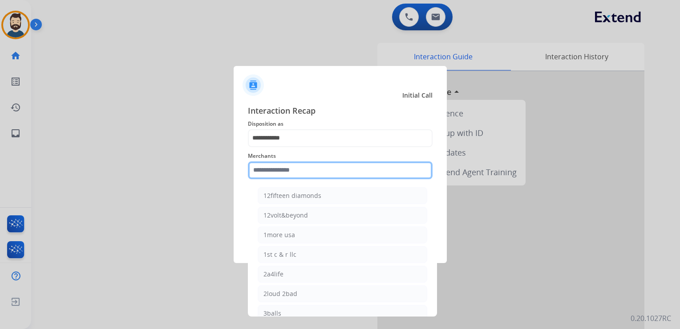
click at [284, 172] on input "text" at bounding box center [340, 170] width 185 height 18
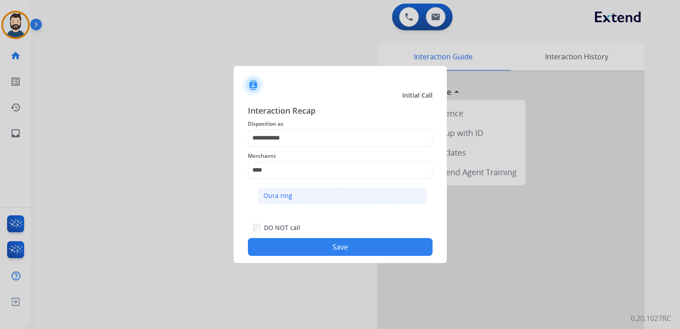
click at [292, 199] on li "Oura ring" at bounding box center [343, 195] width 170 height 17
type input "*********"
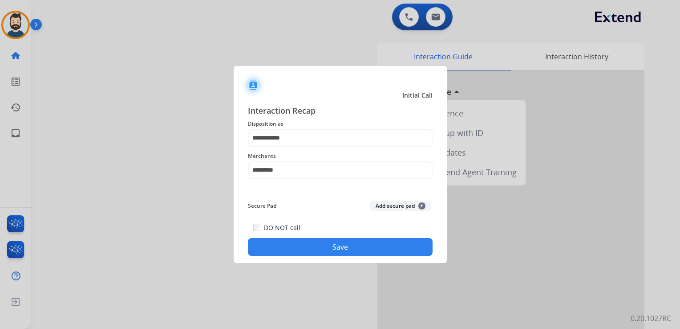
drag, startPoint x: 318, startPoint y: 248, endPoint x: 337, endPoint y: 225, distance: 30.0
click at [321, 247] on button "Save" at bounding box center [340, 247] width 185 height 18
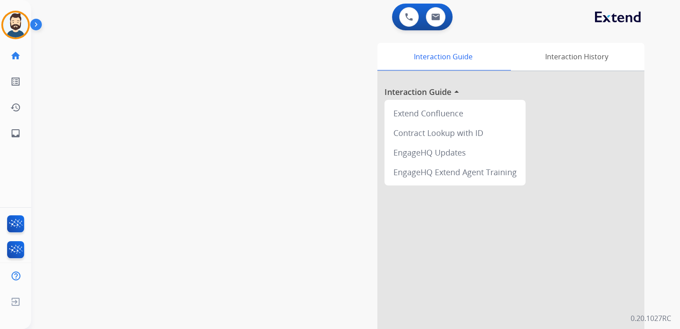
drag, startPoint x: 171, startPoint y: 168, endPoint x: 90, endPoint y: 152, distance: 82.6
click at [170, 168] on div "swap_horiz Break voice bridge close_fullscreen Connect 3-Way Call merge_type Se…" at bounding box center [345, 217] width 628 height 371
click at [21, 134] on link "inbox Emails" at bounding box center [15, 133] width 25 height 25
select select "**********"
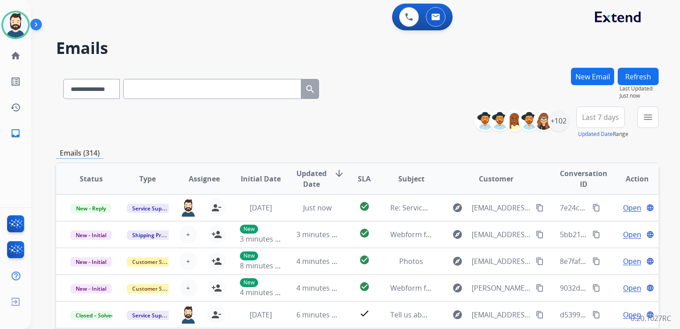
click at [587, 73] on button "New Email" at bounding box center [592, 76] width 43 height 17
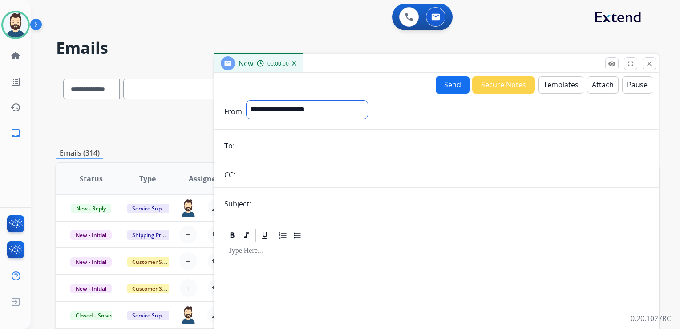
click at [340, 111] on select "**********" at bounding box center [307, 110] width 121 height 18
select select "**********"
click at [247, 101] on select "**********" at bounding box center [307, 110] width 121 height 18
click at [287, 147] on input "email" at bounding box center [442, 147] width 411 height 18
paste input "**********"
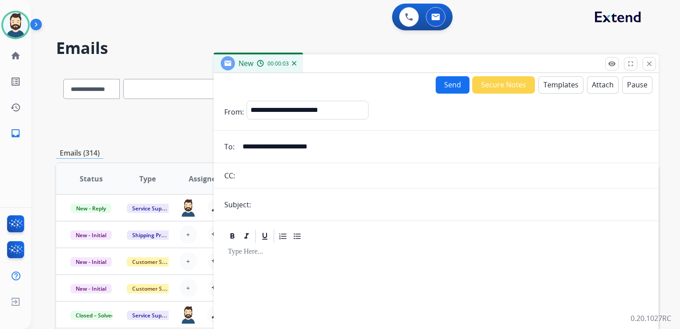
type input "**********"
click at [288, 202] on input "text" at bounding box center [451, 204] width 394 height 18
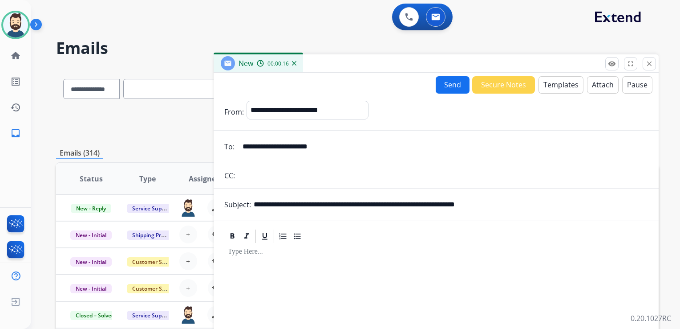
drag, startPoint x: 303, startPoint y: 204, endPoint x: 338, endPoint y: 206, distance: 35.2
click at [338, 206] on input "**********" at bounding box center [451, 204] width 394 height 18
paste input "***"
drag, startPoint x: 389, startPoint y: 206, endPoint x: 522, endPoint y: 205, distance: 132.6
click at [522, 205] on input "**********" at bounding box center [451, 204] width 394 height 18
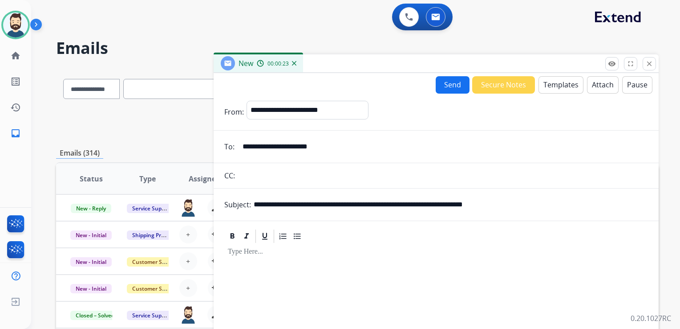
paste input "text"
type input "**********"
click at [343, 280] on div at bounding box center [436, 320] width 424 height 153
click at [548, 80] on button "Templates" at bounding box center [561, 84] width 45 height 17
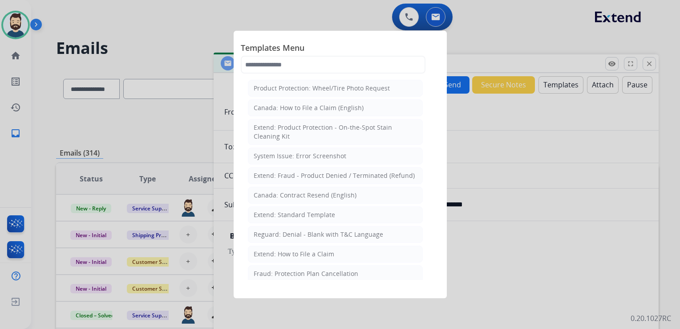
click at [287, 217] on div "Extend: Standard Template" at bounding box center [294, 214] width 81 height 9
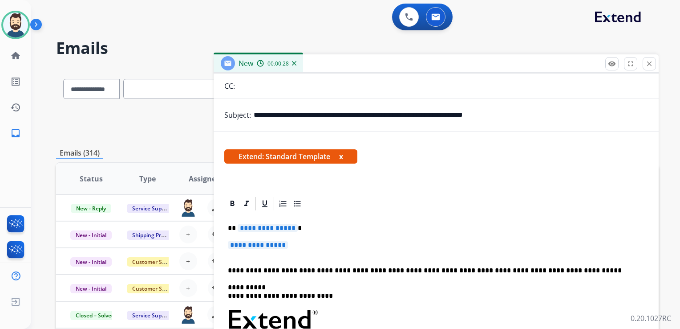
scroll to position [134, 0]
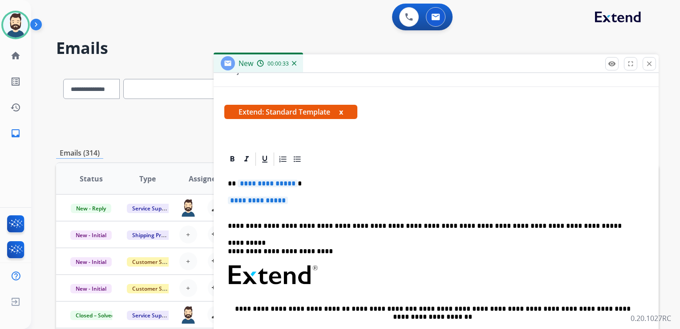
drag, startPoint x: 333, startPoint y: 202, endPoint x: 325, endPoint y: 196, distance: 8.9
click at [333, 202] on p "**********" at bounding box center [436, 204] width 417 height 16
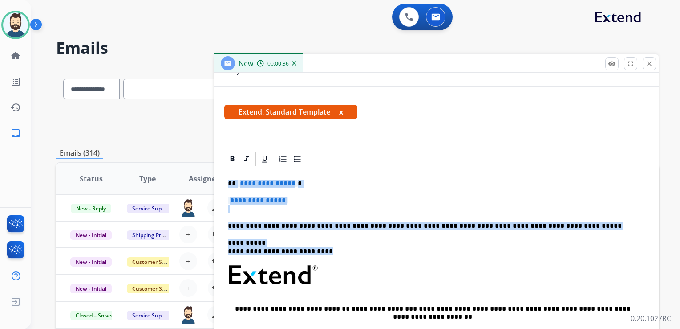
drag, startPoint x: 231, startPoint y: 185, endPoint x: 326, endPoint y: 247, distance: 113.3
click at [326, 247] on div "**********" at bounding box center [436, 295] width 424 height 257
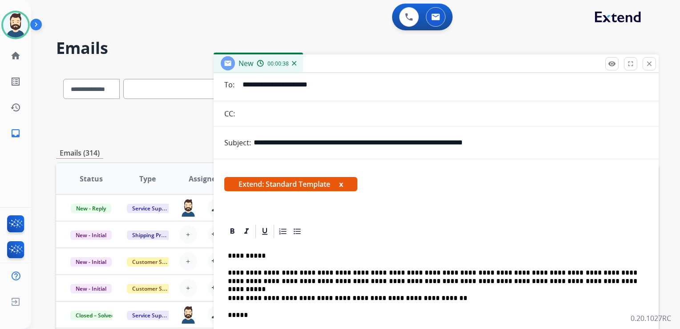
scroll to position [0, 0]
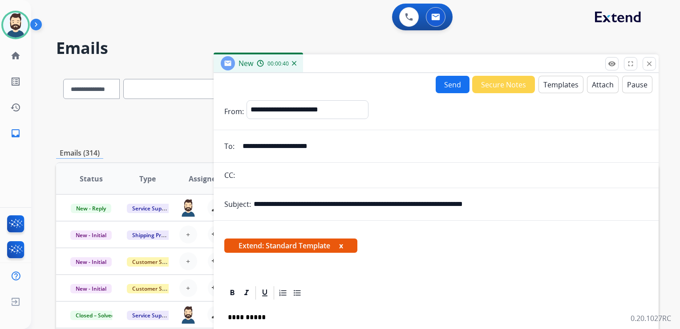
drag, startPoint x: 304, startPoint y: 202, endPoint x: 527, endPoint y: 208, distance: 224.0
click at [527, 208] on input "**********" at bounding box center [451, 204] width 394 height 18
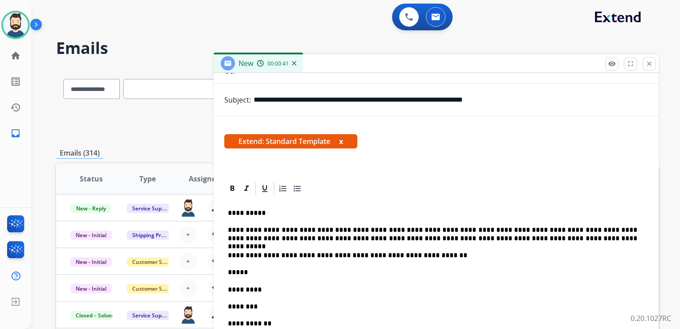
scroll to position [178, 0]
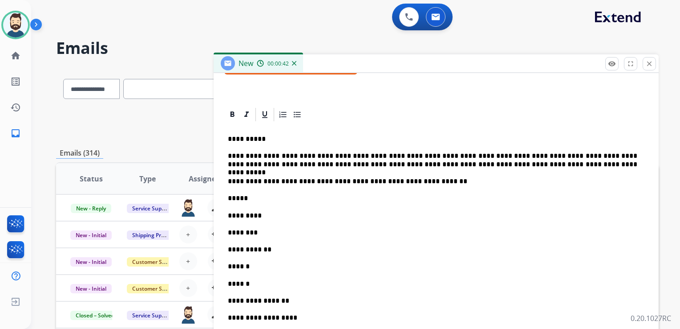
click at [258, 200] on p "*****" at bounding box center [433, 198] width 410 height 8
drag, startPoint x: 252, startPoint y: 199, endPoint x: 259, endPoint y: 207, distance: 11.4
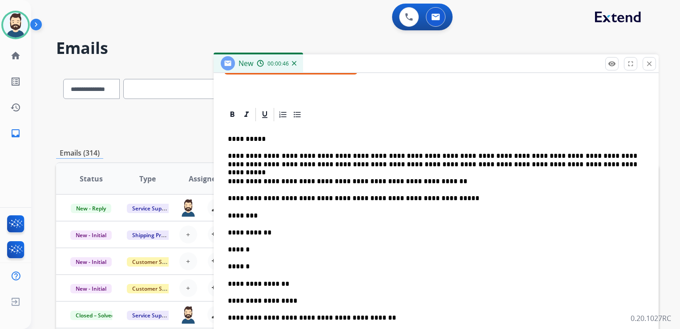
click at [302, 198] on p "**********" at bounding box center [433, 198] width 410 height 8
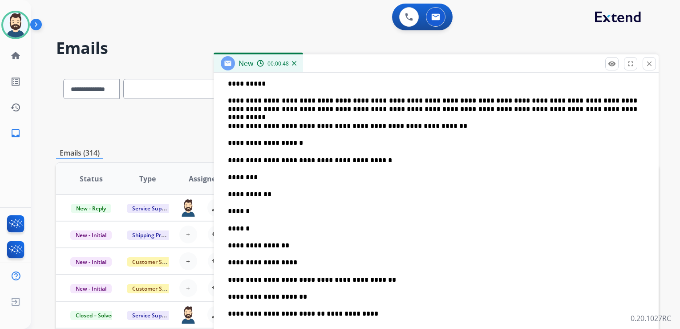
scroll to position [312, 0]
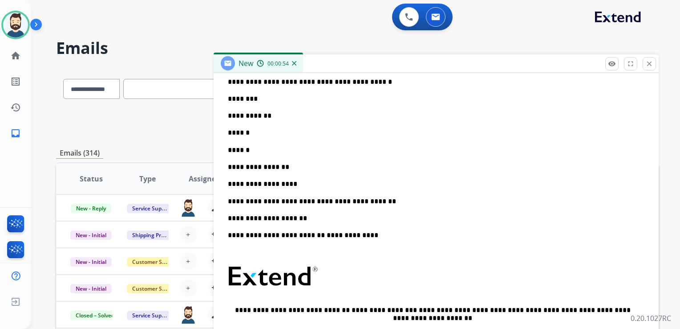
click at [267, 98] on p "********" at bounding box center [433, 99] width 410 height 8
click at [287, 119] on p "**********" at bounding box center [433, 116] width 410 height 8
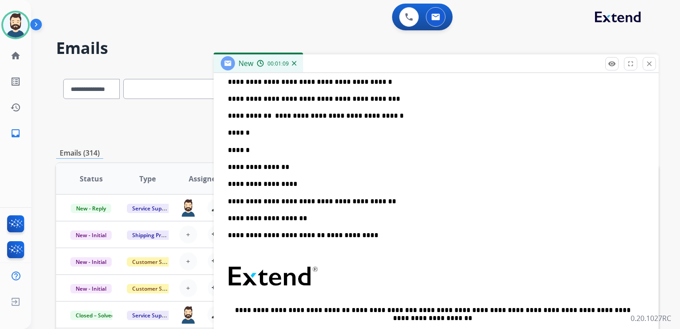
drag, startPoint x: 265, startPoint y: 131, endPoint x: 281, endPoint y: 136, distance: 16.5
click at [265, 131] on p "******" at bounding box center [433, 133] width 410 height 8
click at [259, 150] on p "******" at bounding box center [433, 150] width 410 height 8
click at [301, 167] on p "**********" at bounding box center [433, 167] width 410 height 8
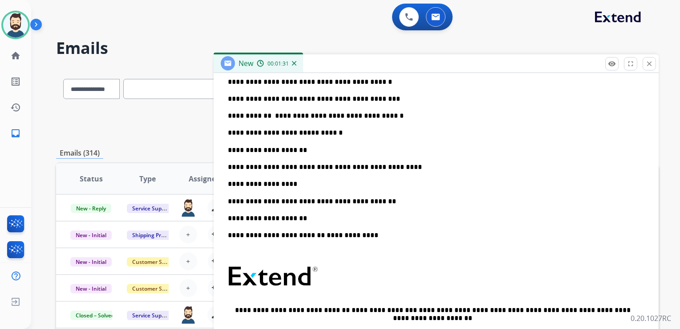
click at [292, 182] on p "**********" at bounding box center [433, 184] width 410 height 8
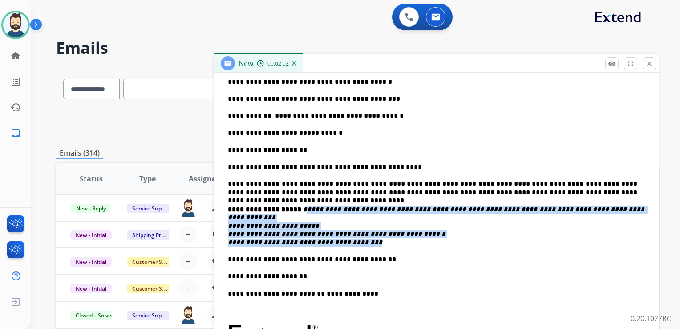
drag, startPoint x: 298, startPoint y: 212, endPoint x: 359, endPoint y: 233, distance: 64.8
click at [359, 233] on p "**********" at bounding box center [436, 225] width 417 height 41
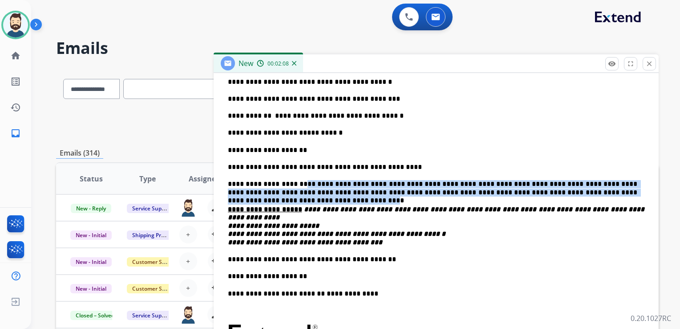
drag, startPoint x: 292, startPoint y: 185, endPoint x: 607, endPoint y: 194, distance: 314.8
click at [612, 194] on p "**********" at bounding box center [433, 188] width 410 height 16
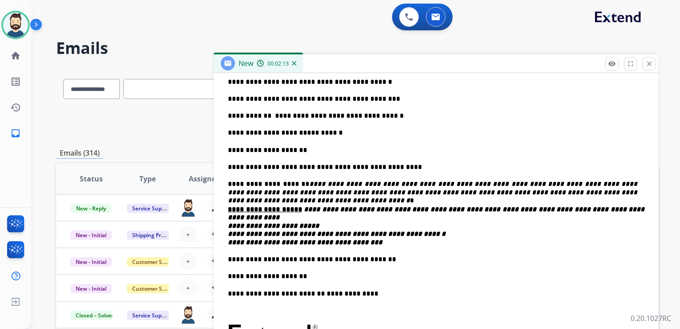
click at [293, 211] on strong "**********" at bounding box center [437, 226] width 418 height 40
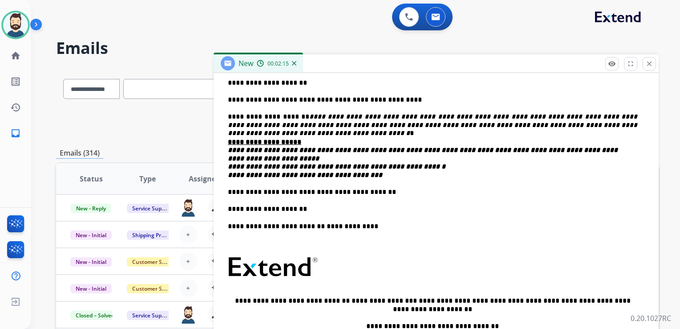
scroll to position [394, 0]
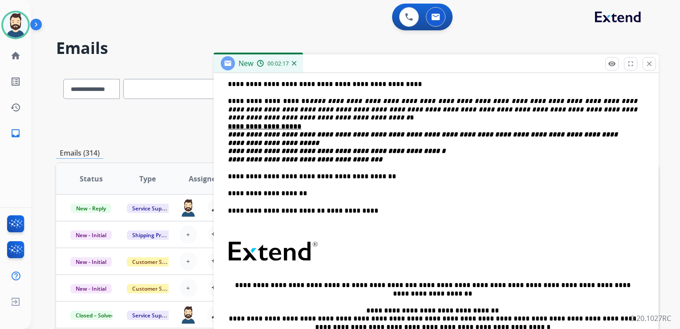
click at [374, 175] on p "**********" at bounding box center [433, 176] width 410 height 8
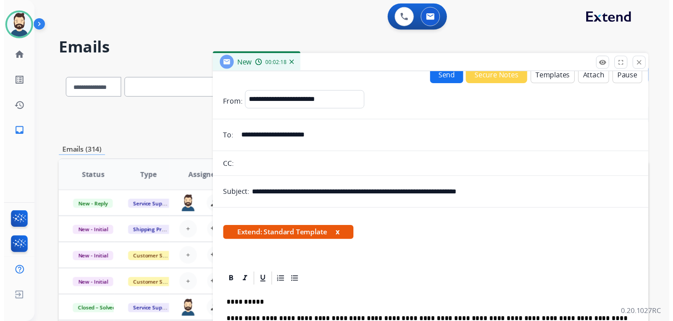
scroll to position [0, 0]
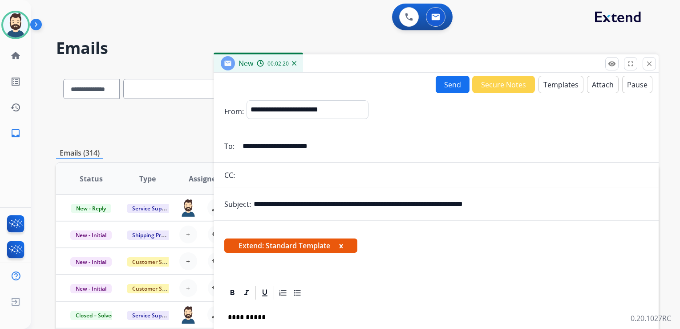
click at [454, 89] on button "Send" at bounding box center [453, 84] width 34 height 17
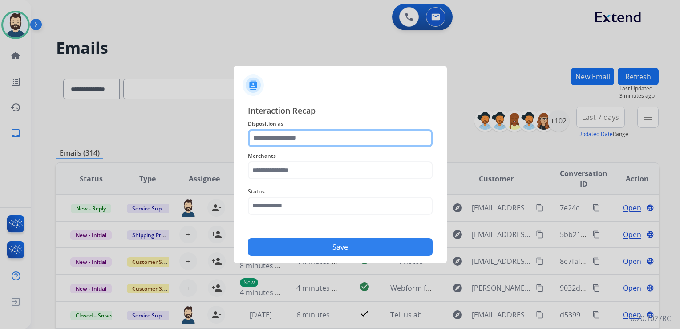
click at [270, 134] on input "text" at bounding box center [340, 138] width 185 height 18
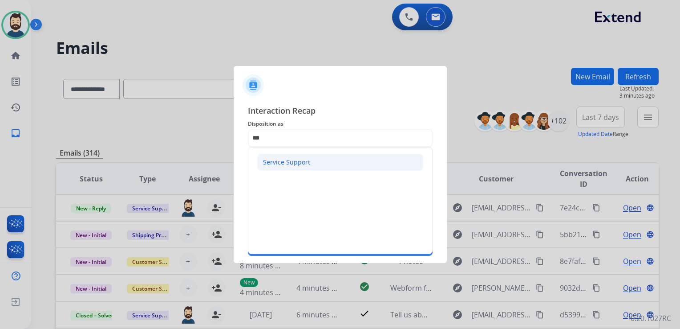
click at [281, 162] on div "Service Support" at bounding box center [286, 162] width 47 height 9
type input "**********"
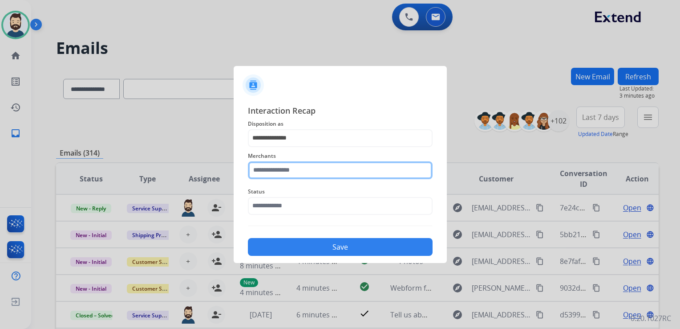
click at [278, 171] on input "text" at bounding box center [340, 170] width 185 height 18
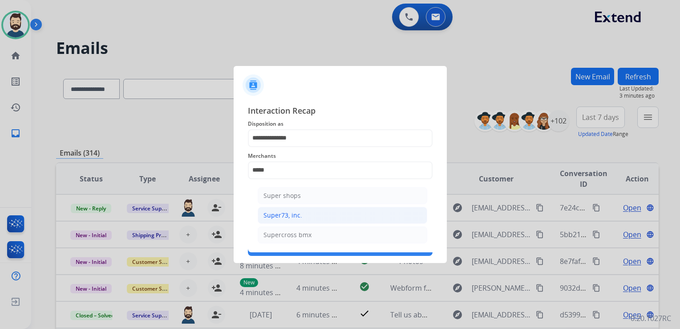
click at [285, 214] on div "Super73, inc." at bounding box center [283, 215] width 39 height 9
type input "**********"
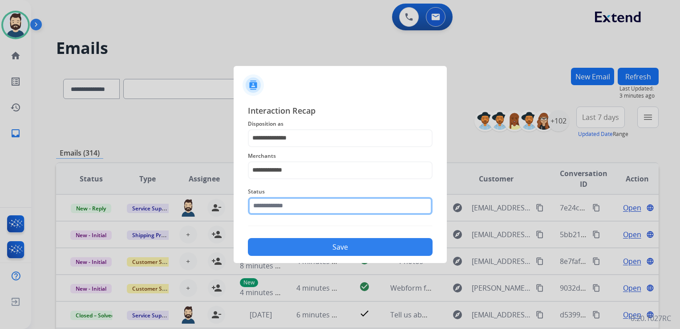
click at [285, 212] on div "Status" at bounding box center [340, 201] width 185 height 36
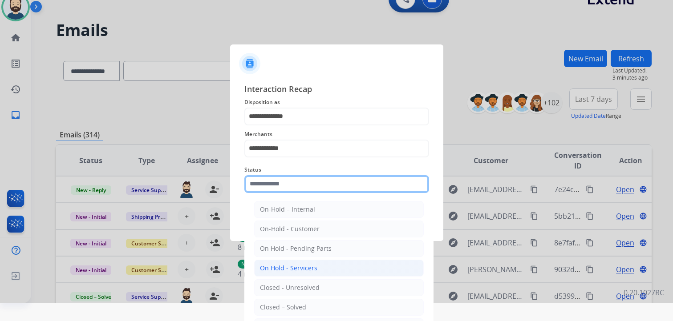
scroll to position [26, 0]
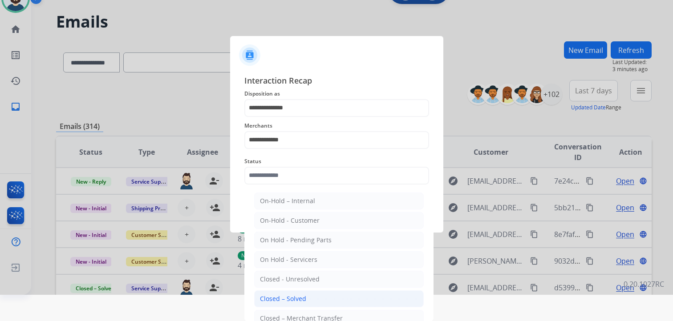
click at [288, 295] on div "Closed – Solved" at bounding box center [283, 299] width 46 height 9
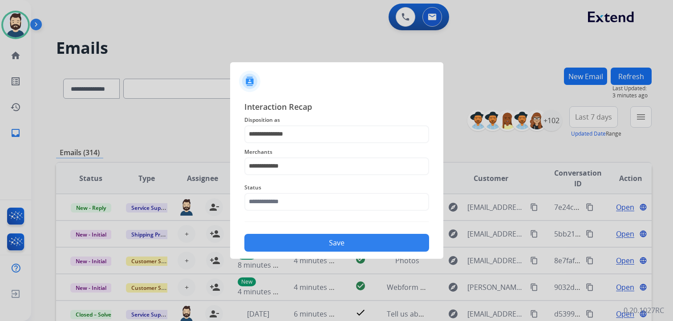
type input "**********"
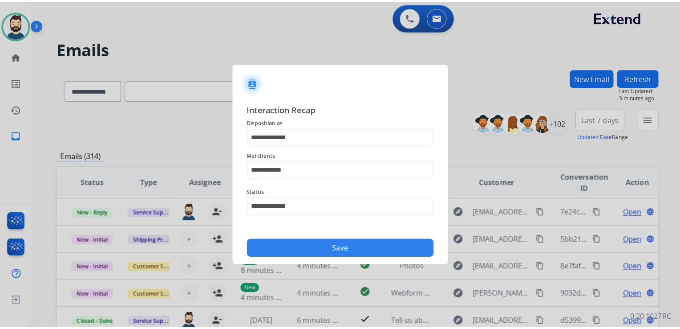
scroll to position [0, 0]
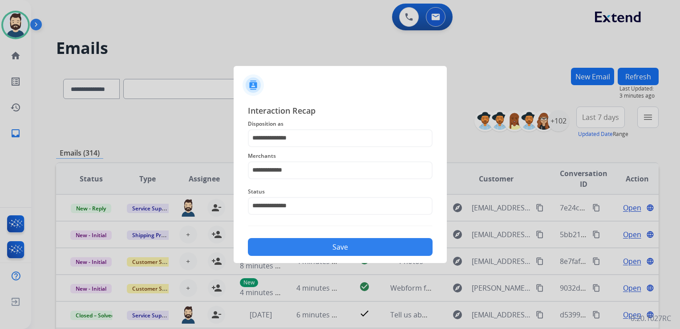
click at [304, 245] on button "Save" at bounding box center [340, 247] width 185 height 18
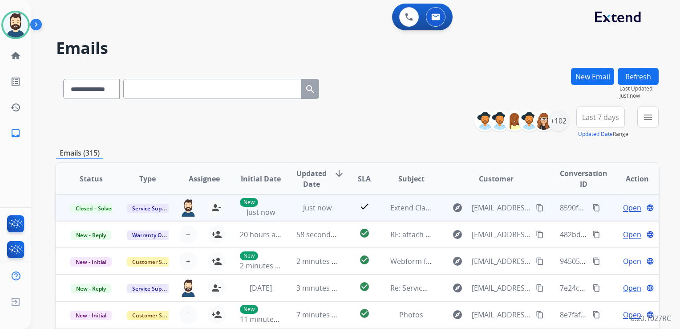
click at [592, 203] on mat-icon "content_copy" at bounding box center [596, 207] width 8 height 8
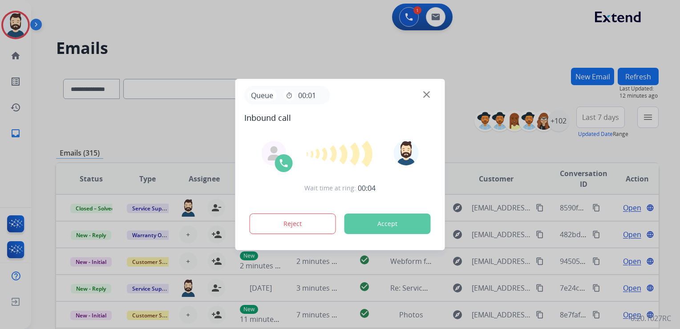
click at [383, 226] on button "Accept" at bounding box center [388, 223] width 86 height 20
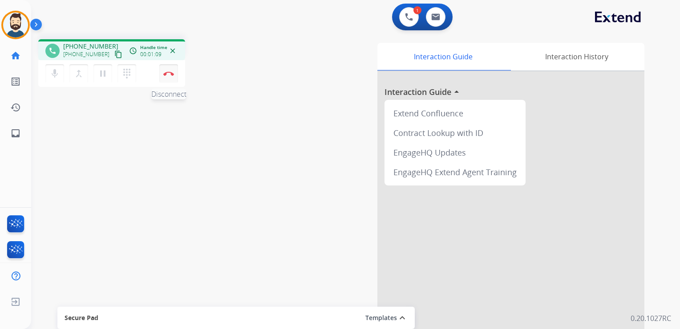
click at [166, 74] on img at bounding box center [168, 73] width 11 height 4
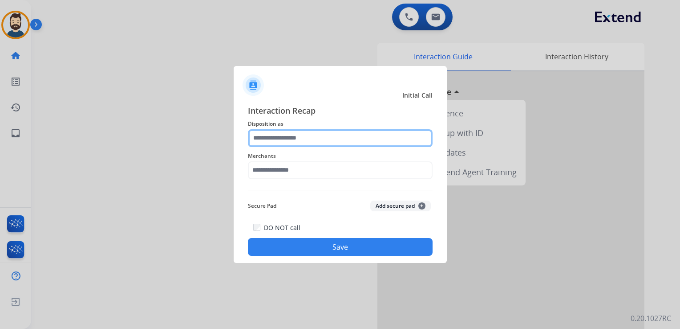
click at [279, 136] on input "text" at bounding box center [340, 138] width 185 height 18
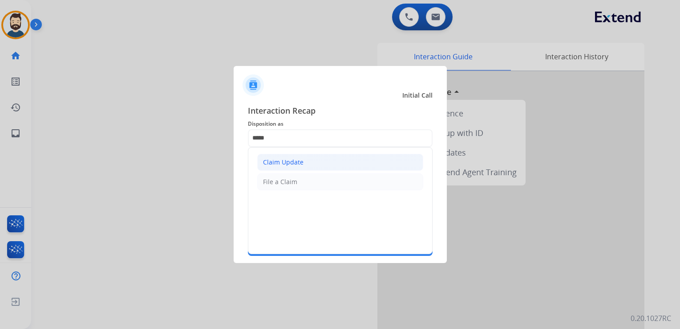
click at [297, 162] on div "Claim Update" at bounding box center [283, 162] width 41 height 9
type input "**********"
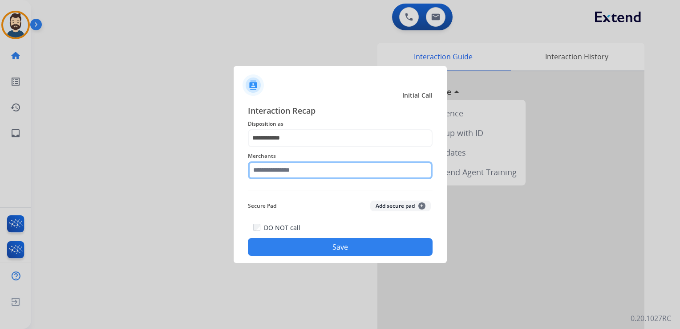
click at [297, 164] on input "text" at bounding box center [340, 170] width 185 height 18
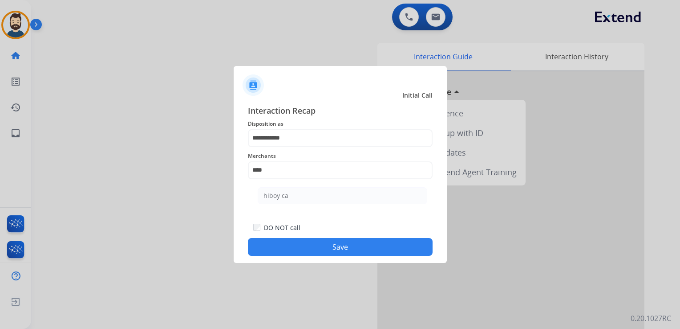
click at [284, 195] on div "hiboy ca" at bounding box center [276, 195] width 25 height 9
type input "********"
click at [314, 243] on button "Save" at bounding box center [340, 247] width 185 height 18
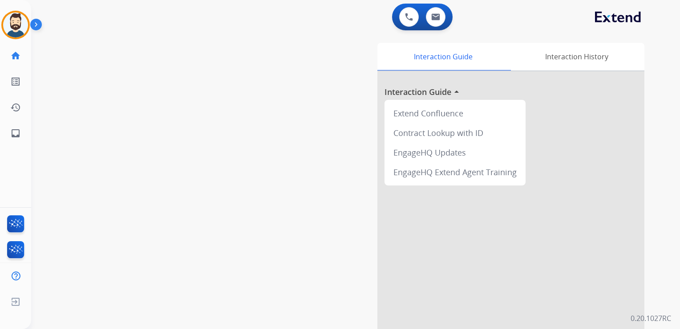
click at [91, 67] on div "swap_horiz Break voice bridge close_fullscreen Connect 3-Way Call merge_type Se…" at bounding box center [345, 217] width 628 height 371
click at [14, 130] on mat-icon "inbox" at bounding box center [15, 133] width 11 height 11
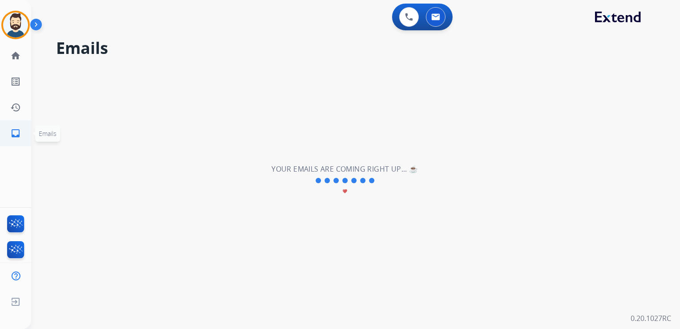
drag, startPoint x: 13, startPoint y: 135, endPoint x: 44, endPoint y: 119, distance: 35.0
click at [13, 135] on mat-icon "inbox" at bounding box center [15, 133] width 11 height 11
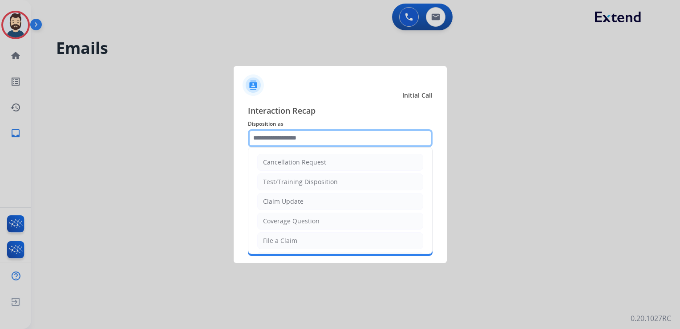
click at [294, 142] on input "text" at bounding box center [340, 138] width 185 height 18
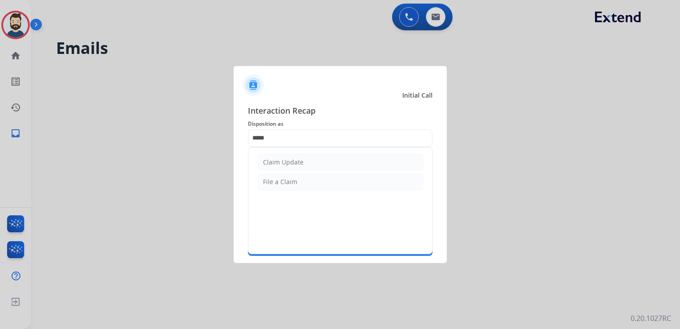
drag, startPoint x: 294, startPoint y: 160, endPoint x: 291, endPoint y: 170, distance: 10.4
click at [294, 161] on div "Claim Update" at bounding box center [283, 162] width 41 height 9
type input "**********"
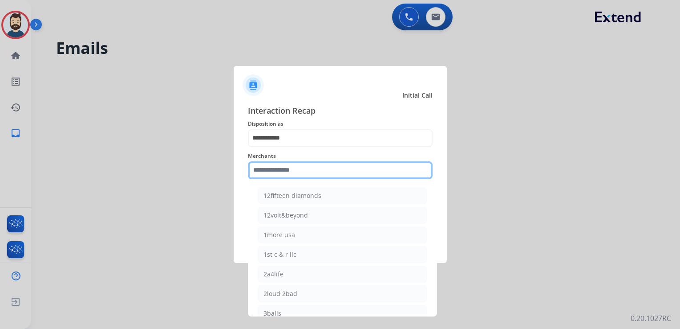
click at [291, 170] on input "text" at bounding box center [340, 170] width 185 height 18
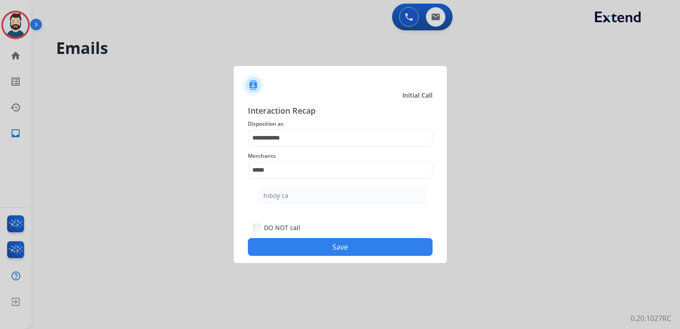
drag, startPoint x: 276, startPoint y: 200, endPoint x: 312, endPoint y: 221, distance: 40.9
click at [278, 199] on li "hiboy ca" at bounding box center [343, 195] width 170 height 17
type input "********"
drag, startPoint x: 325, startPoint y: 247, endPoint x: 326, endPoint y: 239, distance: 7.7
click at [326, 247] on button "Save" at bounding box center [340, 247] width 185 height 18
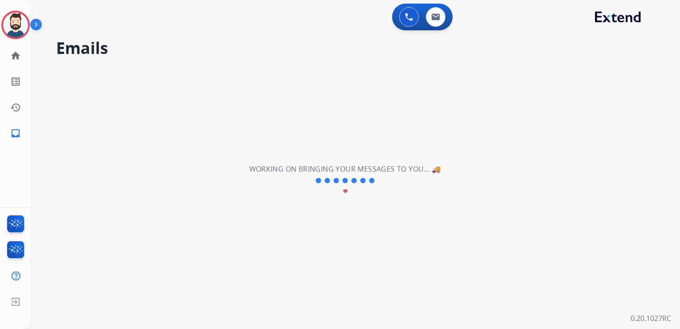
click at [87, 100] on div "**********" at bounding box center [345, 180] width 628 height 296
click at [14, 138] on link "inbox Emails" at bounding box center [15, 133] width 25 height 25
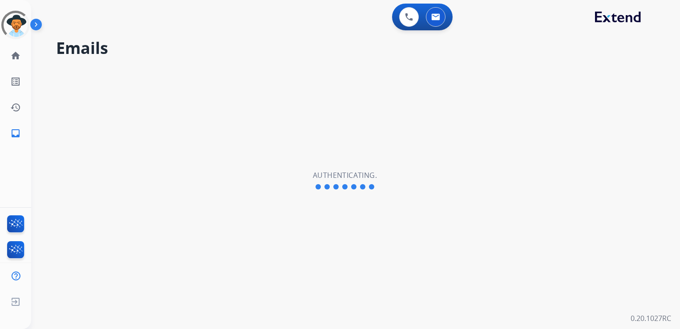
select select "**********"
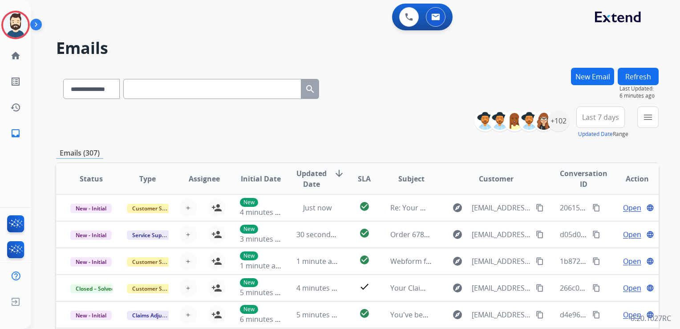
click at [164, 90] on input "text" at bounding box center [212, 89] width 178 height 20
paste input "**********"
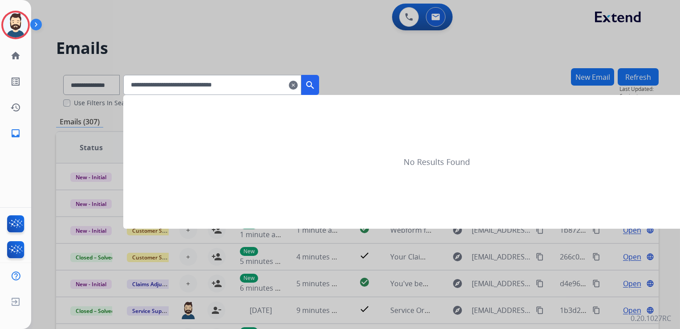
type input "**********"
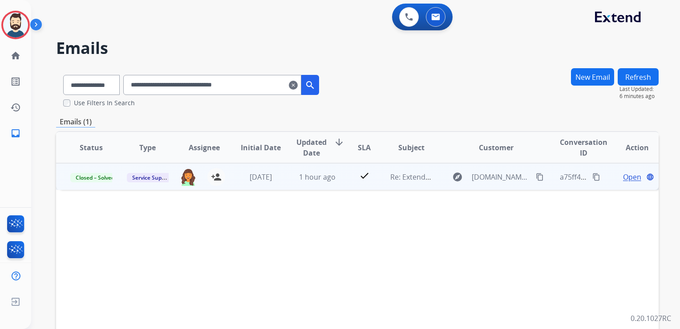
click at [331, 182] on td "1 hour ago" at bounding box center [310, 176] width 57 height 27
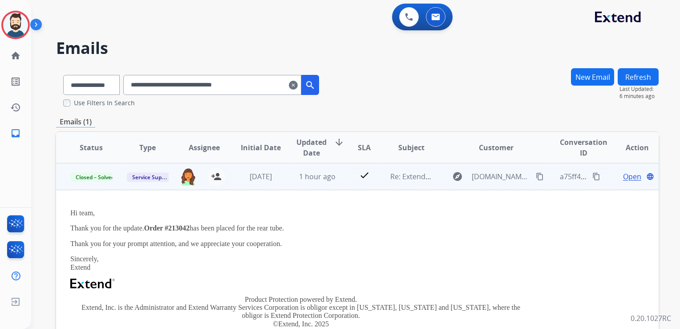
click at [623, 177] on span "Open" at bounding box center [632, 176] width 18 height 11
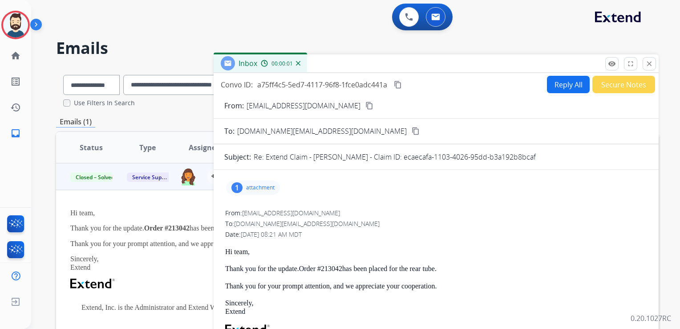
click at [564, 88] on button "Reply All" at bounding box center [568, 84] width 43 height 17
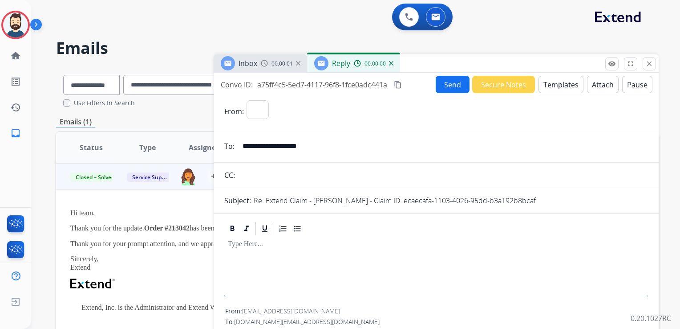
select select "**********"
click at [564, 88] on button "Templates" at bounding box center [561, 84] width 45 height 17
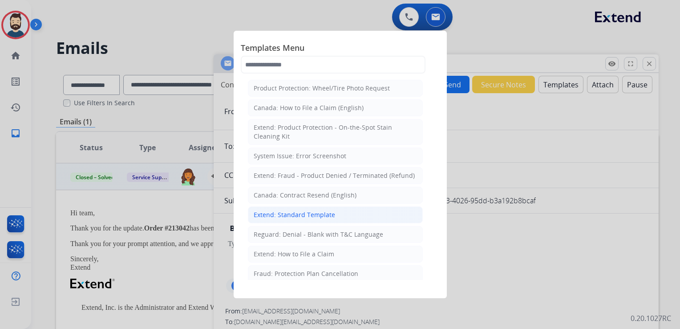
click at [296, 213] on div "Extend: Standard Template" at bounding box center [294, 214] width 81 height 9
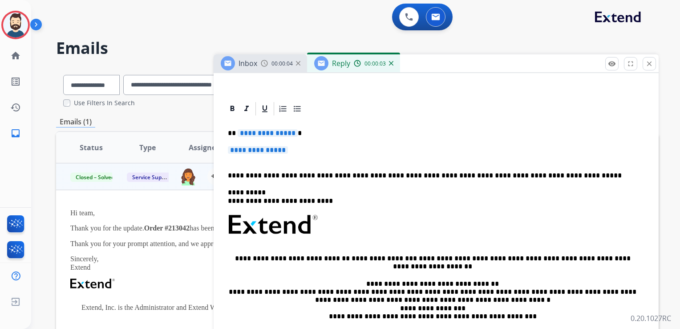
scroll to position [178, 0]
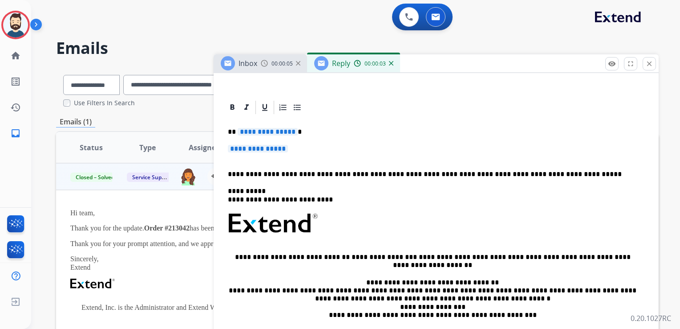
click at [306, 130] on p "**********" at bounding box center [433, 132] width 410 height 8
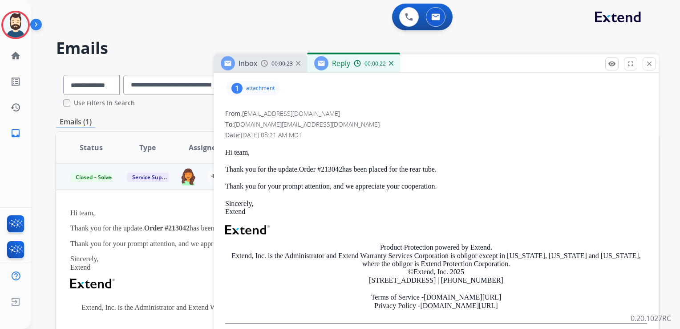
scroll to position [490, 0]
drag, startPoint x: 304, startPoint y: 167, endPoint x: 343, endPoint y: 169, distance: 39.2
click at [342, 169] on strong "Order #213042" at bounding box center [320, 168] width 43 height 8
copy strong "Order #213042"
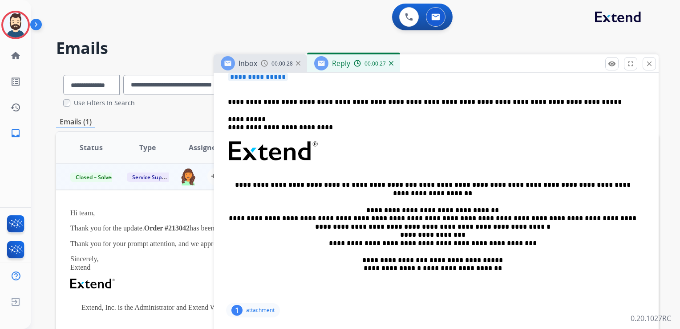
scroll to position [134, 0]
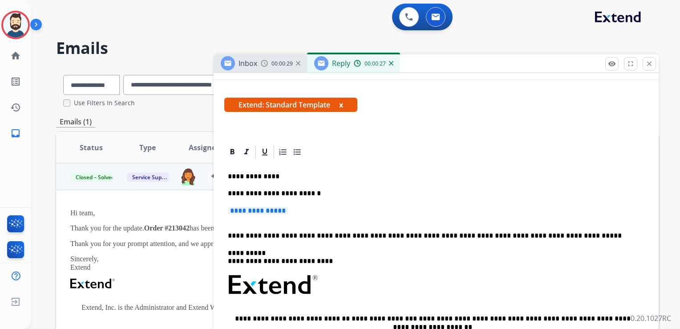
click at [320, 187] on div "**********" at bounding box center [436, 297] width 424 height 275
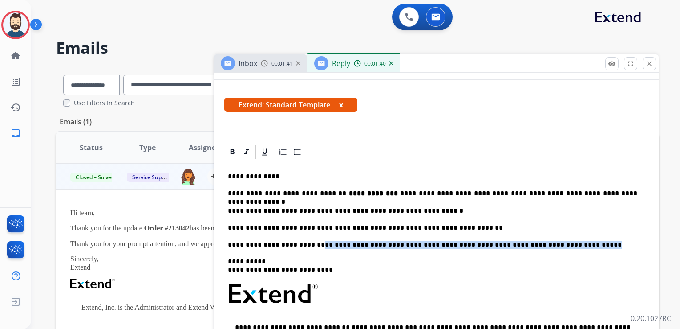
drag, startPoint x: 308, startPoint y: 245, endPoint x: 550, endPoint y: 243, distance: 241.7
click at [550, 243] on p "**********" at bounding box center [433, 244] width 410 height 8
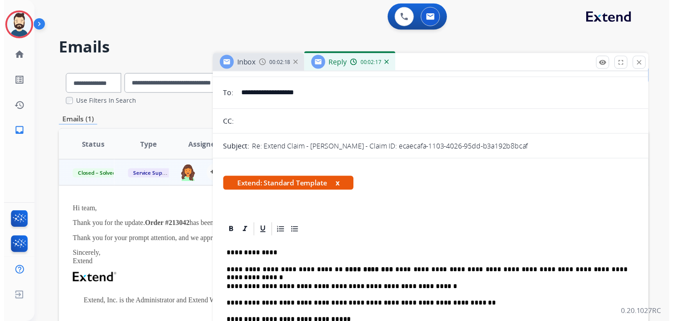
scroll to position [0, 0]
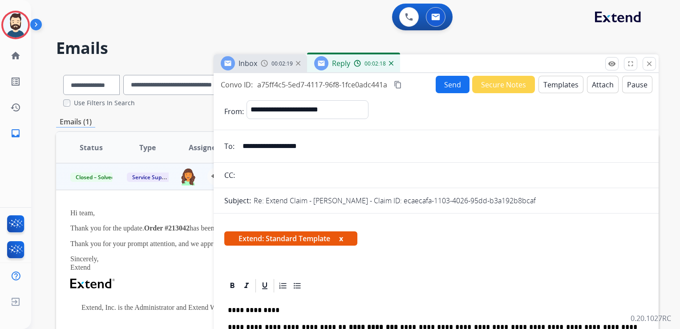
click at [446, 83] on button "Send" at bounding box center [453, 84] width 34 height 17
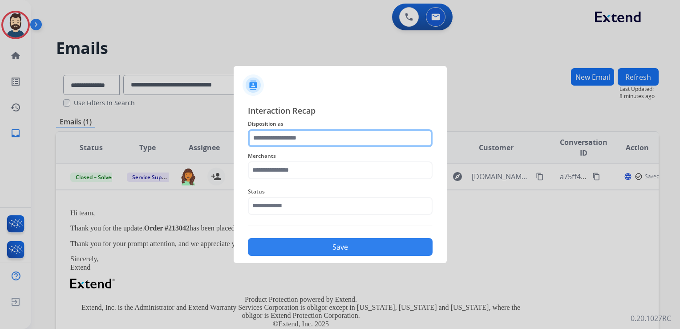
click at [304, 138] on input "text" at bounding box center [340, 138] width 185 height 18
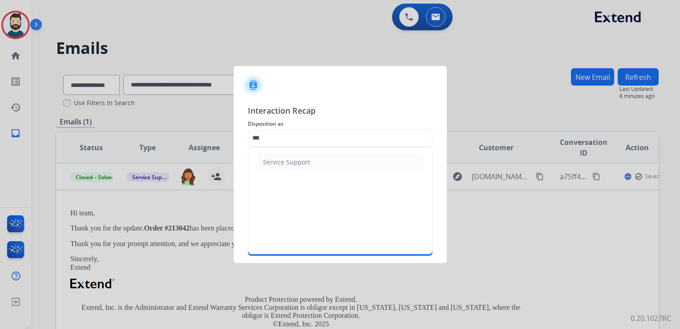
click at [290, 165] on div "Service Support" at bounding box center [286, 162] width 47 height 9
type input "**********"
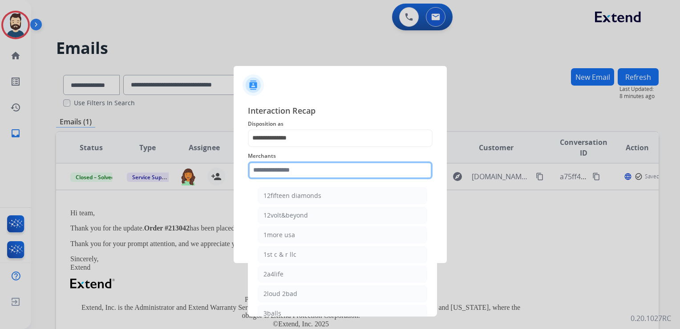
click at [292, 167] on input "text" at bounding box center [340, 170] width 185 height 18
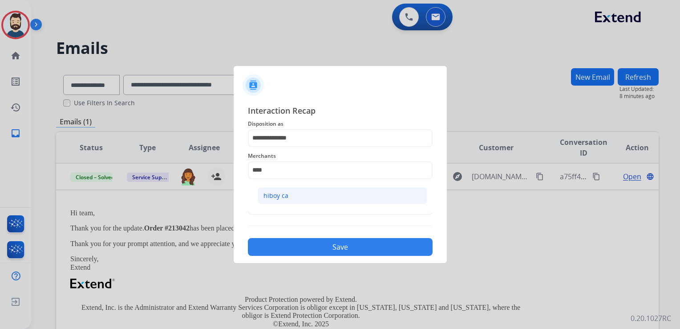
click at [306, 197] on li "hiboy ca" at bounding box center [343, 195] width 170 height 17
type input "********"
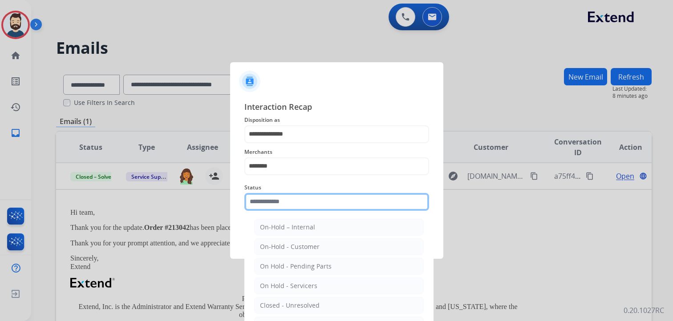
drag, startPoint x: 306, startPoint y: 205, endPoint x: 305, endPoint y: 213, distance: 7.7
click at [306, 205] on input "text" at bounding box center [336, 202] width 185 height 18
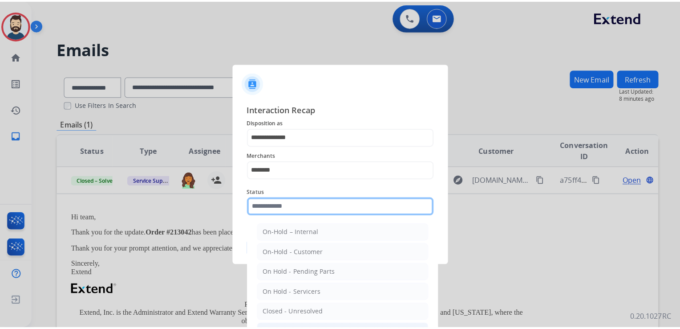
scroll to position [45, 0]
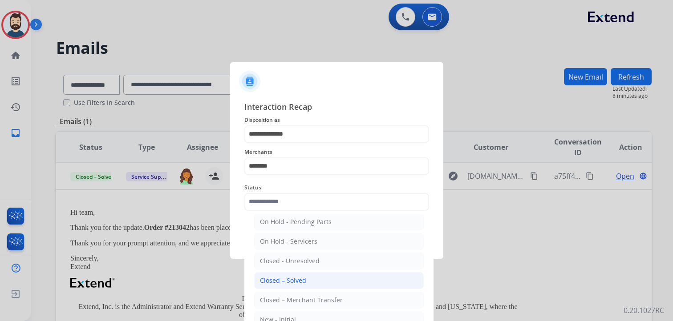
click at [303, 286] on li "Closed – Solved" at bounding box center [339, 280] width 170 height 17
type input "**********"
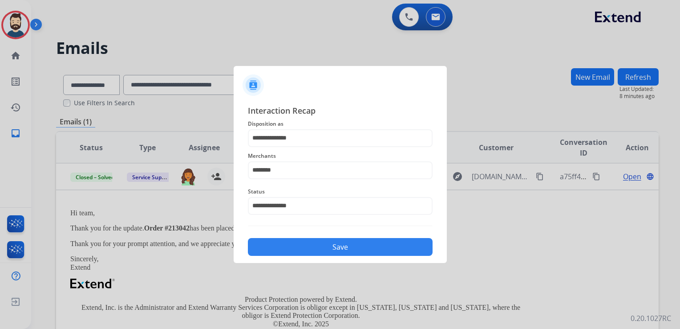
click at [309, 247] on button "Save" at bounding box center [340, 247] width 185 height 18
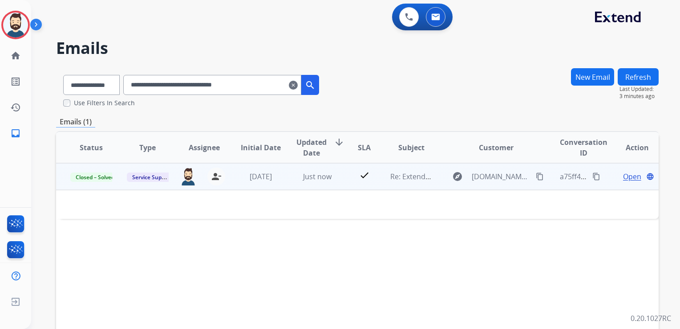
click at [339, 183] on td "check" at bounding box center [358, 176] width 38 height 27
click at [333, 189] on td "Just now" at bounding box center [310, 176] width 57 height 27
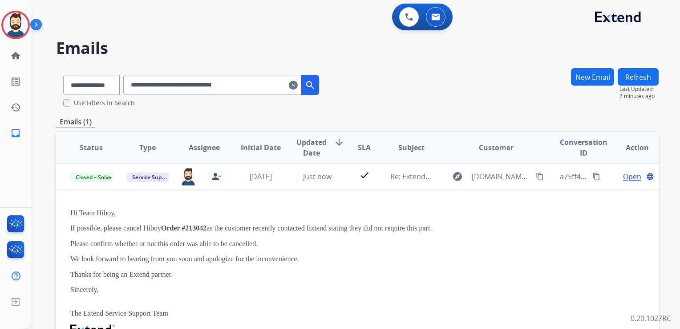
click at [298, 84] on mat-icon "clear" at bounding box center [293, 85] width 9 height 11
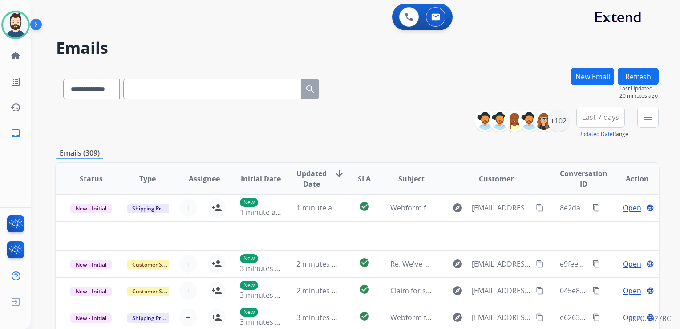
click at [591, 72] on button "New Email" at bounding box center [592, 76] width 43 height 17
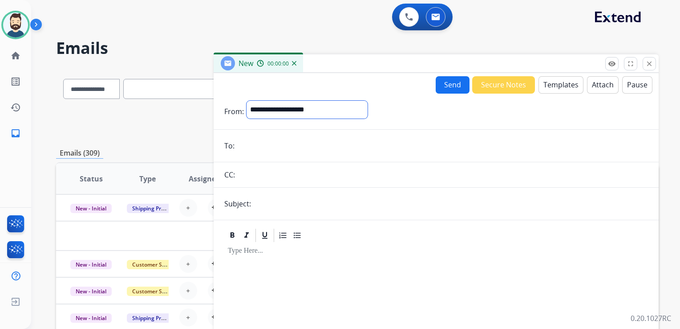
click at [306, 111] on select "**********" at bounding box center [307, 110] width 121 height 18
select select "**********"
click at [247, 101] on select "**********" at bounding box center [307, 110] width 121 height 18
drag, startPoint x: 254, startPoint y: 158, endPoint x: 258, endPoint y: 154, distance: 5.0
click at [255, 157] on form "**********" at bounding box center [436, 247] width 445 height 308
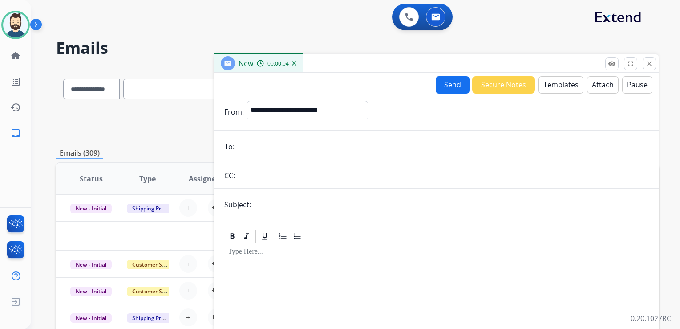
click at [264, 147] on input "email" at bounding box center [442, 147] width 411 height 18
paste input "**********"
type input "**********"
click at [296, 195] on input "text" at bounding box center [451, 204] width 394 height 18
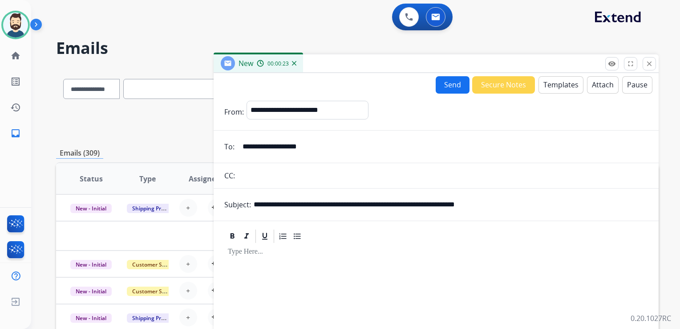
drag, startPoint x: 304, startPoint y: 204, endPoint x: 337, endPoint y: 207, distance: 32.6
click at [337, 207] on input "**********" at bounding box center [451, 204] width 394 height 18
paste input "*"
drag, startPoint x: 385, startPoint y: 205, endPoint x: 520, endPoint y: 207, distance: 134.9
click at [520, 207] on input "**********" at bounding box center [451, 204] width 394 height 18
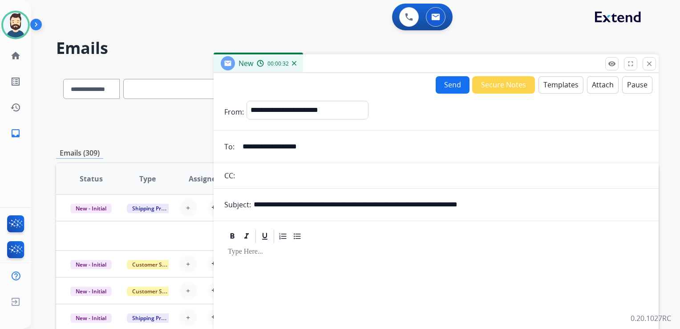
paste input "text"
type input "**********"
click at [308, 267] on div at bounding box center [436, 320] width 424 height 153
click at [548, 88] on button "Templates" at bounding box center [561, 84] width 45 height 17
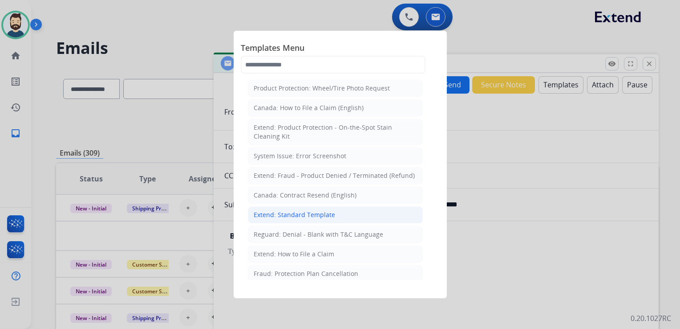
click at [324, 212] on div "Extend: Standard Template" at bounding box center [294, 214] width 81 height 9
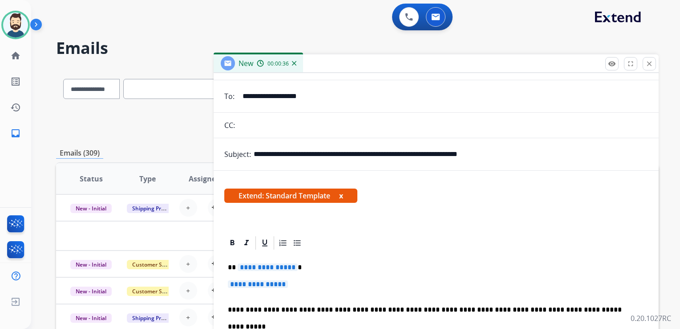
scroll to position [134, 0]
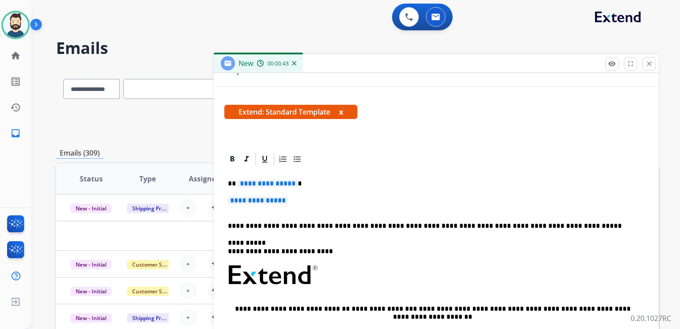
drag, startPoint x: 351, startPoint y: 203, endPoint x: 344, endPoint y: 202, distance: 7.2
click at [350, 204] on p "**********" at bounding box center [436, 204] width 417 height 16
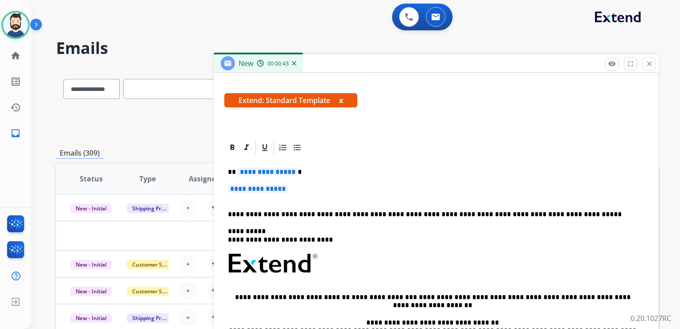
scroll to position [157, 0]
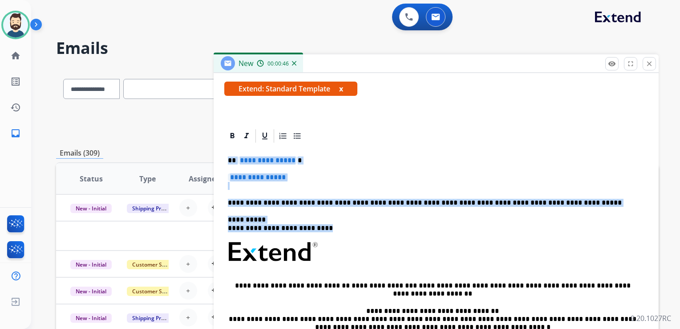
drag, startPoint x: 230, startPoint y: 158, endPoint x: 327, endPoint y: 223, distance: 116.8
click at [327, 223] on div "**********" at bounding box center [436, 272] width 424 height 257
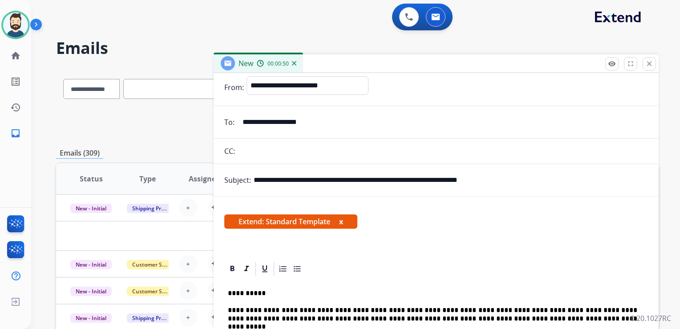
scroll to position [23, 0]
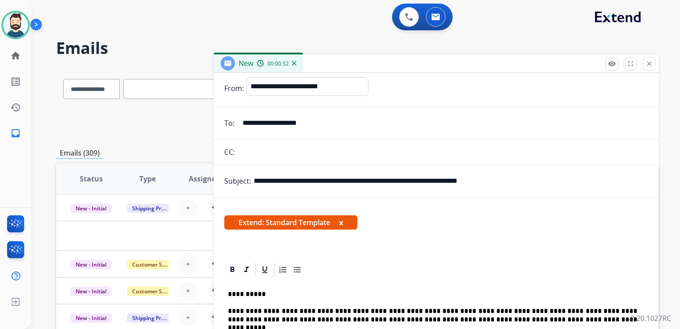
drag, startPoint x: 304, startPoint y: 181, endPoint x: 524, endPoint y: 184, distance: 220.4
click at [524, 183] on input "**********" at bounding box center [451, 181] width 394 height 18
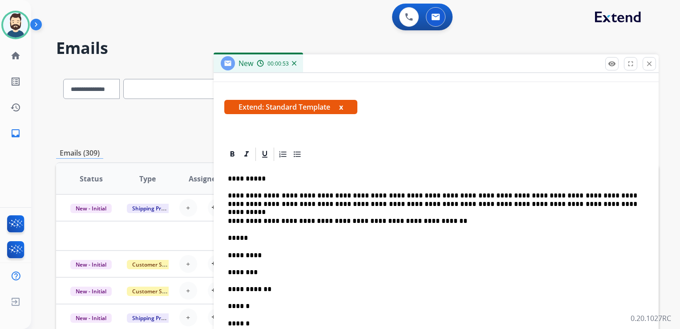
scroll to position [201, 0]
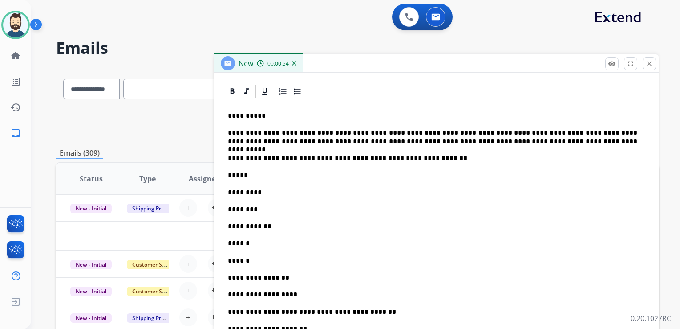
click at [265, 175] on p "*****" at bounding box center [433, 175] width 410 height 8
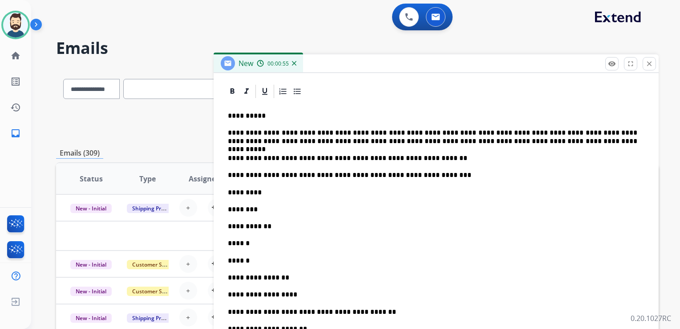
click at [296, 176] on p "**********" at bounding box center [433, 175] width 410 height 8
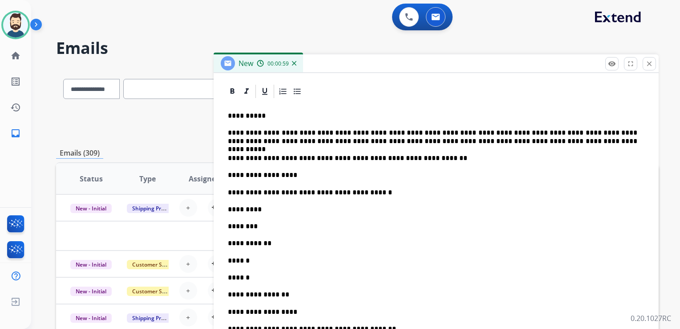
click at [268, 211] on p "*********" at bounding box center [433, 209] width 410 height 8
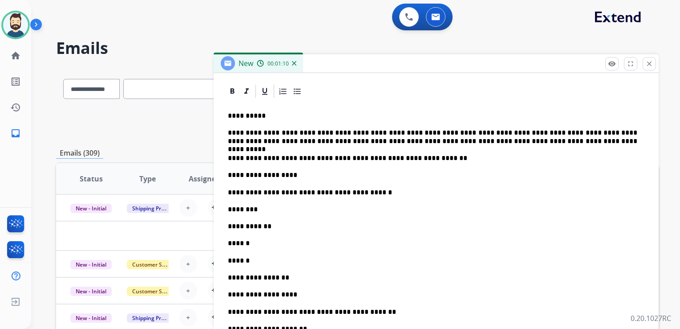
click at [255, 209] on p "********" at bounding box center [433, 209] width 410 height 8
click at [269, 227] on p "**********" at bounding box center [433, 226] width 410 height 8
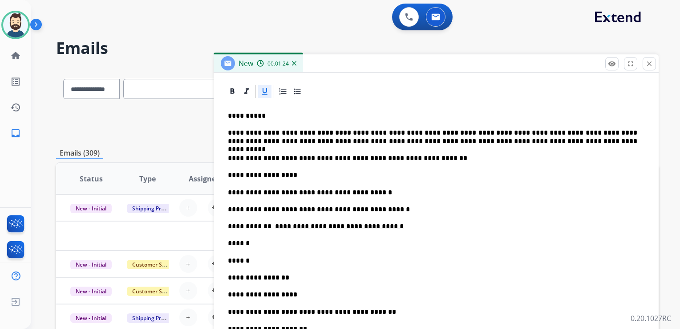
click at [251, 240] on p "******" at bounding box center [433, 243] width 410 height 8
click at [255, 257] on p "******" at bounding box center [433, 260] width 410 height 8
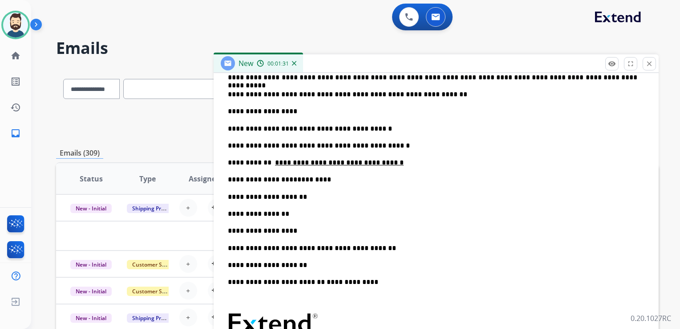
scroll to position [337, 0]
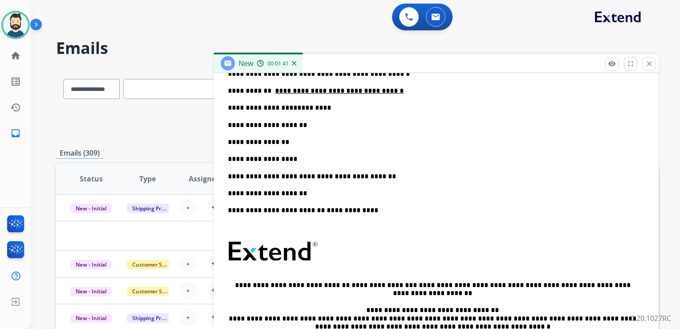
click at [296, 140] on p "**********" at bounding box center [433, 142] width 410 height 8
click at [295, 158] on p "**********" at bounding box center [433, 159] width 410 height 8
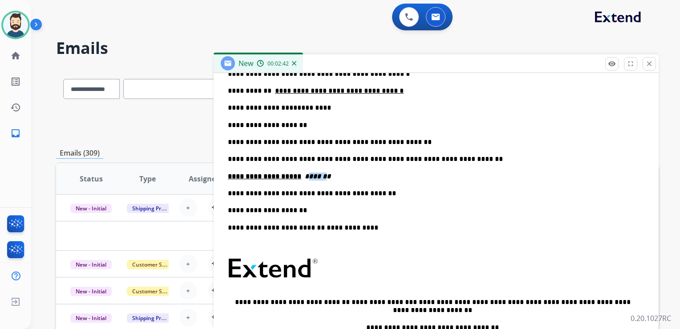
drag, startPoint x: 299, startPoint y: 175, endPoint x: 322, endPoint y: 176, distance: 22.7
click at [322, 176] on strong "*******" at bounding box center [318, 176] width 26 height 7
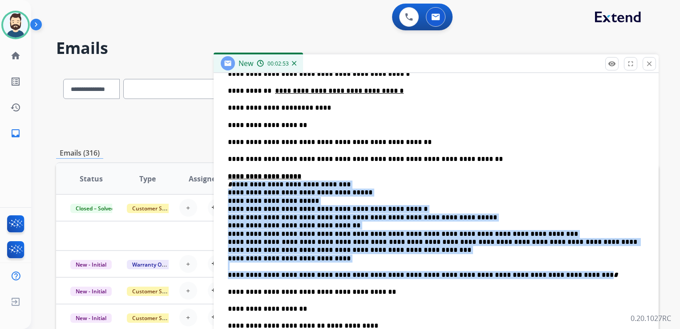
drag, startPoint x: 232, startPoint y: 187, endPoint x: 525, endPoint y: 275, distance: 306.0
click at [525, 275] on p "**********" at bounding box center [433, 225] width 410 height 106
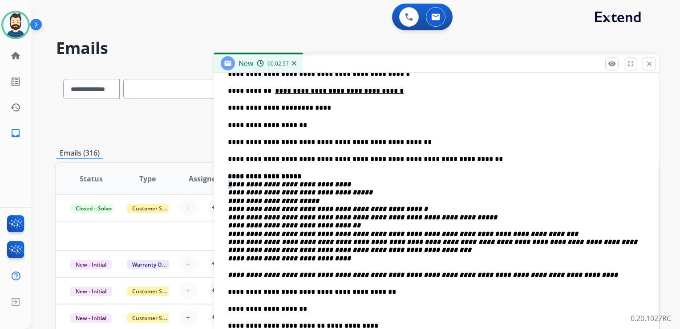
click at [389, 243] on strong "**********" at bounding box center [433, 229] width 411 height 97
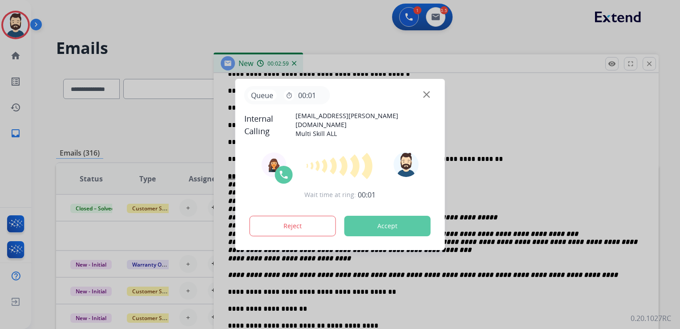
click at [406, 224] on button "Accept" at bounding box center [388, 225] width 86 height 20
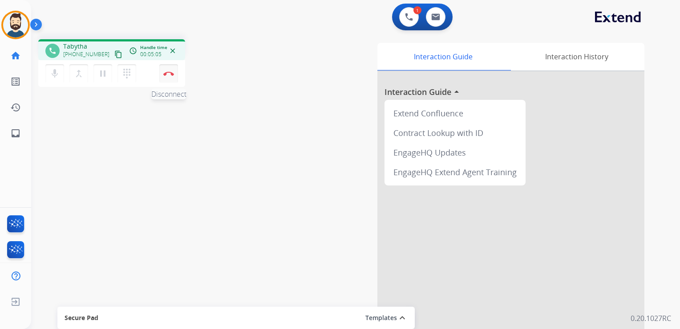
click at [171, 82] on button "Disconnect" at bounding box center [168, 73] width 19 height 19
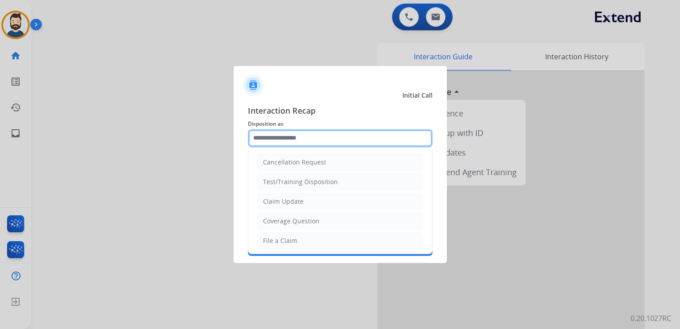
click at [296, 145] on input "text" at bounding box center [340, 138] width 185 height 18
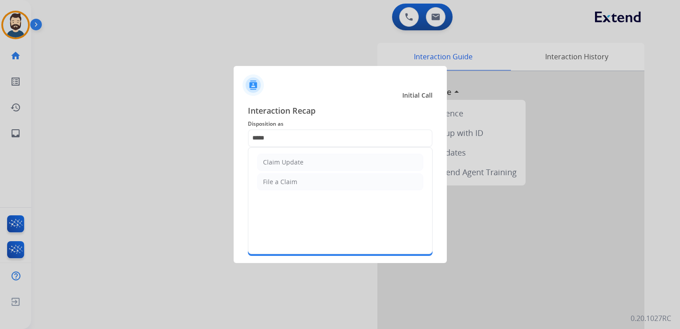
click at [284, 156] on li "Claim Update" at bounding box center [340, 162] width 166 height 17
type input "**********"
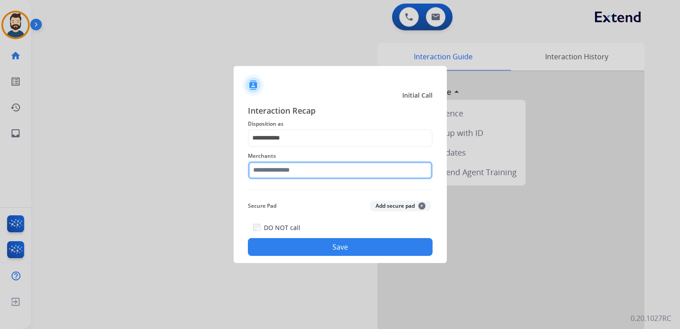
click at [285, 168] on input "text" at bounding box center [340, 170] width 185 height 18
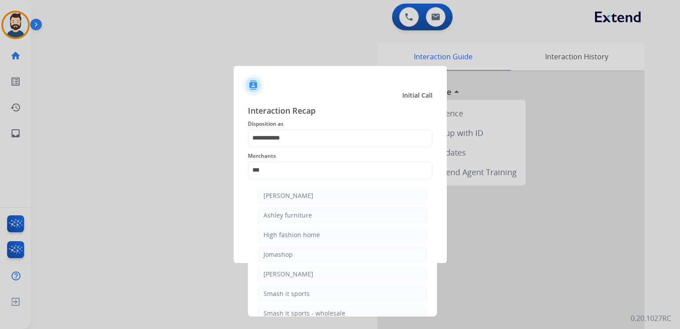
click at [290, 215] on div "Ashley furniture" at bounding box center [288, 215] width 49 height 9
type input "**********"
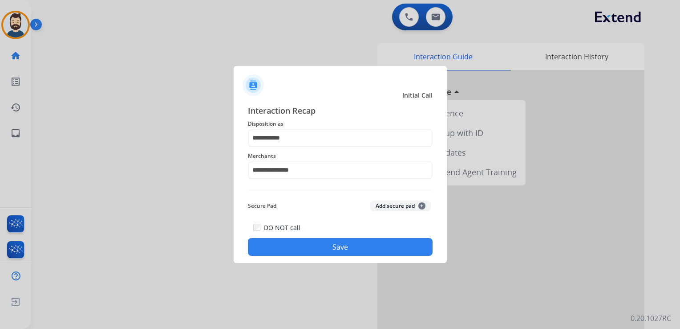
click at [315, 247] on button "Save" at bounding box center [340, 247] width 185 height 18
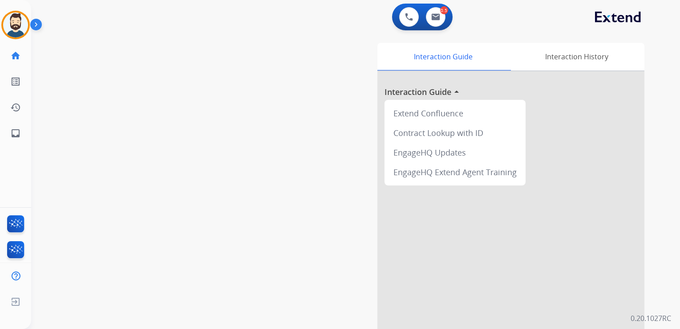
drag, startPoint x: 189, startPoint y: 132, endPoint x: 105, endPoint y: 110, distance: 87.1
click at [182, 132] on div "swap_horiz Break voice bridge close_fullscreen Connect 3-Way Call merge_type Se…" at bounding box center [345, 217] width 628 height 371
drag, startPoint x: 150, startPoint y: 74, endPoint x: 117, endPoint y: 86, distance: 35.1
click at [149, 74] on div "swap_horiz Break voice bridge close_fullscreen Connect 3-Way Call merge_type Se…" at bounding box center [345, 217] width 628 height 371
click at [16, 129] on mat-icon "inbox" at bounding box center [15, 133] width 11 height 11
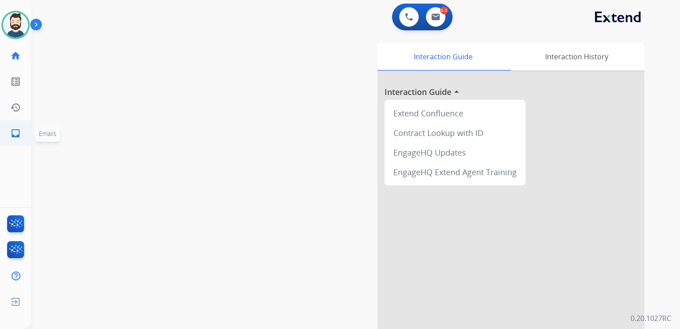
select select "**********"
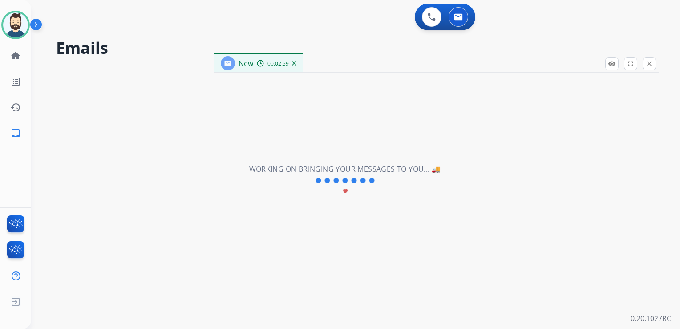
select select "**********"
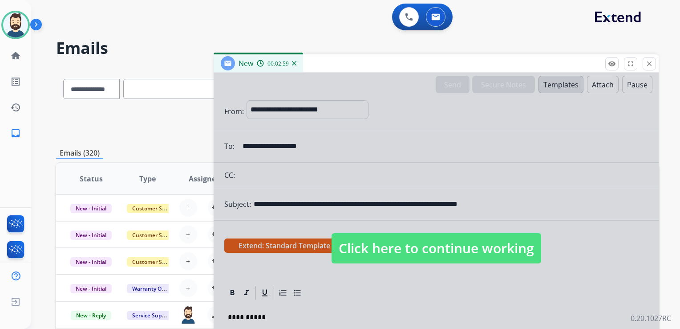
drag, startPoint x: 383, startPoint y: 243, endPoint x: 394, endPoint y: 233, distance: 15.2
click at [384, 243] on span "Click here to continue working" at bounding box center [437, 248] width 210 height 30
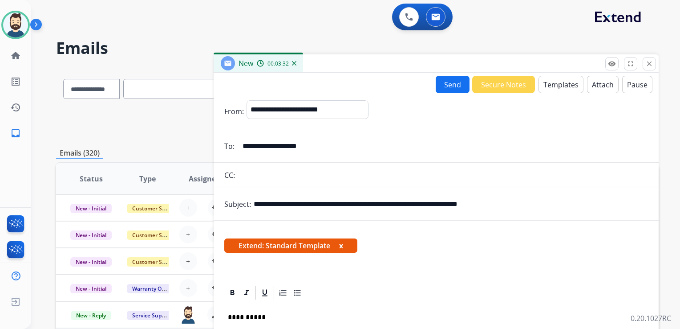
click at [598, 79] on button "Attach" at bounding box center [603, 84] width 32 height 17
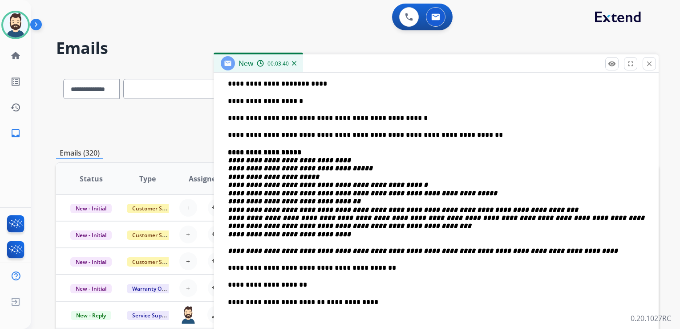
scroll to position [473, 0]
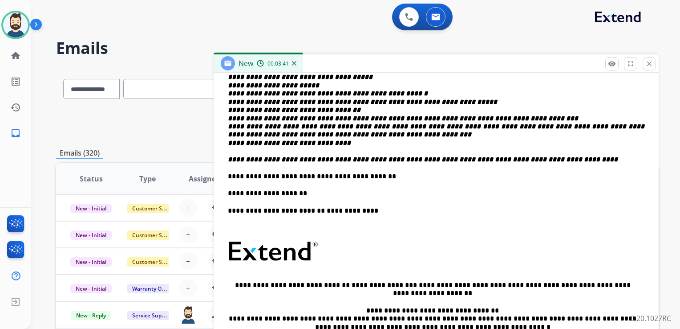
click at [387, 174] on p "**********" at bounding box center [433, 176] width 410 height 8
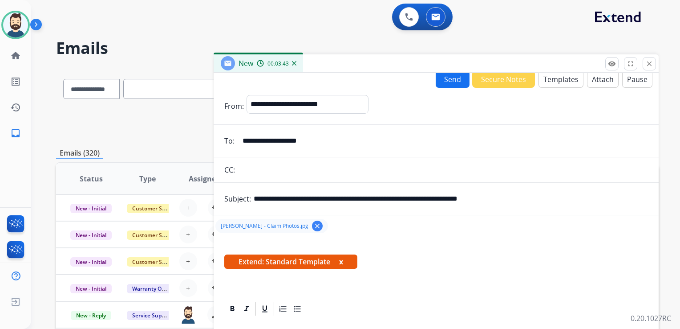
scroll to position [0, 0]
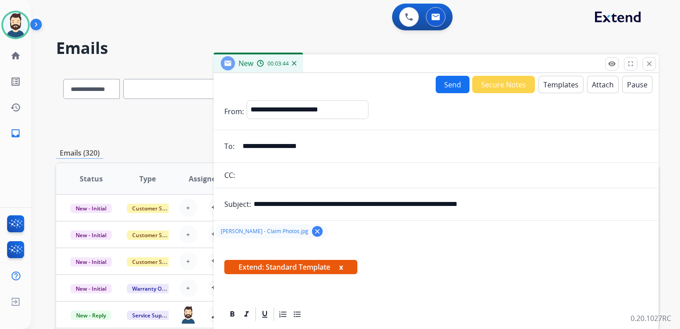
click at [448, 85] on button "Send" at bounding box center [453, 84] width 34 height 17
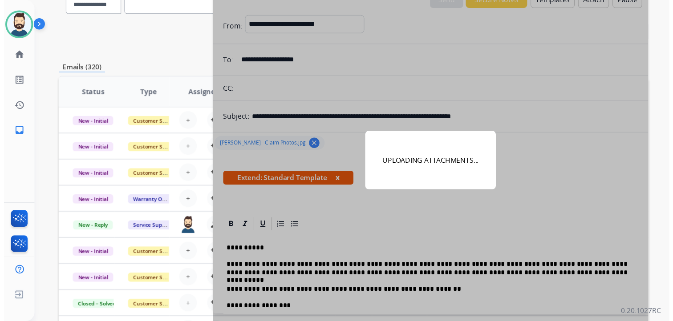
scroll to position [178, 0]
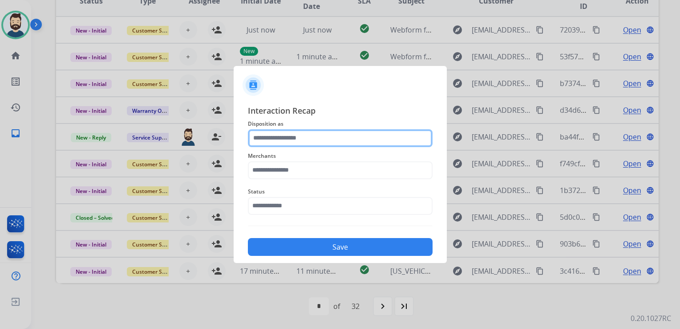
click at [403, 140] on input "text" at bounding box center [340, 138] width 185 height 18
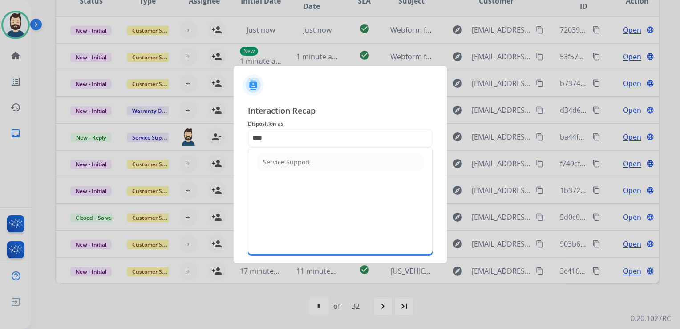
click at [328, 154] on li "Service Support" at bounding box center [340, 162] width 166 height 17
type input "**********"
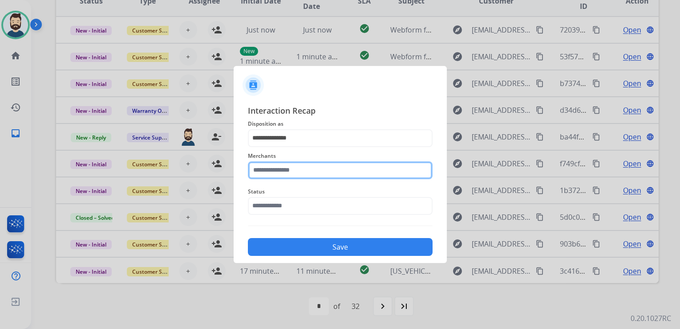
click at [324, 163] on input "text" at bounding box center [340, 170] width 185 height 18
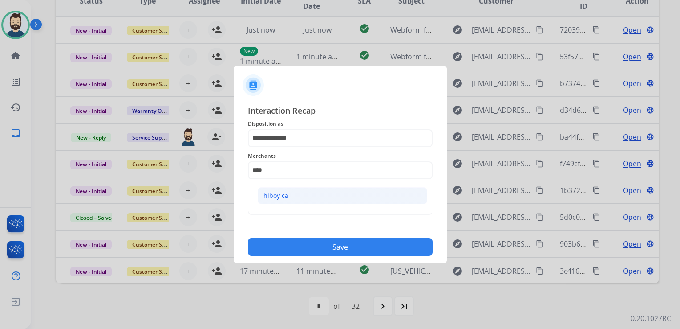
click at [287, 200] on li "hiboy ca" at bounding box center [343, 195] width 170 height 17
type input "********"
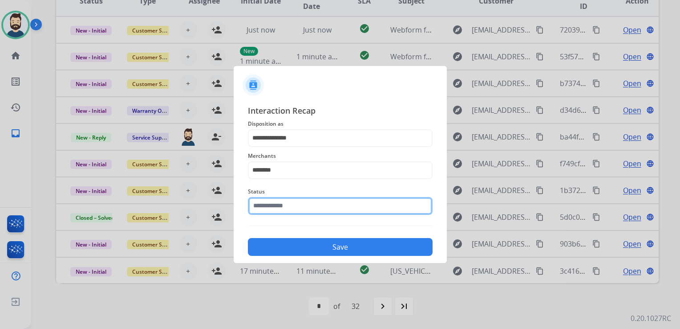
click at [288, 207] on input "text" at bounding box center [340, 206] width 185 height 18
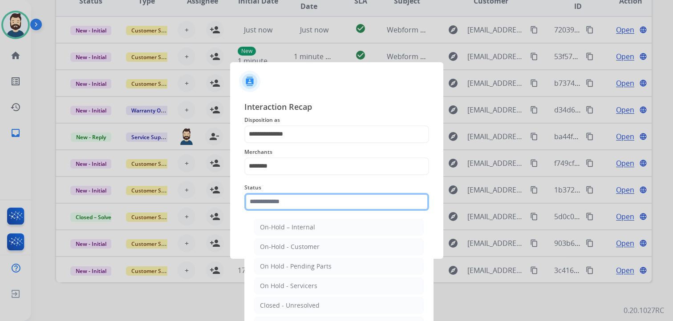
scroll to position [26, 0]
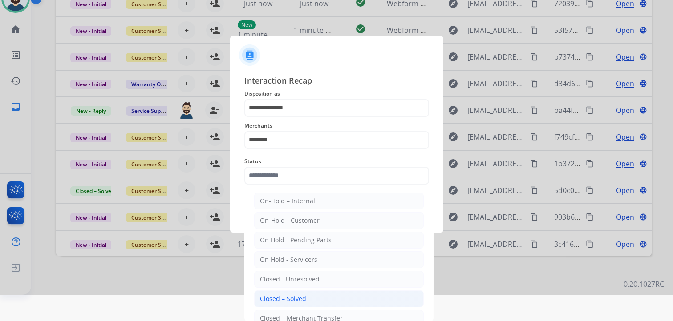
click at [286, 295] on div "Closed – Solved" at bounding box center [283, 299] width 46 height 9
type input "**********"
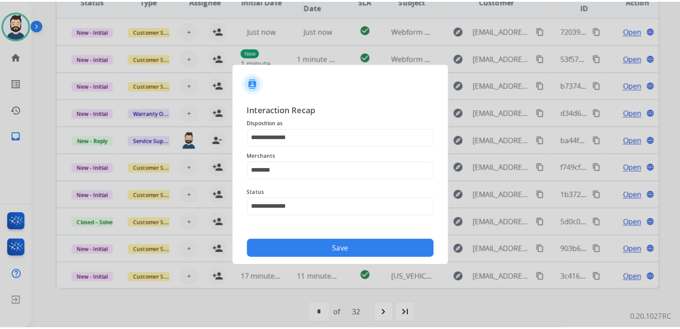
scroll to position [0, 0]
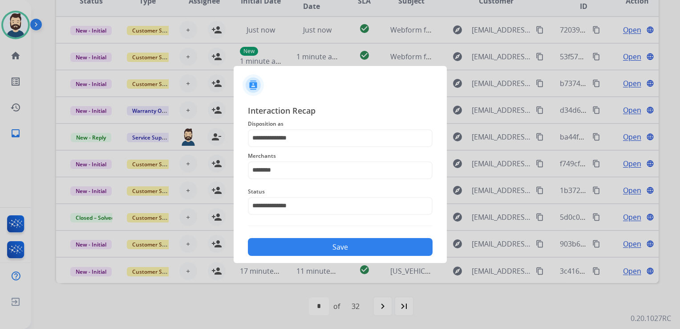
click at [324, 243] on button "Save" at bounding box center [340, 247] width 185 height 18
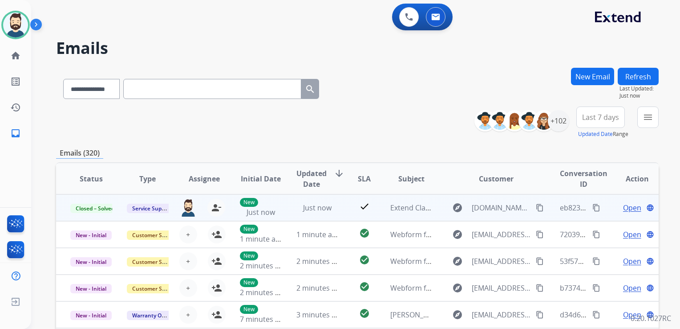
drag, startPoint x: 588, startPoint y: 207, endPoint x: 573, endPoint y: 201, distance: 15.2
click at [592, 206] on mat-icon "content_copy" at bounding box center [596, 207] width 8 height 8
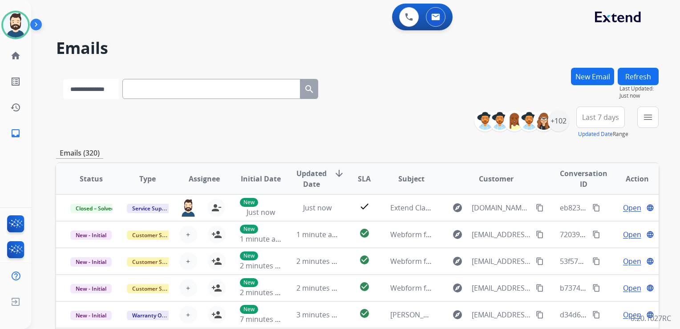
click at [119, 88] on select "**********" at bounding box center [91, 89] width 56 height 20
select select "**********"
click at [63, 79] on select "**********" at bounding box center [91, 89] width 56 height 20
click at [138, 91] on input "text" at bounding box center [212, 89] width 178 height 20
paste input "**********"
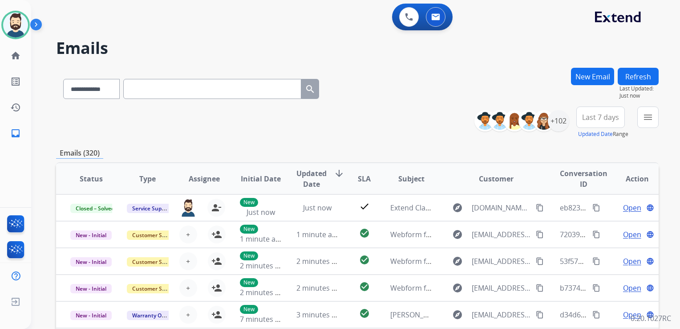
type input "**********"
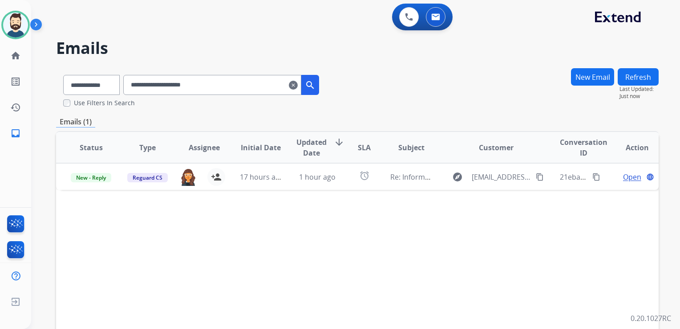
click at [315, 191] on div "Status Type Assignee Initial Date Updated Date arrow_downward SLA Subject Custo…" at bounding box center [357, 280] width 603 height 298
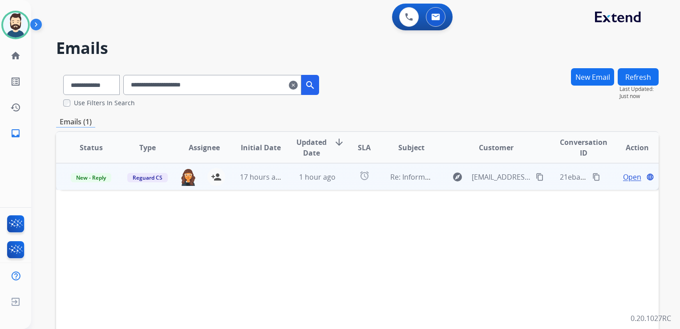
click at [316, 184] on td "1 hour ago" at bounding box center [310, 176] width 57 height 27
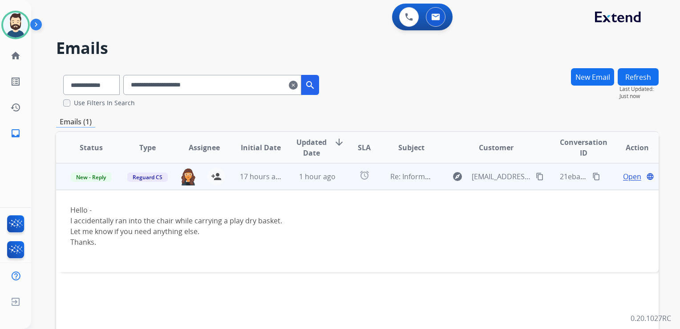
click at [623, 174] on span "Open" at bounding box center [632, 176] width 18 height 11
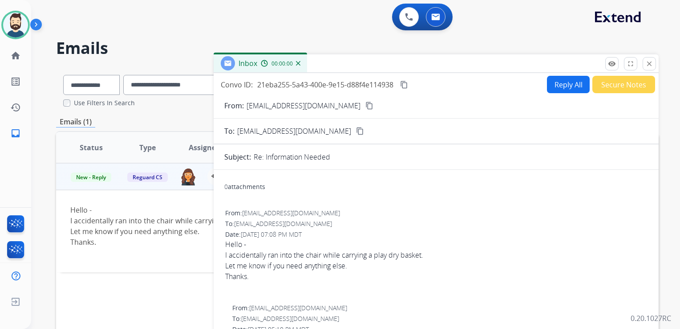
click at [561, 87] on button "Reply All" at bounding box center [568, 84] width 43 height 17
select select "**********"
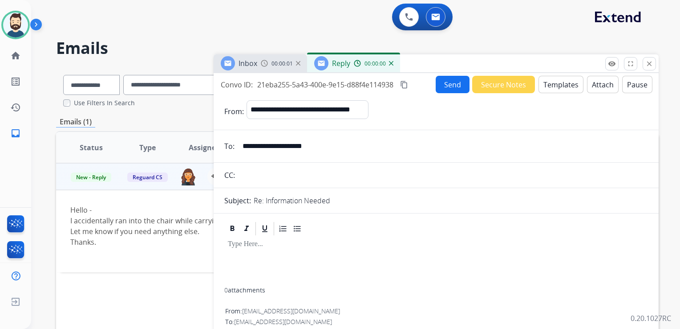
click at [561, 87] on button "Templates" at bounding box center [561, 84] width 45 height 17
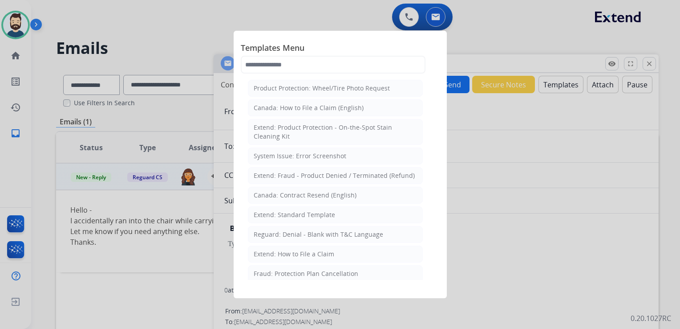
drag, startPoint x: 295, startPoint y: 211, endPoint x: 348, endPoint y: 208, distance: 53.0
click at [296, 211] on div "Extend: Standard Template" at bounding box center [294, 214] width 81 height 9
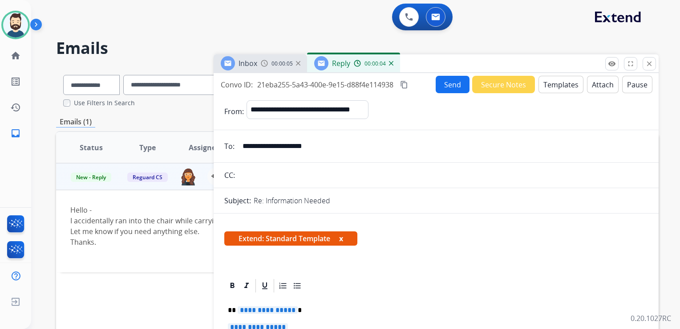
click at [392, 64] on img at bounding box center [391, 63] width 4 height 4
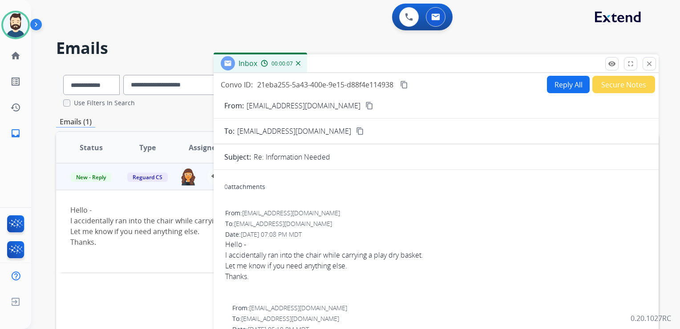
click at [547, 83] on button "Reply All" at bounding box center [568, 84] width 43 height 17
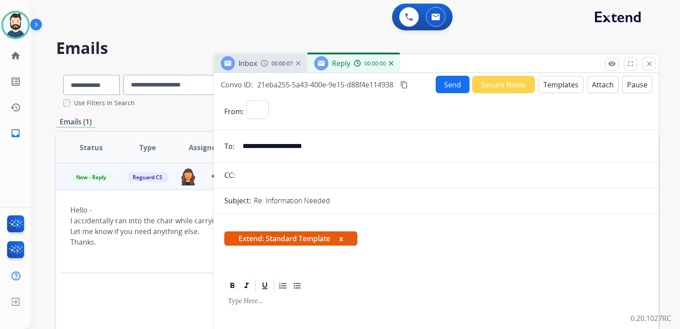
select select "**********"
click at [545, 83] on button "Templates" at bounding box center [561, 84] width 45 height 17
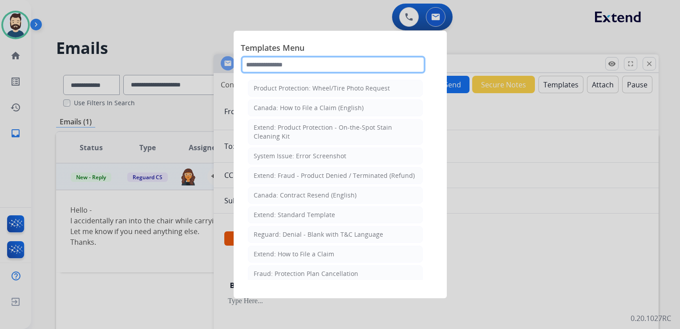
click at [275, 65] on input "text" at bounding box center [333, 65] width 185 height 18
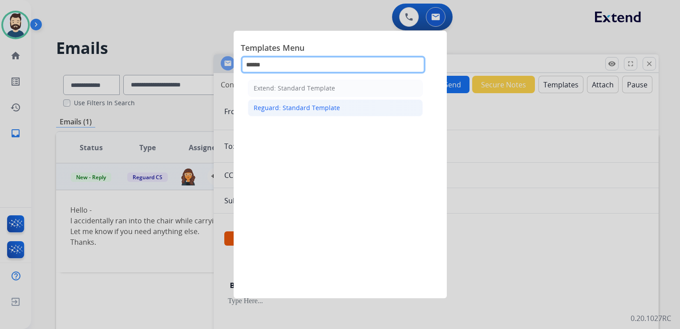
type input "******"
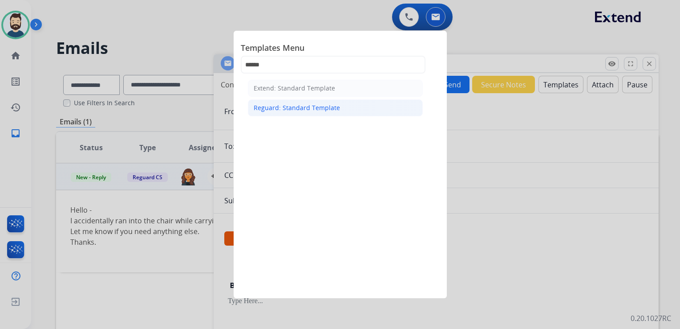
click at [312, 105] on div "Reguard: Standard Template" at bounding box center [297, 107] width 86 height 9
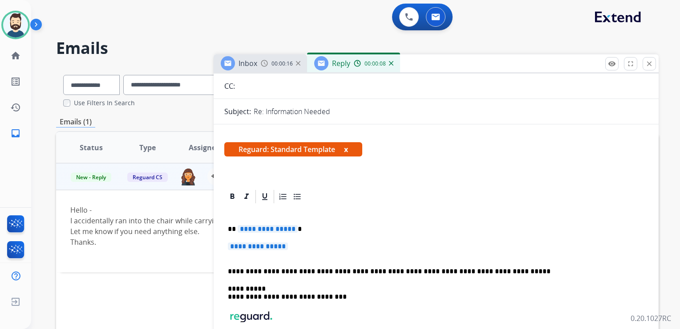
scroll to position [178, 0]
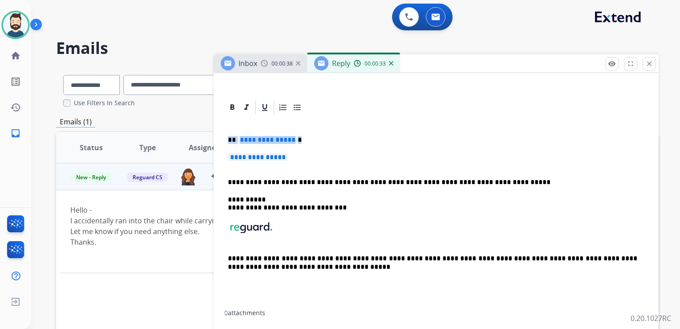
drag, startPoint x: 227, startPoint y: 139, endPoint x: 321, endPoint y: 157, distance: 96.5
click at [321, 157] on div "**********" at bounding box center [436, 212] width 424 height 195
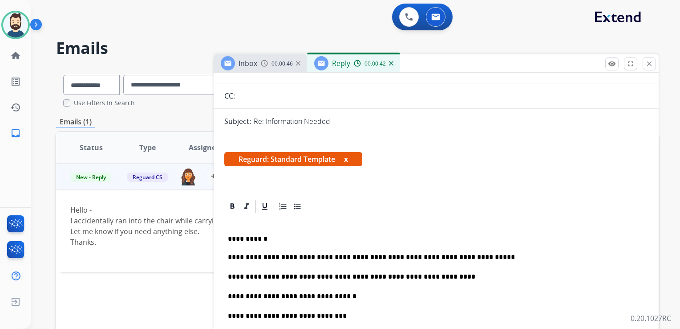
scroll to position [134, 0]
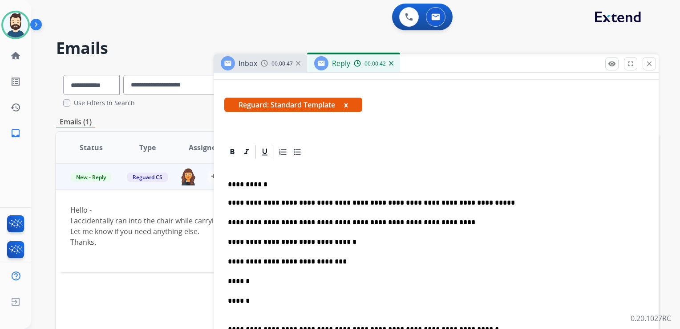
click at [252, 186] on p "**********" at bounding box center [433, 184] width 410 height 8
click at [250, 186] on p "**********" at bounding box center [433, 184] width 410 height 8
click at [252, 185] on p "**********" at bounding box center [433, 184] width 410 height 8
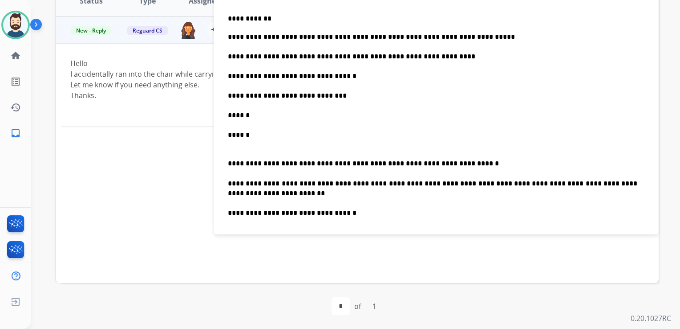
scroll to position [108, 0]
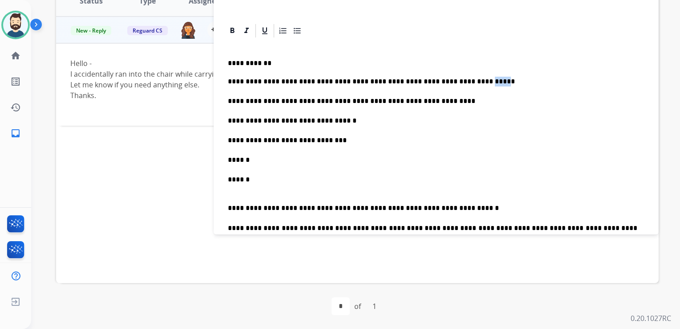
drag, startPoint x: 448, startPoint y: 78, endPoint x: 467, endPoint y: 82, distance: 19.5
click at [467, 82] on p "**********" at bounding box center [433, 131] width 410 height 108
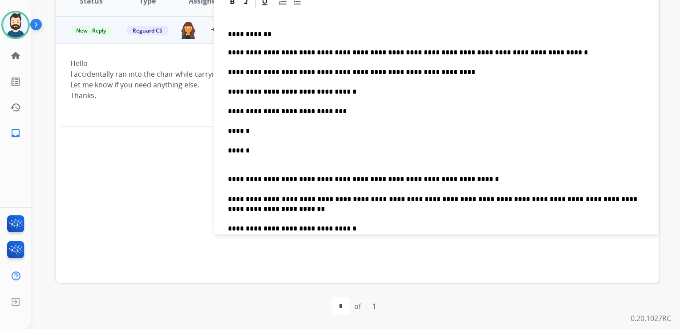
scroll to position [153, 0]
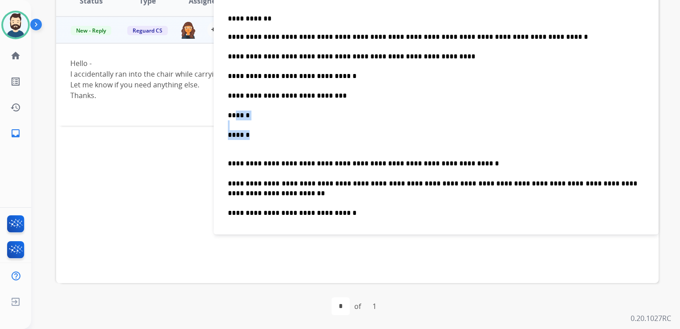
drag, startPoint x: 238, startPoint y: 115, endPoint x: 259, endPoint y: 131, distance: 26.7
click at [259, 131] on p "**********" at bounding box center [433, 86] width 410 height 108
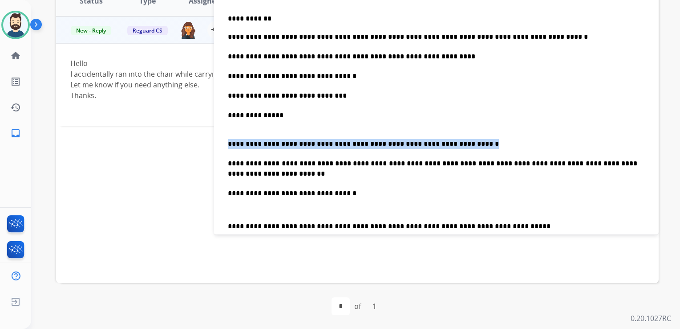
drag, startPoint x: 228, startPoint y: 143, endPoint x: 441, endPoint y: 145, distance: 212.3
click at [441, 145] on p "**********" at bounding box center [433, 158] width 410 height 59
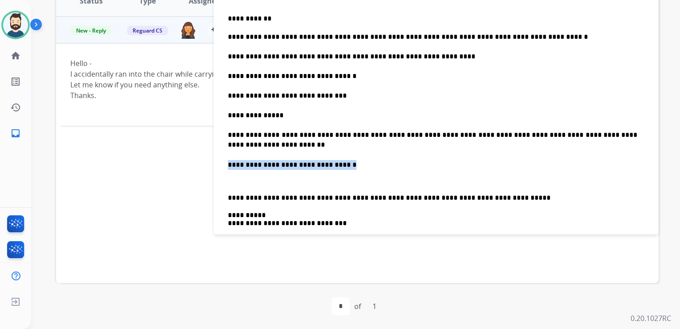
drag, startPoint x: 356, startPoint y: 151, endPoint x: 198, endPoint y: 151, distance: 158.0
click at [198, 151] on div "**********" at bounding box center [357, 125] width 603 height 408
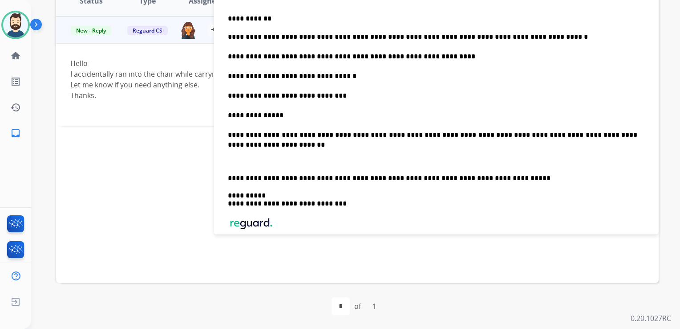
click at [245, 157] on p at bounding box center [436, 157] width 417 height 16
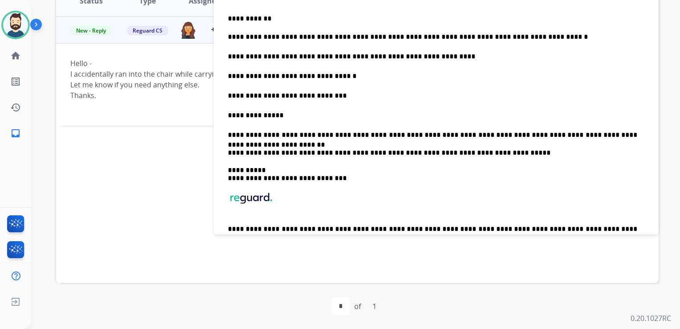
click at [268, 168] on p "**********" at bounding box center [433, 174] width 410 height 16
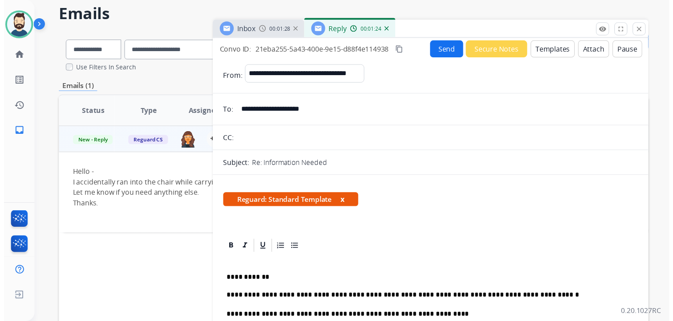
scroll to position [0, 0]
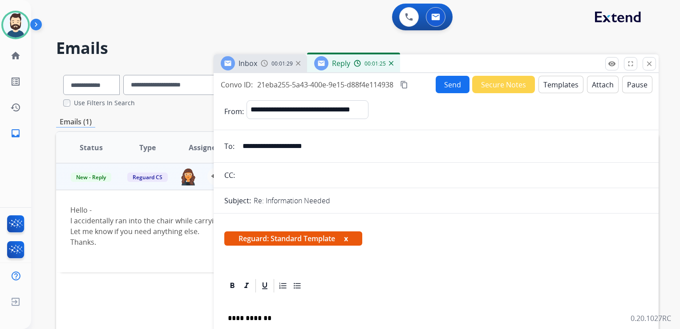
click at [458, 86] on button "Send" at bounding box center [453, 84] width 34 height 17
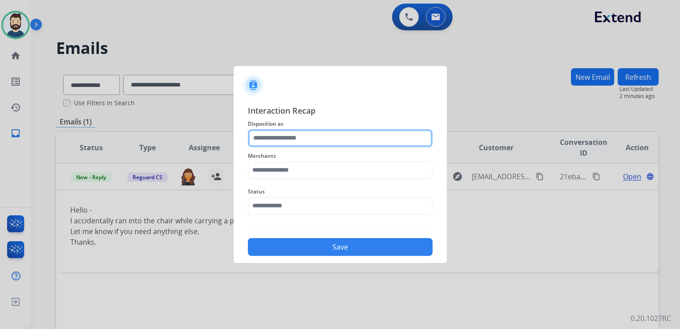
click at [278, 144] on input "text" at bounding box center [340, 138] width 185 height 18
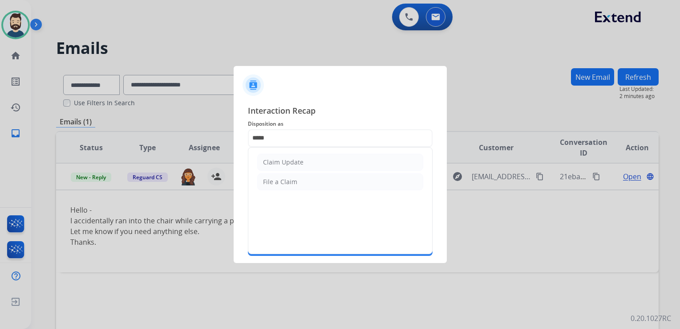
click at [279, 159] on div "Claim Update" at bounding box center [283, 162] width 41 height 9
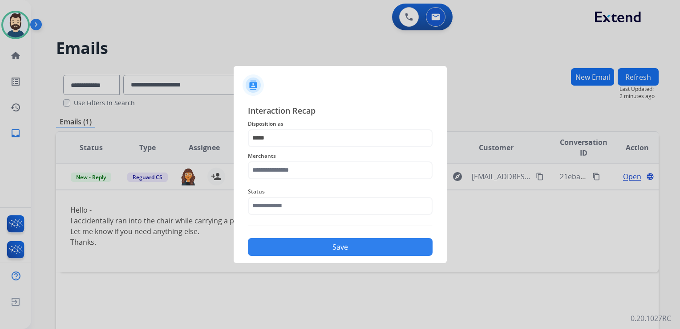
type input "**********"
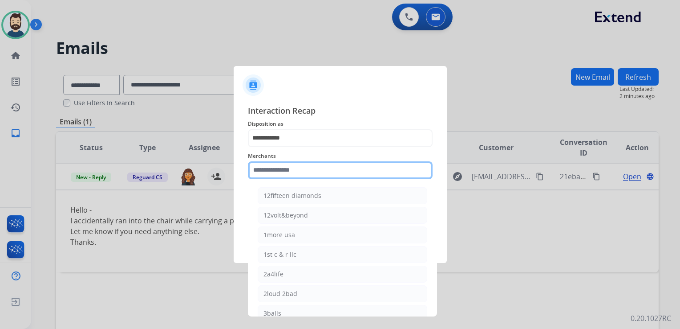
drag, startPoint x: 281, startPoint y: 162, endPoint x: 289, endPoint y: 172, distance: 13.0
click at [281, 163] on input "text" at bounding box center [340, 170] width 185 height 18
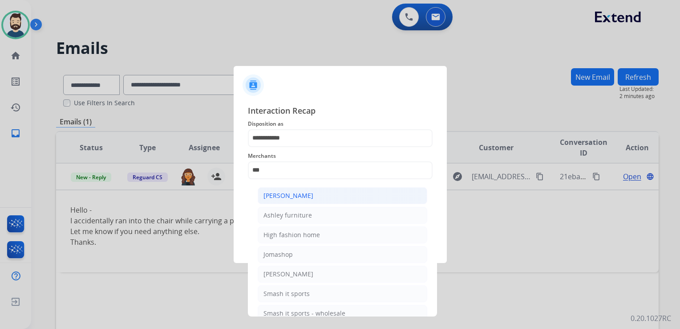
click at [301, 197] on div "[PERSON_NAME]" at bounding box center [289, 195] width 50 height 9
type input "**********"
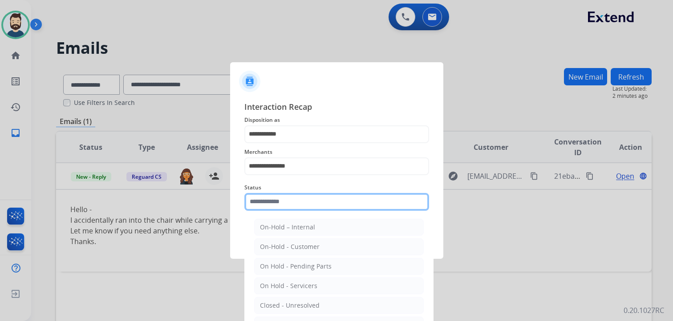
click at [303, 206] on input "text" at bounding box center [336, 202] width 185 height 18
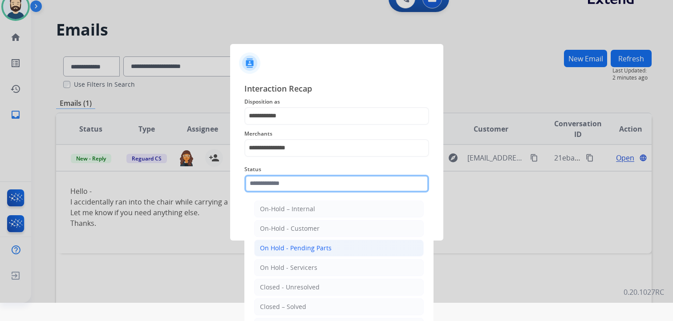
scroll to position [26, 0]
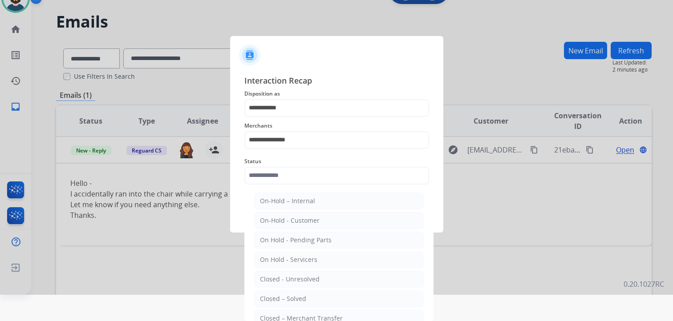
click at [294, 296] on div "Closed – Solved" at bounding box center [283, 299] width 46 height 9
type input "**********"
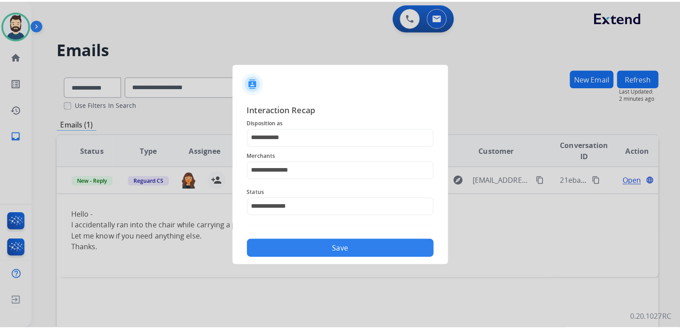
scroll to position [0, 0]
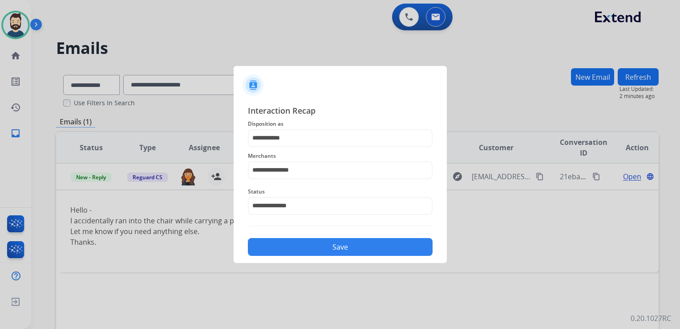
click at [322, 247] on button "Save" at bounding box center [340, 247] width 185 height 18
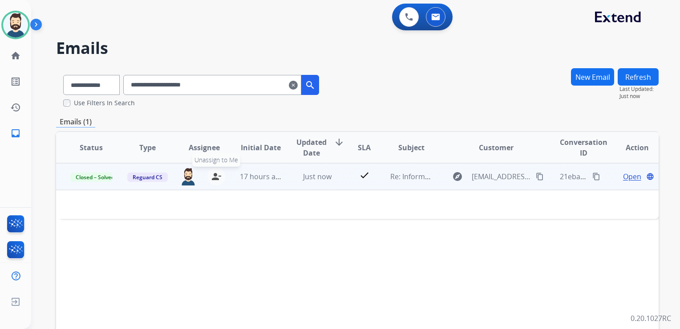
click at [211, 173] on mat-icon "person_remove" at bounding box center [216, 176] width 11 height 11
click at [186, 176] on span "+" at bounding box center [188, 176] width 4 height 11
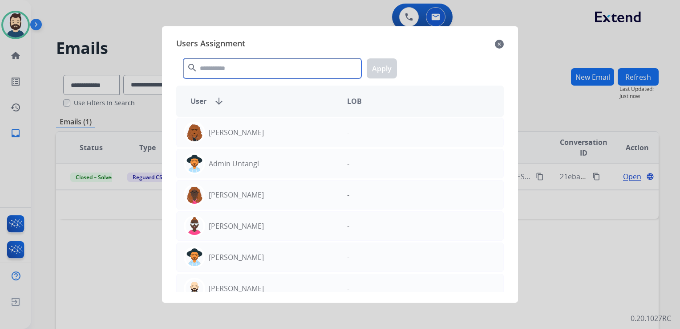
click at [235, 72] on input "text" at bounding box center [272, 68] width 178 height 20
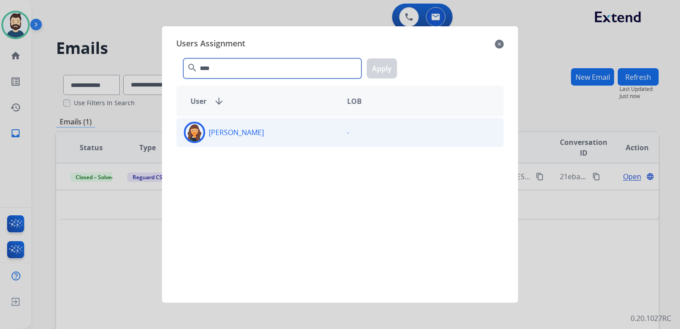
type input "****"
click at [194, 129] on img at bounding box center [195, 132] width 18 height 18
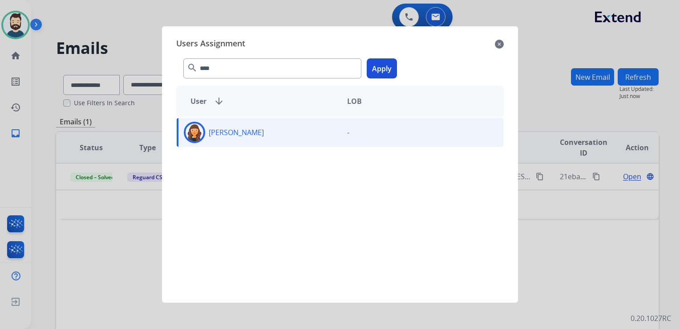
click at [382, 67] on button "Apply" at bounding box center [382, 68] width 30 height 20
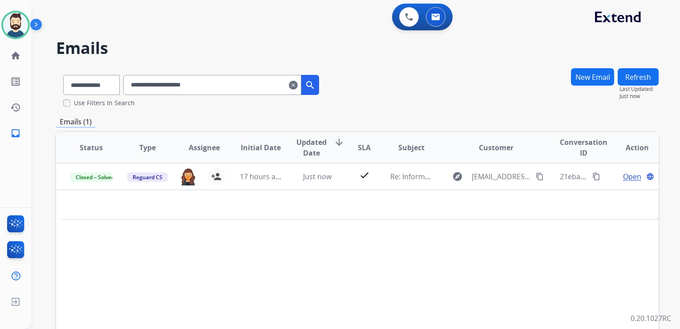
click at [298, 85] on mat-icon "clear" at bounding box center [293, 85] width 9 height 11
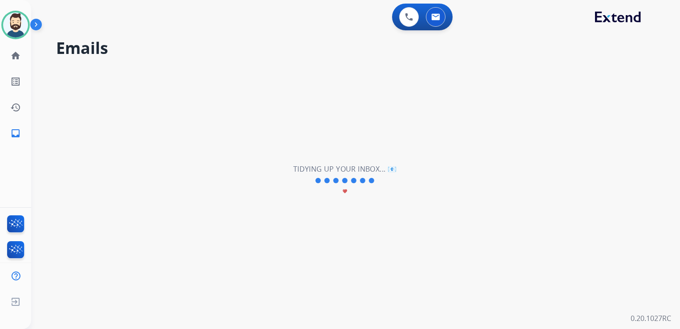
select select "**********"
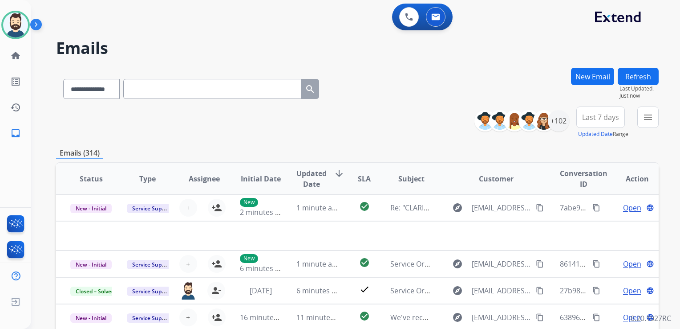
drag, startPoint x: 258, startPoint y: 43, endPoint x: 309, endPoint y: 54, distance: 52.0
click at [258, 43] on h2 "Emails" at bounding box center [357, 48] width 603 height 18
click at [586, 77] on button "New Email" at bounding box center [592, 76] width 43 height 17
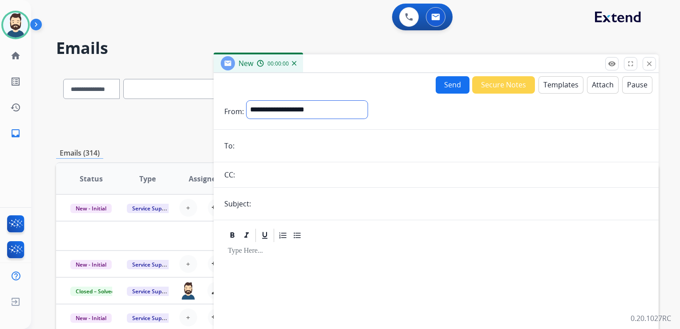
click at [291, 114] on select "**********" at bounding box center [307, 110] width 121 height 18
select select "**********"
click at [247, 101] on select "**********" at bounding box center [307, 110] width 121 height 18
click at [257, 143] on input "email" at bounding box center [442, 147] width 411 height 18
paste input "**********"
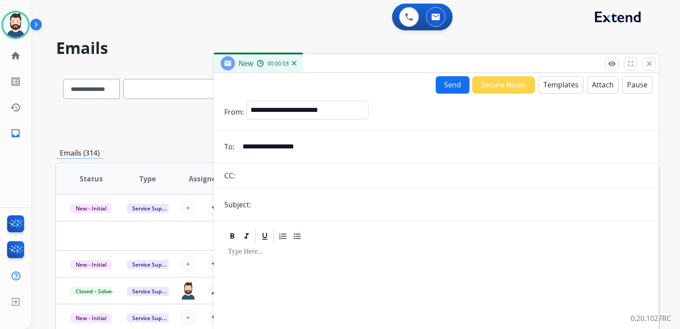
type input "**********"
click at [265, 207] on input "text" at bounding box center [451, 204] width 394 height 18
type input "**********"
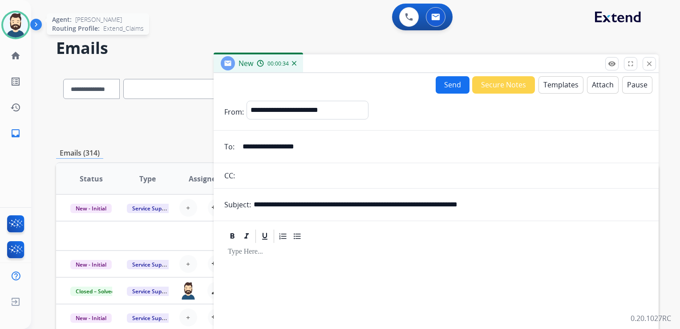
click at [20, 28] on img at bounding box center [15, 24] width 25 height 25
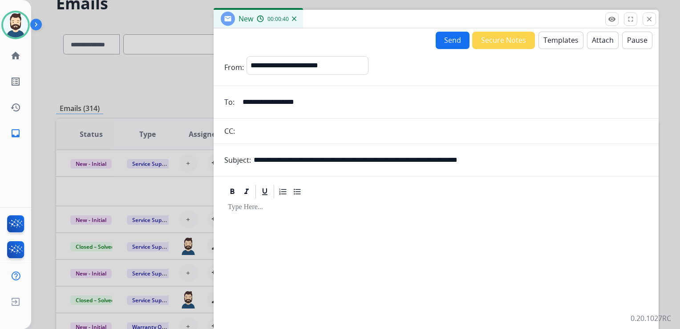
scroll to position [44, 0]
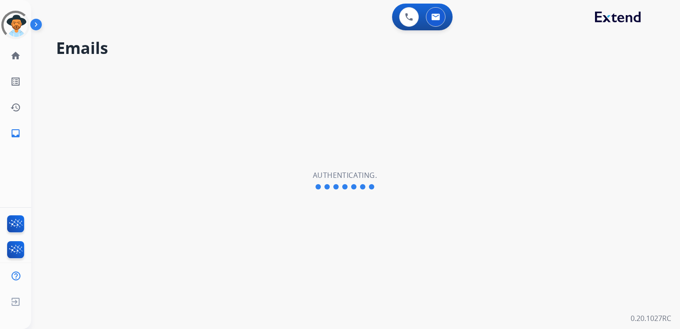
select select "**********"
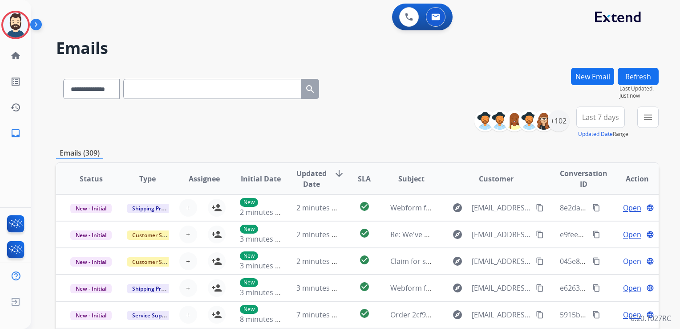
click at [150, 87] on input "text" at bounding box center [212, 89] width 178 height 20
paste input "**********"
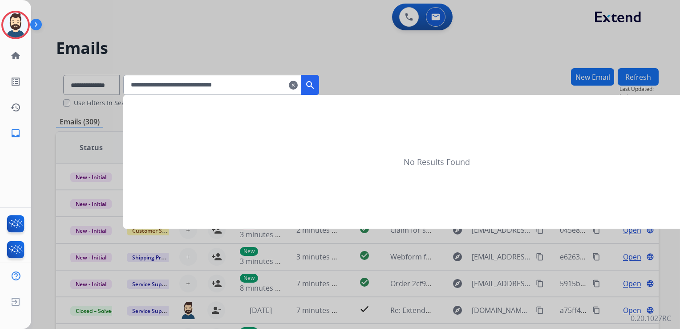
type input "**********"
click at [316, 86] on mat-icon "search" at bounding box center [310, 85] width 11 height 11
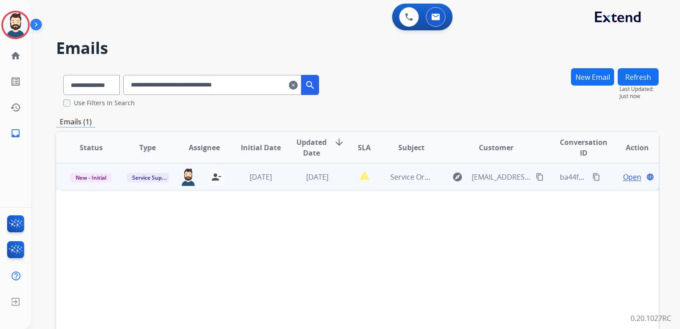
click at [320, 188] on td "[DATE]" at bounding box center [310, 176] width 57 height 27
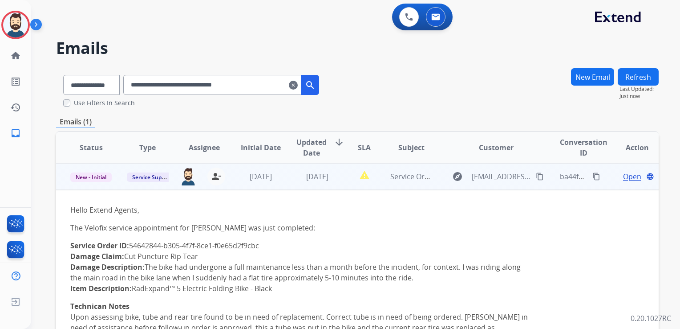
click at [623, 175] on span "Open" at bounding box center [632, 176] width 18 height 11
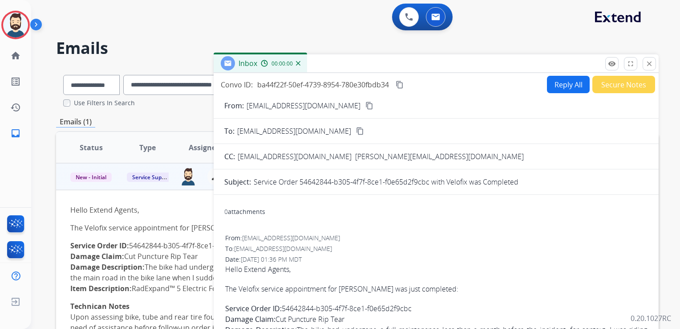
click at [564, 85] on button "Reply All" at bounding box center [568, 84] width 43 height 17
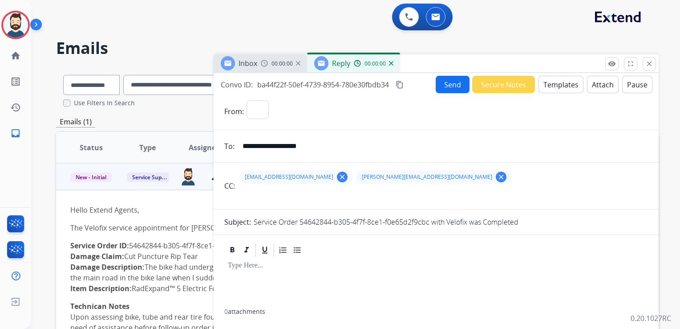
select select "**********"
click at [557, 85] on button "Templates" at bounding box center [561, 84] width 45 height 17
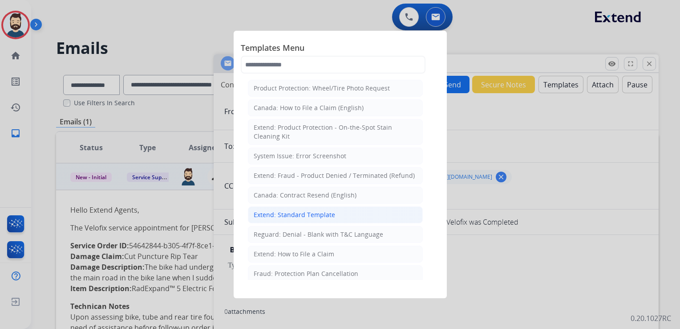
click at [280, 211] on div "Extend: Standard Template" at bounding box center [294, 214] width 81 height 9
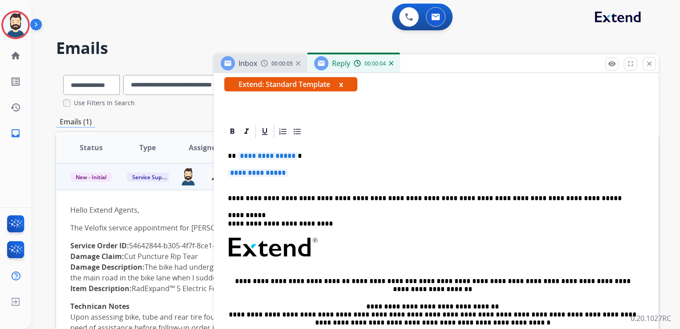
scroll to position [178, 0]
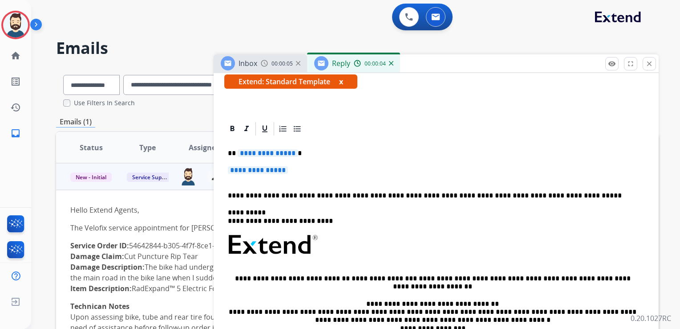
click at [337, 156] on p "**********" at bounding box center [433, 153] width 410 height 8
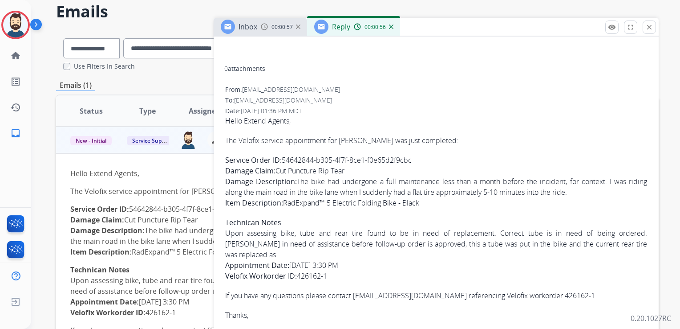
scroll to position [89, 0]
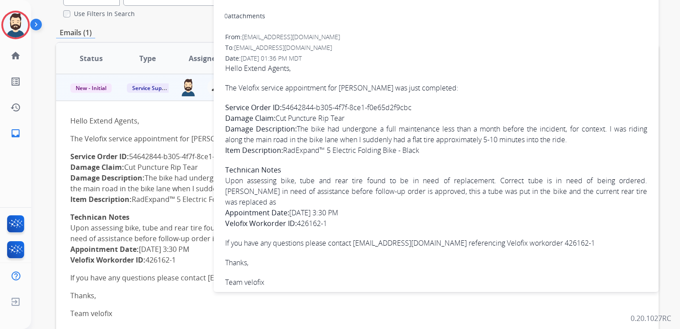
drag, startPoint x: 227, startPoint y: 212, endPoint x: 333, endPoint y: 211, distance: 105.9
click at [333, 211] on p "Appointment Date: [DATE] 3:30 PM Velofix Workorder ID: 426162-1" at bounding box center [436, 217] width 422 height 21
copy p "Velofix Workorder ID: 426162-1"
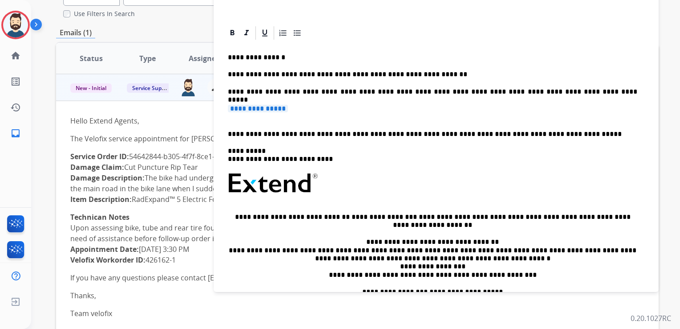
scroll to position [69, 0]
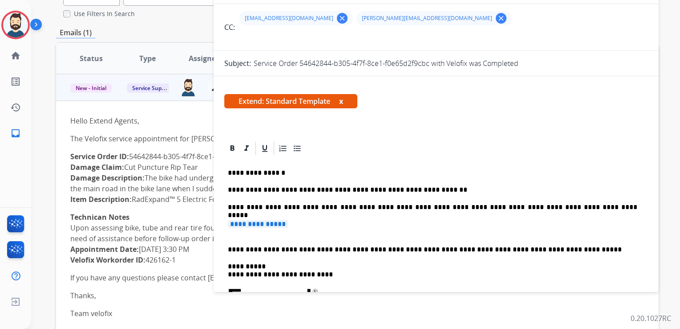
click at [545, 208] on p "**********" at bounding box center [433, 207] width 410 height 8
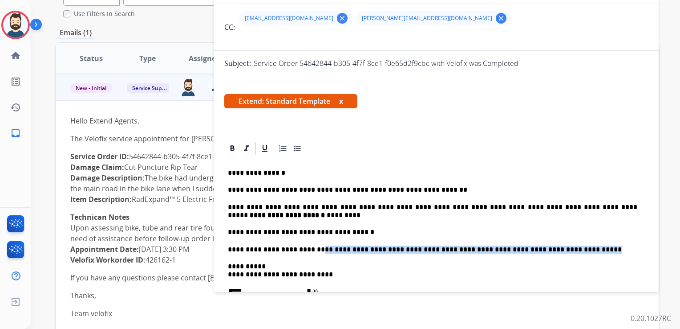
drag, startPoint x: 308, startPoint y: 247, endPoint x: 555, endPoint y: 249, distance: 247.1
click at [555, 249] on p "**********" at bounding box center [433, 249] width 410 height 8
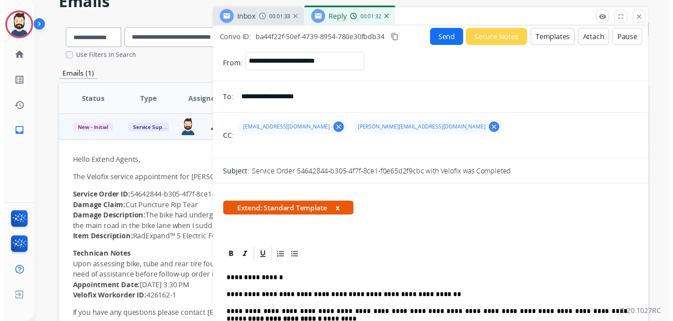
scroll to position [0, 0]
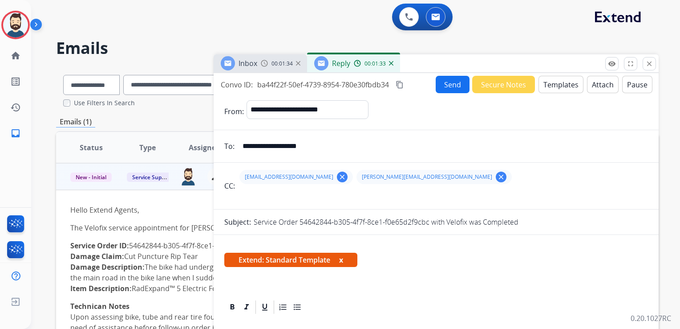
click at [450, 82] on button "Send" at bounding box center [453, 84] width 34 height 17
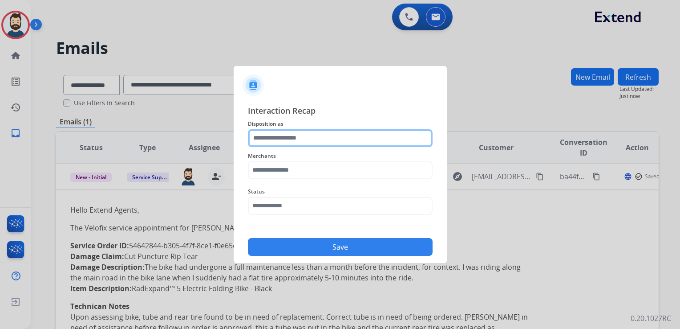
click at [280, 138] on input "text" at bounding box center [340, 138] width 185 height 18
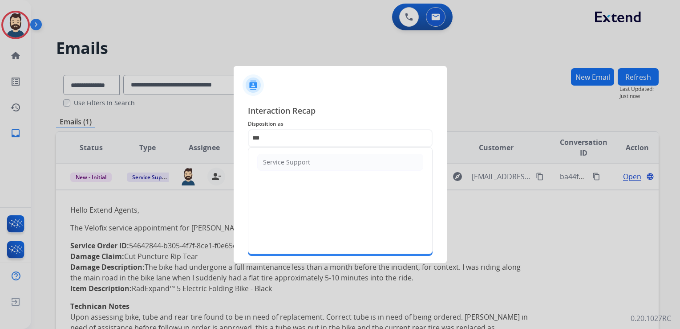
drag, startPoint x: 282, startPoint y: 164, endPoint x: 285, endPoint y: 168, distance: 4.8
click at [283, 166] on li "Service Support" at bounding box center [340, 162] width 166 height 17
type input "**********"
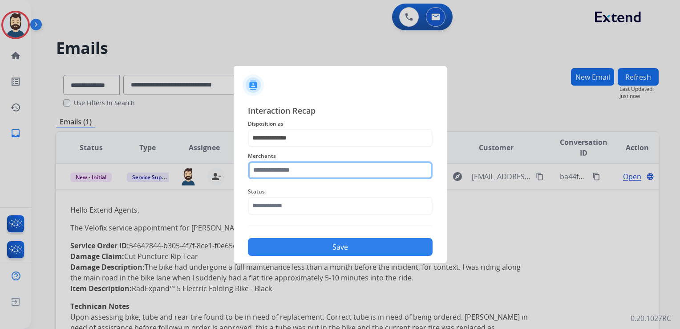
drag, startPoint x: 285, startPoint y: 170, endPoint x: 290, endPoint y: 168, distance: 5.2
click at [286, 170] on input "text" at bounding box center [340, 170] width 185 height 18
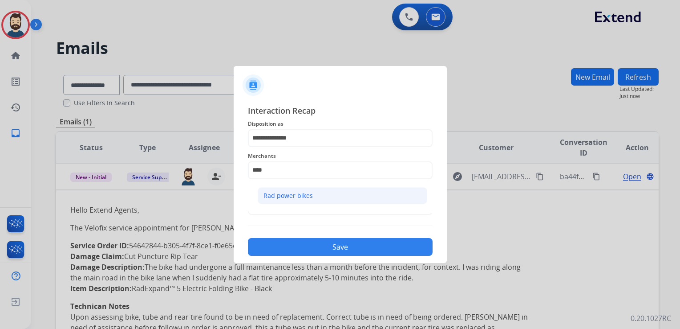
click at [278, 199] on div "Rad power bikes" at bounding box center [288, 195] width 49 height 9
type input "**********"
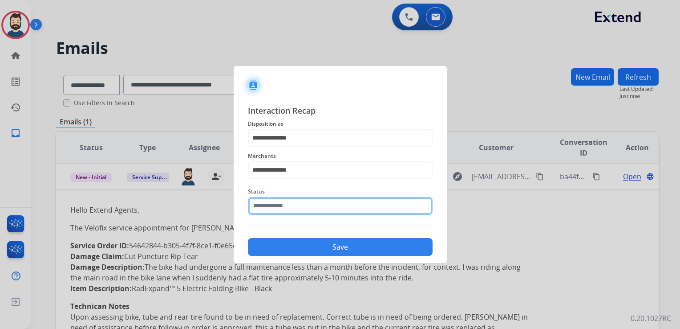
drag, startPoint x: 280, startPoint y: 204, endPoint x: 286, endPoint y: 210, distance: 7.9
click at [281, 205] on input "text" at bounding box center [340, 206] width 185 height 18
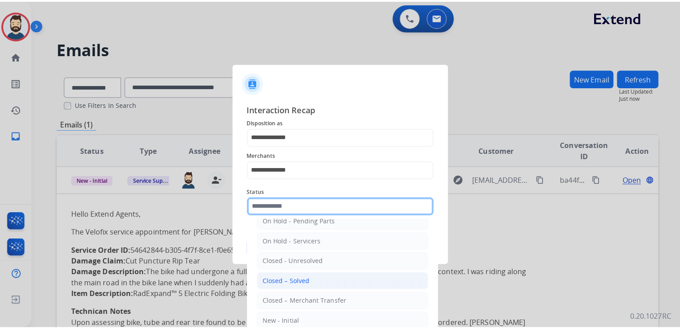
scroll to position [52, 0]
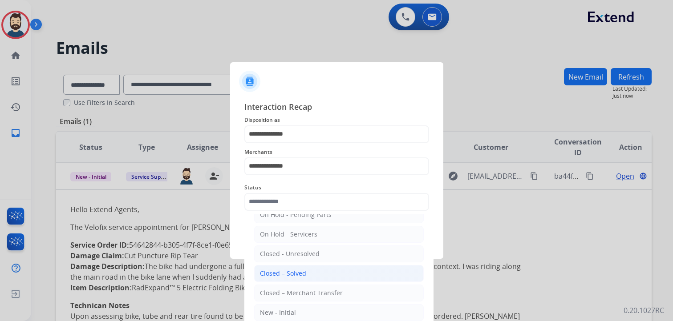
click at [290, 275] on div "Closed – Solved" at bounding box center [283, 273] width 46 height 9
type input "**********"
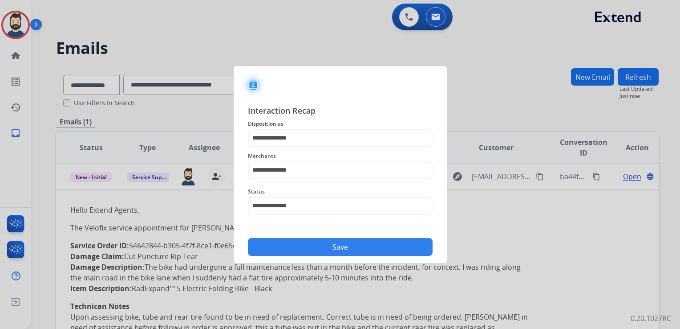
click at [307, 247] on button "Save" at bounding box center [340, 247] width 185 height 18
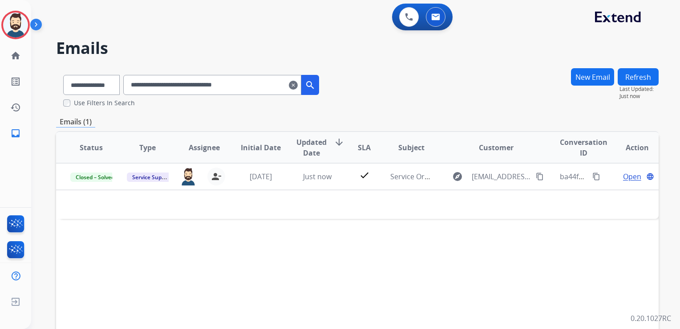
drag, startPoint x: 306, startPoint y: 84, endPoint x: 244, endPoint y: 42, distance: 75.3
click at [298, 83] on mat-icon "clear" at bounding box center [293, 85] width 9 height 11
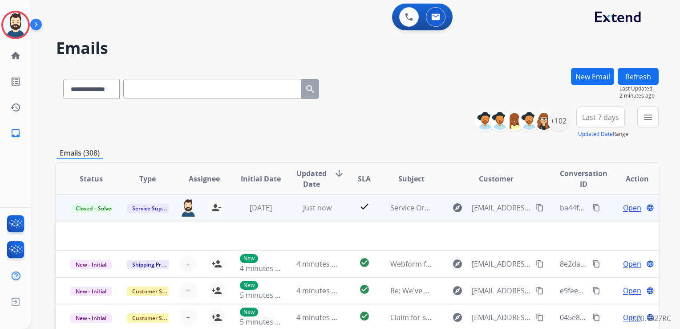
click at [318, 215] on td "Just now" at bounding box center [310, 207] width 57 height 27
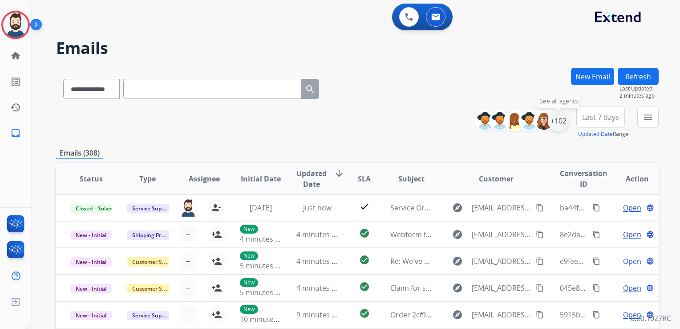
click at [560, 125] on div "+102" at bounding box center [558, 120] width 21 height 21
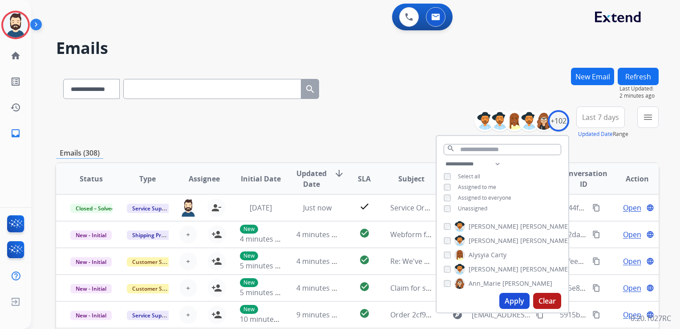
click at [513, 301] on button "Apply" at bounding box center [514, 300] width 30 height 16
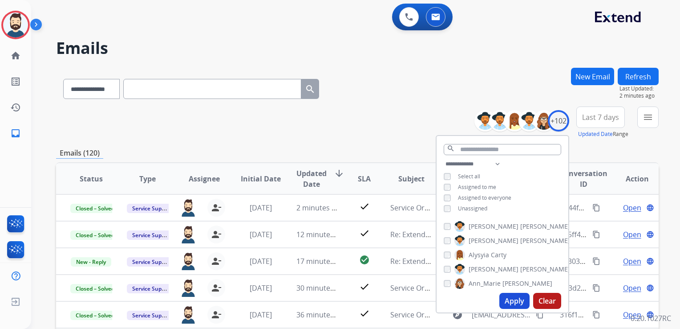
click at [593, 123] on button "Last 7 days" at bounding box center [600, 116] width 49 height 21
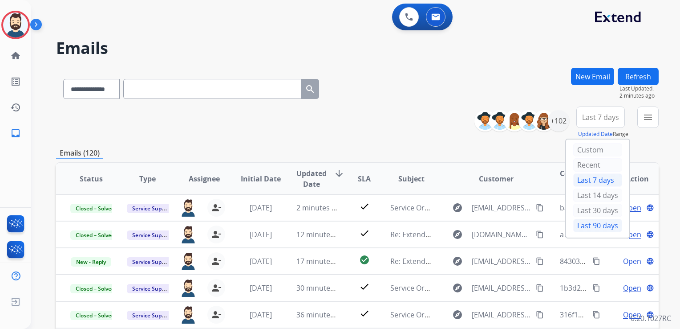
click at [586, 225] on div "Last 90 days" at bounding box center [597, 225] width 49 height 13
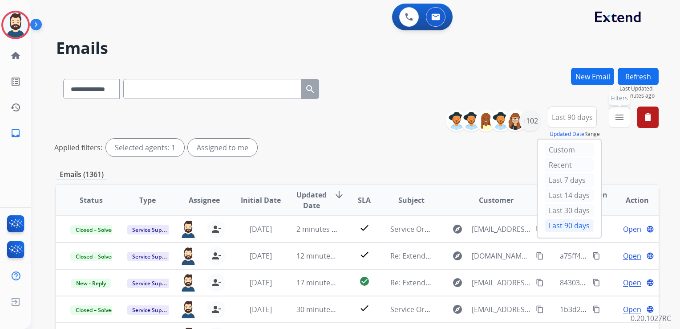
click at [614, 114] on mat-icon "menu" at bounding box center [619, 117] width 11 height 11
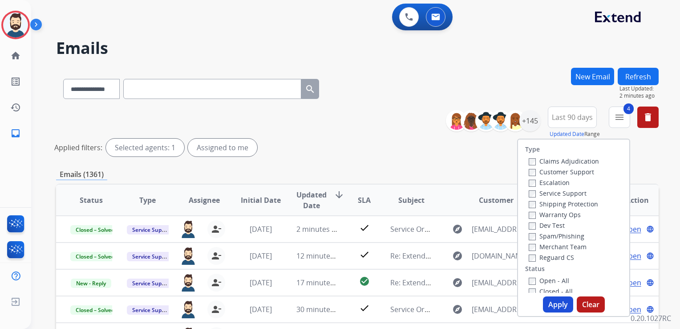
click at [548, 302] on button "Apply" at bounding box center [558, 304] width 30 height 16
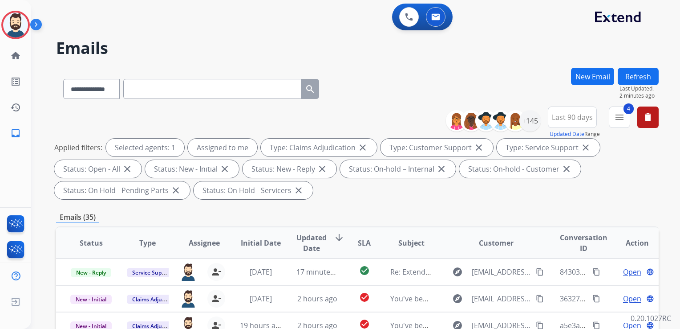
click at [316, 241] on span "Updated Date" at bounding box center [311, 242] width 30 height 21
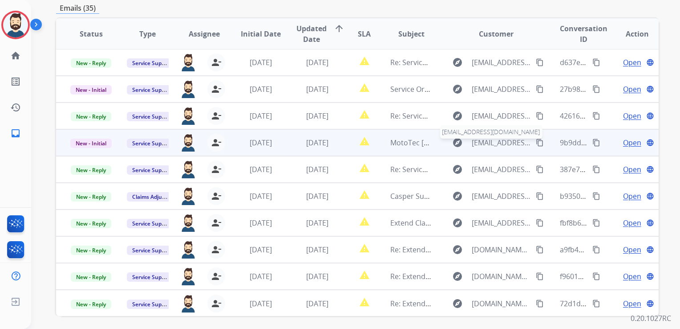
scroll to position [223, 0]
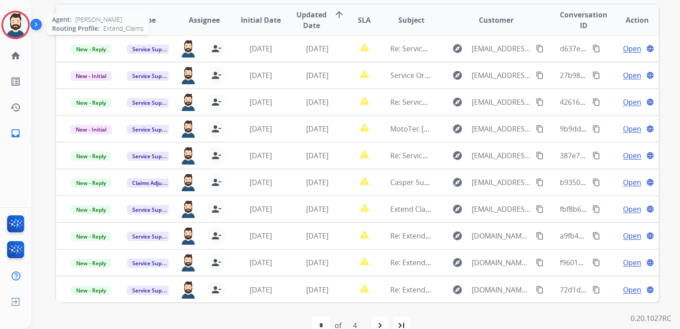
click at [13, 27] on img at bounding box center [15, 24] width 25 height 25
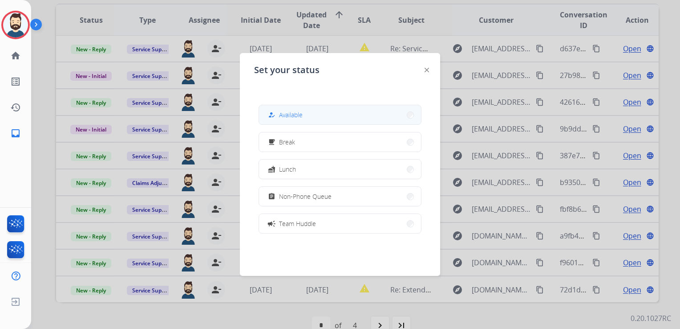
click at [287, 117] on span "Available" at bounding box center [291, 114] width 24 height 9
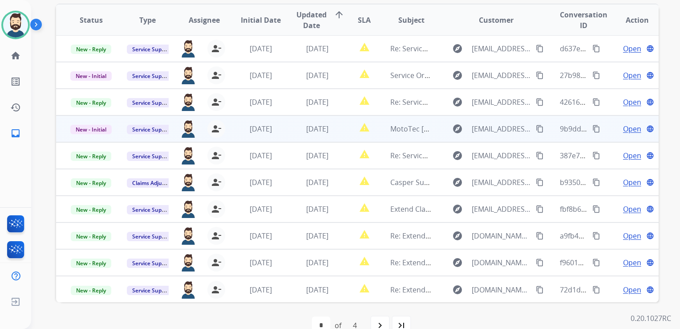
scroll to position [0, 0]
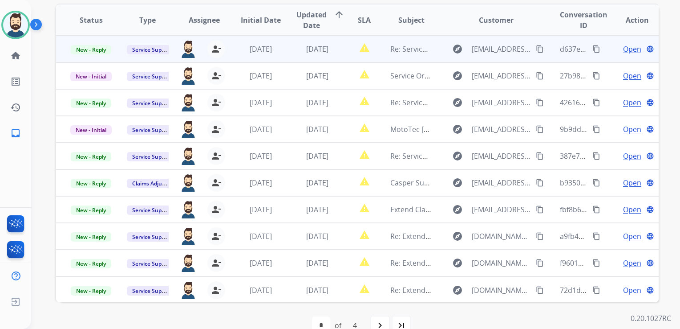
click at [320, 55] on td "[DATE]" at bounding box center [310, 49] width 57 height 27
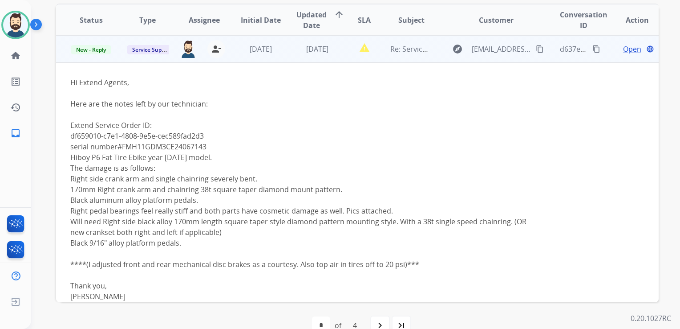
click at [620, 54] on td "Open language" at bounding box center [630, 49] width 57 height 27
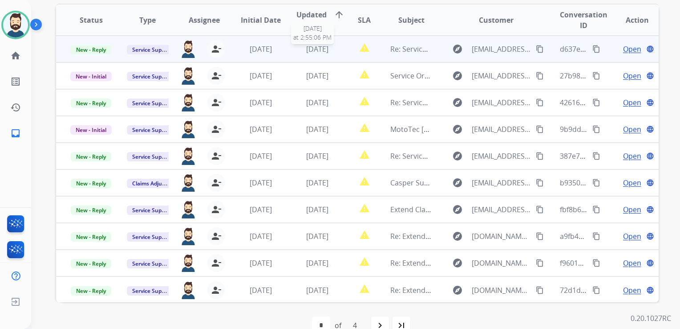
click at [306, 51] on span "[DATE]" at bounding box center [317, 49] width 22 height 10
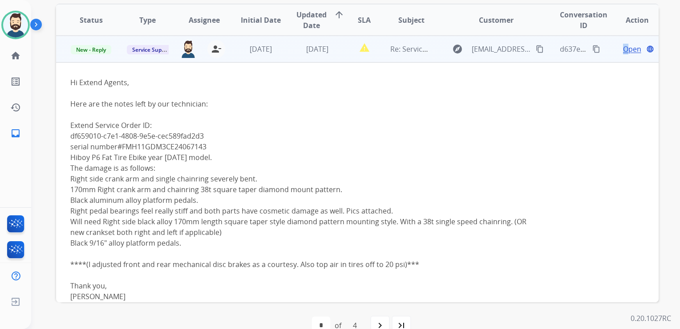
click at [623, 47] on span "Open" at bounding box center [632, 49] width 18 height 11
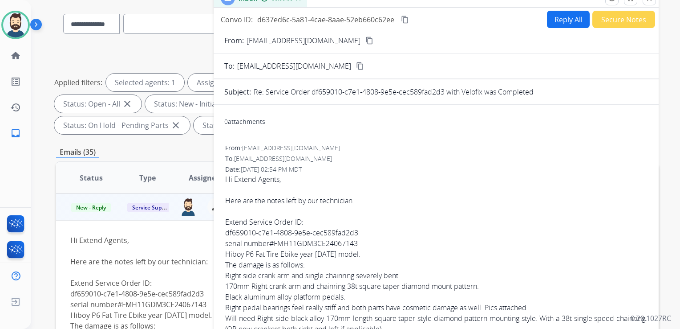
scroll to position [45, 0]
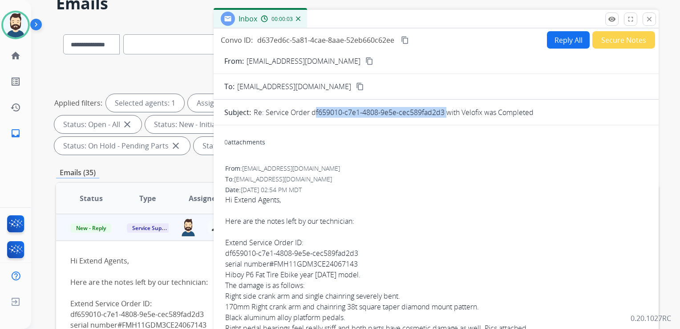
drag, startPoint x: 311, startPoint y: 113, endPoint x: 443, endPoint y: 113, distance: 132.2
click at [443, 113] on p "Re: Service Order df659010-c7e1-4808-9e5e-cec589fad2d3 with Velofix was Complet…" at bounding box center [394, 112] width 280 height 11
copy p "df659010-c7e1-4808-9e5e-cec589fad2d3"
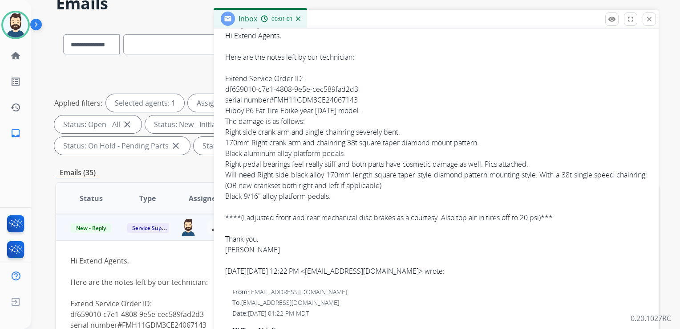
scroll to position [178, 0]
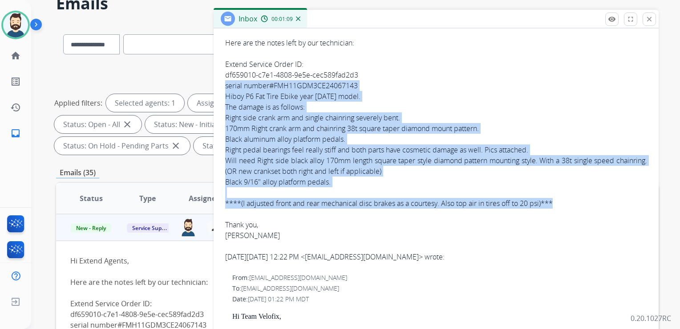
drag, startPoint x: 225, startPoint y: 85, endPoint x: 569, endPoint y: 197, distance: 361.9
click at [569, 197] on div "Extend Service Order ID: df659010-c7e1-4808-9e5e-cec589fad2d3 serial number#FMH…" at bounding box center [436, 134] width 422 height 150
copy div "serial number#FMH11GDM3CE24067143 Hiboy P6 Fat Tire Ebike year [DATE] model. Th…"
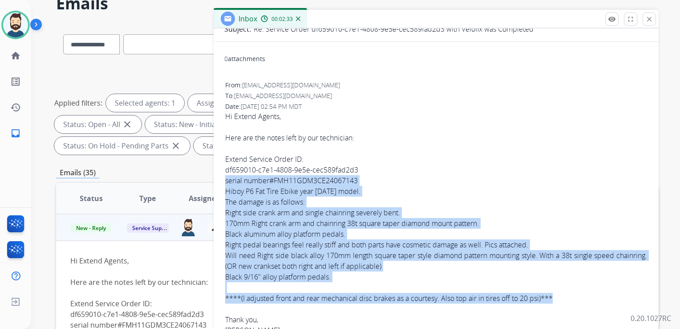
scroll to position [134, 0]
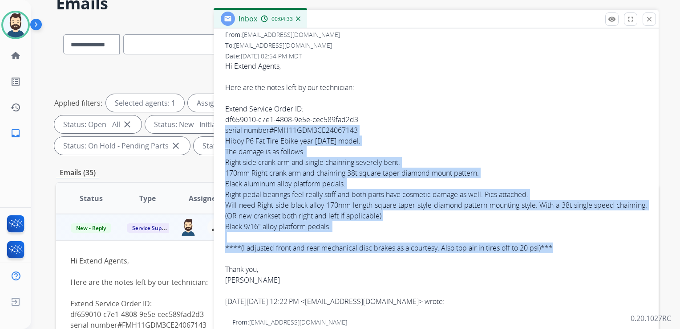
copy div "serial number#FMH11GDM3CE24067143 Hiboy P6 Fat Tire Ebike year [DATE] model. Th…"
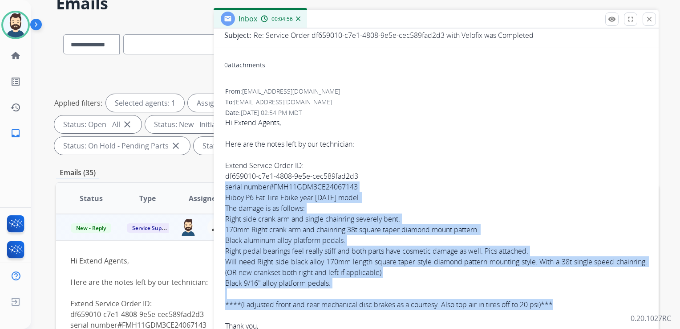
scroll to position [0, 0]
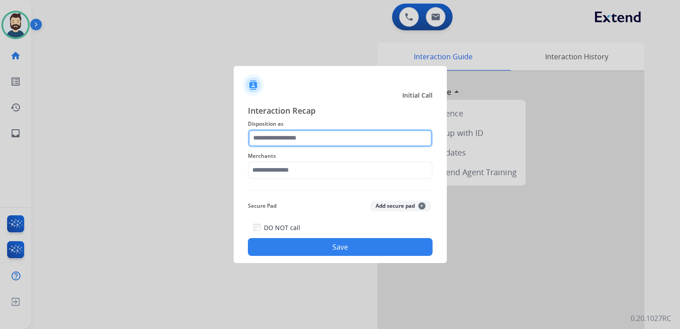
click at [291, 140] on input "text" at bounding box center [340, 138] width 185 height 18
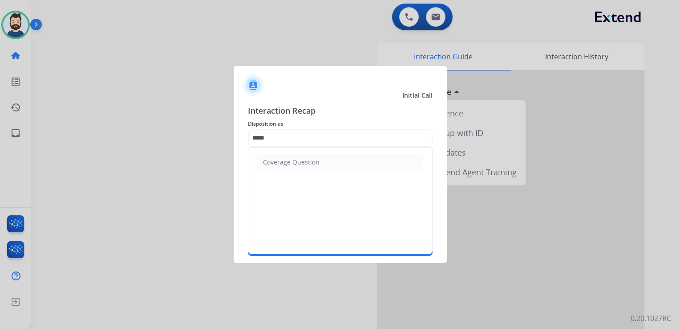
click at [292, 165] on div "Coverage Question" at bounding box center [291, 162] width 57 height 9
type input "**********"
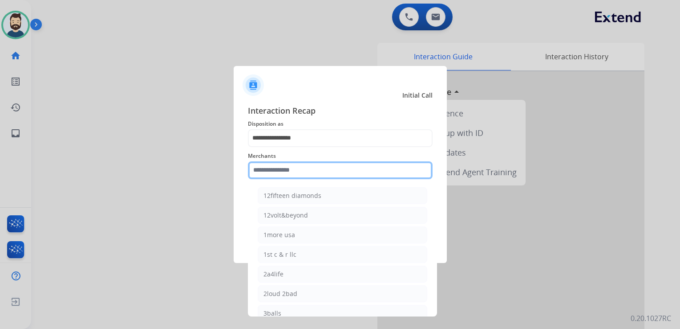
click at [291, 169] on input "text" at bounding box center [340, 170] width 185 height 18
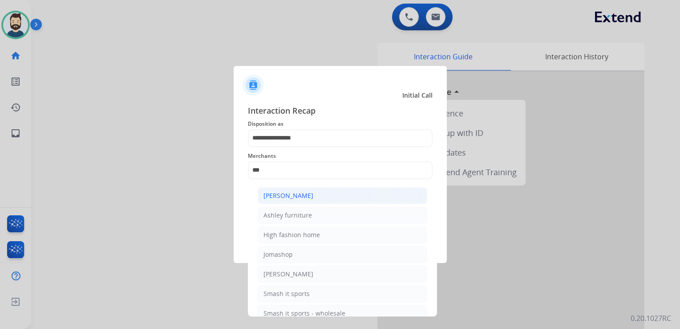
click at [292, 197] on div "[PERSON_NAME]" at bounding box center [289, 195] width 50 height 9
type input "**********"
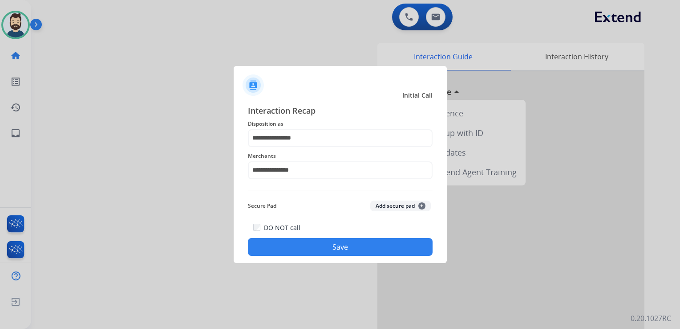
click at [303, 246] on button "Save" at bounding box center [340, 247] width 185 height 18
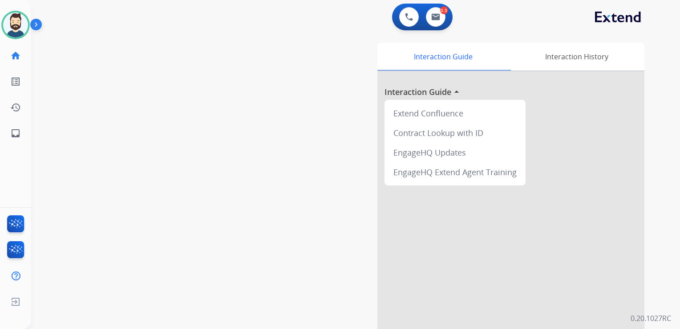
drag, startPoint x: 176, startPoint y: 140, endPoint x: 128, endPoint y: 137, distance: 48.6
click at [174, 140] on div "swap_horiz Break voice bridge close_fullscreen Connect 3-Way Call merge_type Se…" at bounding box center [345, 217] width 628 height 371
click at [16, 131] on mat-icon "inbox" at bounding box center [15, 133] width 11 height 11
select select "**********"
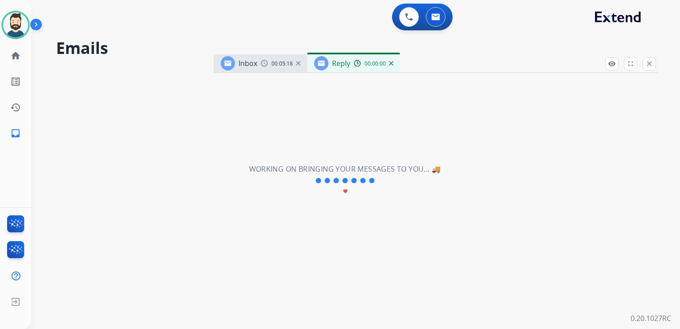
select select "**********"
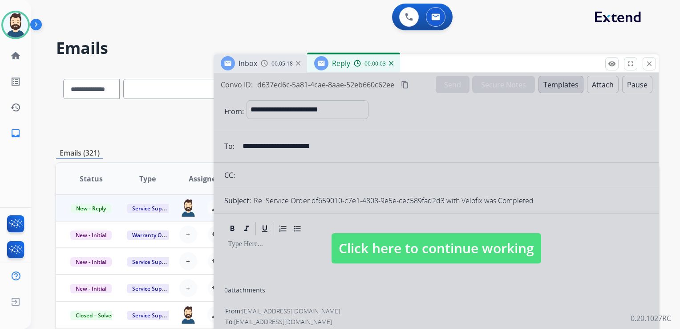
click at [436, 250] on span "Click here to continue working" at bounding box center [437, 248] width 210 height 30
select select
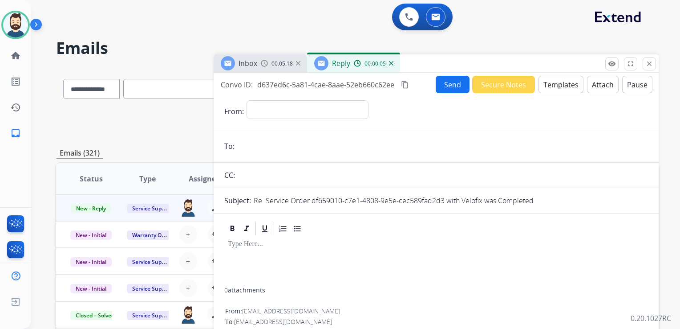
click at [391, 63] on img at bounding box center [391, 63] width 4 height 4
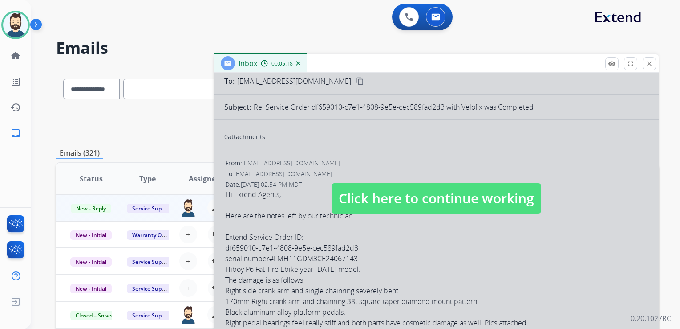
scroll to position [134, 0]
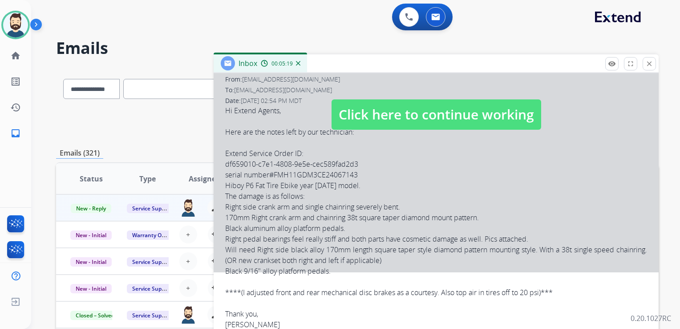
click at [390, 113] on span "Click here to continue working" at bounding box center [437, 114] width 210 height 30
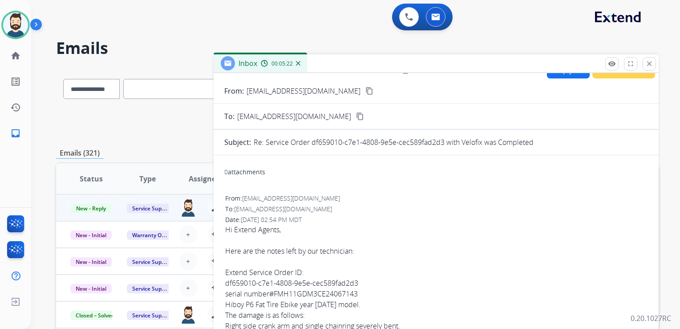
scroll to position [0, 0]
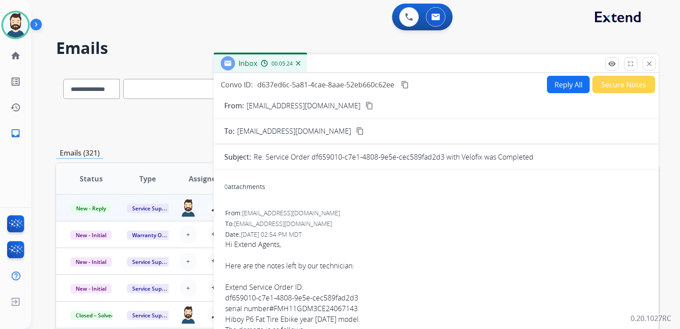
click at [406, 81] on mat-icon "content_copy" at bounding box center [405, 85] width 8 height 8
click at [650, 63] on mat-icon "close" at bounding box center [649, 64] width 8 height 8
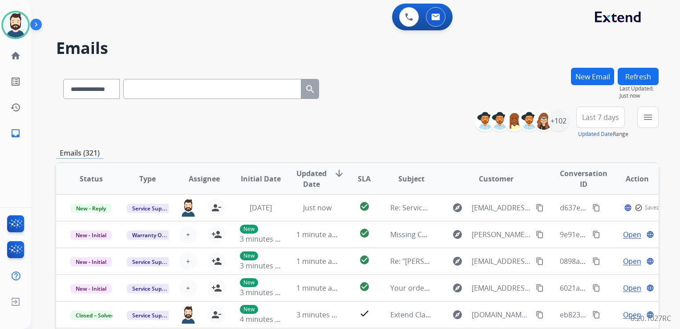
click at [166, 95] on input "text" at bounding box center [212, 89] width 178 height 20
paste input "**********"
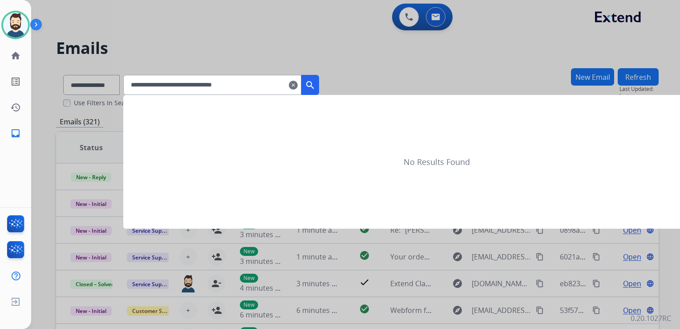
type input "**********"
click at [316, 86] on mat-icon "search" at bounding box center [310, 85] width 11 height 11
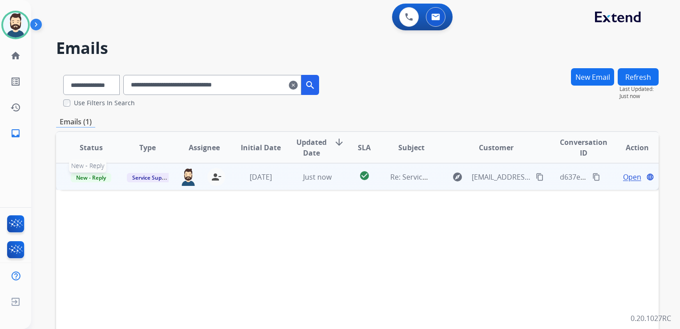
click at [96, 177] on span "New - Reply" at bounding box center [91, 177] width 41 height 9
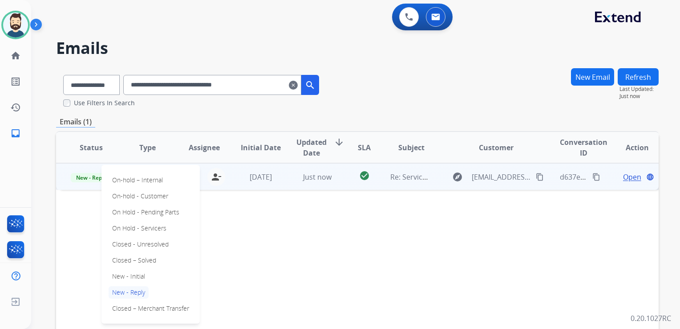
drag, startPoint x: 137, startPoint y: 258, endPoint x: 144, endPoint y: 251, distance: 9.1
click at [138, 258] on p "Closed – Solved" at bounding box center [134, 260] width 51 height 12
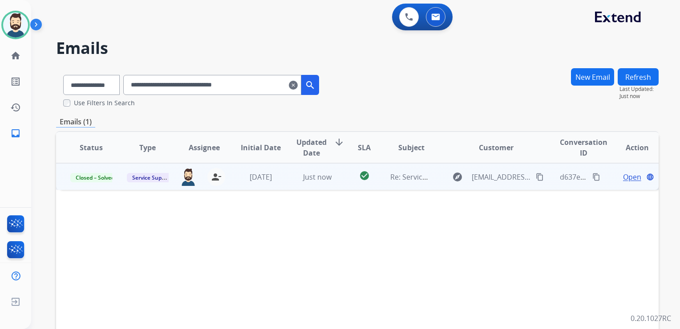
click at [298, 84] on mat-icon "clear" at bounding box center [293, 85] width 9 height 11
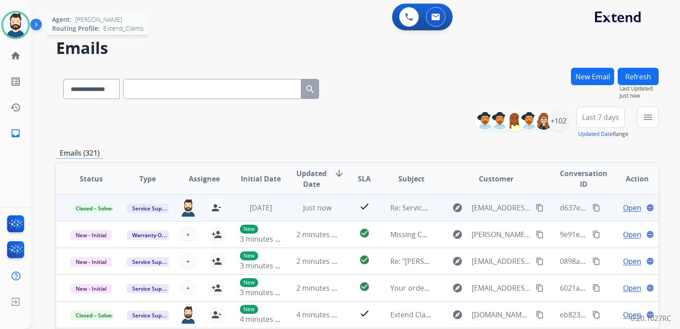
click at [14, 21] on img at bounding box center [15, 24] width 25 height 25
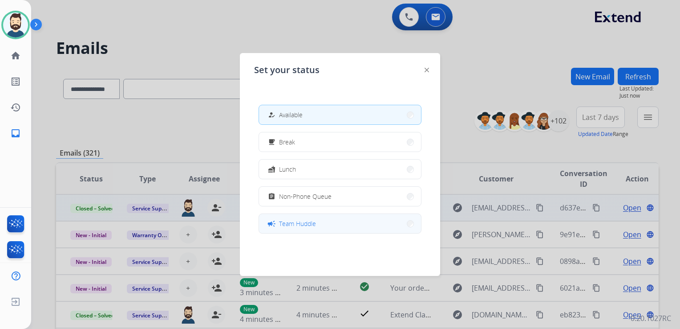
click at [308, 220] on span "Team Huddle" at bounding box center [297, 223] width 37 height 9
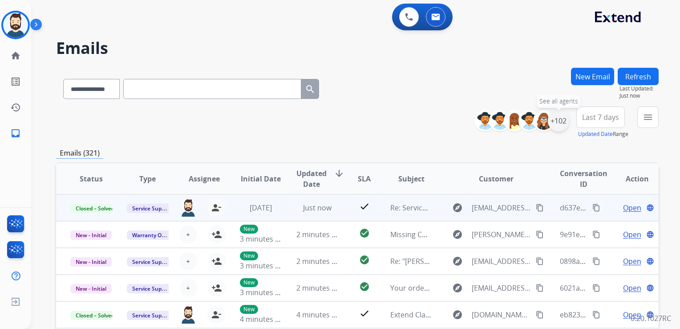
click at [557, 124] on div "+102" at bounding box center [558, 120] width 21 height 21
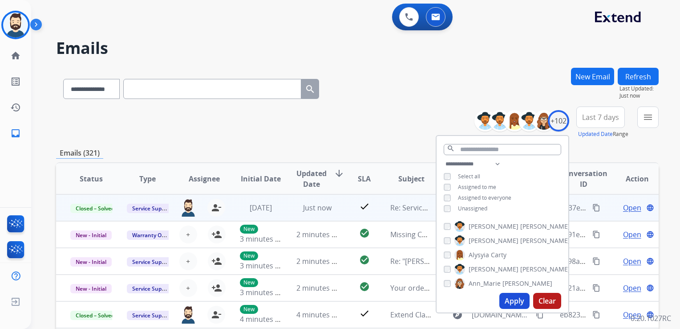
click at [507, 299] on button "Apply" at bounding box center [514, 300] width 30 height 16
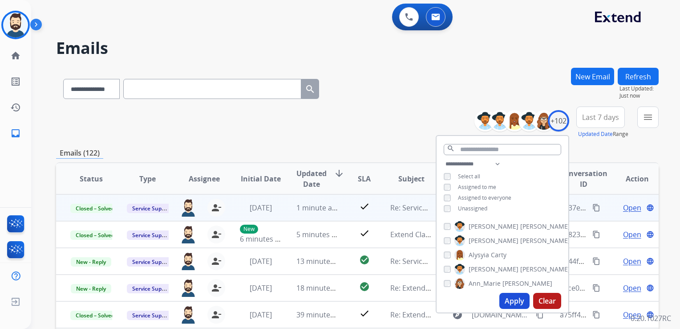
click at [603, 119] on span "Last 7 days" at bounding box center [600, 117] width 37 height 4
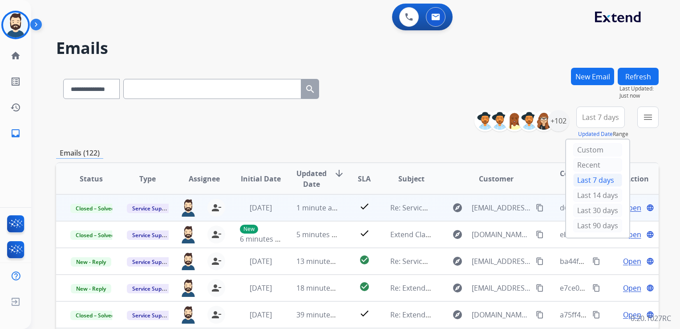
click at [591, 222] on div "Last 90 days" at bounding box center [597, 225] width 49 height 13
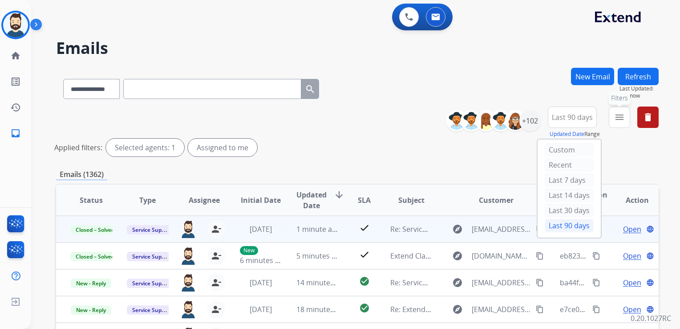
click at [620, 124] on button "menu Filters" at bounding box center [619, 116] width 21 height 21
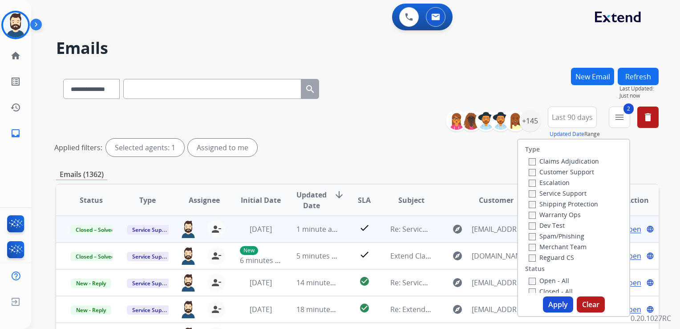
click at [529, 197] on div "Service Support" at bounding box center [564, 192] width 70 height 11
click at [548, 302] on button "Apply" at bounding box center [558, 304] width 30 height 16
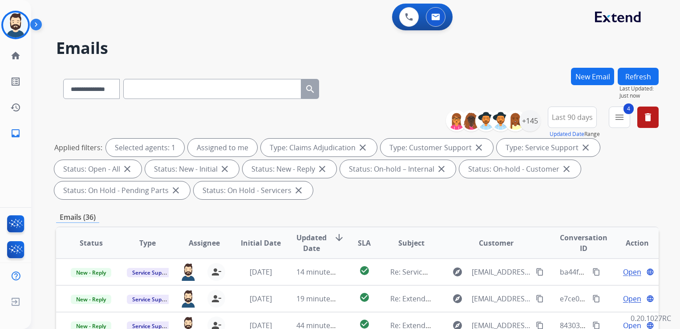
click at [311, 245] on span "Updated Date" at bounding box center [311, 242] width 30 height 21
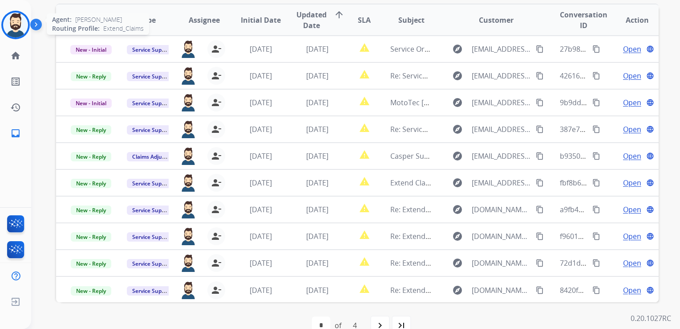
click at [16, 25] on img at bounding box center [15, 24] width 25 height 25
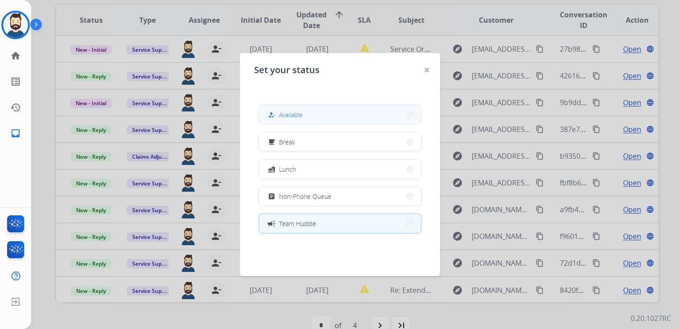
click at [282, 115] on span "Available" at bounding box center [291, 114] width 24 height 9
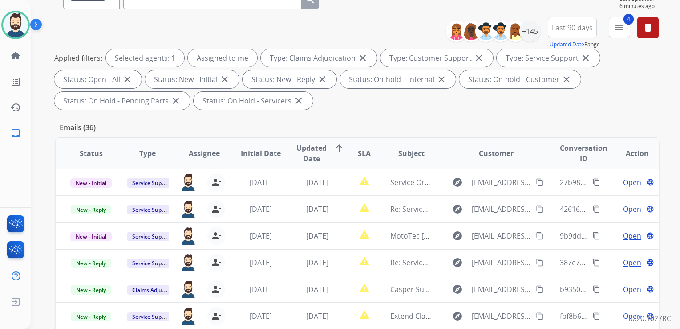
scroll to position [89, 0]
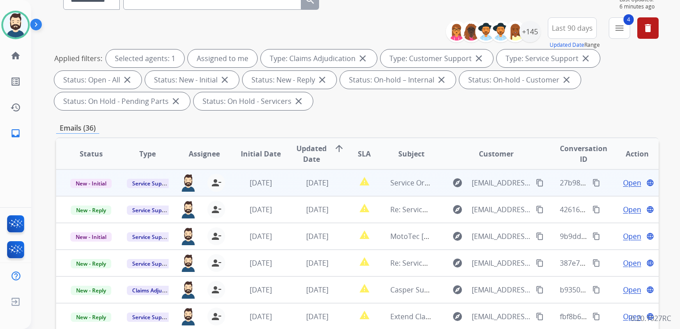
click at [316, 175] on td "[DATE]" at bounding box center [310, 182] width 57 height 27
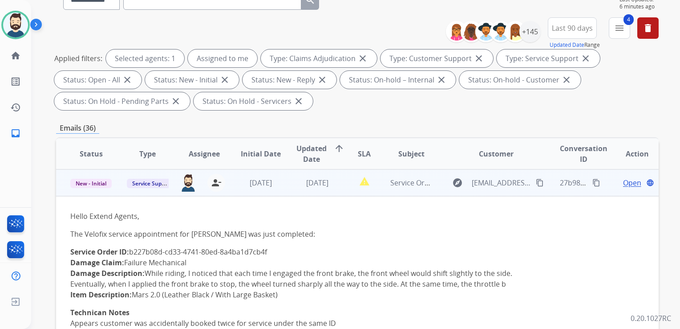
click at [623, 181] on span "Open" at bounding box center [632, 182] width 18 height 11
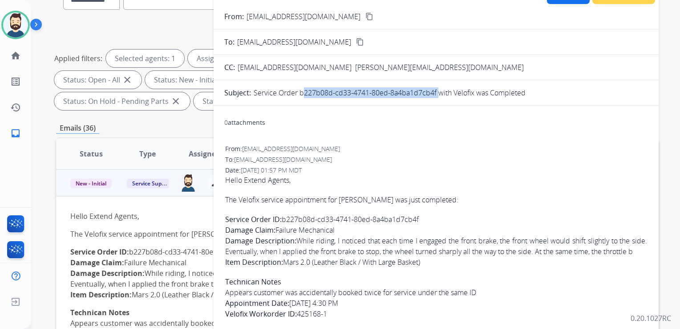
drag, startPoint x: 299, startPoint y: 91, endPoint x: 435, endPoint y: 95, distance: 135.8
click at [435, 95] on p "Service Order b227b08d-cd33-4741-80ed-8a4ba1d7cb4f with Velofix was Completed" at bounding box center [390, 92] width 272 height 11
copy p "b227b08d-cd33-4741-80ed-8a4ba1d7cb4f"
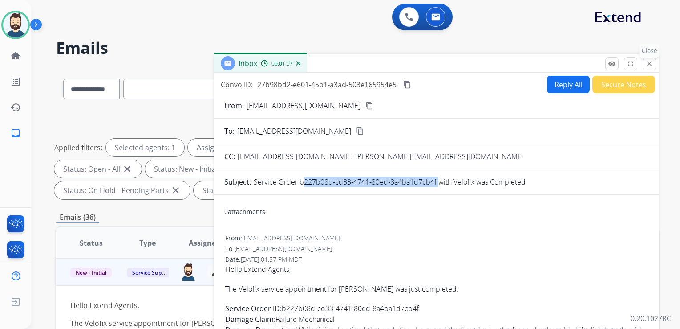
click at [648, 65] on mat-icon "close" at bounding box center [649, 64] width 8 height 8
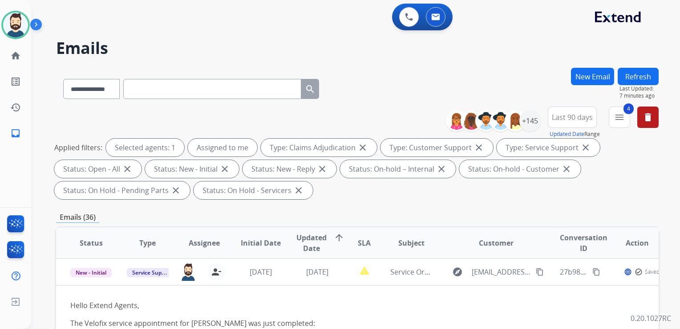
scroll to position [45, 0]
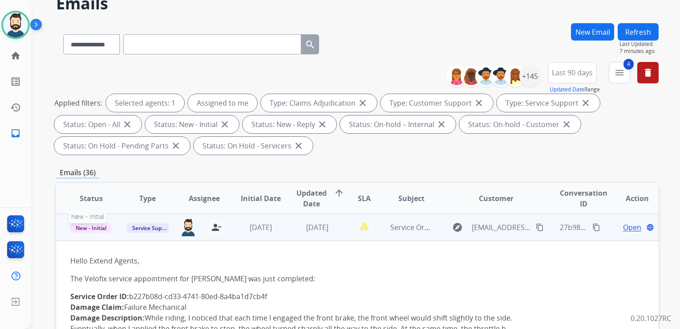
click at [106, 227] on span "New - Initial" at bounding box center [90, 227] width 41 height 9
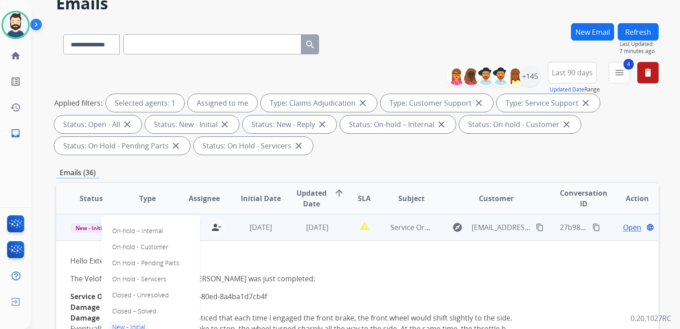
click at [149, 308] on p "Closed – Solved" at bounding box center [134, 310] width 51 height 12
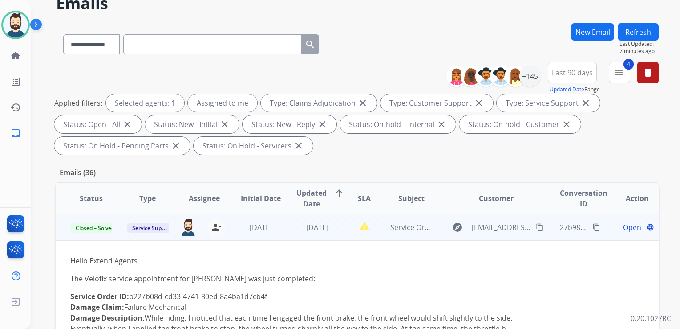
click at [233, 235] on td "[DATE]" at bounding box center [254, 227] width 57 height 27
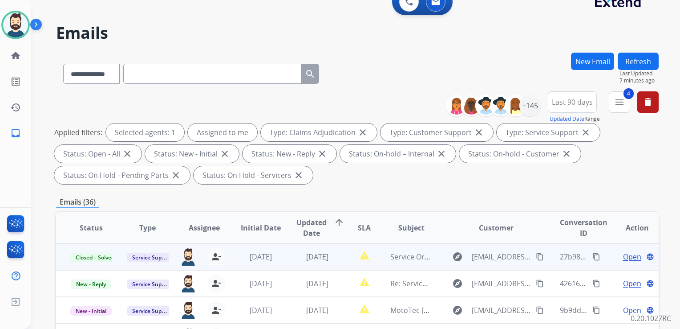
scroll to position [0, 0]
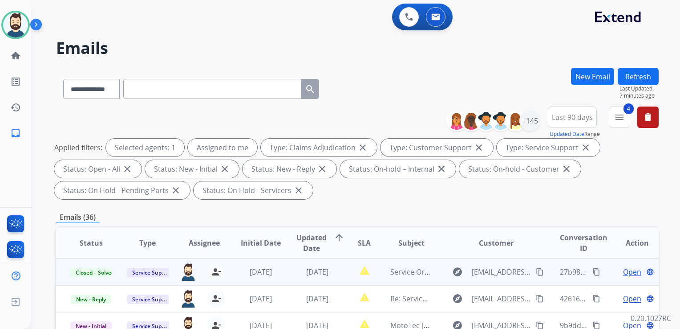
click at [628, 76] on button "Refresh" at bounding box center [638, 76] width 41 height 17
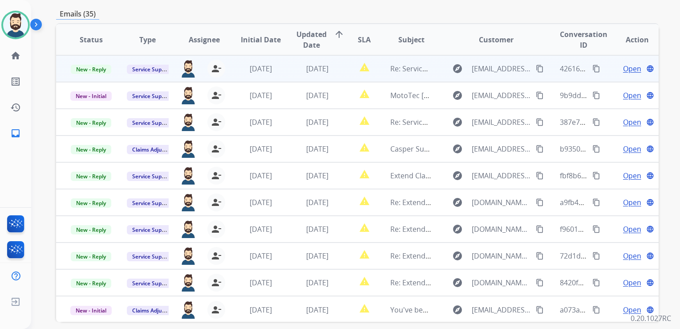
scroll to position [242, 0]
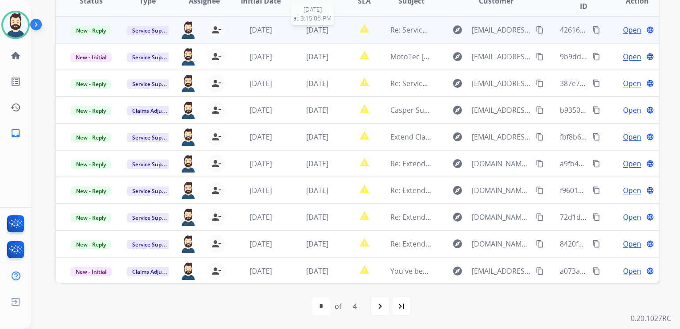
click at [318, 32] on span "[DATE]" at bounding box center [317, 30] width 22 height 10
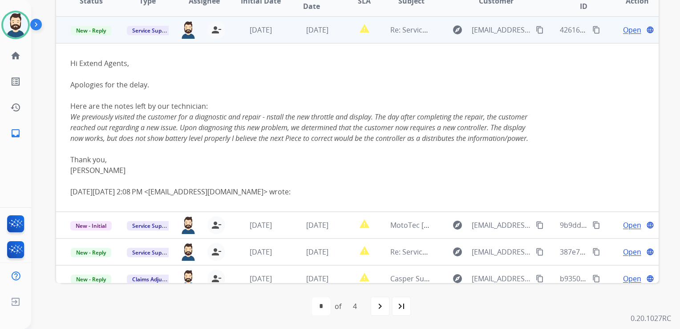
click at [628, 31] on span "Open" at bounding box center [632, 29] width 18 height 11
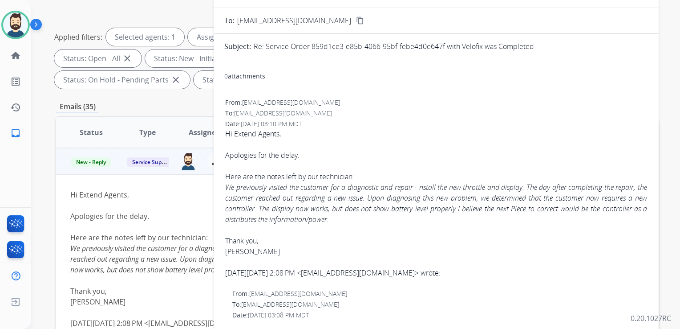
scroll to position [108, 0]
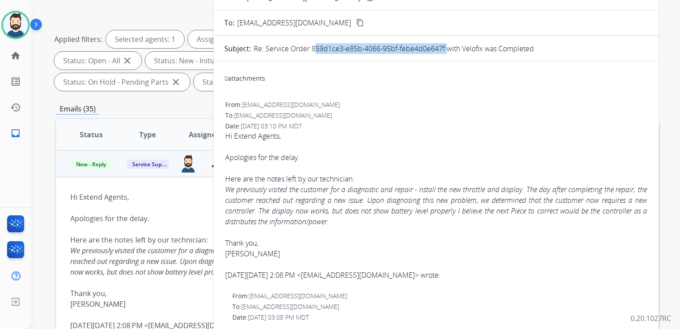
drag, startPoint x: 314, startPoint y: 47, endPoint x: 443, endPoint y: 49, distance: 129.1
click at [443, 49] on p "Re: Service Order 859d1ce3-e85b-4066-95bf-febe4d0e647f with Velofix was Complet…" at bounding box center [394, 48] width 280 height 11
drag, startPoint x: 443, startPoint y: 49, endPoint x: 438, endPoint y: 49, distance: 4.9
copy p "859d1ce3-e85b-4066-95bf-febe4d0e647f"
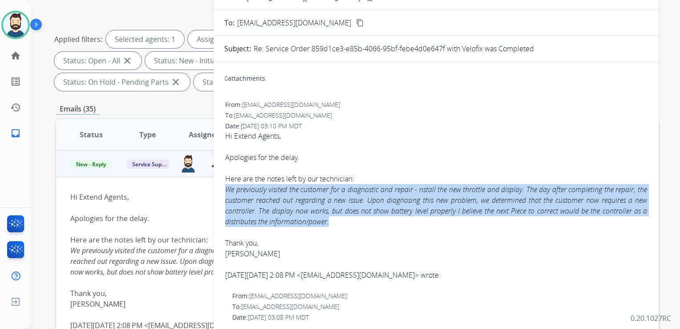
drag, startPoint x: 227, startPoint y: 188, endPoint x: 335, endPoint y: 218, distance: 111.5
click at [335, 218] on div "We previously visited the customer for a diagnostic and repair - nstall the new…" at bounding box center [436, 205] width 422 height 43
drag, startPoint x: 335, startPoint y: 218, endPoint x: 296, endPoint y: 206, distance: 41.1
copy icon "We previously visited the customer for a diagnostic and repair - nstall the new…"
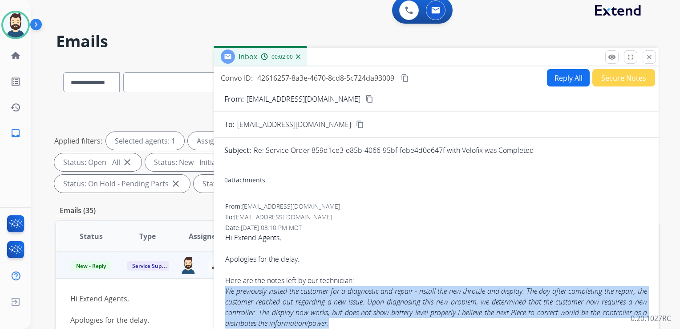
scroll to position [0, 0]
